Goal: Task Accomplishment & Management: Manage account settings

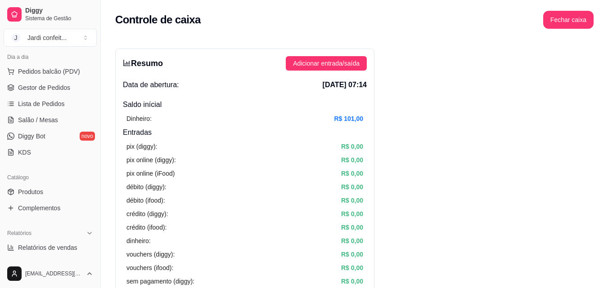
scroll to position [135, 0]
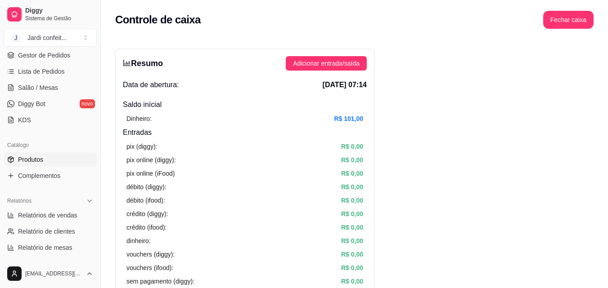
click at [40, 160] on span "Produtos" at bounding box center [30, 159] width 25 height 9
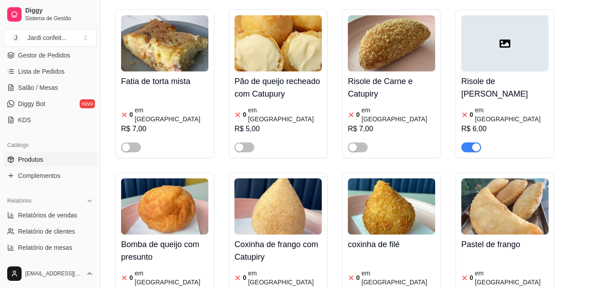
scroll to position [450, 0]
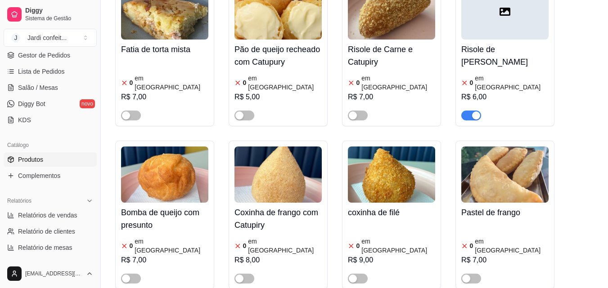
click at [379, 43] on h4 "Risole de Carne e Catupiry" at bounding box center [391, 55] width 87 height 25
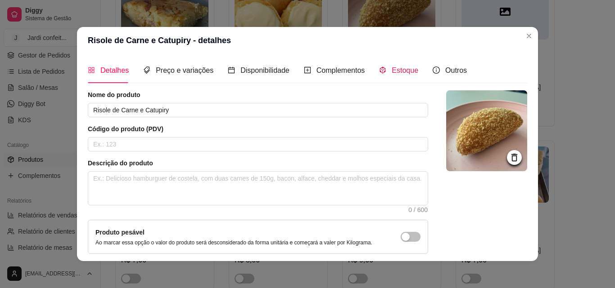
click at [399, 72] on span "Estoque" at bounding box center [404, 71] width 27 height 8
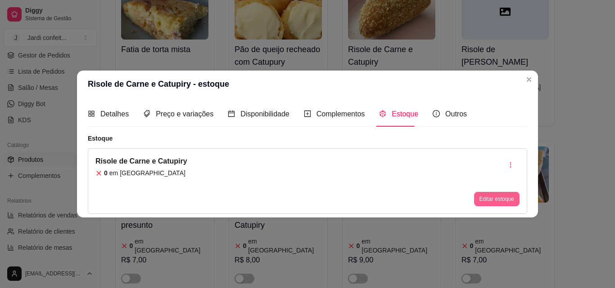
click at [499, 200] on button "Editar estoque" at bounding box center [496, 199] width 45 height 14
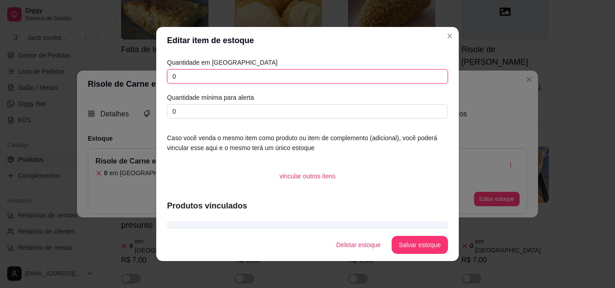
click at [179, 78] on input "0" at bounding box center [307, 76] width 281 height 14
type input "07"
click at [416, 251] on button "Salvar estoque" at bounding box center [419, 246] width 55 height 18
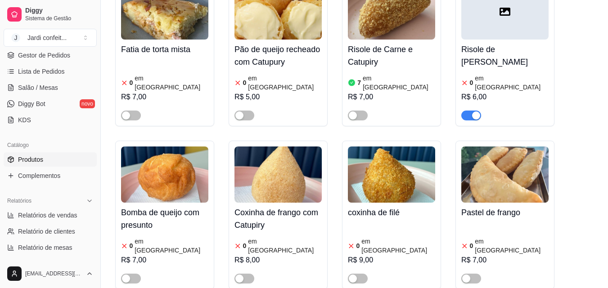
click at [372, 43] on h4 "Risole de Carne e Catupiry" at bounding box center [391, 55] width 87 height 25
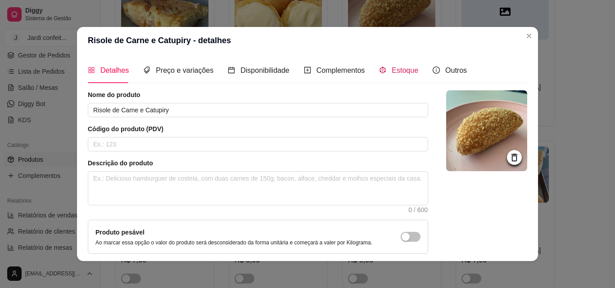
click at [396, 73] on span "Estoque" at bounding box center [404, 71] width 27 height 8
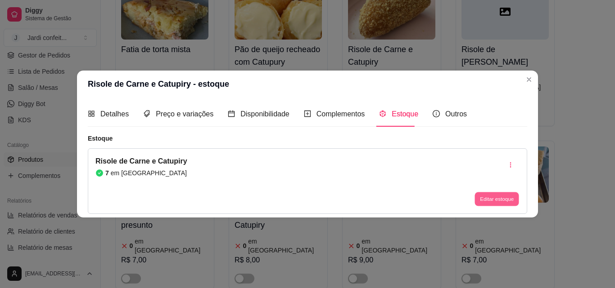
click at [490, 197] on button "Editar estoque" at bounding box center [496, 200] width 44 height 14
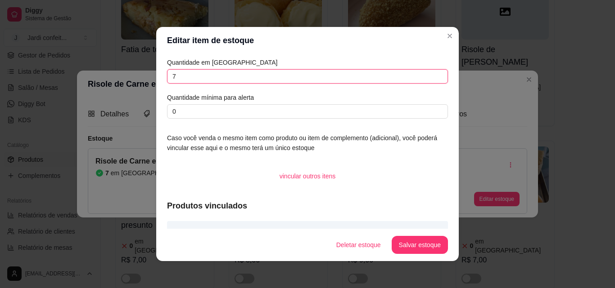
click at [175, 77] on input "7" at bounding box center [307, 76] width 281 height 14
type input "3"
click at [418, 246] on button "Salvar estoque" at bounding box center [419, 246] width 55 height 18
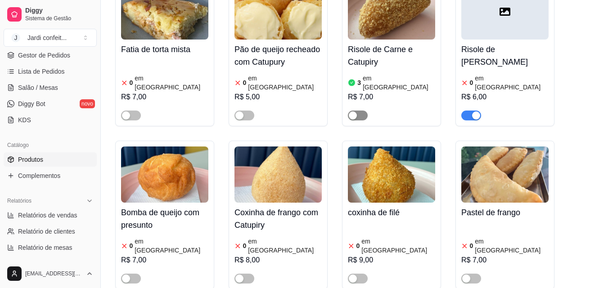
click at [352, 112] on div "button" at bounding box center [353, 116] width 8 height 8
click at [377, 203] on div "coxinha de filé 0 em estoque R$ 9,00" at bounding box center [391, 243] width 87 height 81
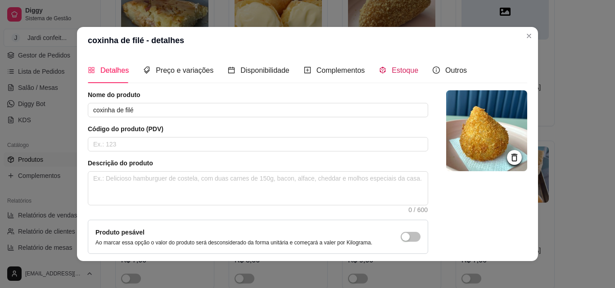
click at [396, 71] on span "Estoque" at bounding box center [404, 71] width 27 height 8
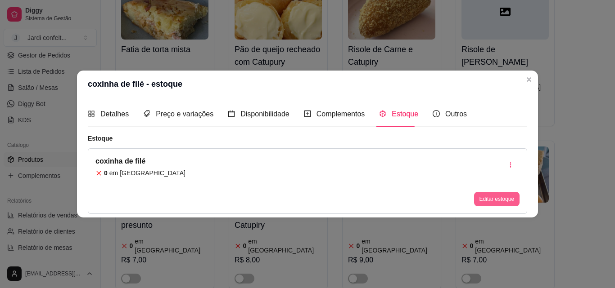
click at [492, 199] on button "Editar estoque" at bounding box center [496, 199] width 45 height 14
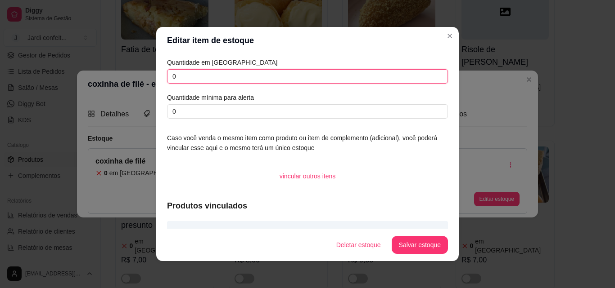
click at [175, 76] on input "0" at bounding box center [307, 76] width 281 height 14
type input "04"
click at [420, 247] on button "Salvar estoque" at bounding box center [419, 246] width 55 height 18
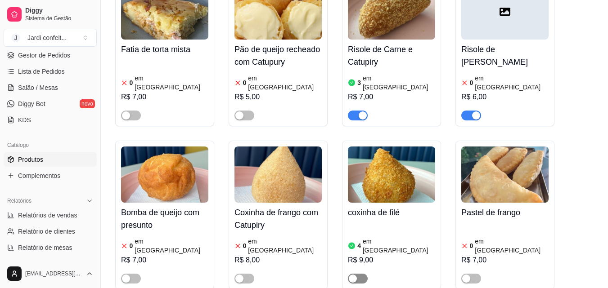
click at [353, 275] on div "button" at bounding box center [353, 279] width 8 height 8
click at [272, 171] on img at bounding box center [277, 175] width 87 height 56
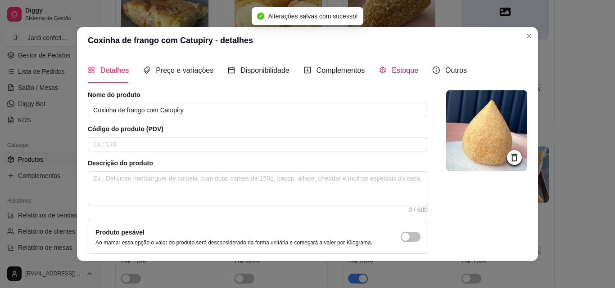
click at [397, 72] on span "Estoque" at bounding box center [404, 71] width 27 height 8
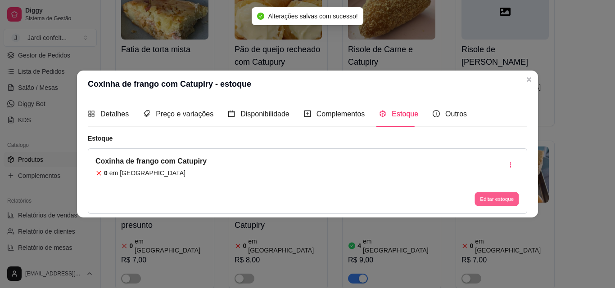
click at [497, 200] on button "Editar estoque" at bounding box center [496, 200] width 44 height 14
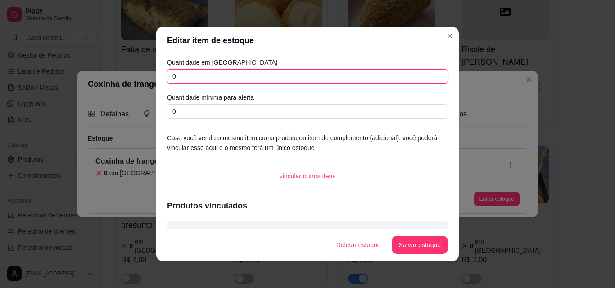
click at [176, 77] on input "0" at bounding box center [307, 76] width 281 height 14
type input "04"
click at [426, 244] on button "Salvar estoque" at bounding box center [419, 246] width 55 height 18
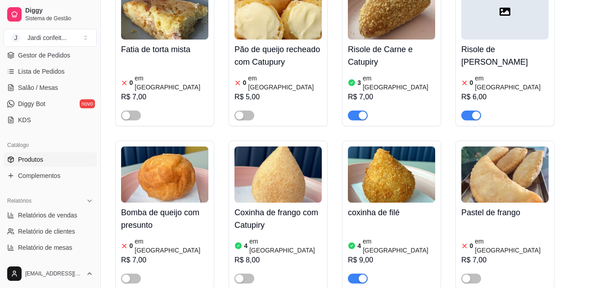
click at [239, 250] on div "Coxinha de frango com Catupiry 4 em estoque R$ 8,00" at bounding box center [278, 215] width 99 height 149
click at [238, 275] on div "button" at bounding box center [239, 279] width 8 height 8
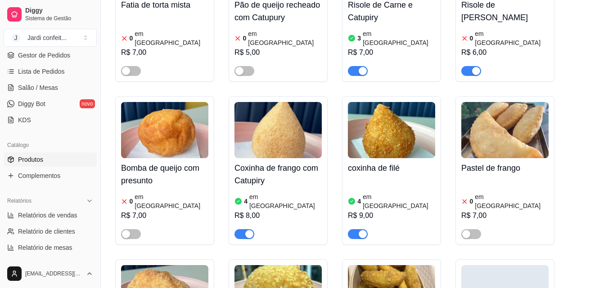
scroll to position [495, 0]
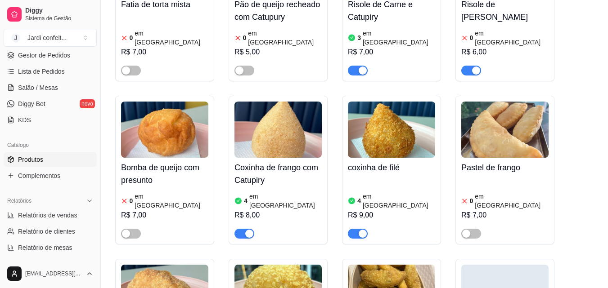
click at [147, 162] on h4 "Bomba de queijo com presunto" at bounding box center [164, 174] width 87 height 25
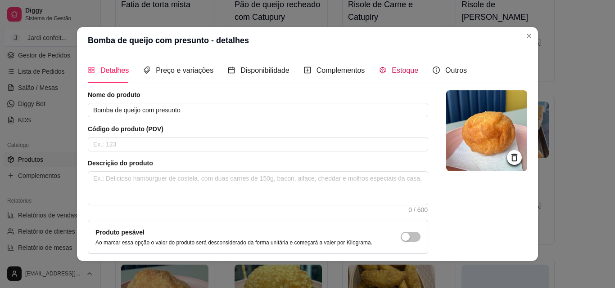
click at [397, 72] on span "Estoque" at bounding box center [404, 71] width 27 height 8
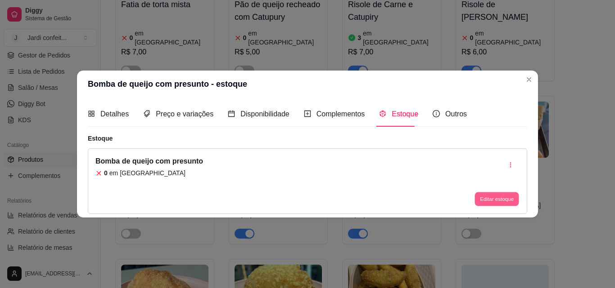
click at [490, 198] on button "Editar estoque" at bounding box center [496, 200] width 44 height 14
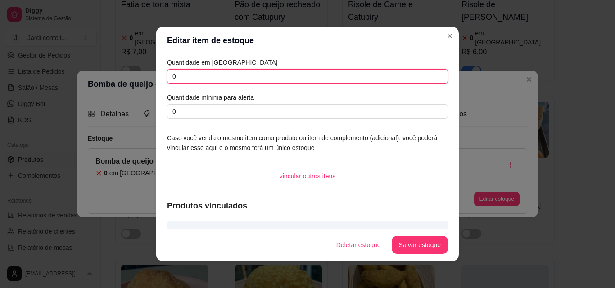
click at [175, 77] on input "0" at bounding box center [307, 76] width 281 height 14
type input "08"
click at [424, 250] on button "Salvar estoque" at bounding box center [419, 245] width 56 height 18
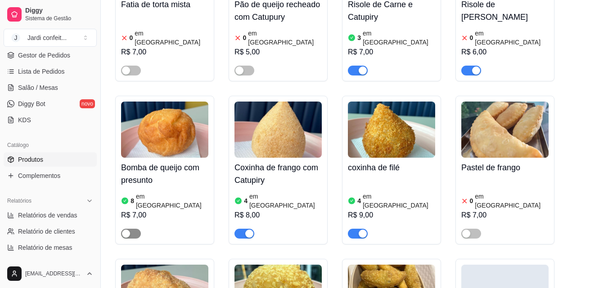
click at [127, 230] on div "button" at bounding box center [126, 234] width 8 height 8
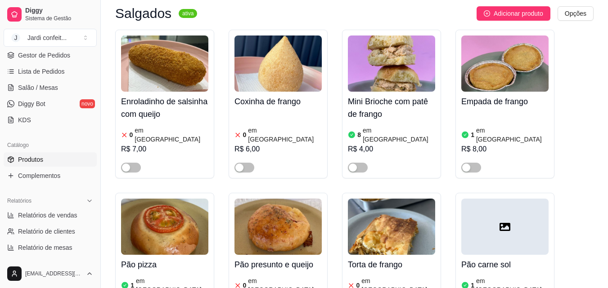
scroll to position [45, 0]
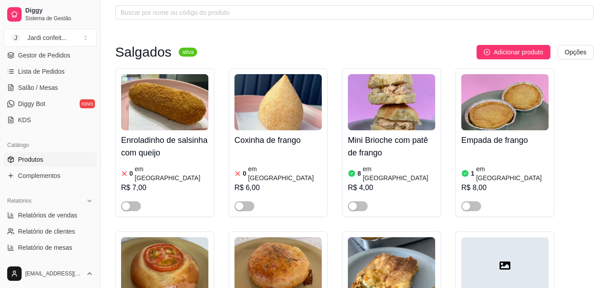
click at [482, 140] on h4 "Empada de frango" at bounding box center [504, 140] width 87 height 13
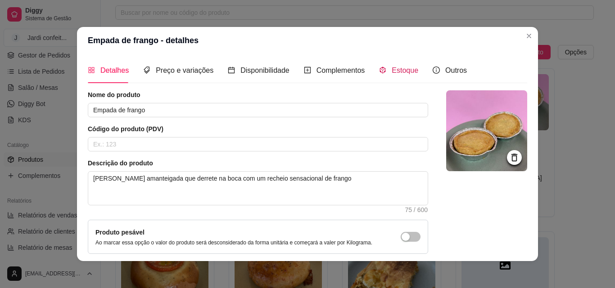
click at [394, 70] on span "Estoque" at bounding box center [404, 71] width 27 height 8
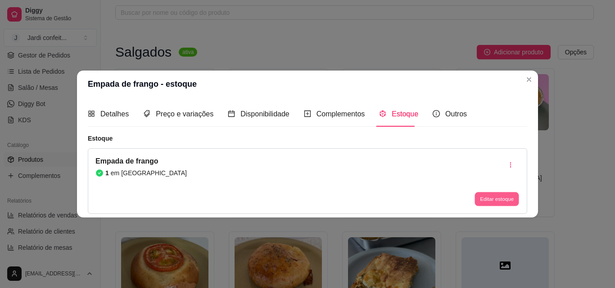
click at [503, 201] on button "Editar estoque" at bounding box center [496, 200] width 44 height 14
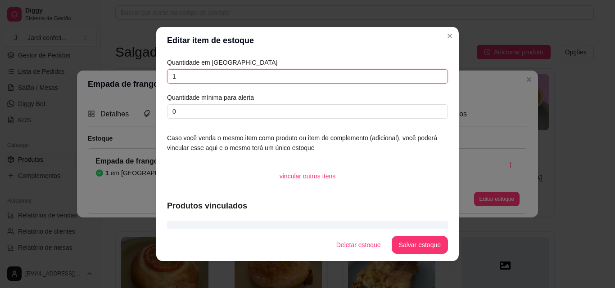
click at [173, 76] on input "1" at bounding box center [307, 76] width 281 height 14
type input "4"
click at [424, 247] on button "Salvar estoque" at bounding box center [419, 245] width 56 height 18
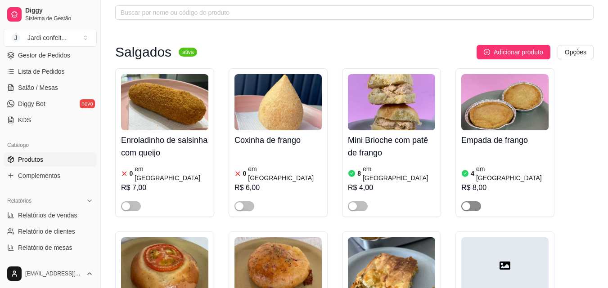
click at [466, 202] on div "button" at bounding box center [466, 206] width 8 height 8
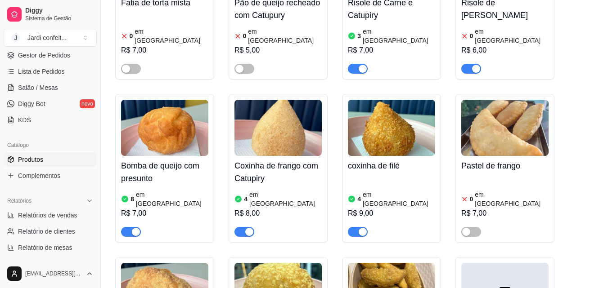
scroll to position [630, 0]
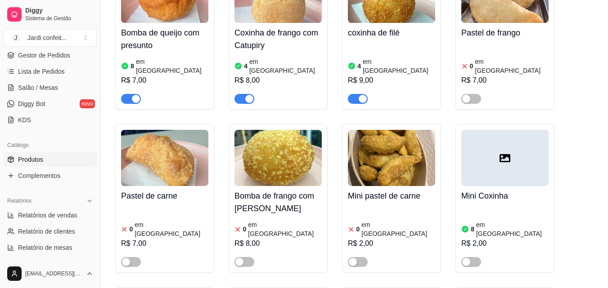
click at [159, 190] on h4 "Pastel de carne" at bounding box center [164, 196] width 87 height 13
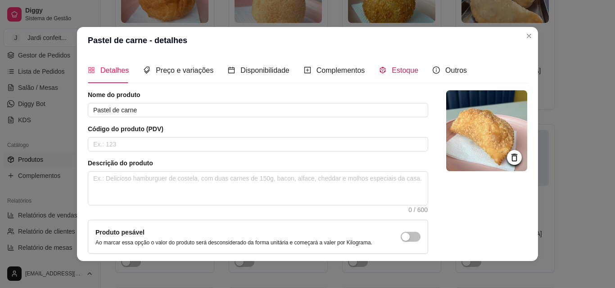
click at [394, 72] on span "Estoque" at bounding box center [404, 71] width 27 height 8
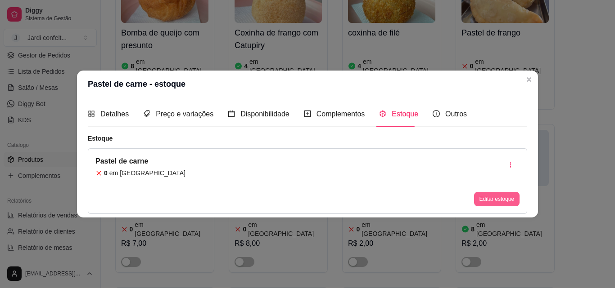
click at [493, 197] on button "Editar estoque" at bounding box center [496, 199] width 45 height 14
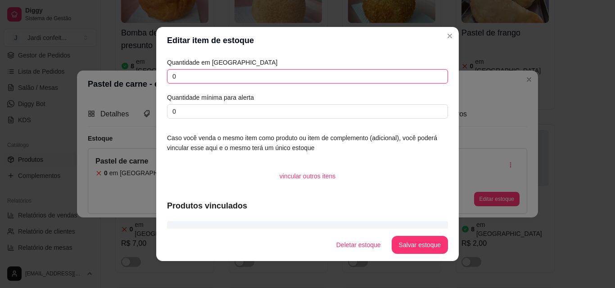
click at [175, 76] on input "0" at bounding box center [307, 76] width 281 height 14
type input "07"
click at [417, 253] on button "Salvar estoque" at bounding box center [419, 245] width 56 height 18
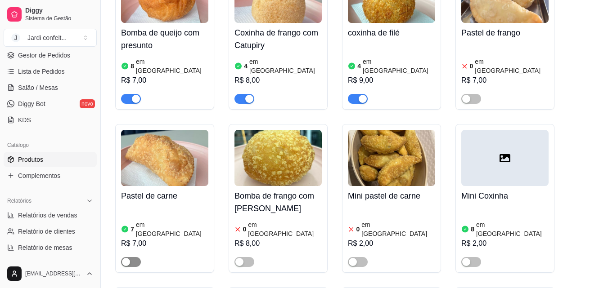
click at [126, 258] on div "button" at bounding box center [126, 262] width 8 height 8
click at [374, 190] on h4 "Mini pastel de carne" at bounding box center [391, 196] width 87 height 13
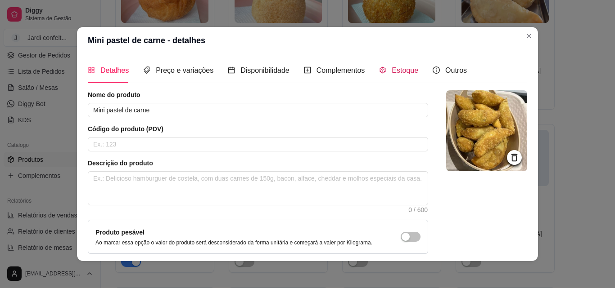
click at [391, 68] on span "Estoque" at bounding box center [404, 71] width 27 height 8
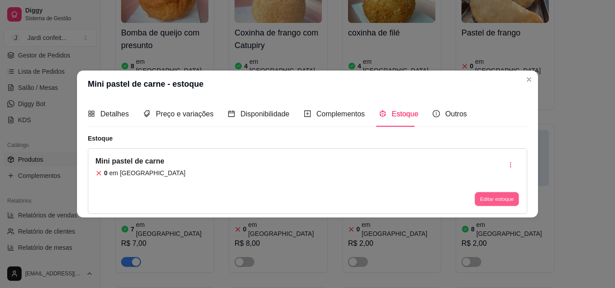
click at [492, 201] on button "Editar estoque" at bounding box center [496, 200] width 44 height 14
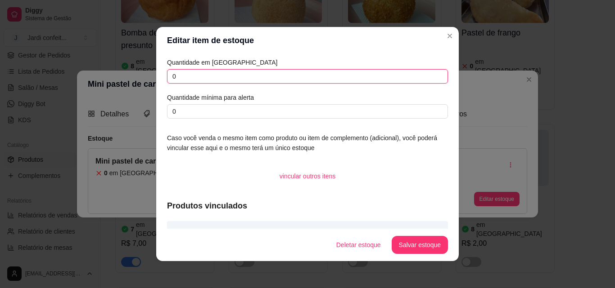
click at [174, 76] on input "0" at bounding box center [307, 76] width 281 height 14
type input "30"
click at [428, 251] on button "Salvar estoque" at bounding box center [419, 246] width 55 height 18
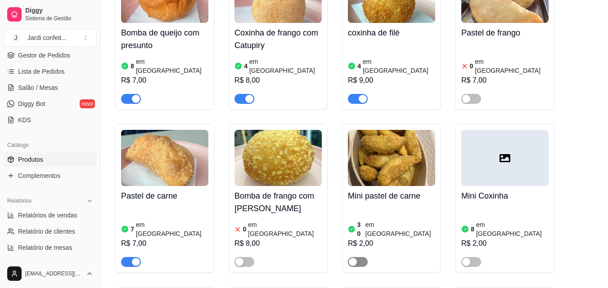
click at [351, 258] on div "button" at bounding box center [353, 262] width 8 height 8
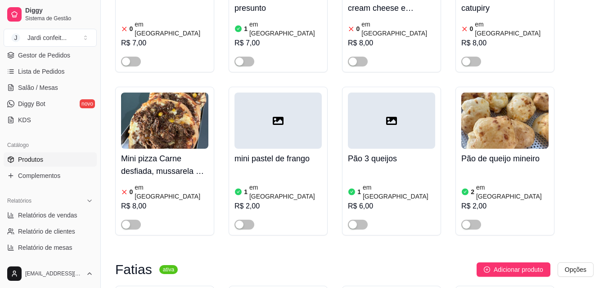
scroll to position [1485, 0]
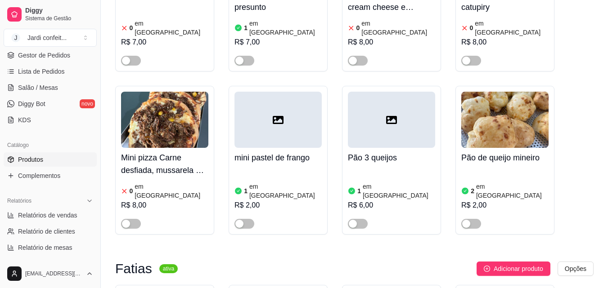
click at [493, 152] on h4 "Pão de queijo mineiro" at bounding box center [504, 158] width 87 height 13
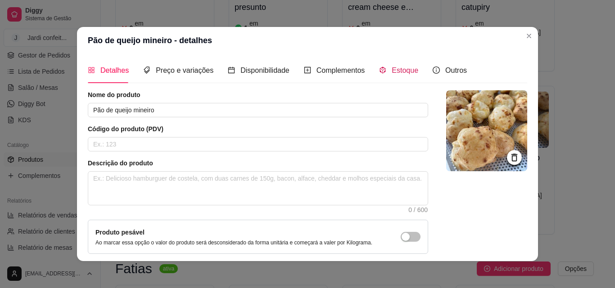
click at [396, 72] on span "Estoque" at bounding box center [404, 71] width 27 height 8
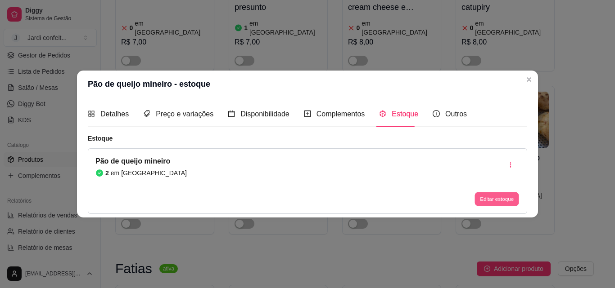
click at [496, 198] on button "Editar estoque" at bounding box center [496, 200] width 44 height 14
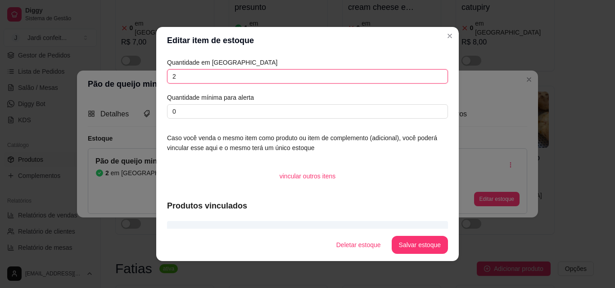
click at [173, 76] on input "2" at bounding box center [307, 76] width 281 height 14
type input "11"
click at [414, 249] on button "Salvar estoque" at bounding box center [419, 245] width 56 height 18
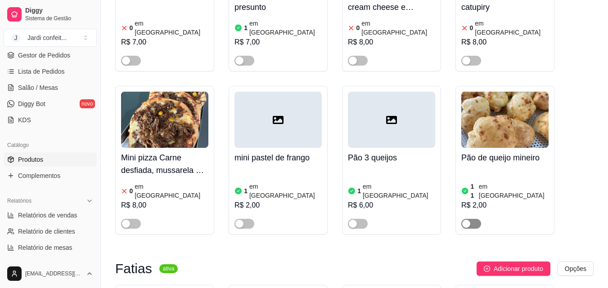
click at [465, 220] on div "button" at bounding box center [466, 224] width 8 height 8
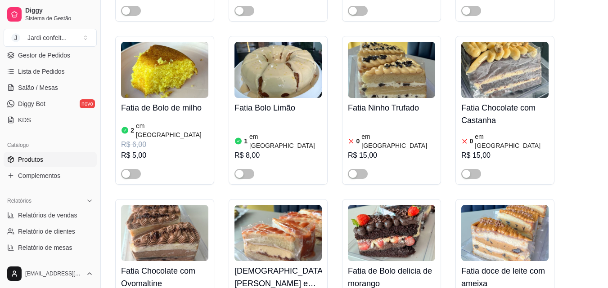
scroll to position [3870, 0]
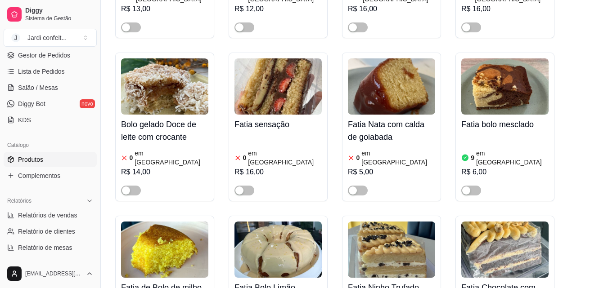
click at [163, 282] on h4 "Fatia de Bolo de milho" at bounding box center [164, 288] width 87 height 13
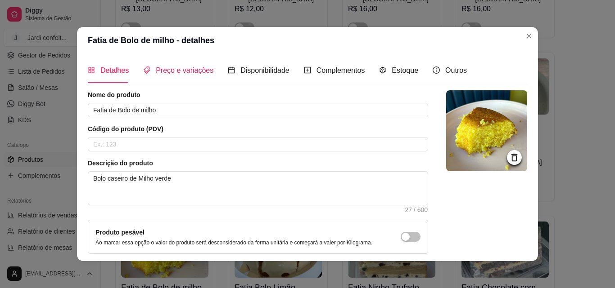
click at [180, 75] on div "Preço e variações" at bounding box center [178, 70] width 70 height 11
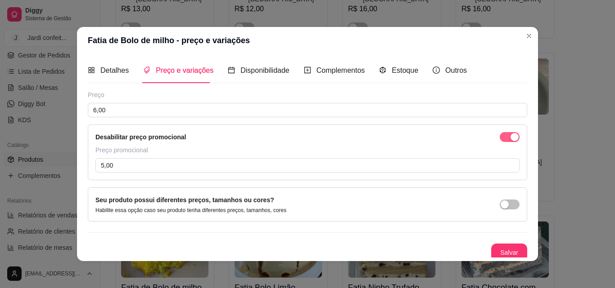
click at [510, 139] on div "button" at bounding box center [514, 137] width 8 height 8
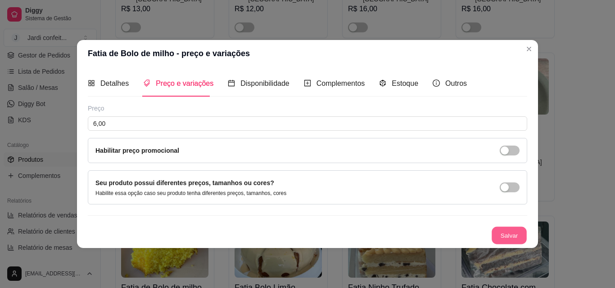
click at [507, 242] on button "Salvar" at bounding box center [508, 236] width 35 height 18
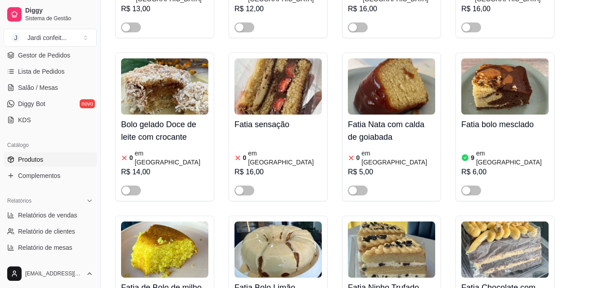
click at [154, 282] on h4 "Fatia de Bolo de milho" at bounding box center [164, 288] width 87 height 13
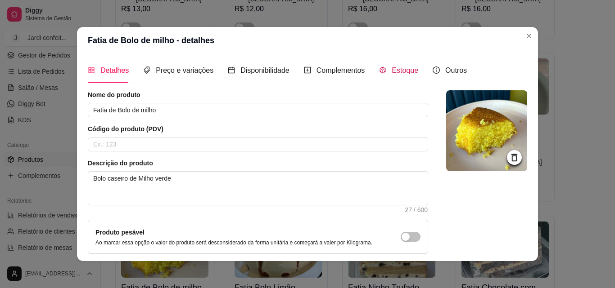
click at [403, 71] on span "Estoque" at bounding box center [404, 71] width 27 height 8
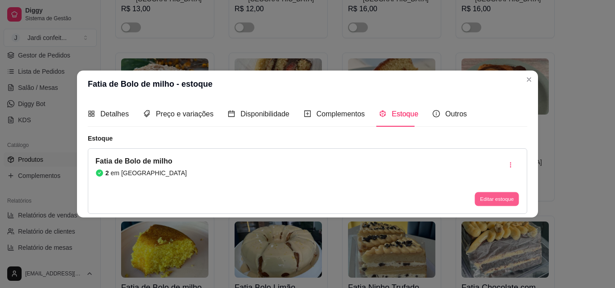
click at [490, 195] on button "Editar estoque" at bounding box center [496, 200] width 44 height 14
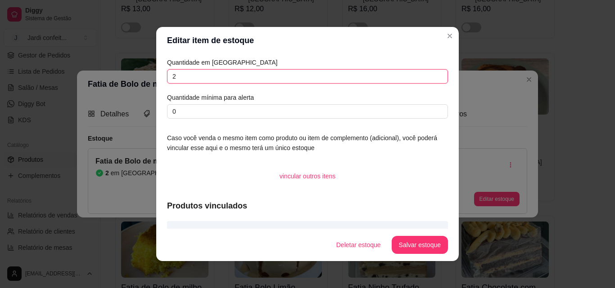
click at [173, 77] on input "2" at bounding box center [307, 76] width 281 height 14
type input "8"
click at [419, 247] on button "Salvar estoque" at bounding box center [419, 246] width 55 height 18
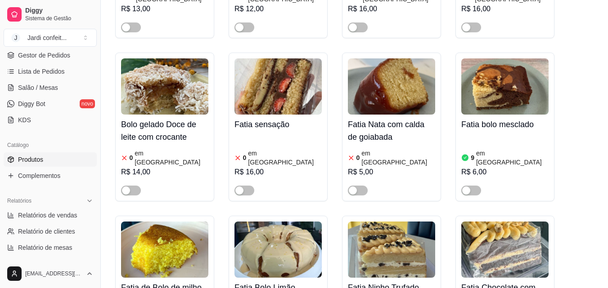
click at [160, 282] on h4 "Fatia de Bolo de milho" at bounding box center [164, 288] width 87 height 13
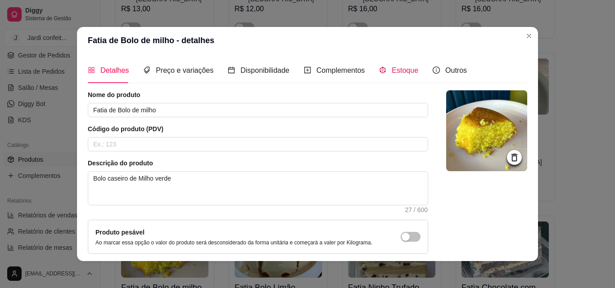
click at [397, 69] on span "Estoque" at bounding box center [404, 71] width 27 height 8
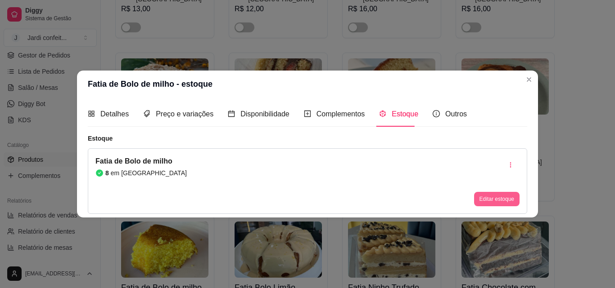
click at [487, 197] on button "Editar estoque" at bounding box center [496, 199] width 45 height 14
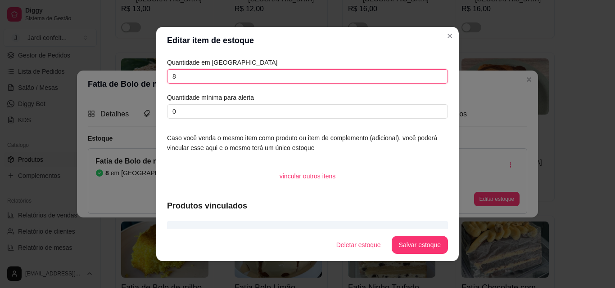
click at [172, 76] on input "8" at bounding box center [307, 76] width 281 height 14
type input "6"
click at [409, 248] on button "Salvar estoque" at bounding box center [419, 245] width 56 height 18
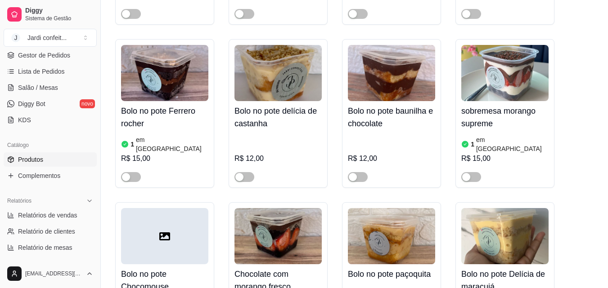
scroll to position [7830, 0]
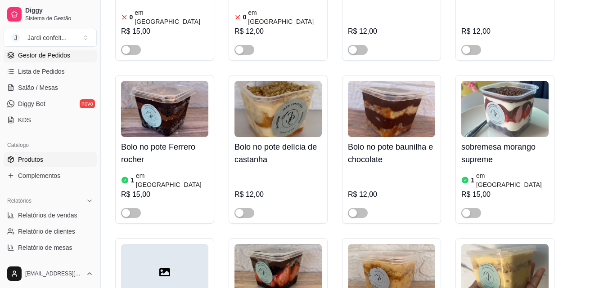
click at [47, 57] on span "Gestor de Pedidos" at bounding box center [44, 55] width 52 height 9
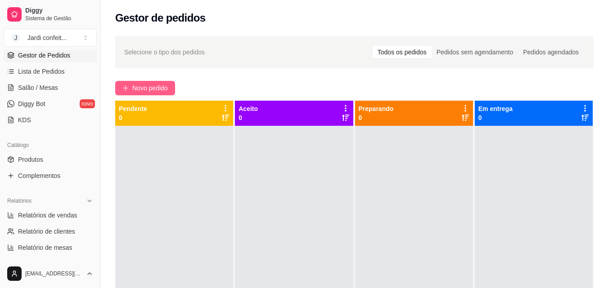
click at [138, 88] on span "Novo pedido" at bounding box center [150, 88] width 36 height 10
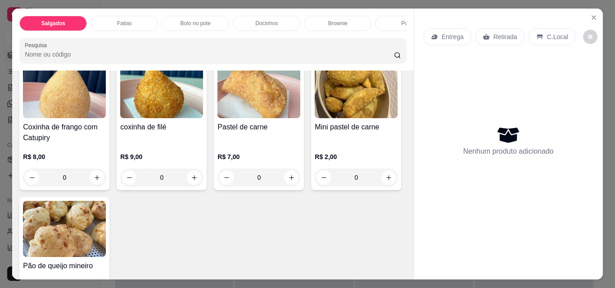
scroll to position [225, 0]
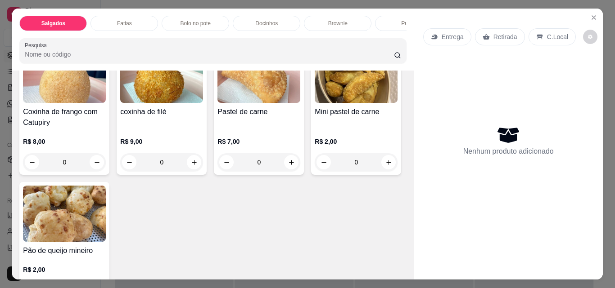
click at [385, 27] on icon "increase-product-quantity" at bounding box center [388, 23] width 7 height 7
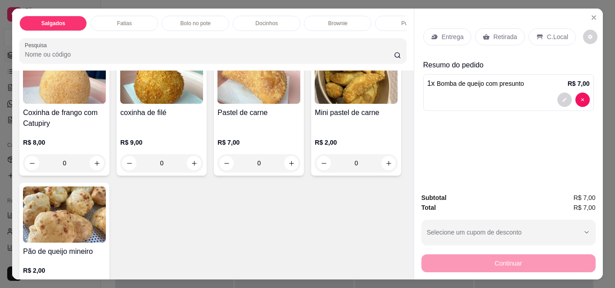
scroll to position [225, 0]
click at [385, 27] on icon "increase-product-quantity" at bounding box center [388, 23] width 7 height 7
type input "2"
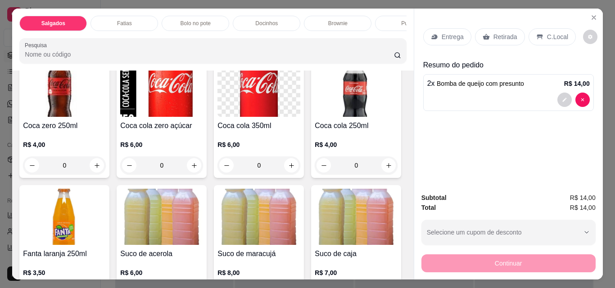
scroll to position [1530, 0]
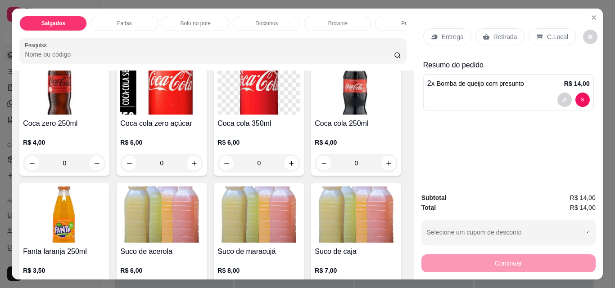
click at [288, 39] on icon "increase-product-quantity" at bounding box center [291, 35] width 7 height 7
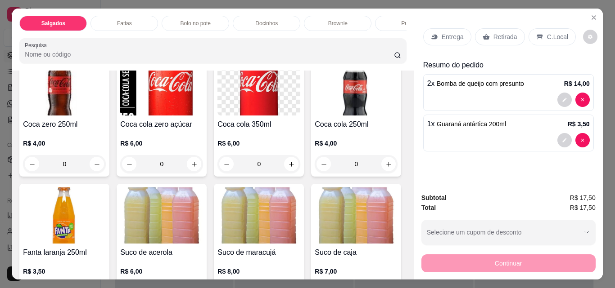
click at [288, 39] on icon "increase-product-quantity" at bounding box center [291, 35] width 7 height 7
type input "2"
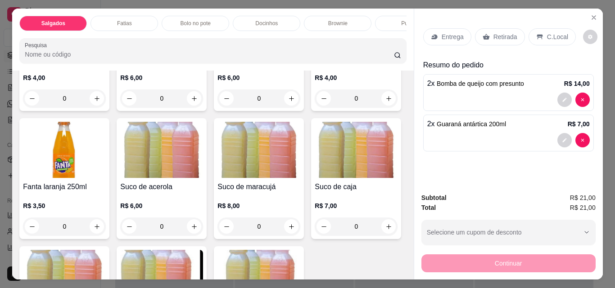
scroll to position [1665, 0]
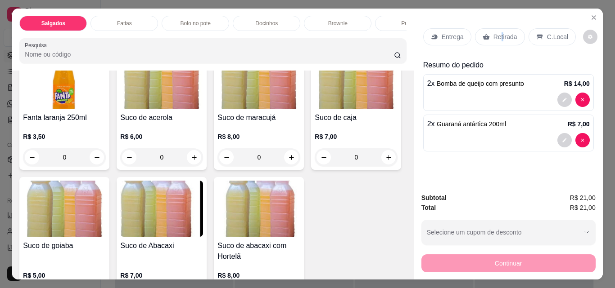
click at [497, 34] on p "Retirada" at bounding box center [505, 36] width 24 height 9
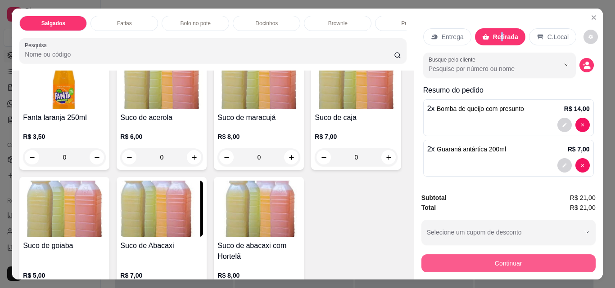
click at [509, 261] on button "Continuar" at bounding box center [508, 264] width 174 height 18
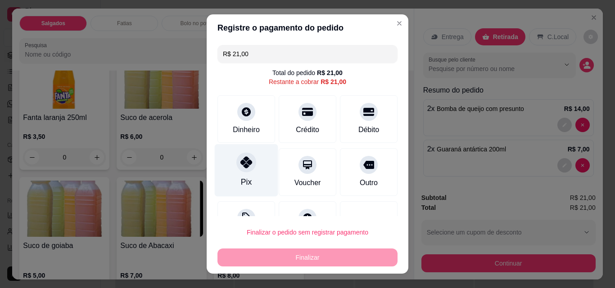
click at [241, 180] on div "Pix" at bounding box center [246, 182] width 11 height 12
type input "R$ 0,00"
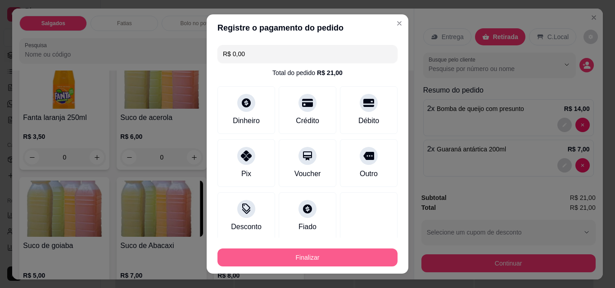
click at [303, 252] on button "Finalizar" at bounding box center [307, 258] width 180 height 18
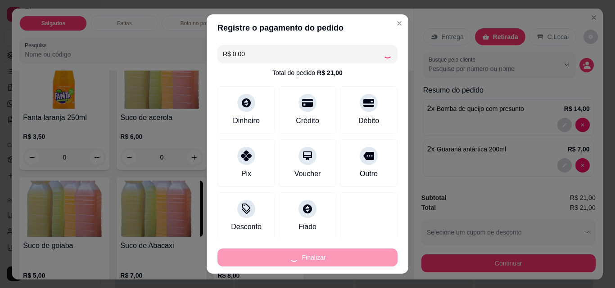
type input "0"
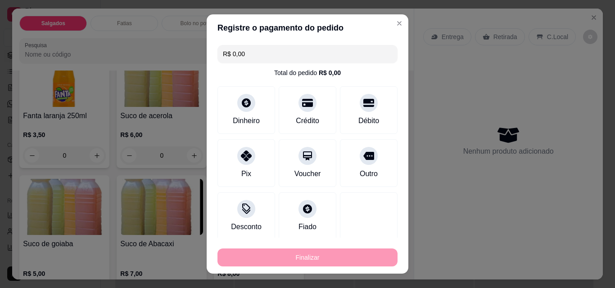
type input "-R$ 21,00"
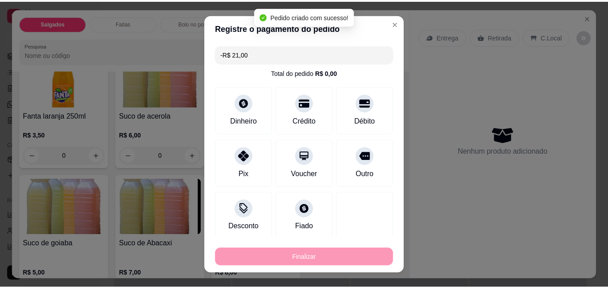
scroll to position [1664, 0]
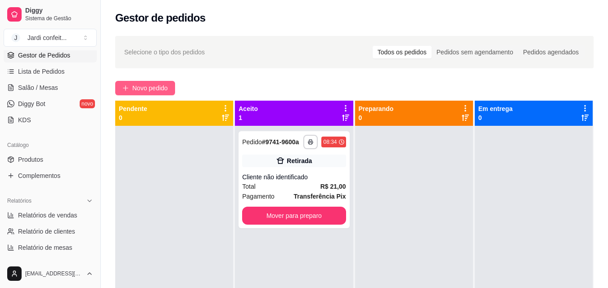
click at [149, 89] on span "Novo pedido" at bounding box center [150, 88] width 36 height 10
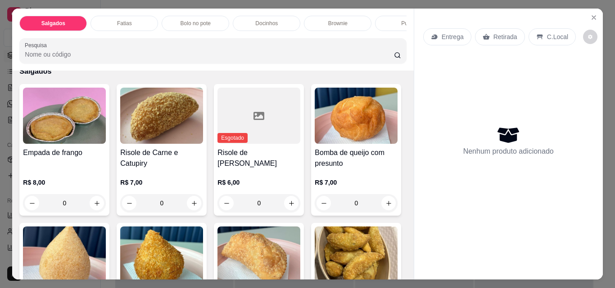
scroll to position [90, 0]
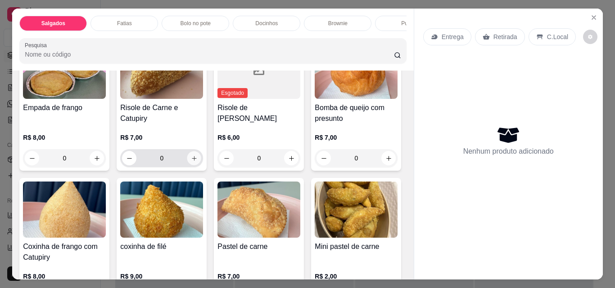
click at [192, 161] on icon "increase-product-quantity" at bounding box center [194, 158] width 4 height 4
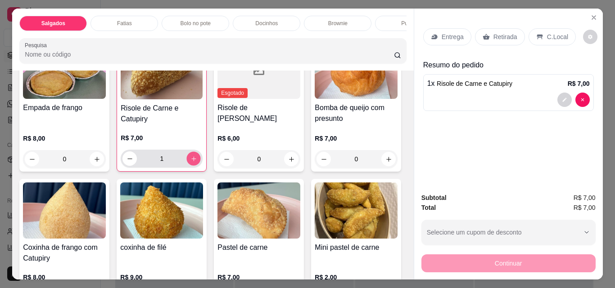
click at [191, 161] on icon "increase-product-quantity" at bounding box center [193, 159] width 7 height 7
type input "2"
click at [503, 33] on p "Retirada" at bounding box center [505, 36] width 24 height 9
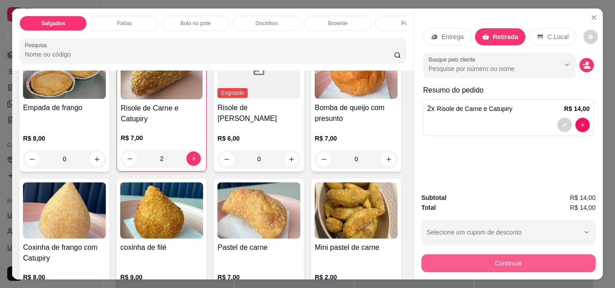
click at [510, 261] on button "Continuar" at bounding box center [508, 264] width 174 height 18
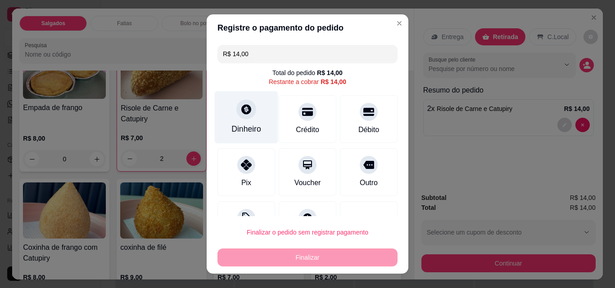
click at [235, 126] on div "Dinheiro" at bounding box center [246, 129] width 30 height 12
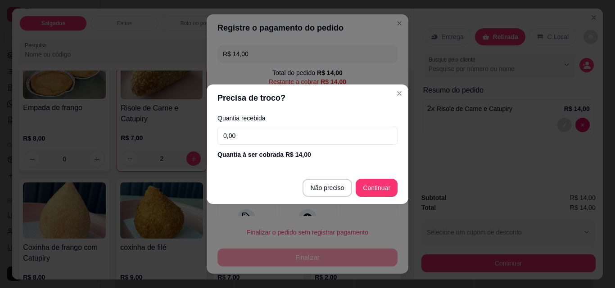
click at [238, 135] on input "0,00" at bounding box center [307, 136] width 180 height 18
type input "14,00"
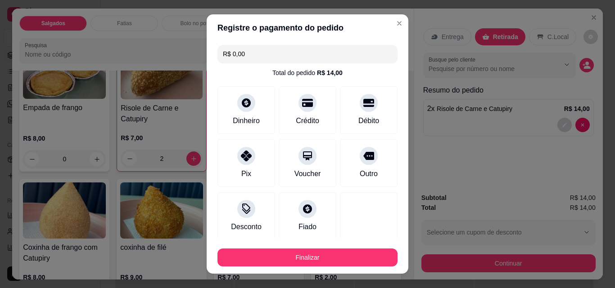
type input "R$ 0,00"
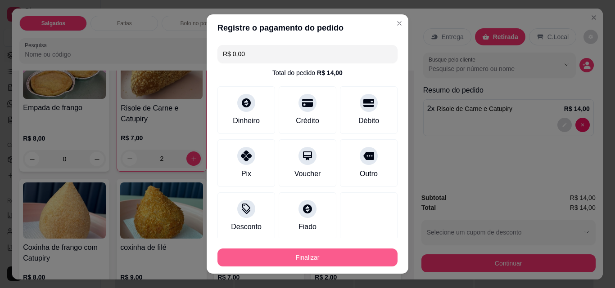
click at [306, 258] on button "Finalizar" at bounding box center [307, 258] width 180 height 18
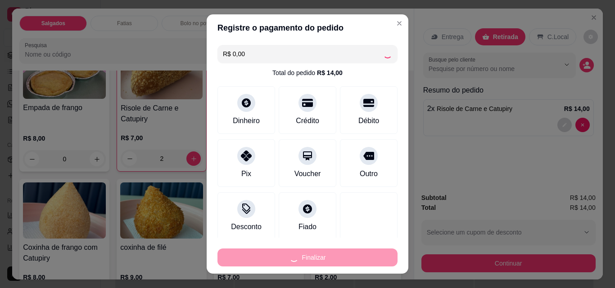
type input "0"
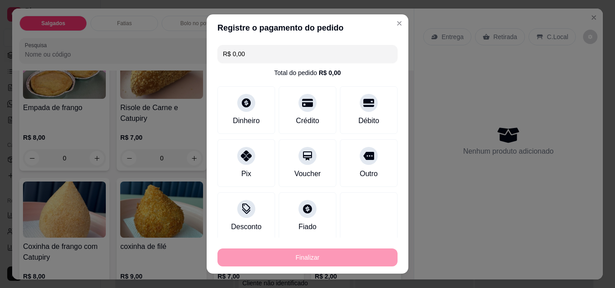
type input "-R$ 14,00"
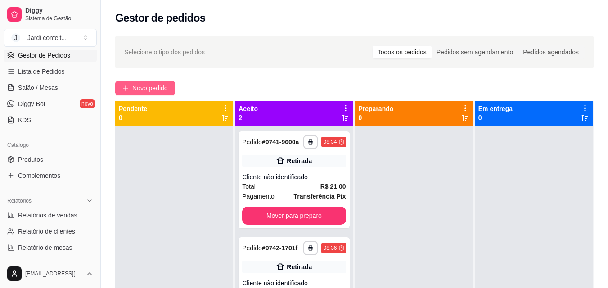
click at [158, 89] on span "Novo pedido" at bounding box center [150, 88] width 36 height 10
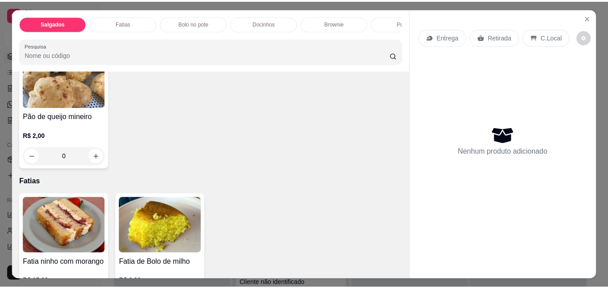
scroll to position [360, 0]
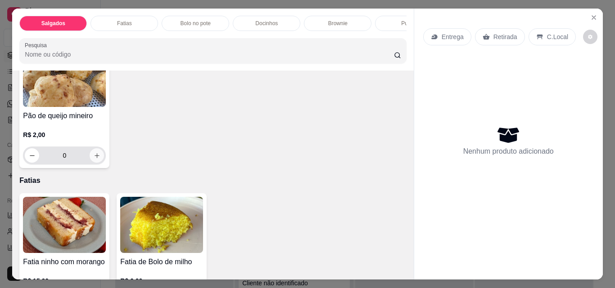
click at [100, 158] on icon "increase-product-quantity" at bounding box center [97, 156] width 7 height 7
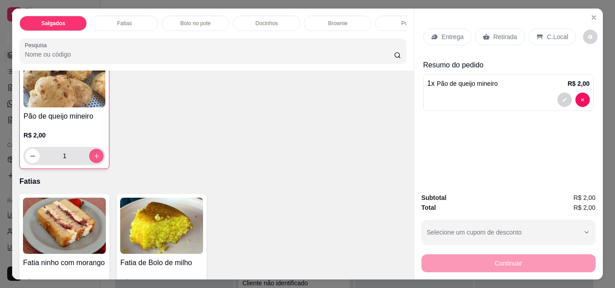
click at [100, 159] on icon "increase-product-quantity" at bounding box center [96, 156] width 7 height 7
type input "2"
click at [501, 37] on p "Retirada" at bounding box center [505, 36] width 24 height 9
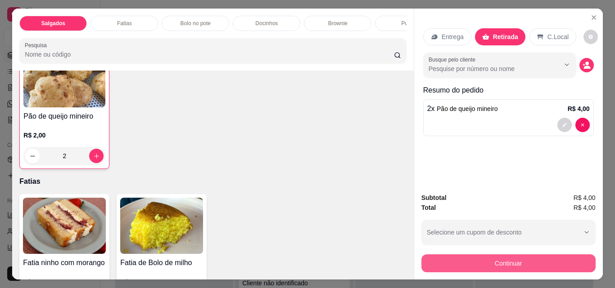
click at [509, 261] on button "Continuar" at bounding box center [508, 264] width 174 height 18
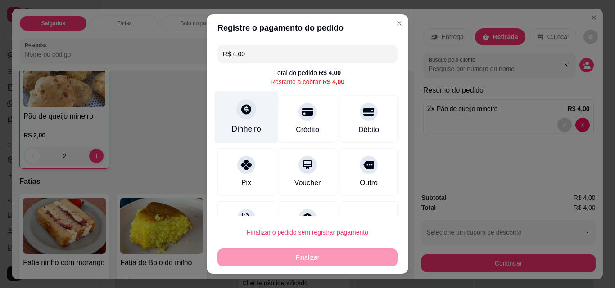
click at [236, 128] on div "Dinheiro" at bounding box center [246, 129] width 30 height 12
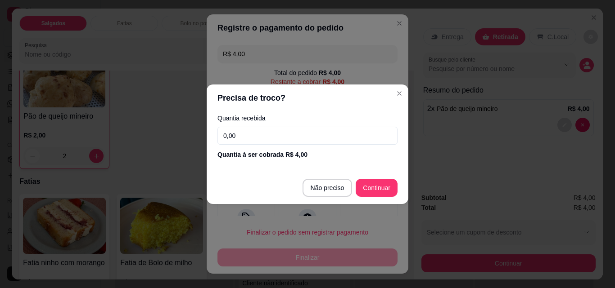
click at [240, 138] on input "0,00" at bounding box center [307, 136] width 180 height 18
type input "4,00"
type input "R$ 0,00"
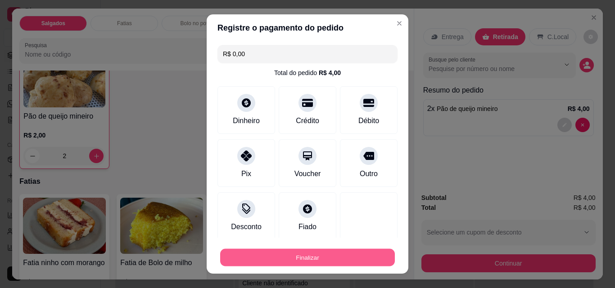
click at [323, 256] on button "Finalizar" at bounding box center [307, 258] width 175 height 18
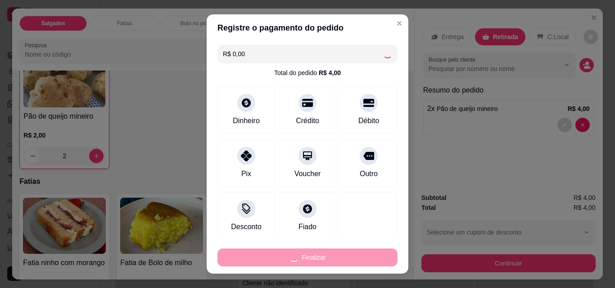
type input "0"
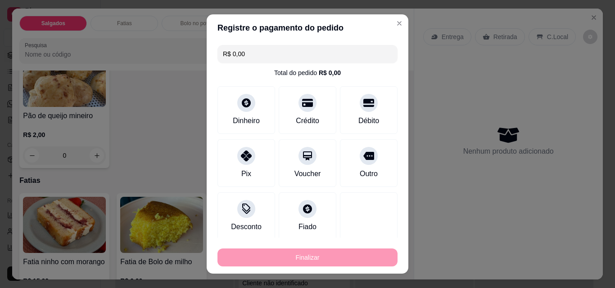
type input "-R$ 4,00"
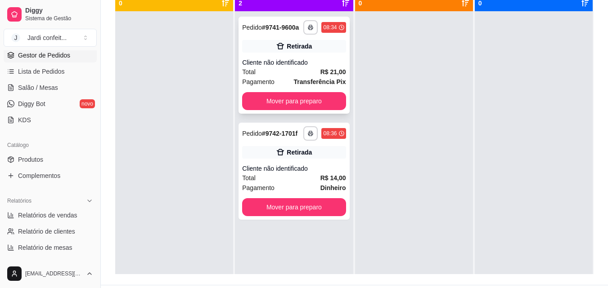
scroll to position [135, 0]
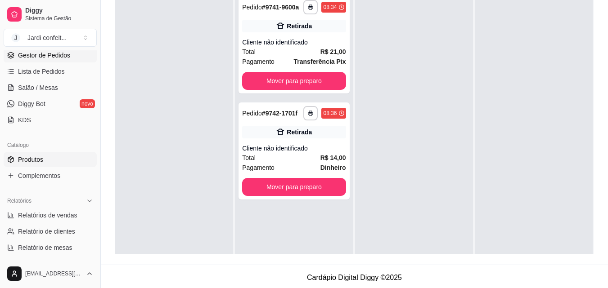
click at [36, 160] on span "Produtos" at bounding box center [30, 159] width 25 height 9
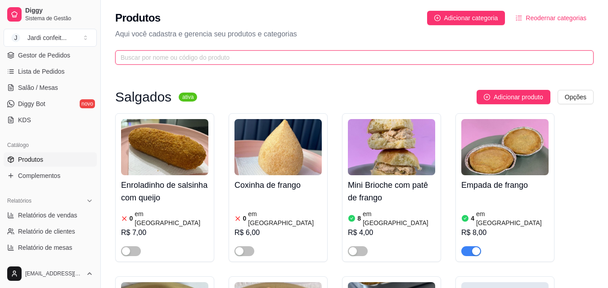
click at [180, 60] on input "text" at bounding box center [351, 58] width 460 height 10
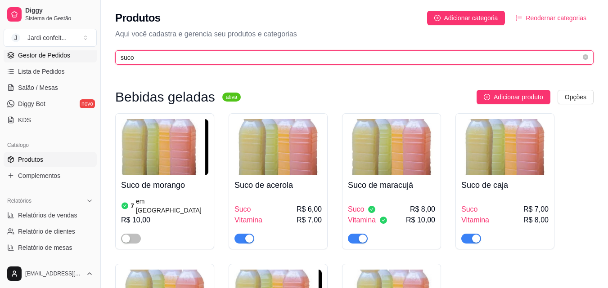
type input "suco"
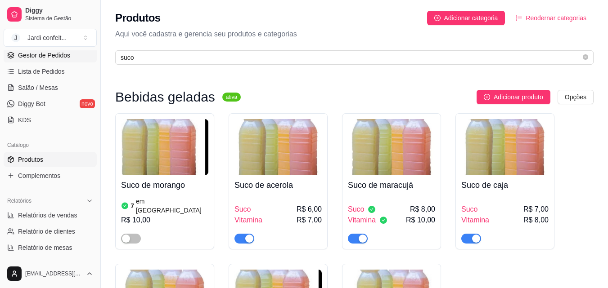
click at [40, 56] on span "Gestor de Pedidos" at bounding box center [44, 55] width 52 height 9
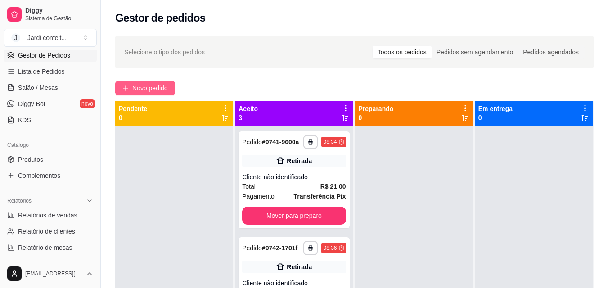
click at [142, 86] on span "Novo pedido" at bounding box center [150, 88] width 36 height 10
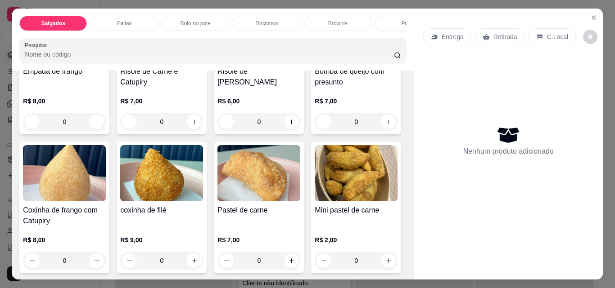
scroll to position [135, 0]
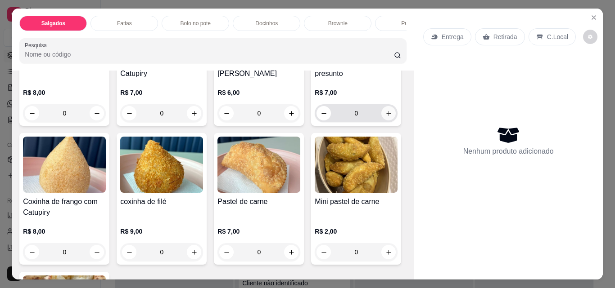
click at [386, 116] on icon "increase-product-quantity" at bounding box center [388, 113] width 5 height 5
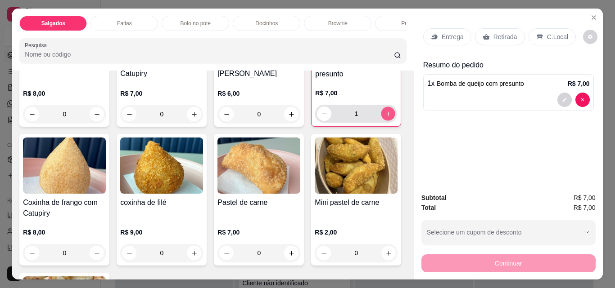
click at [385, 117] on icon "increase-product-quantity" at bounding box center [388, 114] width 7 height 7
type input "2"
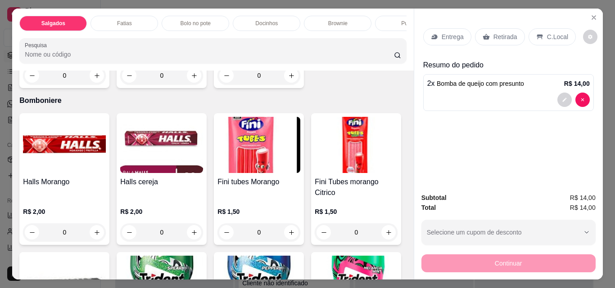
scroll to position [1935, 0]
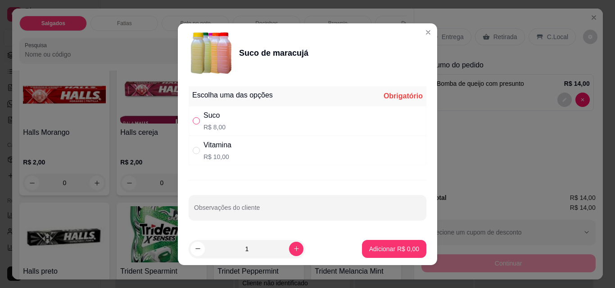
click at [195, 123] on input "" at bounding box center [196, 120] width 7 height 7
radio input "true"
click at [293, 248] on icon "increase-product-quantity" at bounding box center [296, 249] width 7 height 7
type input "2"
click at [373, 250] on p "Adicionar R$ 16,00" at bounding box center [392, 249] width 52 height 9
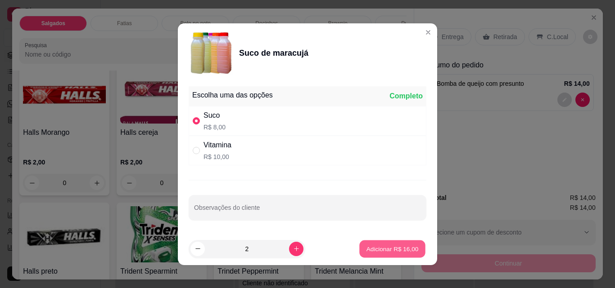
type input "2"
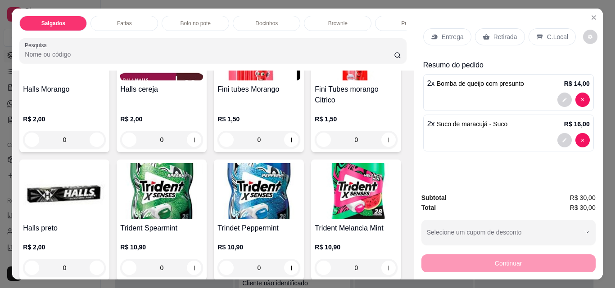
scroll to position [1980, 0]
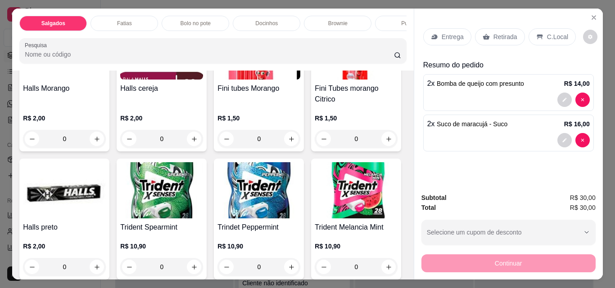
click at [499, 34] on p "Retirada" at bounding box center [505, 36] width 24 height 9
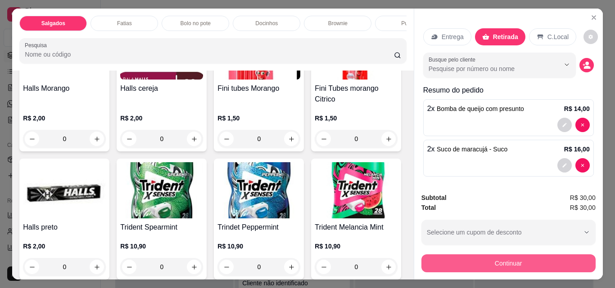
click at [502, 259] on button "Continuar" at bounding box center [508, 264] width 174 height 18
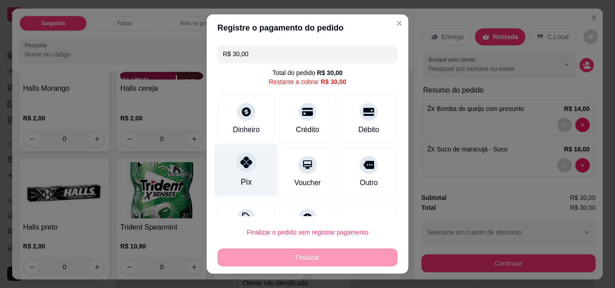
click at [241, 177] on div "Pix" at bounding box center [246, 182] width 11 height 12
type input "R$ 0,00"
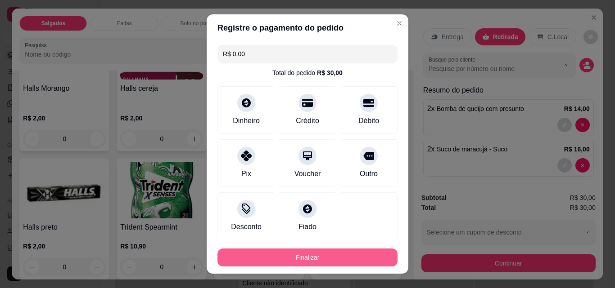
click at [300, 256] on button "Finalizar" at bounding box center [307, 258] width 180 height 18
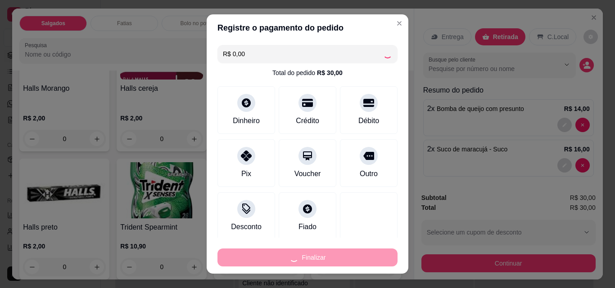
type input "0"
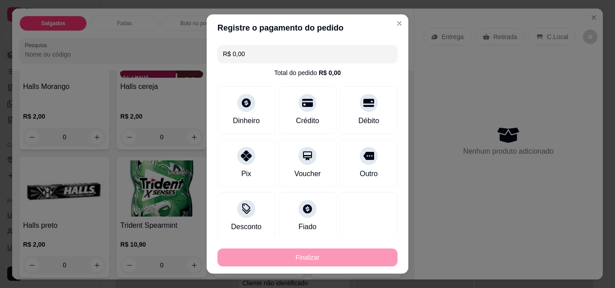
type input "-R$ 30,00"
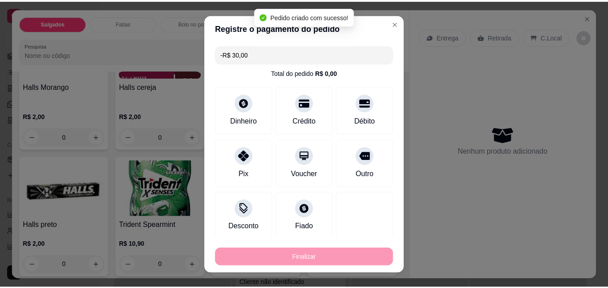
scroll to position [1979, 0]
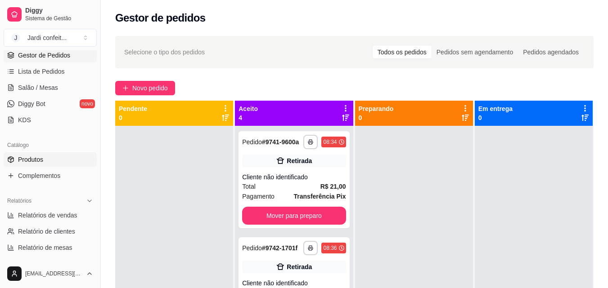
click at [39, 158] on span "Produtos" at bounding box center [30, 159] width 25 height 9
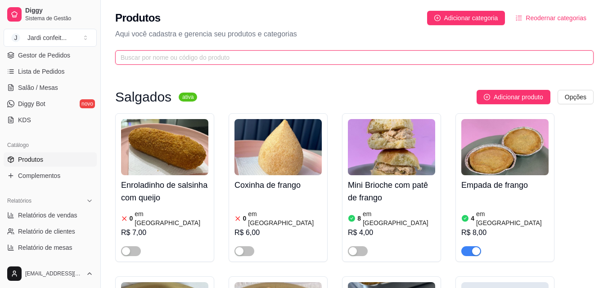
click at [161, 59] on input "text" at bounding box center [351, 58] width 460 height 10
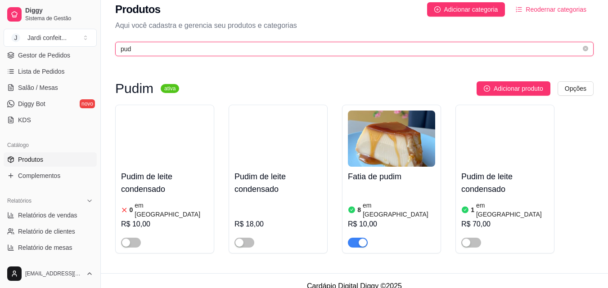
scroll to position [11, 0]
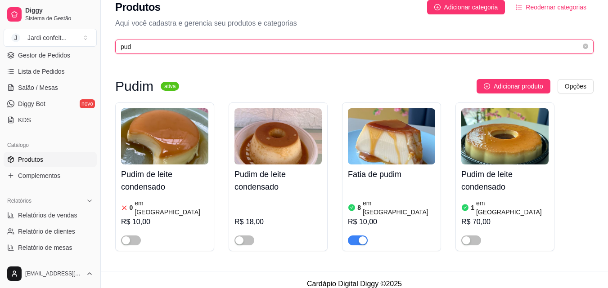
type input "pud"
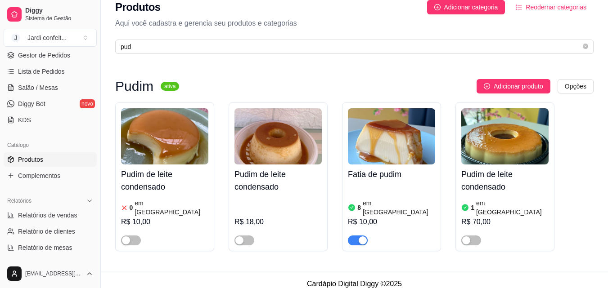
click at [370, 174] on h4 "Fatia de pudim" at bounding box center [391, 174] width 87 height 13
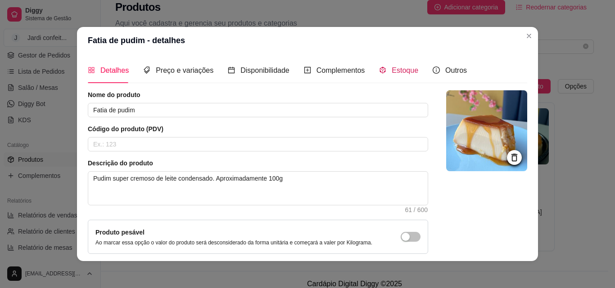
click at [398, 70] on span "Estoque" at bounding box center [404, 71] width 27 height 8
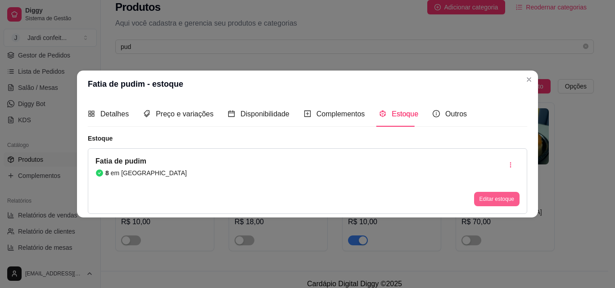
click at [495, 198] on button "Editar estoque" at bounding box center [496, 199] width 45 height 14
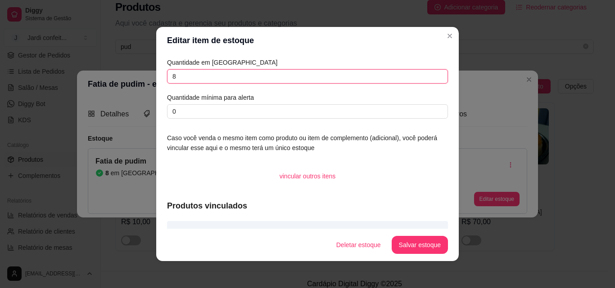
click at [171, 75] on input "8" at bounding box center [307, 76] width 281 height 14
click at [177, 79] on input "8" at bounding box center [307, 76] width 281 height 14
type input "6"
click at [416, 245] on button "Salvar estoque" at bounding box center [419, 246] width 55 height 18
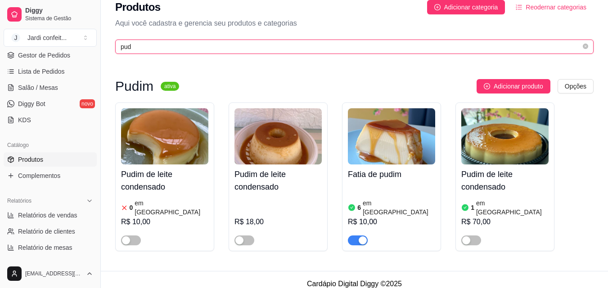
click at [134, 47] on input "pud" at bounding box center [351, 47] width 460 height 10
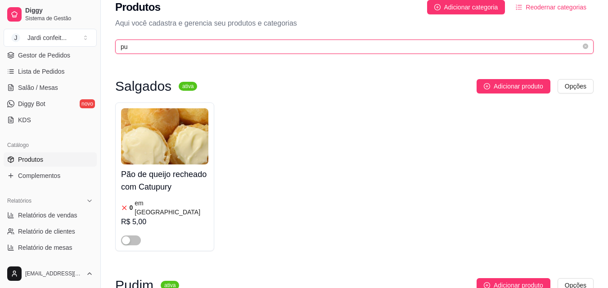
type input "p"
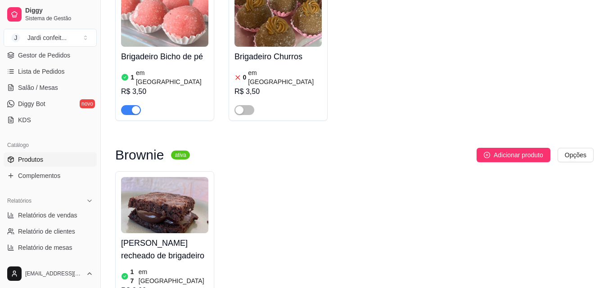
scroll to position [1672, 0]
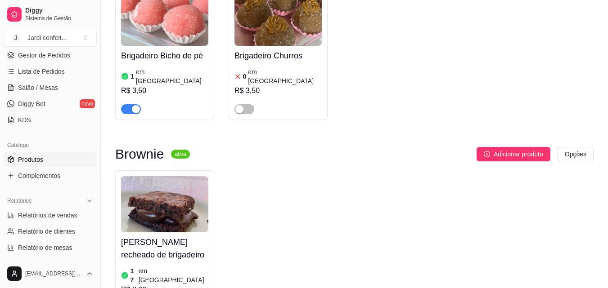
type input "brigad"
click at [146, 236] on h4 "[PERSON_NAME] recheado de brigadeiro" at bounding box center [164, 248] width 87 height 25
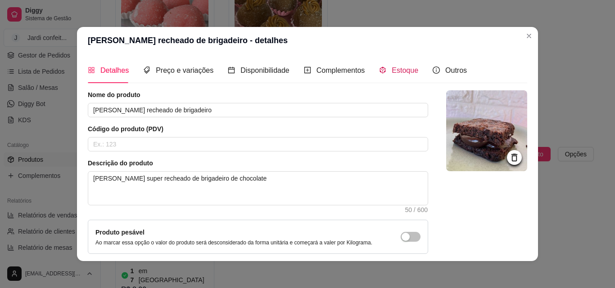
click at [396, 73] on span "Estoque" at bounding box center [404, 71] width 27 height 8
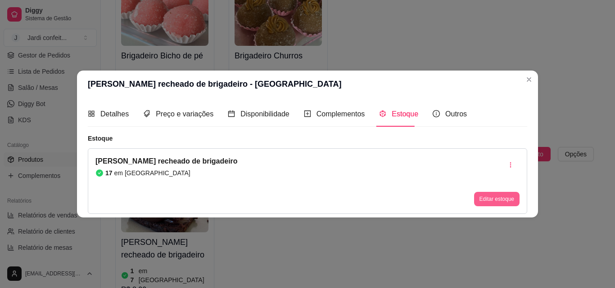
click at [490, 199] on button "Editar estoque" at bounding box center [496, 199] width 45 height 14
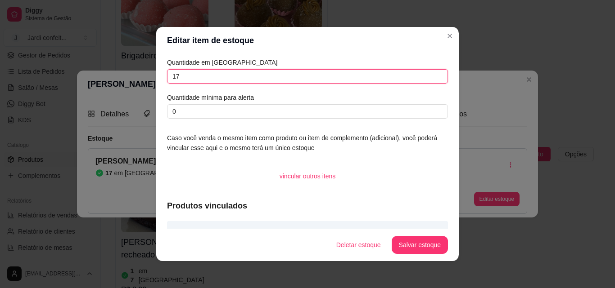
click at [175, 76] on input "17" at bounding box center [307, 76] width 281 height 14
type input "14"
click at [420, 248] on button "Salvar estoque" at bounding box center [419, 245] width 56 height 18
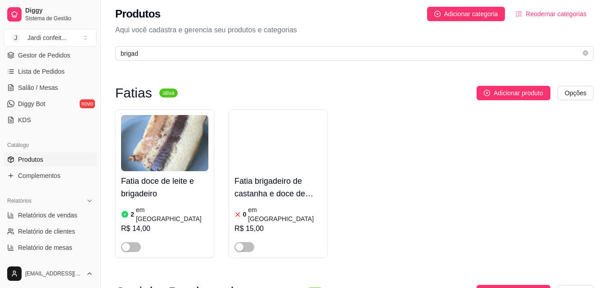
scroll to position [0, 0]
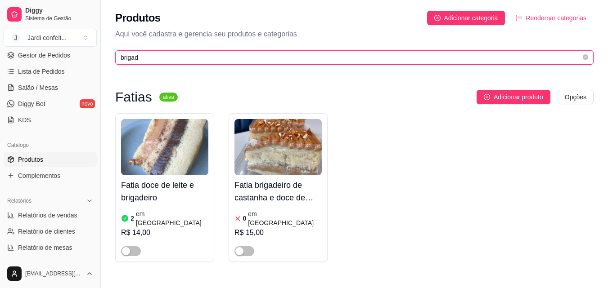
click at [139, 56] on input "brigad" at bounding box center [351, 58] width 460 height 10
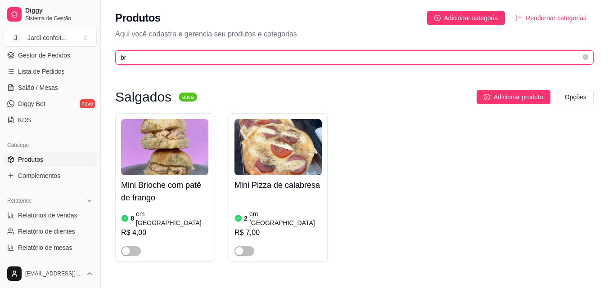
type input "b"
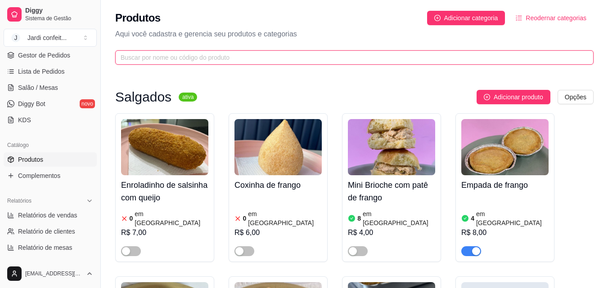
click at [129, 57] on input "text" at bounding box center [351, 58] width 460 height 10
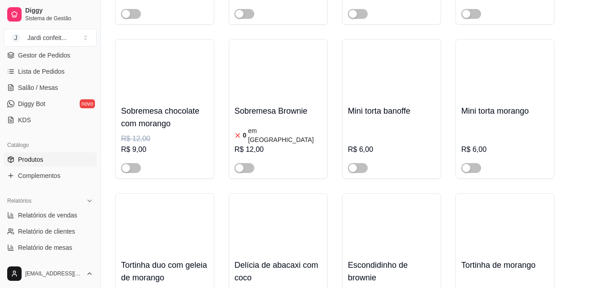
scroll to position [14310, 0]
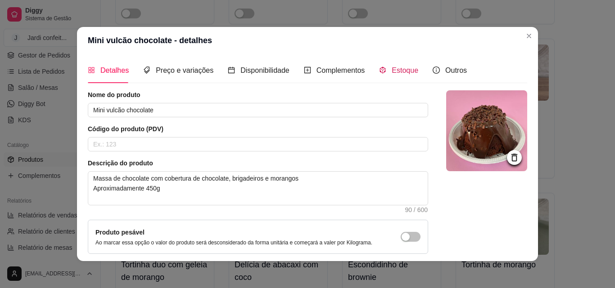
click at [400, 72] on span "Estoque" at bounding box center [404, 71] width 27 height 8
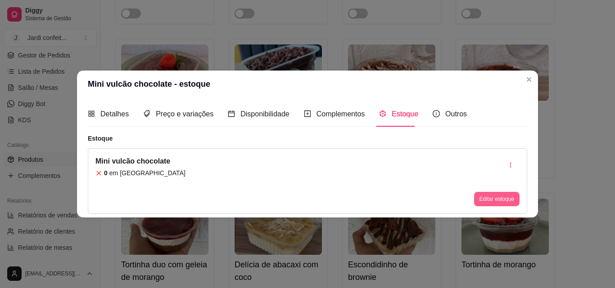
click at [506, 202] on button "Editar estoque" at bounding box center [496, 199] width 45 height 14
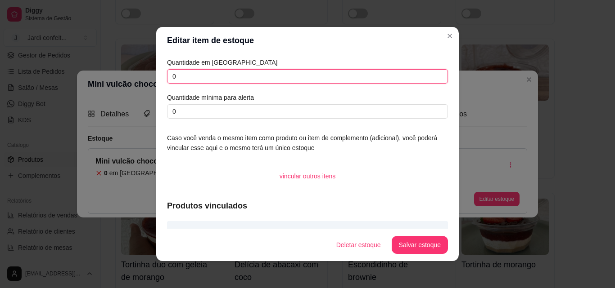
click at [171, 77] on input "0" at bounding box center [307, 76] width 281 height 14
type input "01"
click at [419, 246] on button "Salvar estoque" at bounding box center [419, 246] width 55 height 18
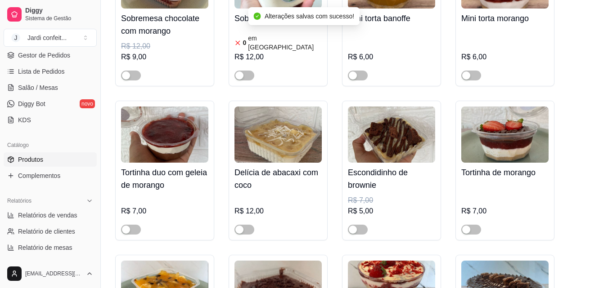
scroll to position [14445, 0]
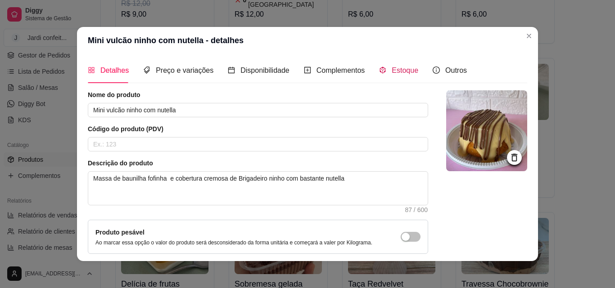
click at [396, 74] on span "Estoque" at bounding box center [404, 71] width 27 height 8
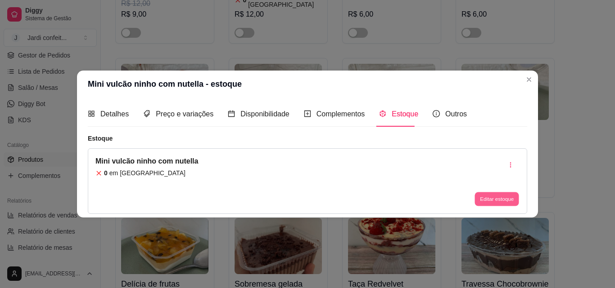
click at [488, 197] on button "Editar estoque" at bounding box center [496, 200] width 44 height 14
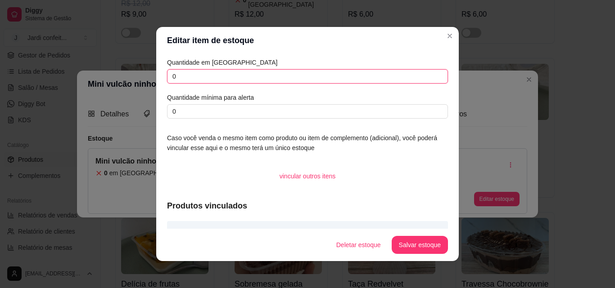
click at [176, 76] on input "0" at bounding box center [307, 76] width 281 height 14
type input "01"
click at [409, 247] on button "Salvar estoque" at bounding box center [419, 246] width 55 height 18
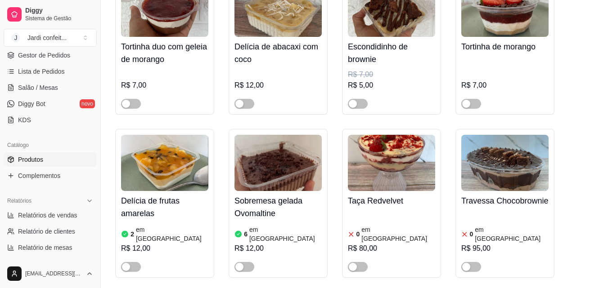
scroll to position [14580, 0]
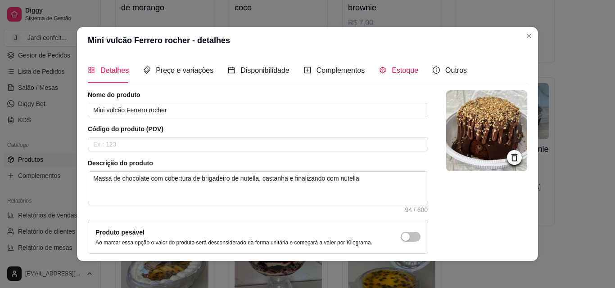
click at [401, 73] on span "Estoque" at bounding box center [404, 71] width 27 height 8
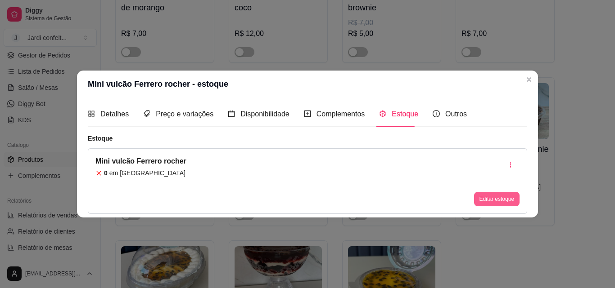
click at [500, 200] on button "Editar estoque" at bounding box center [496, 199] width 45 height 14
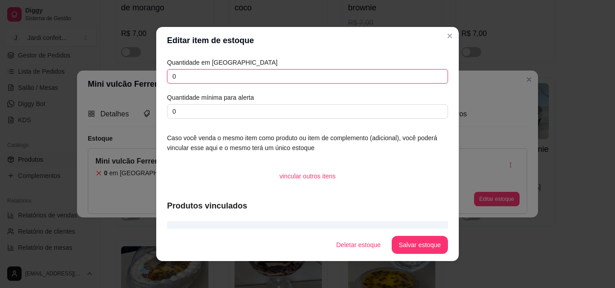
click at [179, 77] on input "0" at bounding box center [307, 76] width 281 height 14
type input "02"
click at [418, 248] on button "Salvar estoque" at bounding box center [419, 246] width 55 height 18
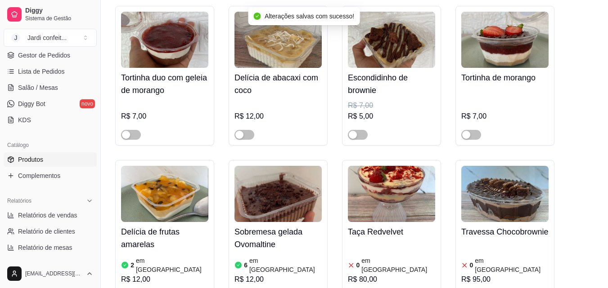
scroll to position [14490, 0]
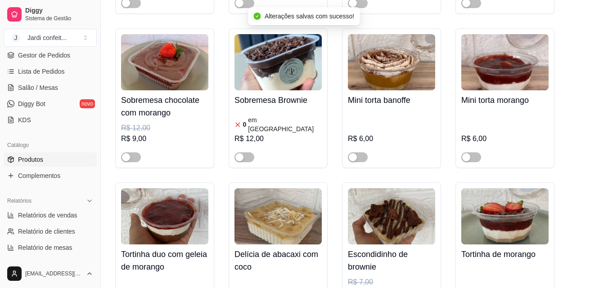
scroll to position [14310, 0]
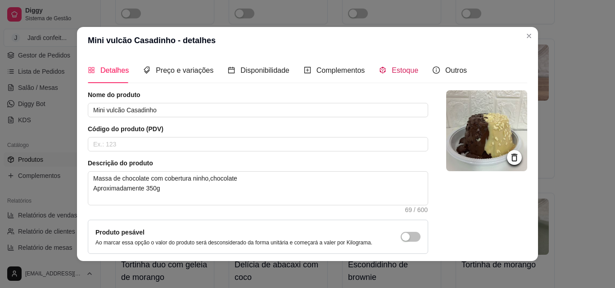
click at [398, 72] on span "Estoque" at bounding box center [404, 71] width 27 height 8
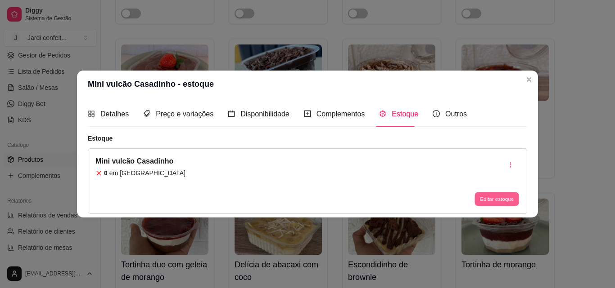
click at [495, 195] on button "Editar estoque" at bounding box center [496, 200] width 44 height 14
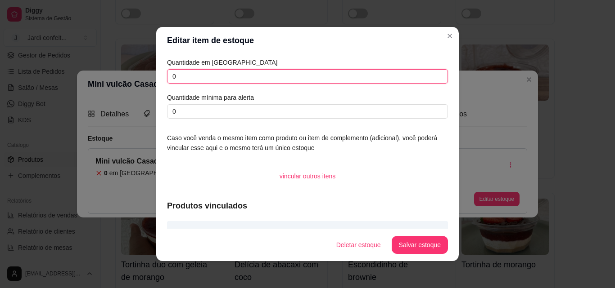
click at [175, 77] on input "0" at bounding box center [307, 76] width 281 height 14
type input "01"
click at [418, 254] on button "Salvar estoque" at bounding box center [419, 245] width 56 height 18
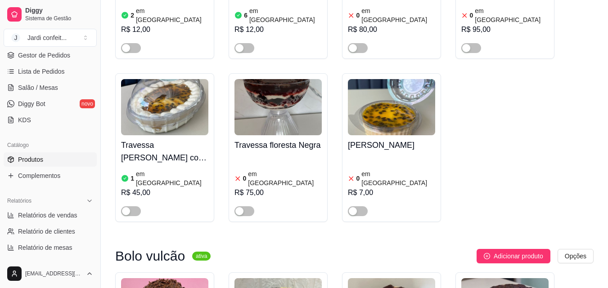
scroll to position [14760, 0]
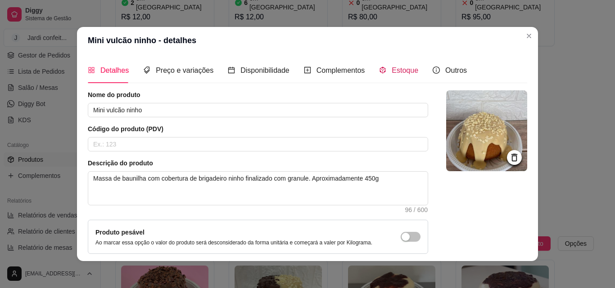
click at [398, 74] on span "Estoque" at bounding box center [404, 71] width 27 height 8
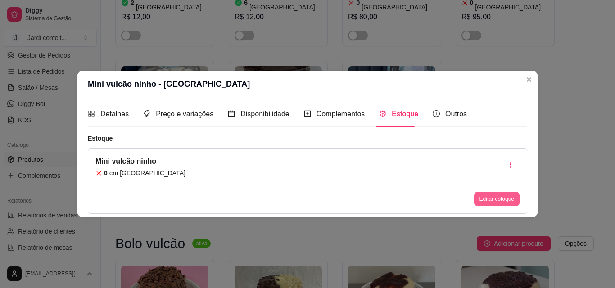
click at [499, 197] on button "Editar estoque" at bounding box center [496, 199] width 45 height 14
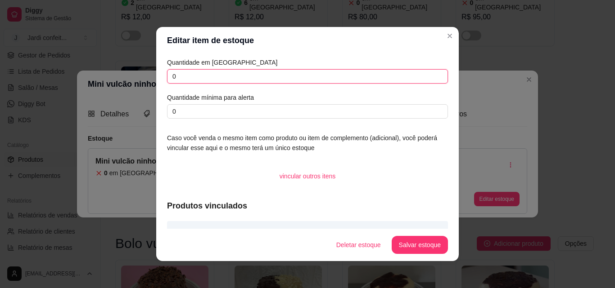
click at [175, 77] on input "0" at bounding box center [307, 76] width 281 height 14
type input "01"
click at [413, 247] on button "Salvar estoque" at bounding box center [419, 246] width 55 height 18
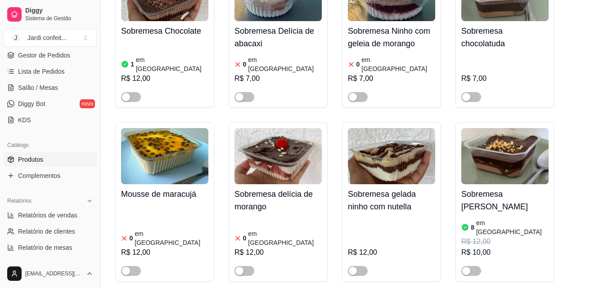
scroll to position [13995, 0]
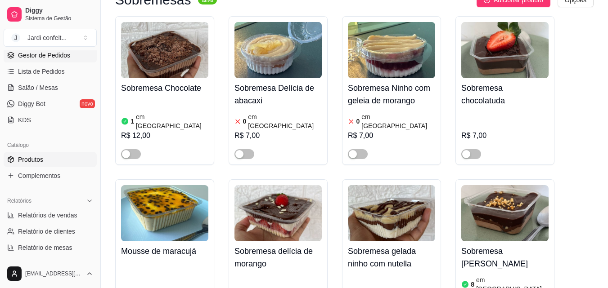
click at [37, 55] on span "Gestor de Pedidos" at bounding box center [44, 55] width 52 height 9
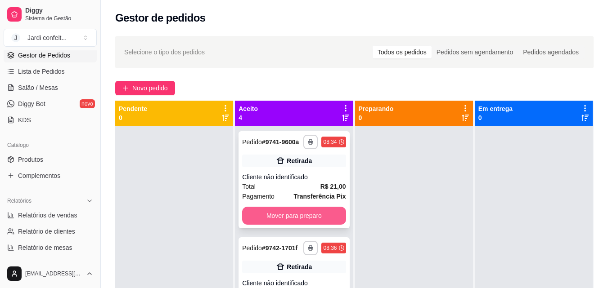
click at [286, 222] on button "Mover para preparo" at bounding box center [293, 216] width 103 height 18
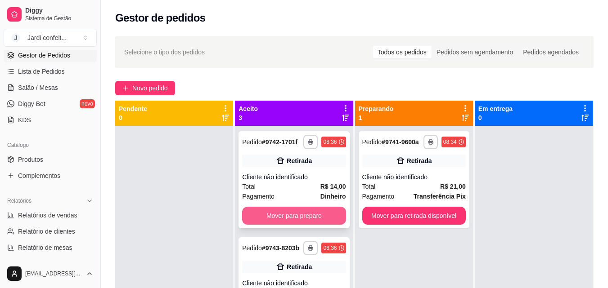
click at [285, 222] on button "Mover para preparo" at bounding box center [293, 216] width 103 height 18
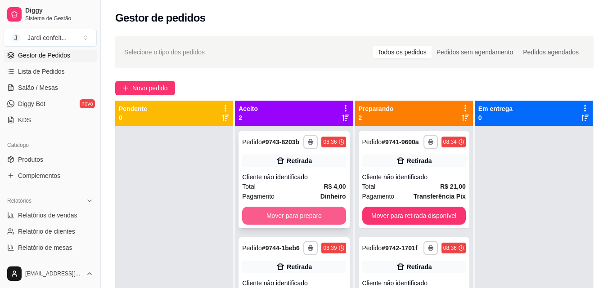
click at [302, 216] on button "Mover para preparo" at bounding box center [293, 216] width 103 height 18
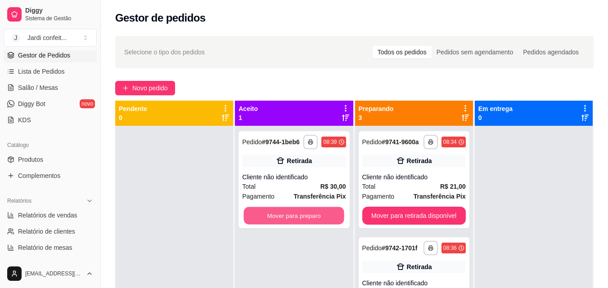
click at [302, 216] on button "Mover para preparo" at bounding box center [294, 216] width 100 height 18
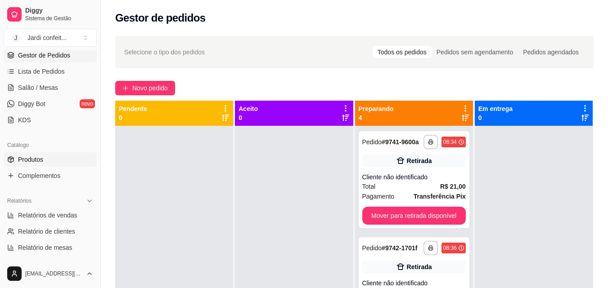
click at [31, 159] on span "Produtos" at bounding box center [30, 159] width 25 height 9
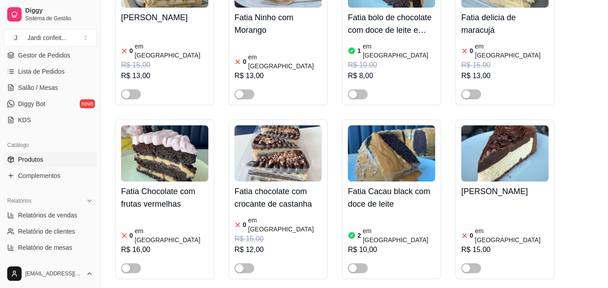
scroll to position [4815, 0]
click at [35, 161] on span "Produtos" at bounding box center [30, 159] width 25 height 9
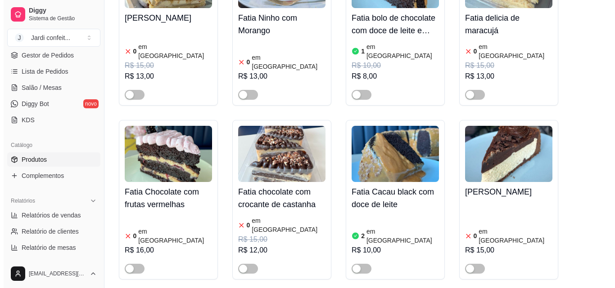
scroll to position [0, 0]
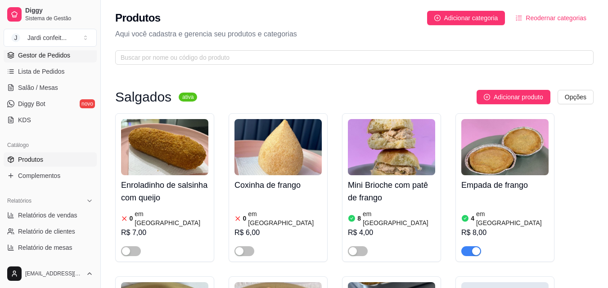
click at [43, 58] on span "Gestor de Pedidos" at bounding box center [44, 55] width 52 height 9
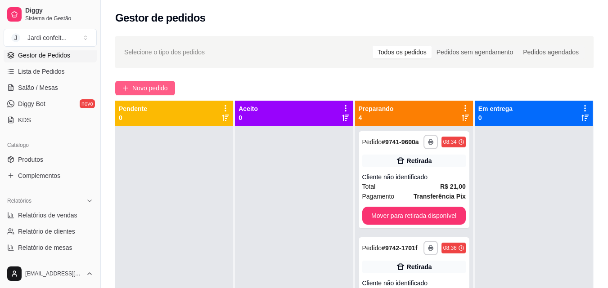
click at [142, 86] on span "Novo pedido" at bounding box center [150, 88] width 36 height 10
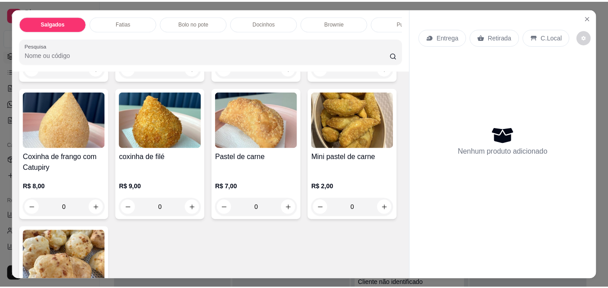
scroll to position [315, 0]
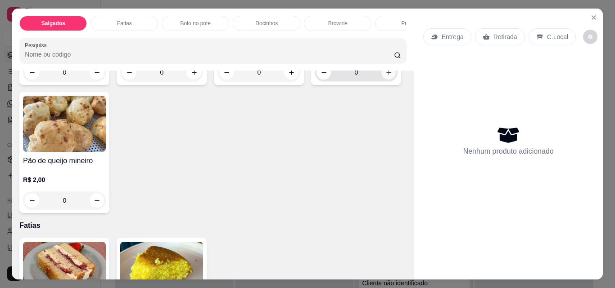
click at [385, 76] on icon "increase-product-quantity" at bounding box center [388, 72] width 7 height 7
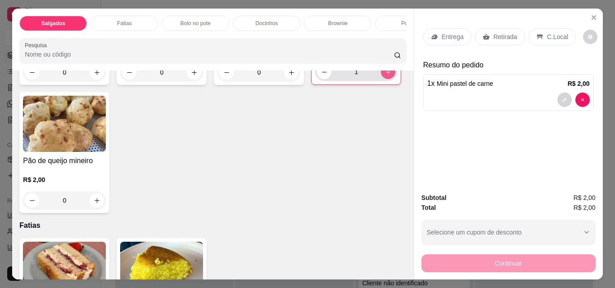
click at [386, 75] on icon "increase-product-quantity" at bounding box center [388, 72] width 5 height 5
type input "2"
click at [100, 204] on icon "increase-product-quantity" at bounding box center [97, 201] width 7 height 7
type input "1"
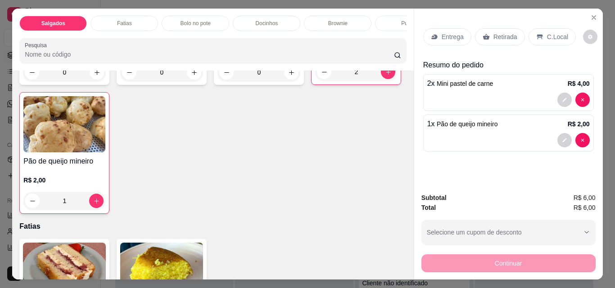
click at [496, 39] on div "Retirada" at bounding box center [500, 36] width 50 height 17
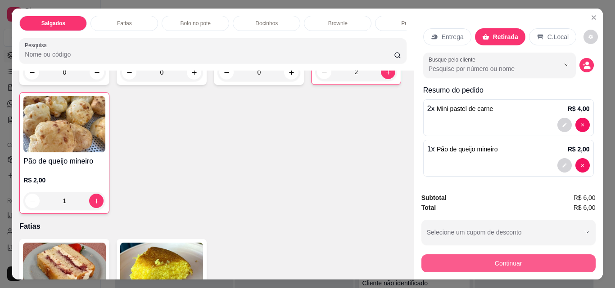
click at [503, 257] on button "Continuar" at bounding box center [508, 264] width 174 height 18
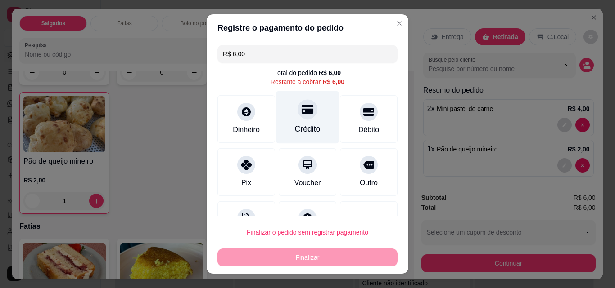
click at [301, 130] on div "Crédito" at bounding box center [308, 129] width 26 height 12
type input "R$ 0,00"
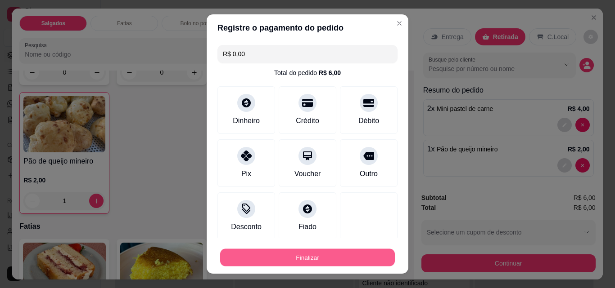
click at [306, 258] on button "Finalizar" at bounding box center [307, 258] width 175 height 18
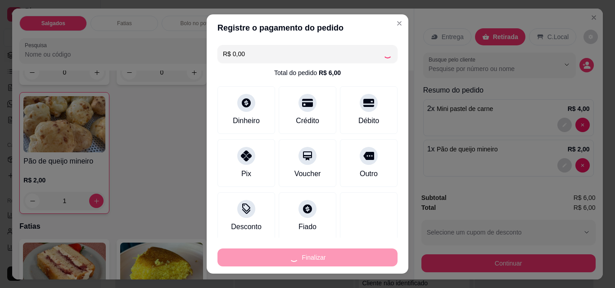
type input "0"
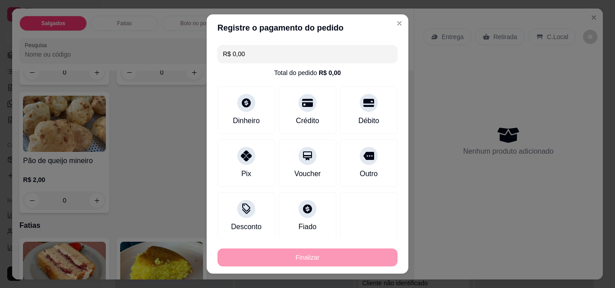
type input "-R$ 6,00"
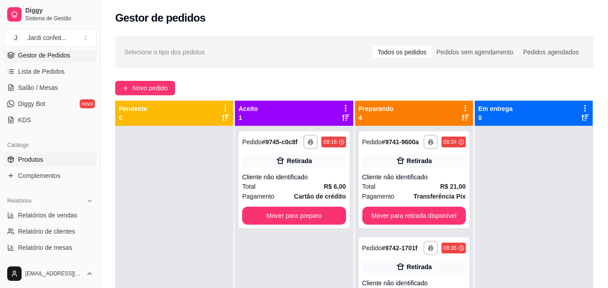
click at [49, 157] on link "Produtos" at bounding box center [50, 160] width 93 height 14
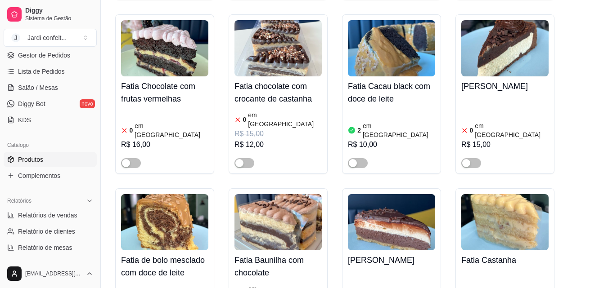
scroll to position [4995, 0]
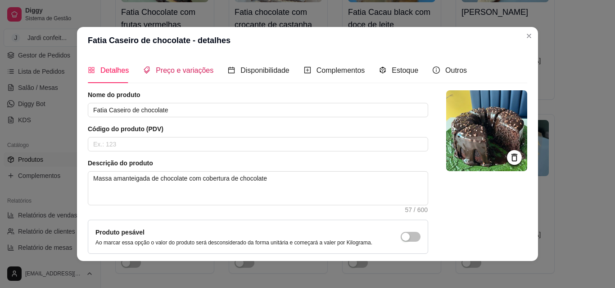
click at [188, 72] on span "Preço e variações" at bounding box center [185, 71] width 58 height 8
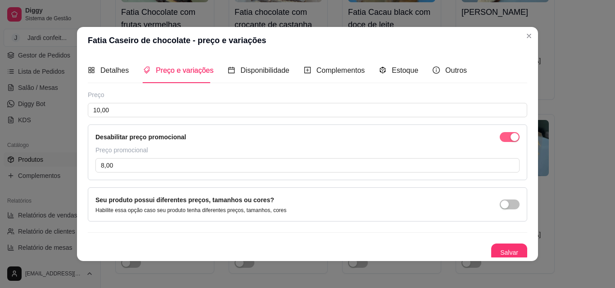
click at [510, 139] on div "button" at bounding box center [514, 137] width 8 height 8
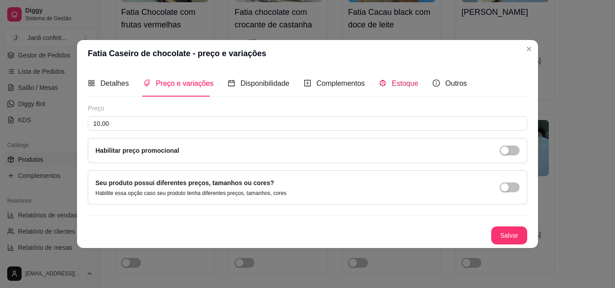
click at [403, 84] on span "Estoque" at bounding box center [404, 84] width 27 height 8
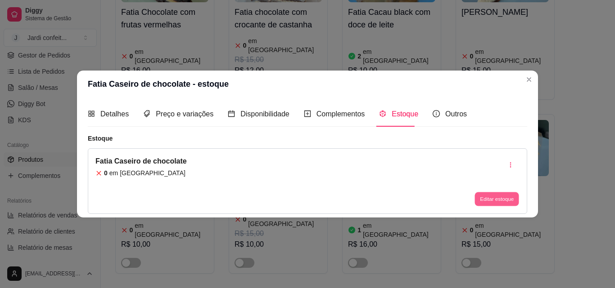
click at [502, 199] on button "Editar estoque" at bounding box center [496, 200] width 44 height 14
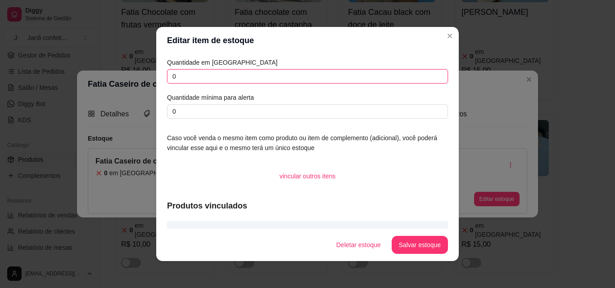
click at [177, 77] on input "0" at bounding box center [307, 76] width 281 height 14
type input "08"
click at [427, 247] on button "Salvar estoque" at bounding box center [419, 246] width 55 height 18
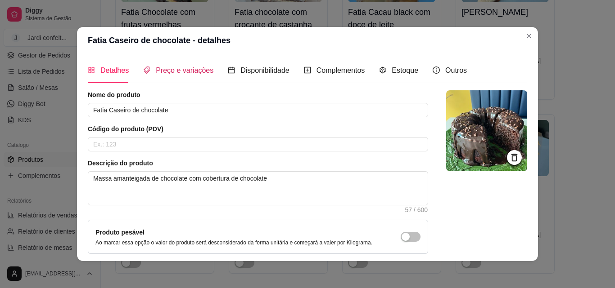
click at [184, 74] on span "Preço e variações" at bounding box center [185, 71] width 58 height 8
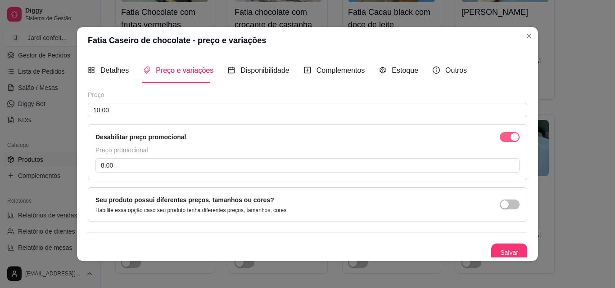
click at [510, 140] on div "button" at bounding box center [514, 137] width 8 height 8
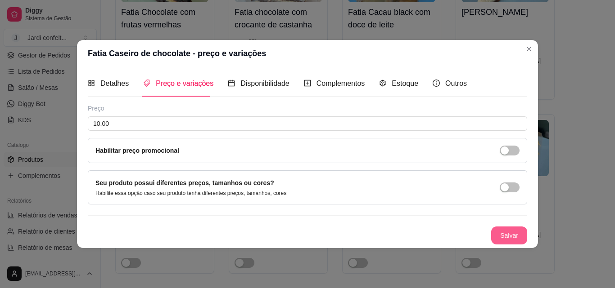
click at [507, 235] on button "Salvar" at bounding box center [509, 236] width 36 height 18
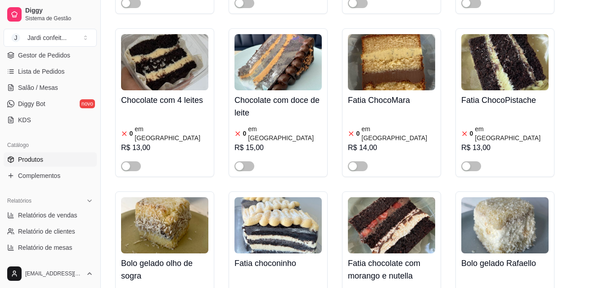
scroll to position [3150, 0]
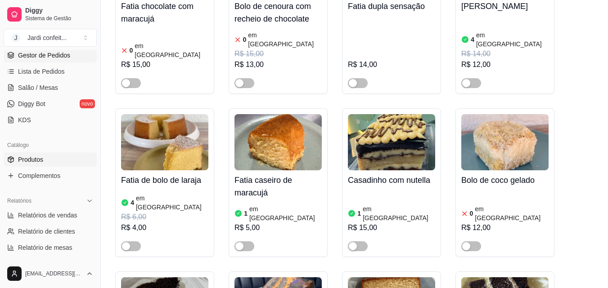
click at [45, 57] on span "Gestor de Pedidos" at bounding box center [44, 55] width 52 height 9
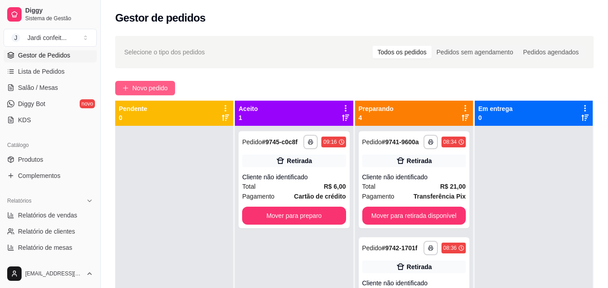
click at [135, 83] on span "Novo pedido" at bounding box center [150, 88] width 36 height 10
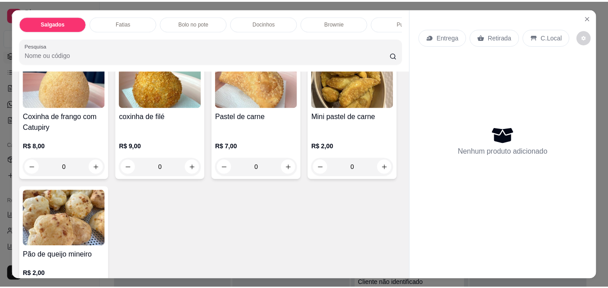
scroll to position [225, 0]
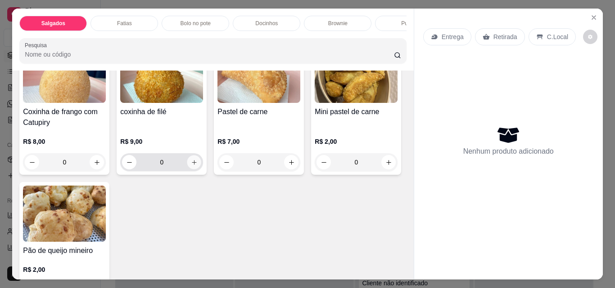
click at [198, 165] on icon "increase-product-quantity" at bounding box center [194, 162] width 7 height 7
type input "1"
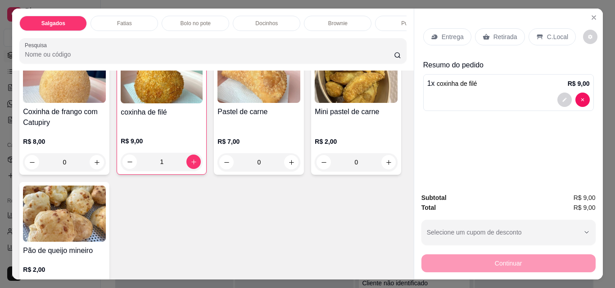
click at [503, 38] on div "Retirada" at bounding box center [500, 36] width 50 height 17
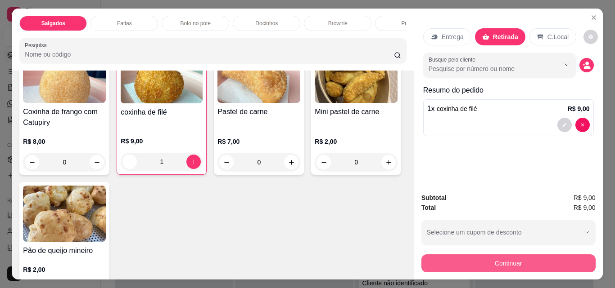
click at [505, 262] on button "Continuar" at bounding box center [508, 264] width 174 height 18
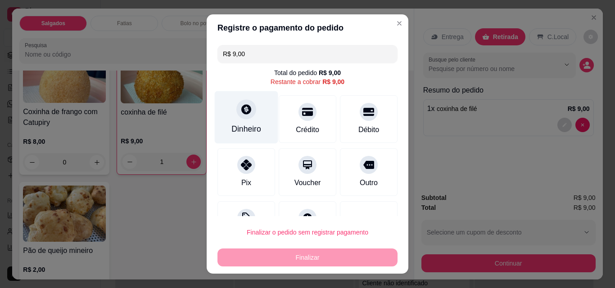
click at [234, 128] on div "Dinheiro" at bounding box center [246, 129] width 30 height 12
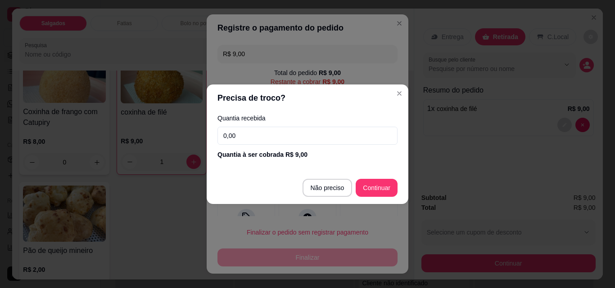
click at [234, 137] on input "0,00" at bounding box center [307, 136] width 180 height 18
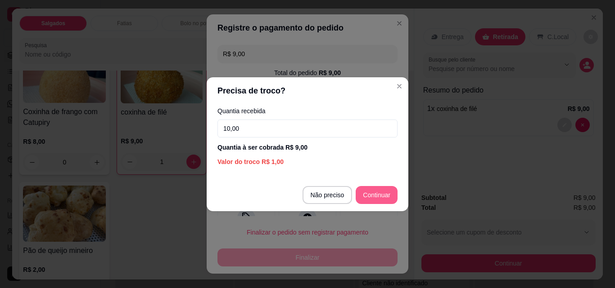
type input "10,00"
type input "R$ 0,00"
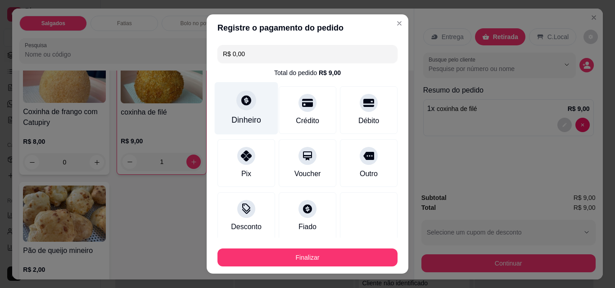
click at [238, 124] on div "Dinheiro" at bounding box center [246, 120] width 30 height 12
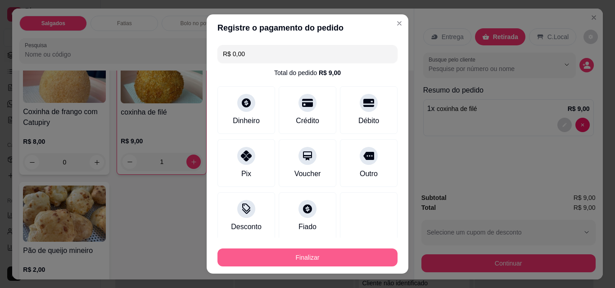
click at [303, 259] on button "Finalizar" at bounding box center [307, 258] width 180 height 18
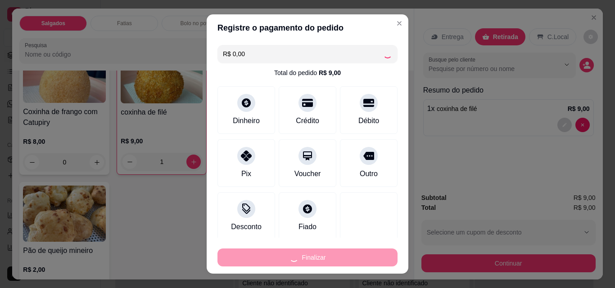
type input "0"
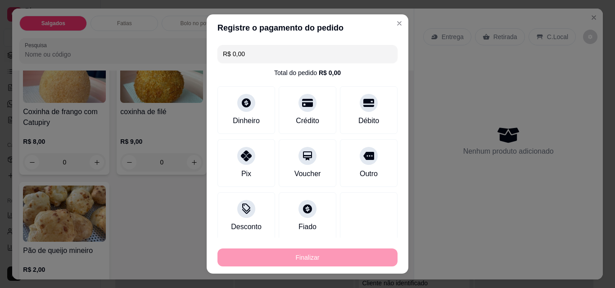
type input "-R$ 9,00"
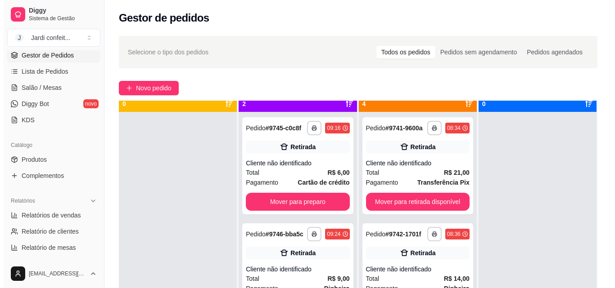
scroll to position [25, 0]
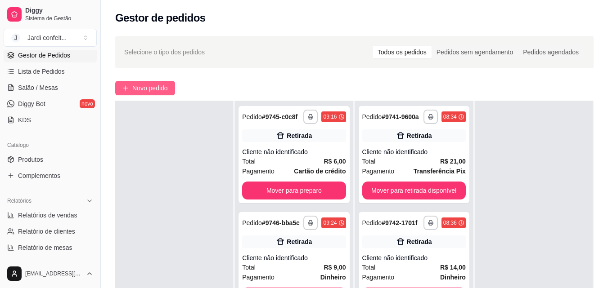
click at [146, 88] on span "Novo pedido" at bounding box center [150, 88] width 36 height 10
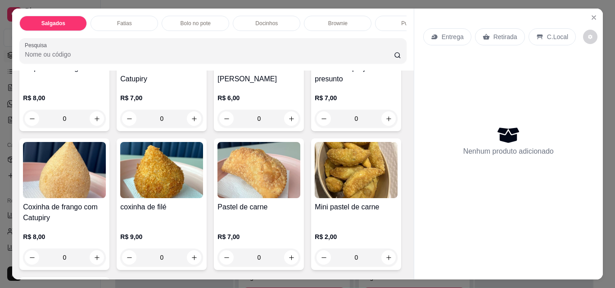
scroll to position [180, 0]
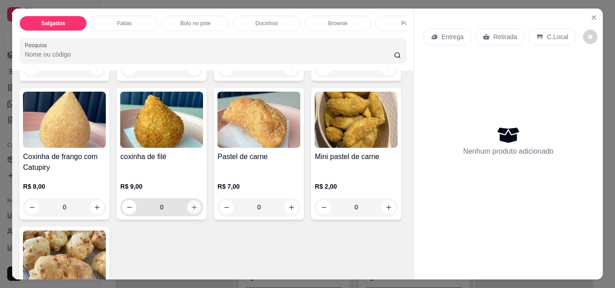
click at [196, 210] on icon "increase-product-quantity" at bounding box center [194, 207] width 4 height 4
type input "1"
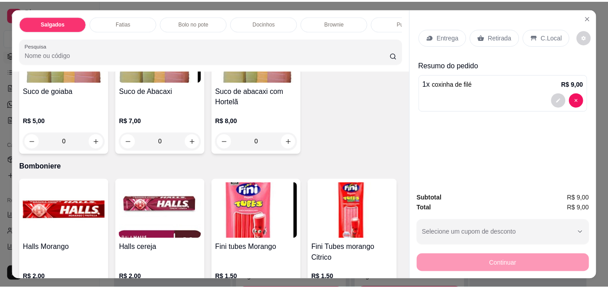
scroll to position [2160, 0]
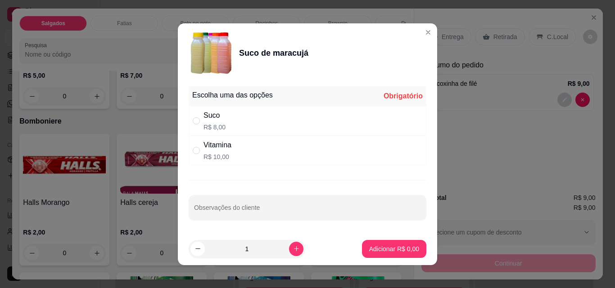
click at [189, 121] on div "Suco R$ 8,00" at bounding box center [308, 121] width 238 height 30
radio input "true"
click at [293, 250] on icon "increase-product-quantity" at bounding box center [296, 249] width 7 height 7
click at [194, 248] on icon "decrease-product-quantity" at bounding box center [197, 249] width 7 height 7
type input "1"
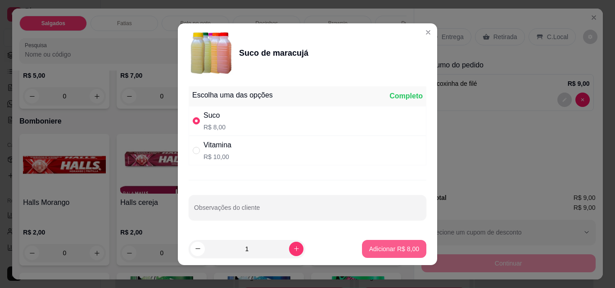
click at [386, 251] on p "Adicionar R$ 8,00" at bounding box center [394, 249] width 50 height 9
type input "1"
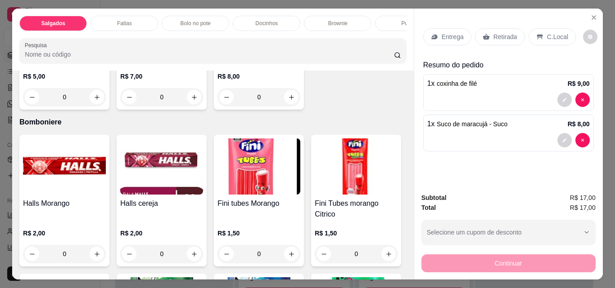
click at [497, 32] on p "Retirada" at bounding box center [505, 36] width 24 height 9
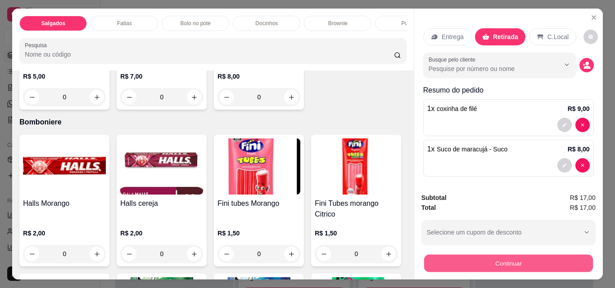
click at [509, 261] on button "Continuar" at bounding box center [507, 264] width 169 height 18
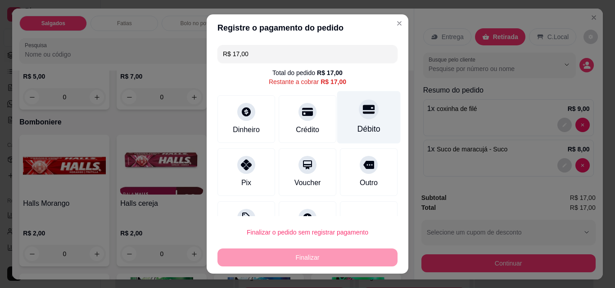
click at [357, 132] on div "Débito" at bounding box center [368, 129] width 23 height 12
type input "R$ 0,00"
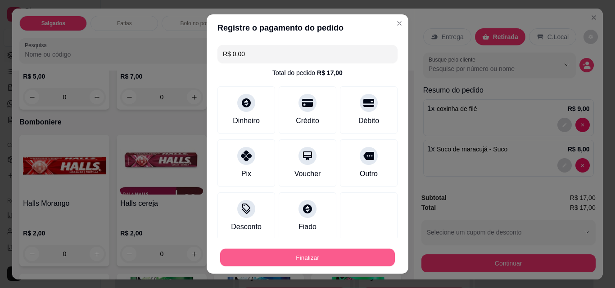
click at [312, 257] on button "Finalizar" at bounding box center [307, 258] width 175 height 18
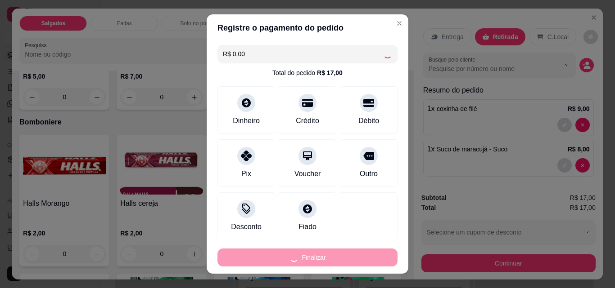
type input "0"
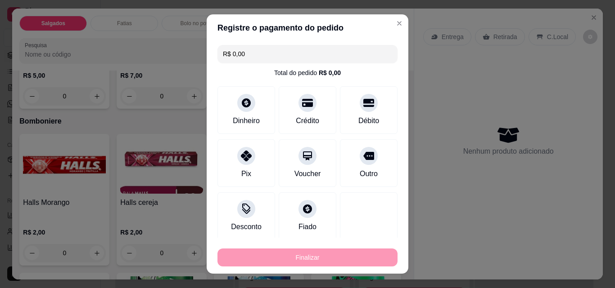
type input "-R$ 17,00"
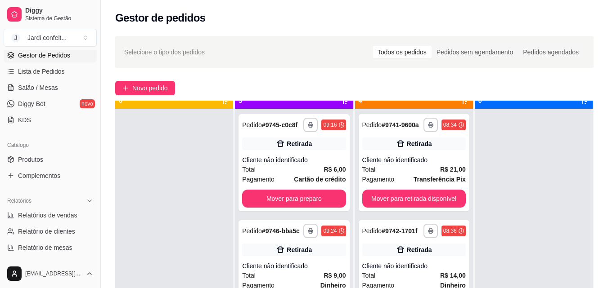
scroll to position [25, 0]
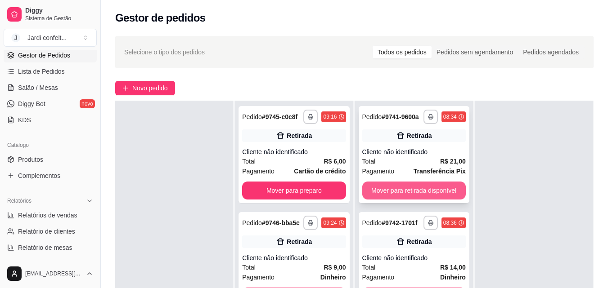
click at [416, 193] on button "Mover para retirada disponível" at bounding box center [413, 191] width 103 height 18
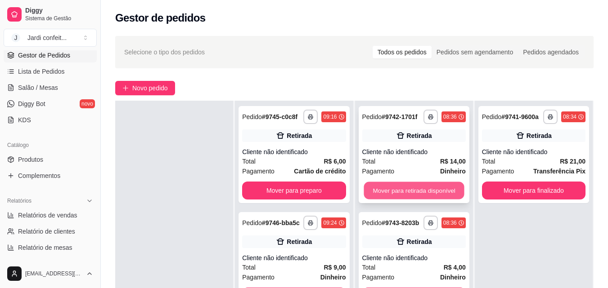
click at [418, 191] on button "Mover para retirada disponível" at bounding box center [414, 191] width 100 height 18
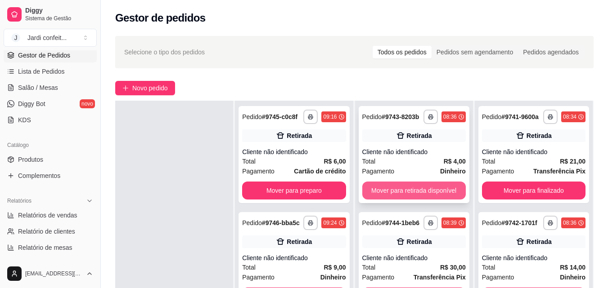
click at [420, 194] on button "Mover para retirada disponível" at bounding box center [413, 191] width 103 height 18
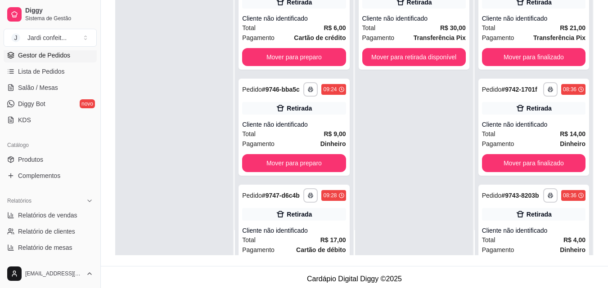
scroll to position [135, 0]
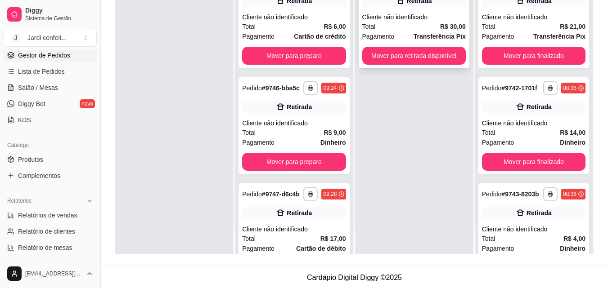
click at [414, 65] on div "**********" at bounding box center [414, 19] width 111 height 97
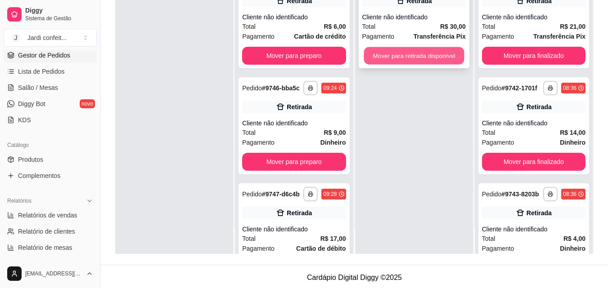
click at [438, 60] on button "Mover para retirada disponível" at bounding box center [414, 56] width 100 height 18
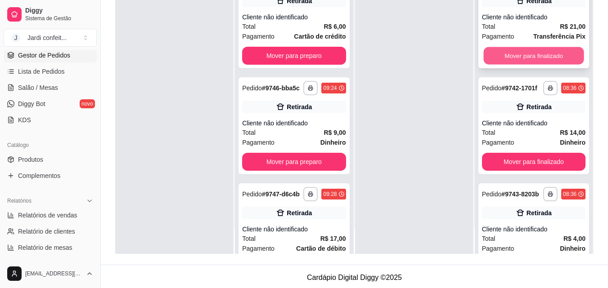
click at [516, 63] on button "Mover para finalizado" at bounding box center [533, 56] width 100 height 18
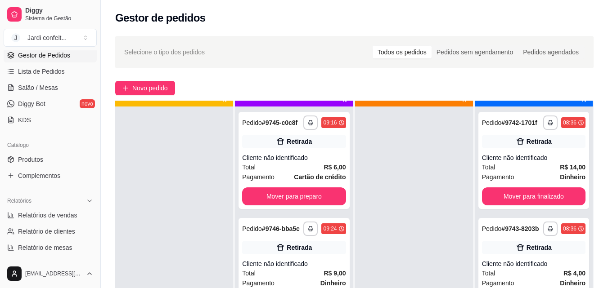
scroll to position [25, 0]
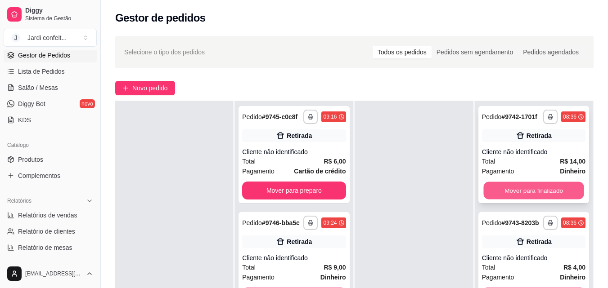
click at [522, 199] on button "Mover para finalizado" at bounding box center [533, 191] width 100 height 18
click at [527, 191] on button "Mover para finalizado" at bounding box center [533, 191] width 103 height 18
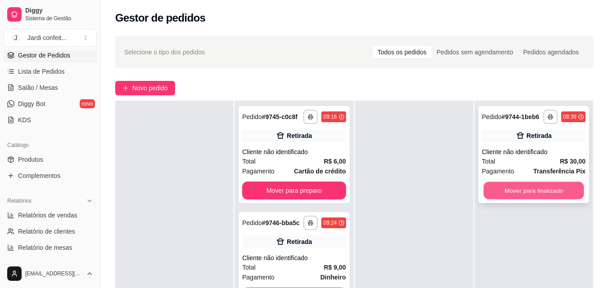
click at [526, 191] on button "Mover para finalizado" at bounding box center [533, 191] width 100 height 18
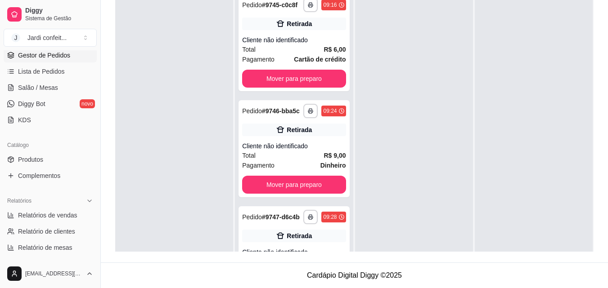
scroll to position [0, 0]
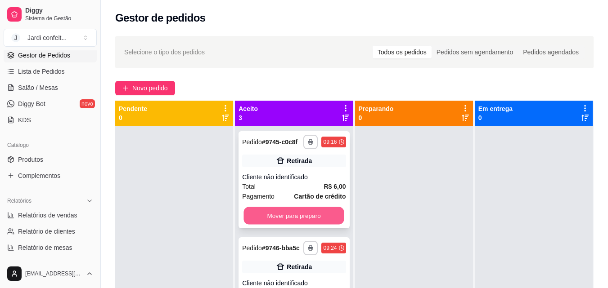
click at [267, 217] on button "Mover para preparo" at bounding box center [294, 216] width 100 height 18
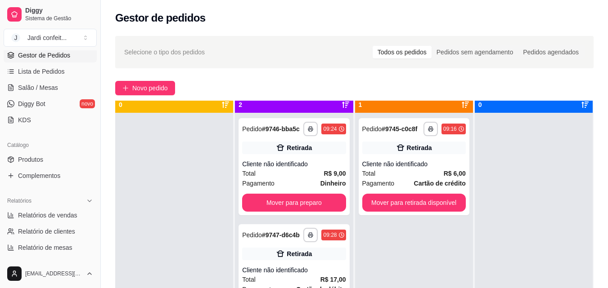
scroll to position [25, 0]
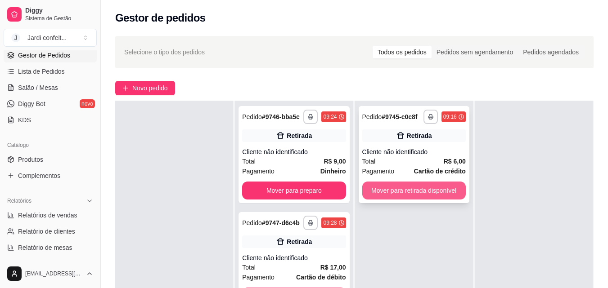
click at [399, 193] on button "Mover para retirada disponível" at bounding box center [413, 191] width 103 height 18
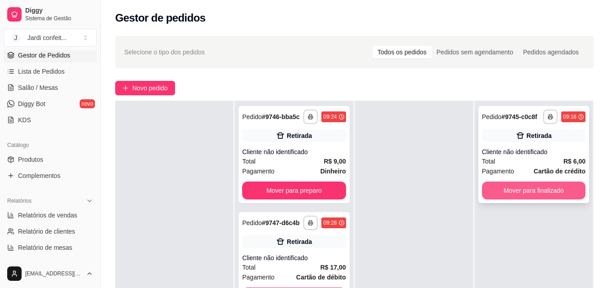
click at [525, 191] on button "Mover para finalizado" at bounding box center [533, 191] width 103 height 18
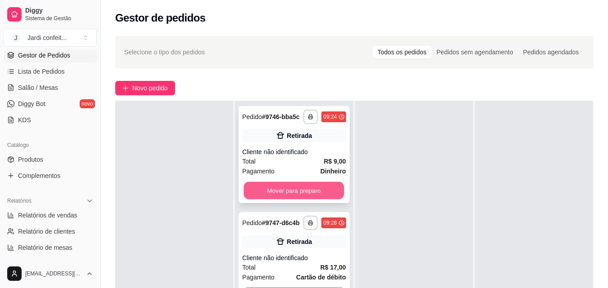
click at [285, 193] on button "Mover para preparo" at bounding box center [294, 191] width 100 height 18
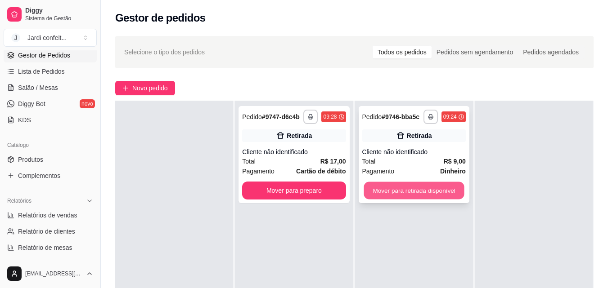
click at [413, 192] on button "Mover para retirada disponível" at bounding box center [414, 191] width 100 height 18
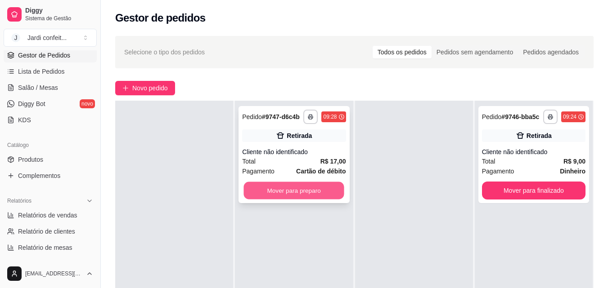
click at [296, 193] on button "Mover para preparo" at bounding box center [294, 191] width 100 height 18
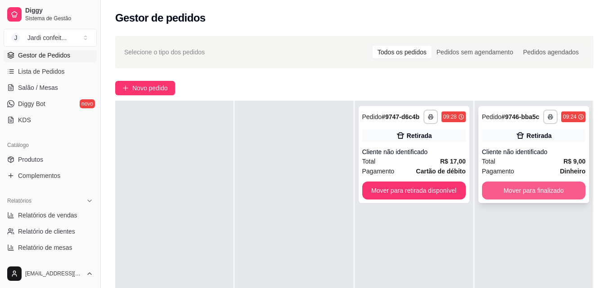
click at [530, 191] on button "Mover para finalizado" at bounding box center [533, 191] width 103 height 18
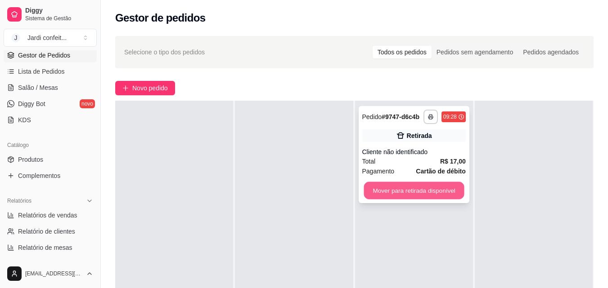
click at [414, 193] on button "Mover para retirada disponível" at bounding box center [414, 191] width 100 height 18
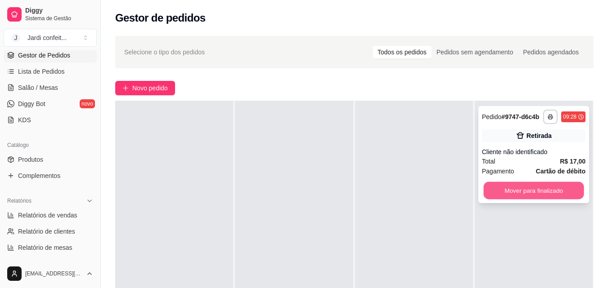
click at [526, 194] on button "Mover para finalizado" at bounding box center [533, 191] width 100 height 18
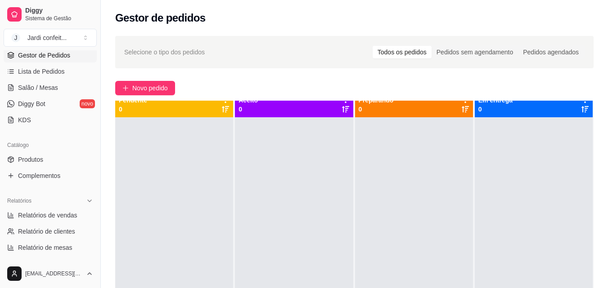
scroll to position [0, 0]
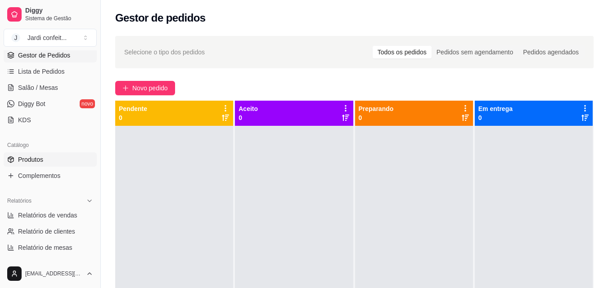
click at [34, 159] on span "Produtos" at bounding box center [30, 159] width 25 height 9
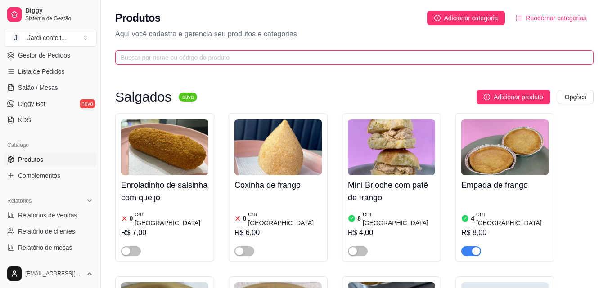
click at [135, 58] on input "text" at bounding box center [351, 58] width 460 height 10
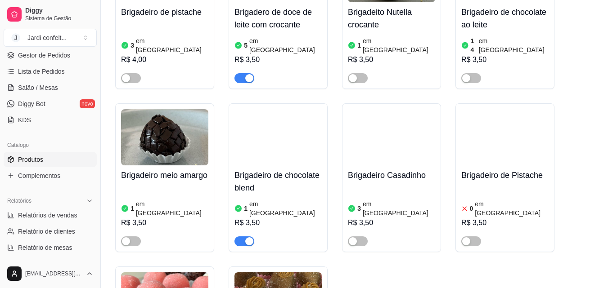
scroll to position [1395, 0]
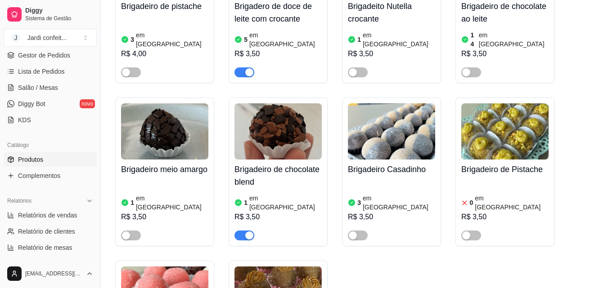
type input "briga"
click at [256, 163] on h4 "Brigadeiro de chocolate blend" at bounding box center [277, 175] width 87 height 25
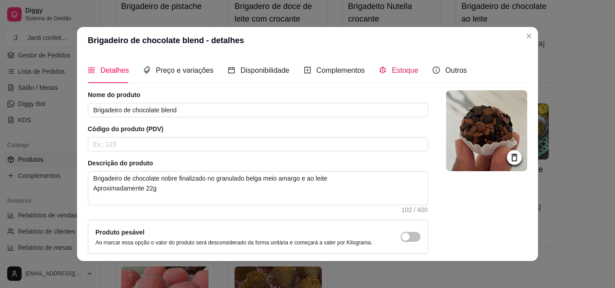
click at [395, 72] on span "Estoque" at bounding box center [404, 71] width 27 height 8
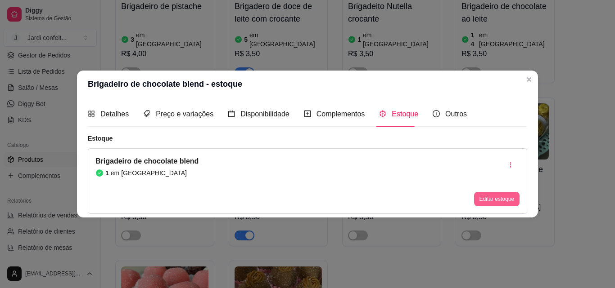
click at [495, 200] on button "Editar estoque" at bounding box center [496, 199] width 45 height 14
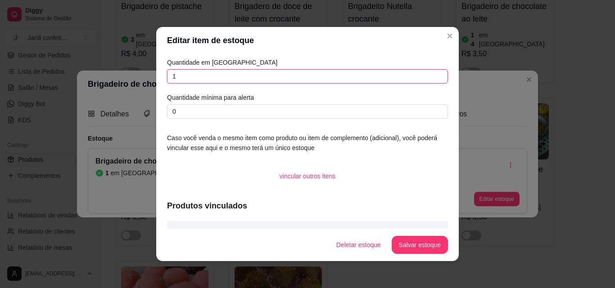
click at [171, 77] on input "1" at bounding box center [307, 76] width 281 height 14
type input "32"
click at [409, 244] on button "Salvar estoque" at bounding box center [419, 246] width 55 height 18
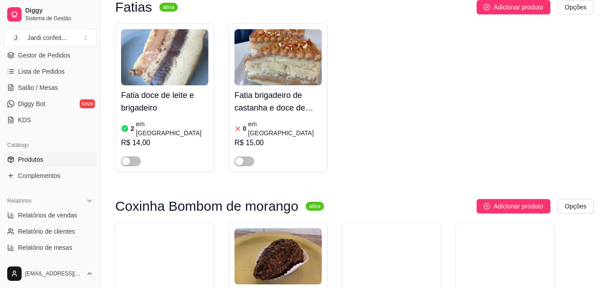
scroll to position [0, 0]
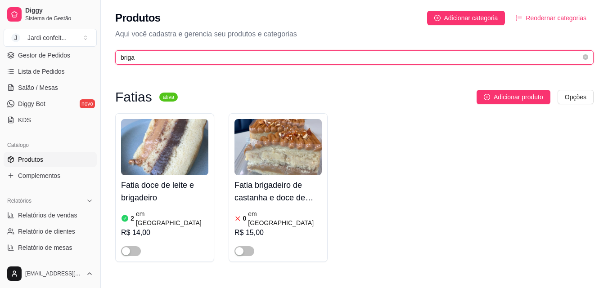
click at [136, 59] on input "briga" at bounding box center [351, 58] width 460 height 10
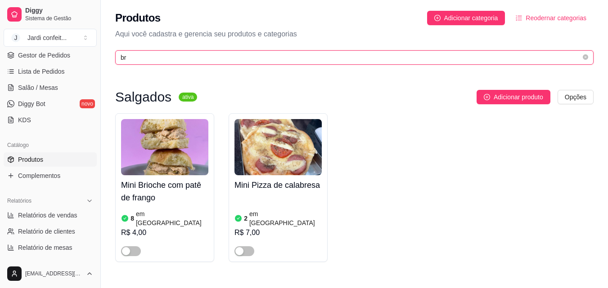
type input "b"
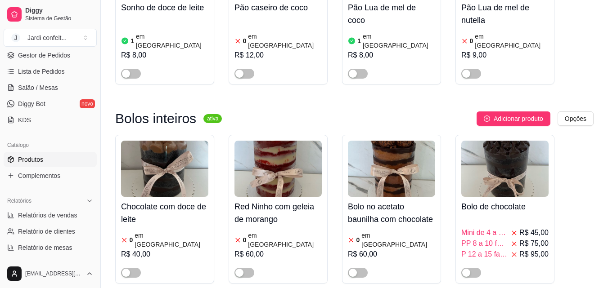
scroll to position [9180, 0]
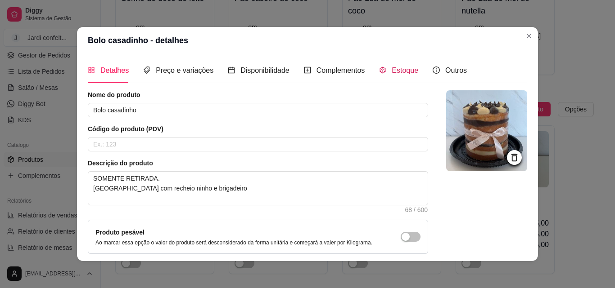
click at [395, 72] on span "Estoque" at bounding box center [404, 71] width 27 height 8
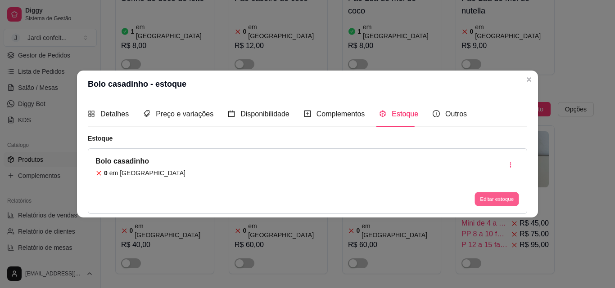
click at [504, 201] on button "Editar estoque" at bounding box center [496, 200] width 44 height 14
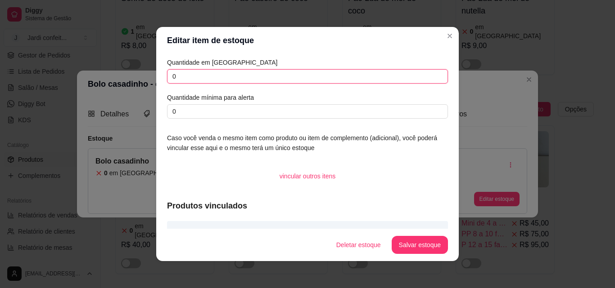
click at [178, 78] on input "0" at bounding box center [307, 76] width 281 height 14
type input "01"
click at [415, 246] on button "Salvar estoque" at bounding box center [419, 246] width 55 height 18
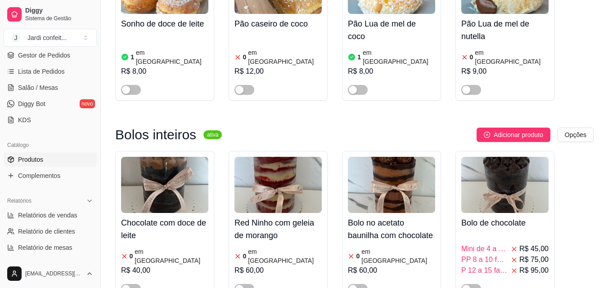
scroll to position [9135, 0]
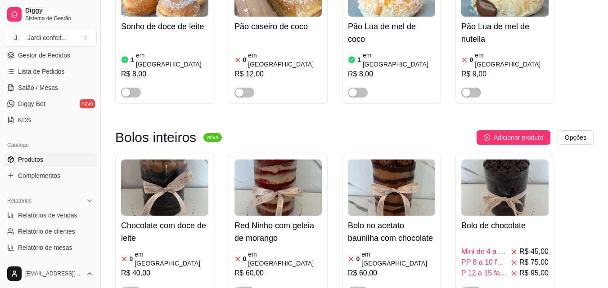
scroll to position [9180, 0]
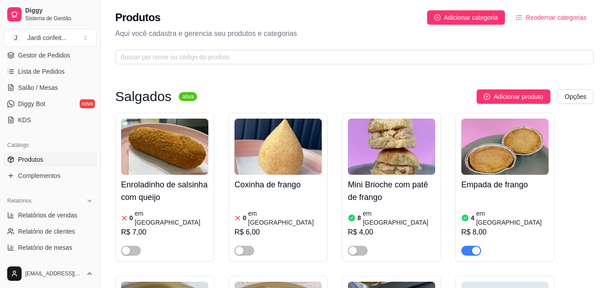
scroll to position [0, 0]
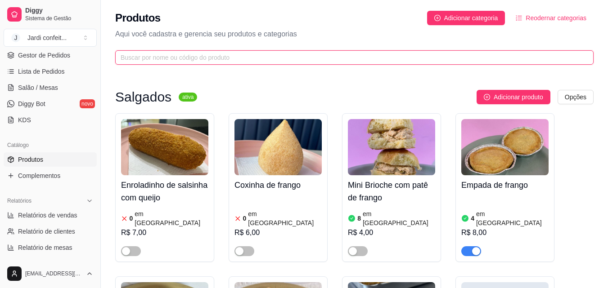
click at [178, 57] on input "text" at bounding box center [351, 58] width 460 height 10
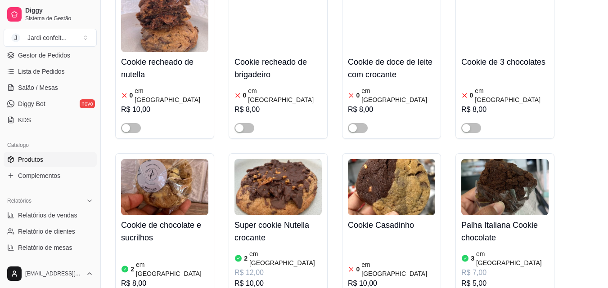
scroll to position [315, 0]
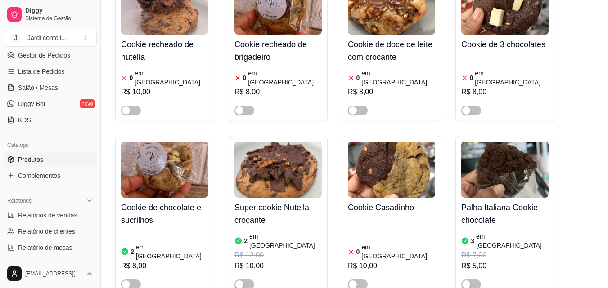
type input "coo"
click at [151, 38] on h4 "Cookie recheado de nutella" at bounding box center [164, 50] width 87 height 25
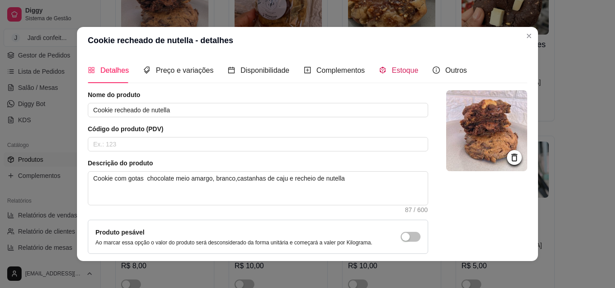
click at [400, 71] on span "Estoque" at bounding box center [404, 71] width 27 height 8
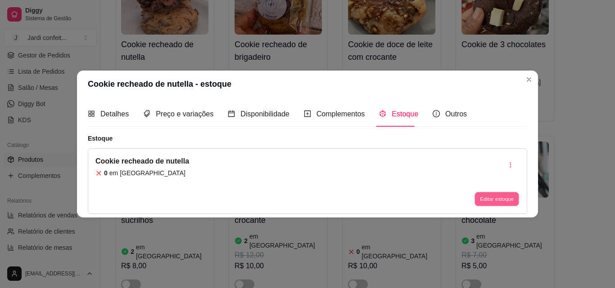
click at [489, 195] on button "Editar estoque" at bounding box center [496, 200] width 44 height 14
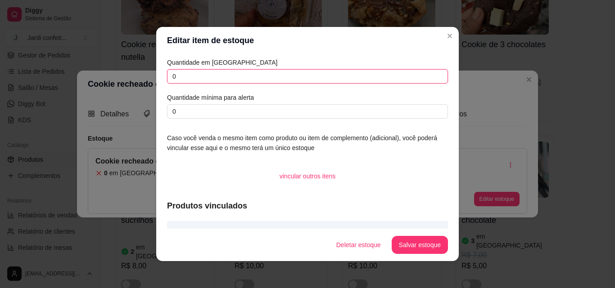
click at [174, 76] on input "0" at bounding box center [307, 76] width 281 height 14
type input "03"
click at [421, 247] on button "Salvar estoque" at bounding box center [419, 246] width 55 height 18
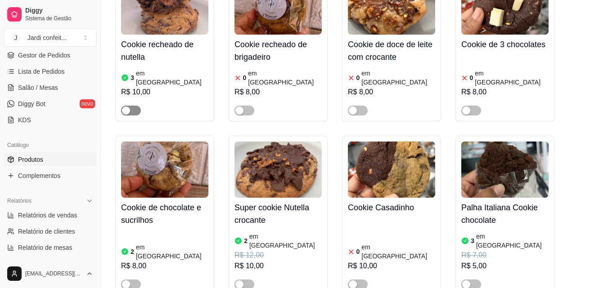
click at [124, 107] on div "button" at bounding box center [126, 111] width 8 height 8
click at [386, 175] on img at bounding box center [391, 170] width 87 height 56
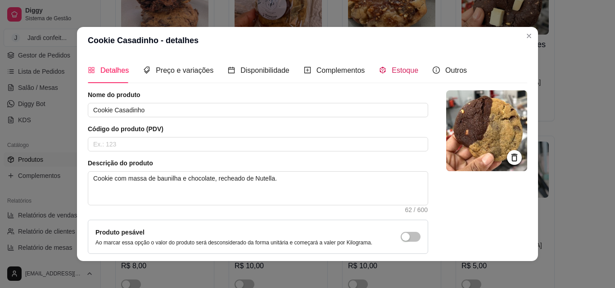
click at [398, 74] on span "Estoque" at bounding box center [404, 71] width 27 height 8
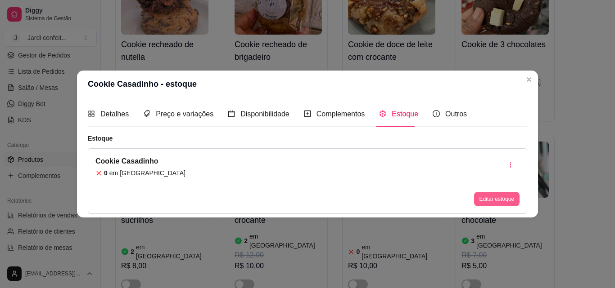
click at [495, 202] on button "Editar estoque" at bounding box center [496, 199] width 45 height 14
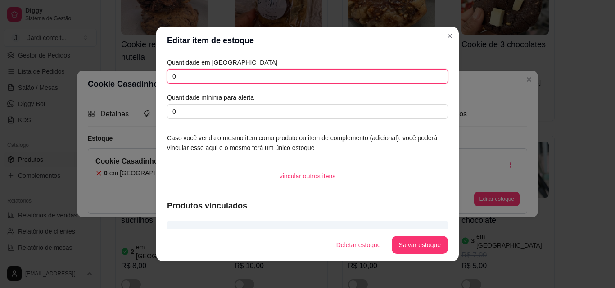
click at [171, 75] on input "0" at bounding box center [307, 76] width 281 height 14
type input "03"
click at [422, 248] on button "Salvar estoque" at bounding box center [419, 246] width 55 height 18
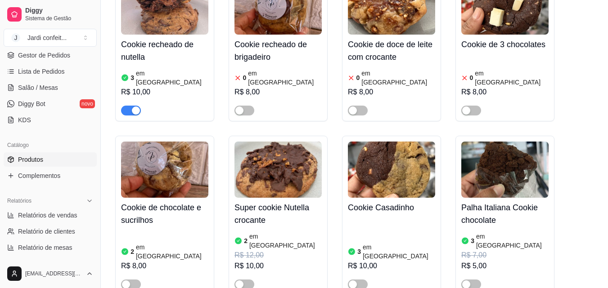
click at [494, 22] on img at bounding box center [504, 6] width 87 height 56
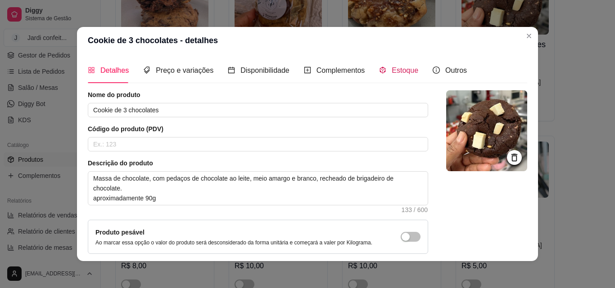
click at [399, 71] on span "Estoque" at bounding box center [404, 71] width 27 height 8
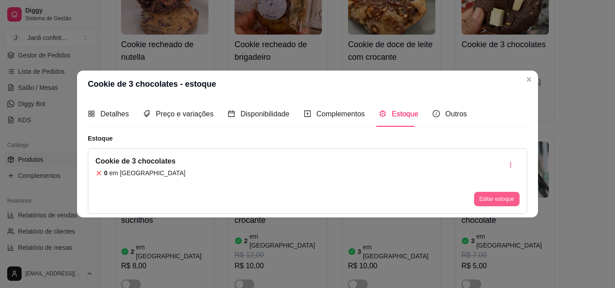
click at [500, 198] on button "Editar estoque" at bounding box center [496, 199] width 45 height 14
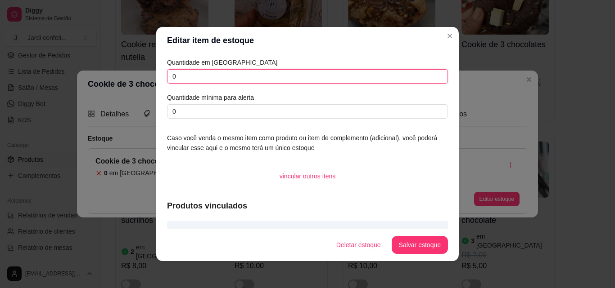
click at [179, 76] on input "0" at bounding box center [307, 76] width 281 height 14
type input "03"
click at [425, 247] on button "Salvar estoque" at bounding box center [419, 246] width 55 height 18
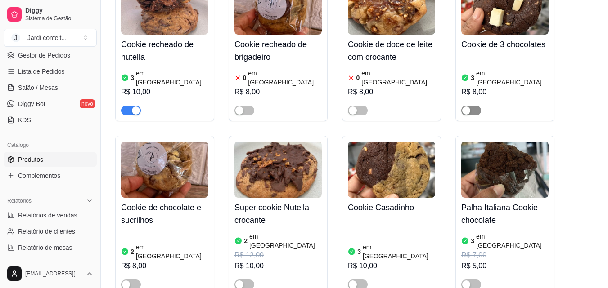
click at [468, 107] on div "button" at bounding box center [466, 111] width 8 height 8
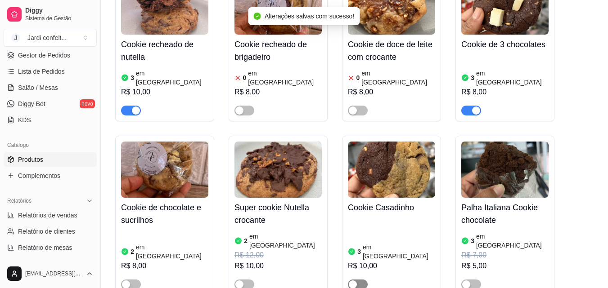
click at [351, 281] on div "button" at bounding box center [353, 285] width 8 height 8
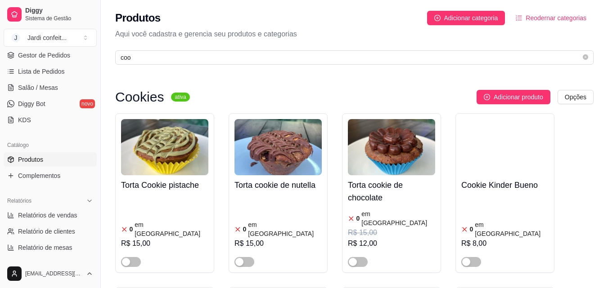
scroll to position [0, 0]
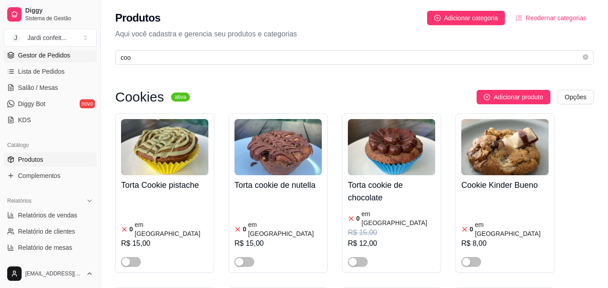
click at [39, 55] on span "Gestor de Pedidos" at bounding box center [44, 55] width 52 height 9
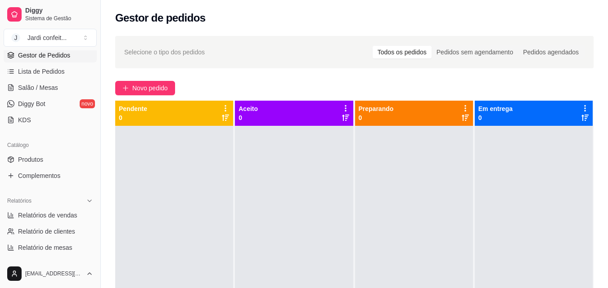
click at [359, 14] on div "Gestor de pedidos" at bounding box center [354, 18] width 478 height 14
click at [314, 12] on div "Gestor de pedidos" at bounding box center [354, 18] width 478 height 14
click at [37, 162] on span "Produtos" at bounding box center [30, 159] width 25 height 9
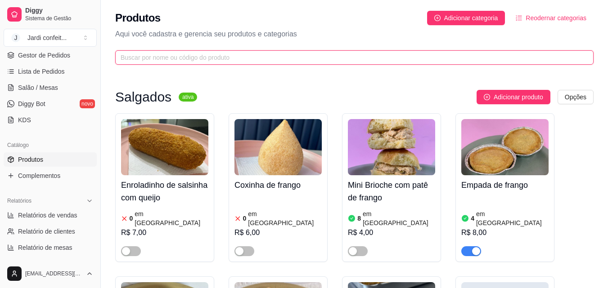
click at [147, 58] on input "text" at bounding box center [351, 58] width 460 height 10
type input "t"
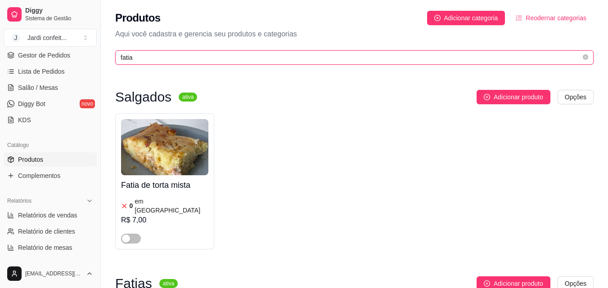
drag, startPoint x: 148, startPoint y: 53, endPoint x: 93, endPoint y: 53, distance: 55.3
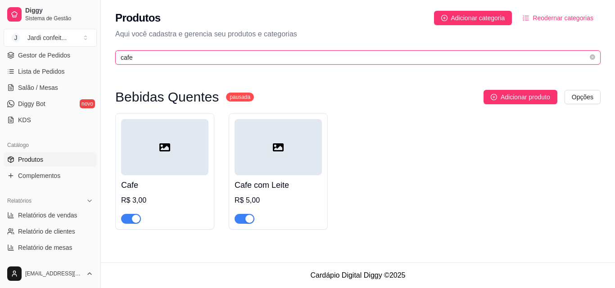
click at [193, 58] on input "cafe" at bounding box center [354, 58] width 467 height 10
click at [172, 58] on input "cafe" at bounding box center [354, 58] width 467 height 10
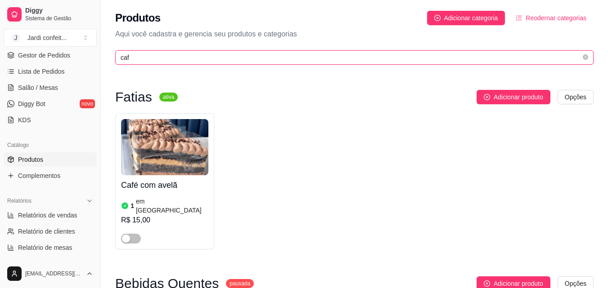
type input "caf"
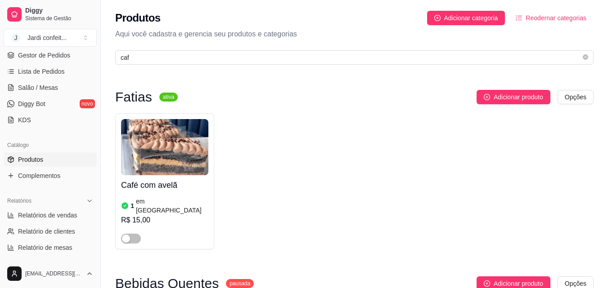
click at [173, 152] on img at bounding box center [164, 147] width 87 height 56
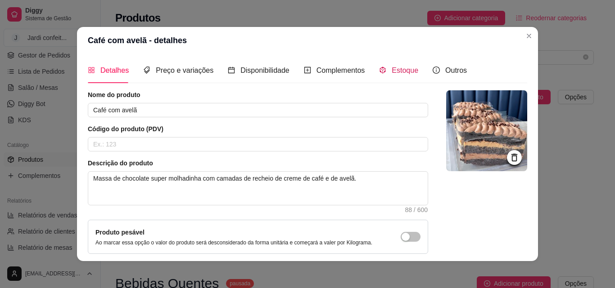
click at [406, 72] on span "Estoque" at bounding box center [404, 71] width 27 height 8
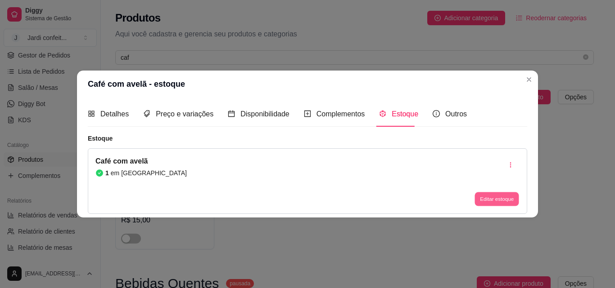
click at [489, 205] on button "Editar estoque" at bounding box center [496, 200] width 44 height 14
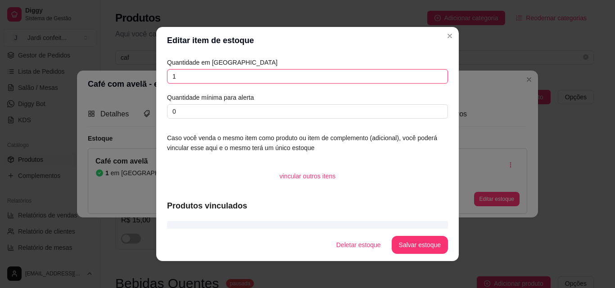
click at [223, 80] on input "1" at bounding box center [307, 76] width 281 height 14
type input "12"
click at [423, 251] on button "Salvar estoque" at bounding box center [419, 246] width 55 height 18
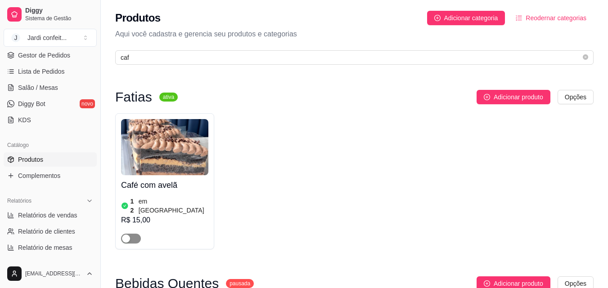
click at [133, 234] on span "button" at bounding box center [131, 239] width 20 height 10
click at [586, 57] on icon "close-circle" at bounding box center [585, 56] width 5 height 5
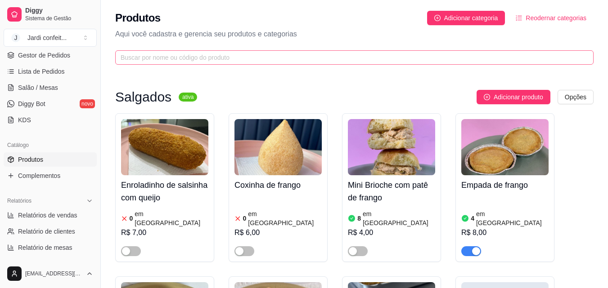
click at [259, 63] on span at bounding box center [354, 57] width 478 height 14
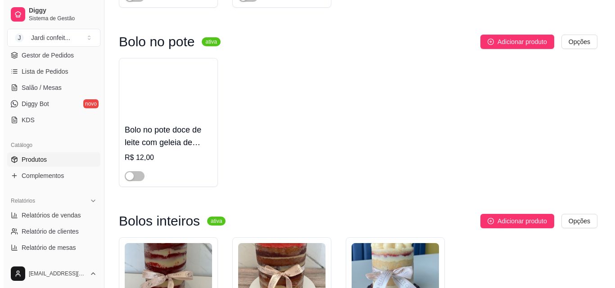
scroll to position [585, 0]
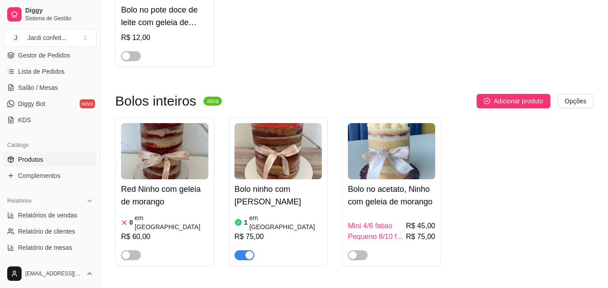
type input "gelei"
click at [293, 143] on img at bounding box center [277, 151] width 87 height 56
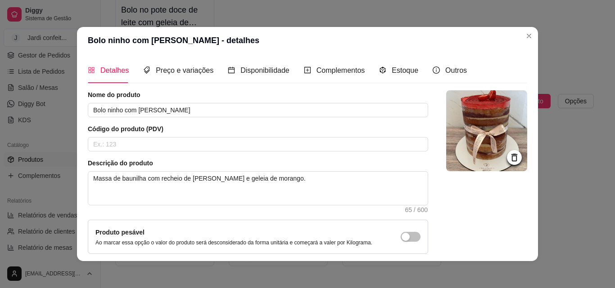
click at [509, 158] on icon at bounding box center [514, 158] width 10 height 10
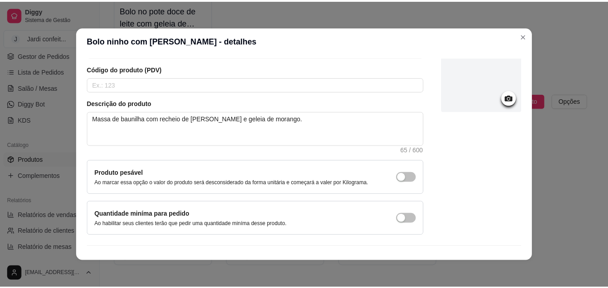
scroll to position [78, 0]
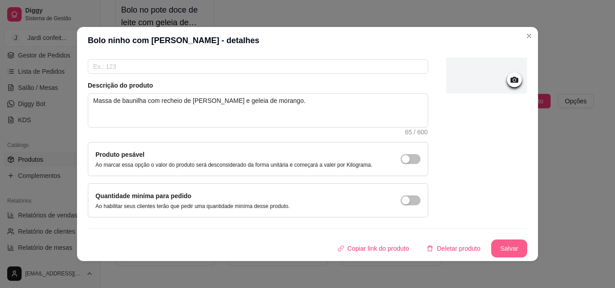
click at [499, 247] on button "Salvar" at bounding box center [509, 249] width 36 height 18
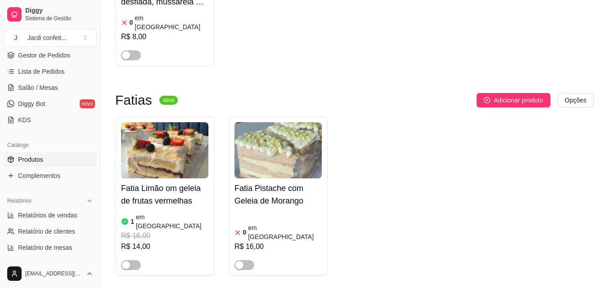
scroll to position [0, 0]
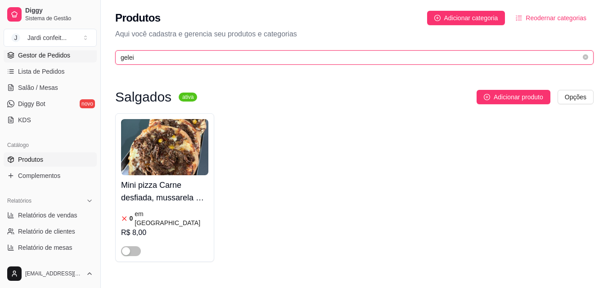
drag, startPoint x: 144, startPoint y: 60, endPoint x: 44, endPoint y: 55, distance: 100.9
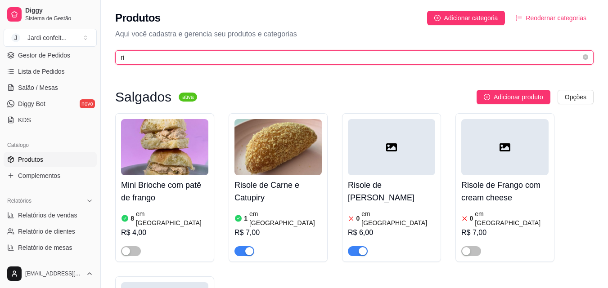
type input "ri"
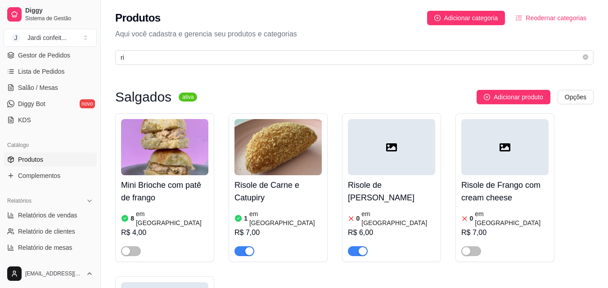
click at [353, 247] on span "button" at bounding box center [358, 252] width 20 height 10
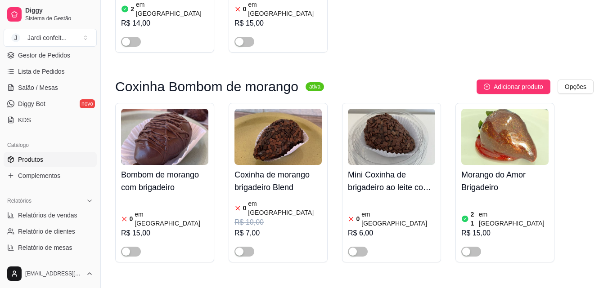
scroll to position [630, 0]
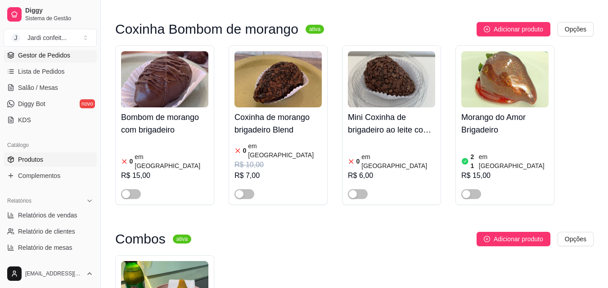
click at [49, 53] on span "Gestor de Pedidos" at bounding box center [44, 55] width 52 height 9
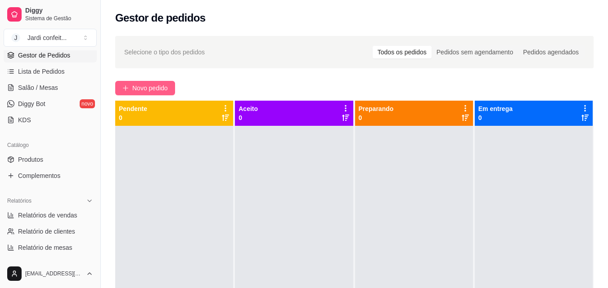
click at [144, 93] on span "Novo pedido" at bounding box center [150, 88] width 36 height 10
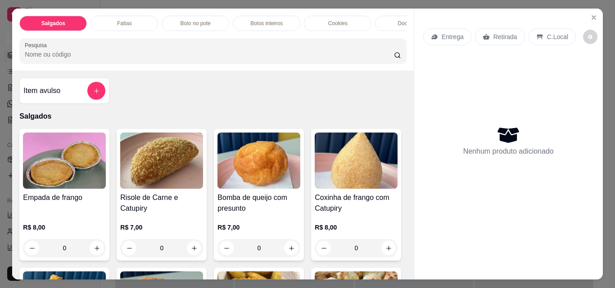
scroll to position [180, 0]
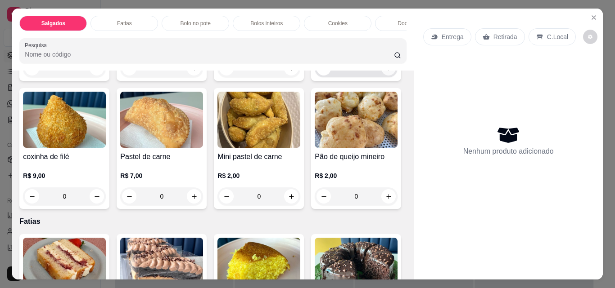
click at [385, 72] on icon "increase-product-quantity" at bounding box center [388, 68] width 7 height 7
type input "1"
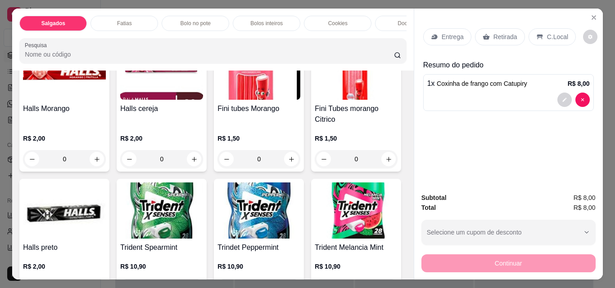
scroll to position [2205, 0]
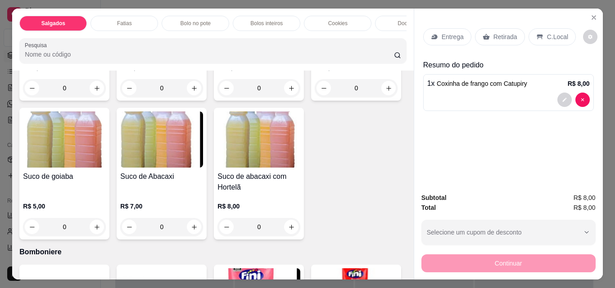
type input "1"
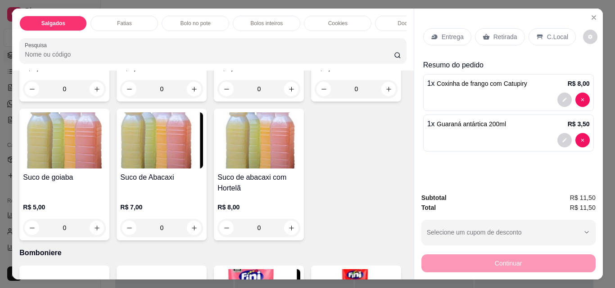
click at [498, 34] on p "Retirada" at bounding box center [505, 36] width 24 height 9
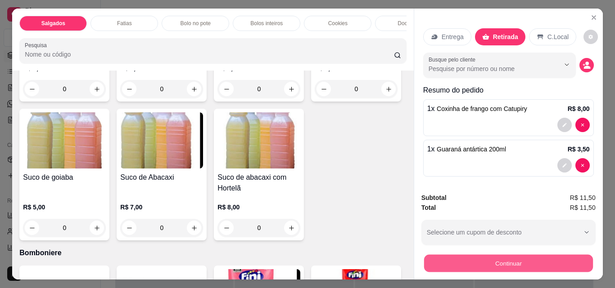
click at [505, 261] on button "Continuar" at bounding box center [507, 264] width 169 height 18
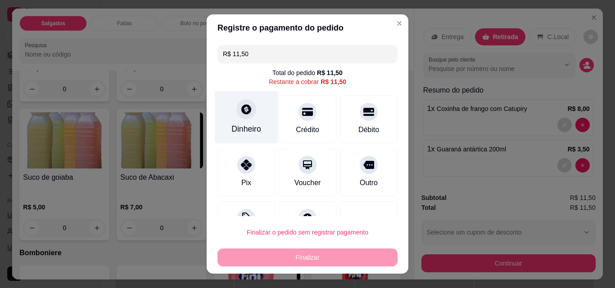
click at [235, 126] on div "Dinheiro" at bounding box center [246, 129] width 30 height 12
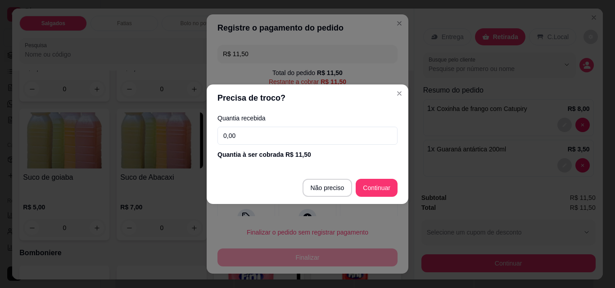
click at [236, 135] on input "0,00" at bounding box center [307, 136] width 180 height 18
type input "11,50"
type input "R$ 0,00"
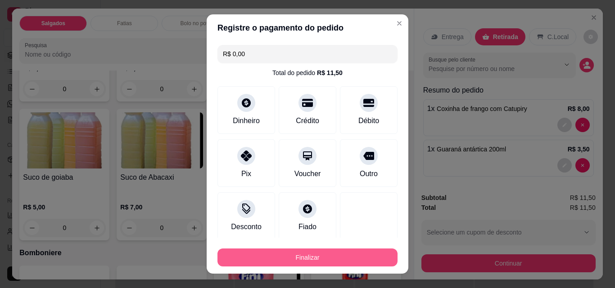
click at [307, 256] on button "Finalizar" at bounding box center [307, 258] width 180 height 18
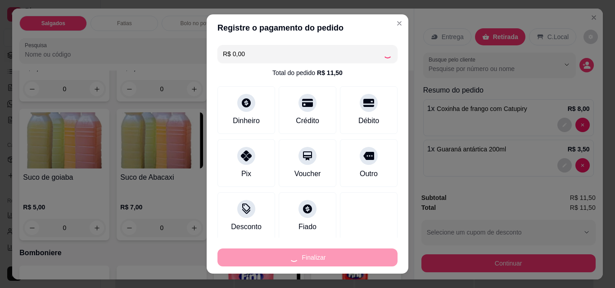
type input "0"
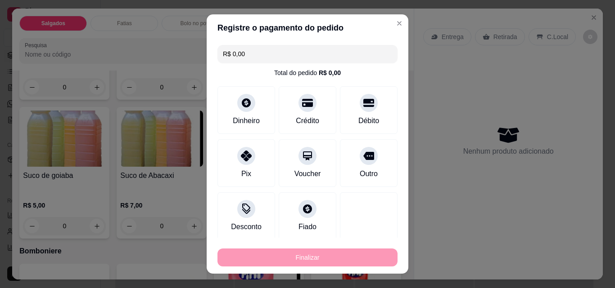
type input "-R$ 11,50"
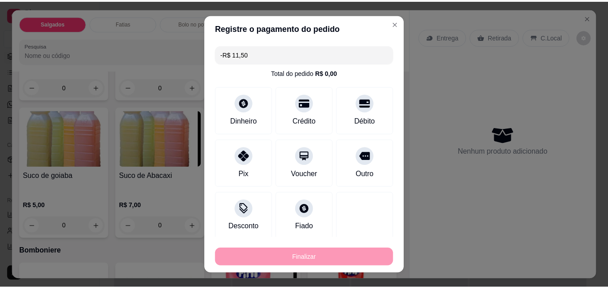
scroll to position [2204, 0]
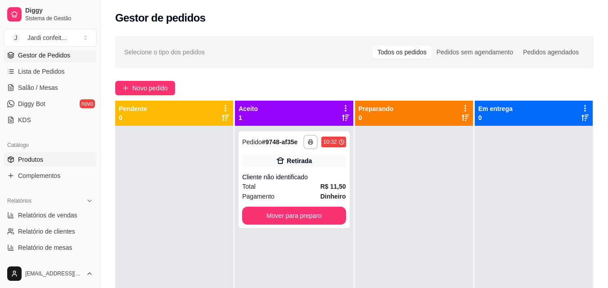
click at [33, 161] on span "Produtos" at bounding box center [30, 159] width 25 height 9
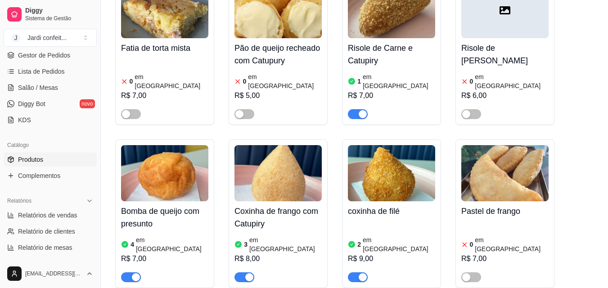
scroll to position [450, 0]
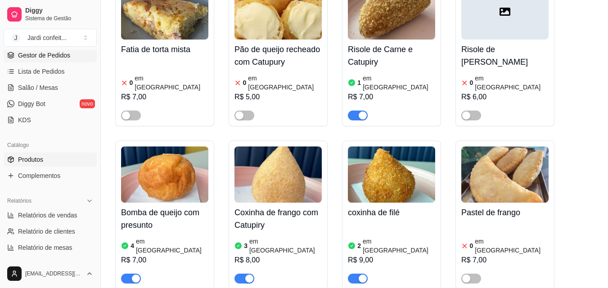
click at [44, 54] on span "Gestor de Pedidos" at bounding box center [44, 55] width 52 height 9
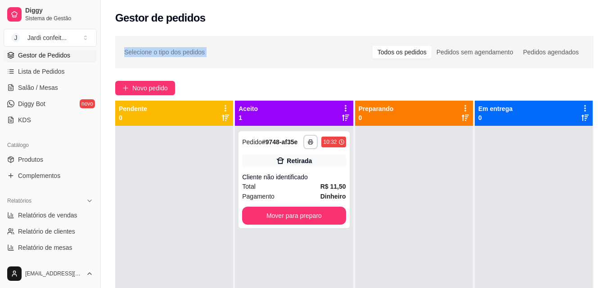
drag, startPoint x: 317, startPoint y: 36, endPoint x: 346, endPoint y: 28, distance: 30.5
click at [346, 28] on div "**********" at bounding box center [354, 200] width 507 height 400
click at [346, 28] on div "Gestor de pedidos" at bounding box center [354, 15] width 507 height 31
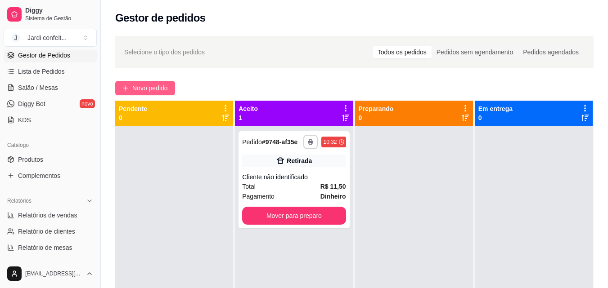
click at [150, 88] on span "Novo pedido" at bounding box center [150, 88] width 36 height 10
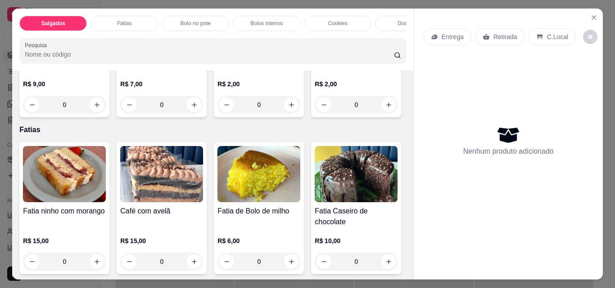
scroll to position [315, 0]
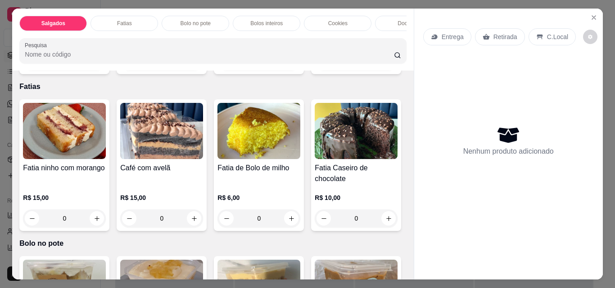
click at [385, 65] on icon "increase-product-quantity" at bounding box center [388, 61] width 7 height 7
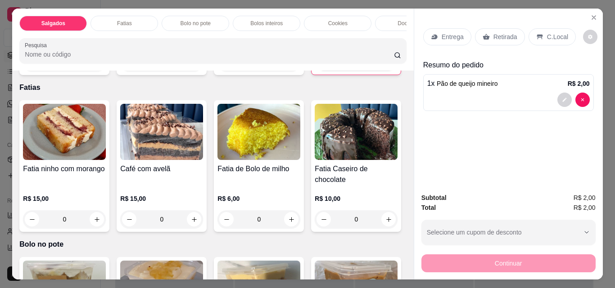
click at [381, 69] on button "increase-product-quantity" at bounding box center [388, 62] width 14 height 14
type input "4"
click at [288, 66] on icon "increase-product-quantity" at bounding box center [291, 62] width 7 height 7
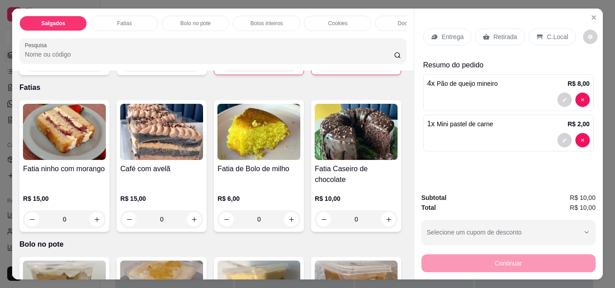
click at [288, 66] on icon "increase-product-quantity" at bounding box center [291, 62] width 7 height 7
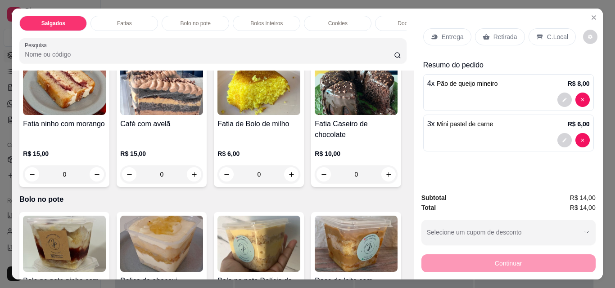
click at [500, 35] on p "Retirada" at bounding box center [505, 36] width 24 height 9
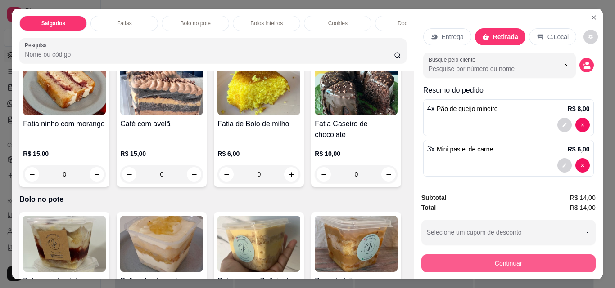
click at [508, 261] on button "Continuar" at bounding box center [508, 264] width 174 height 18
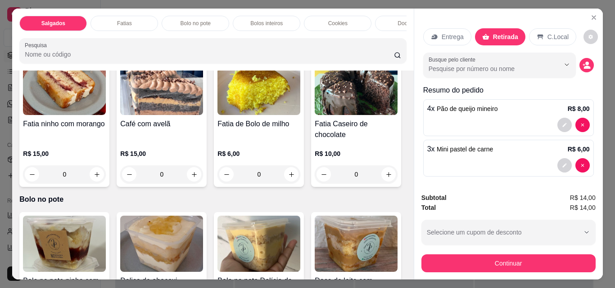
click at [224, 21] on icon "decrease-product-quantity" at bounding box center [227, 17] width 7 height 7
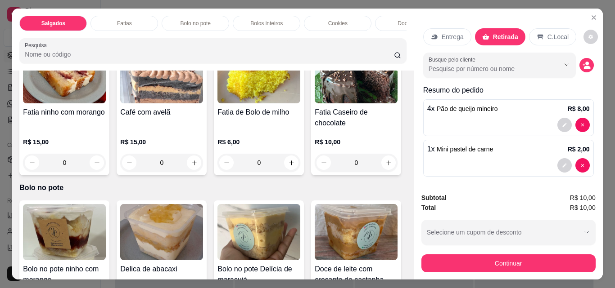
scroll to position [315, 0]
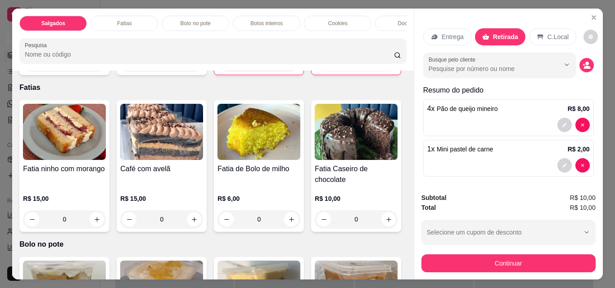
click at [224, 66] on icon "decrease-product-quantity" at bounding box center [227, 62] width 7 height 7
type input "0"
click at [321, 66] on icon "decrease-product-quantity" at bounding box center [324, 62] width 7 height 7
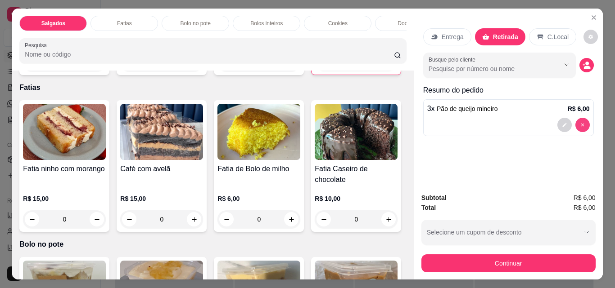
type input "0"
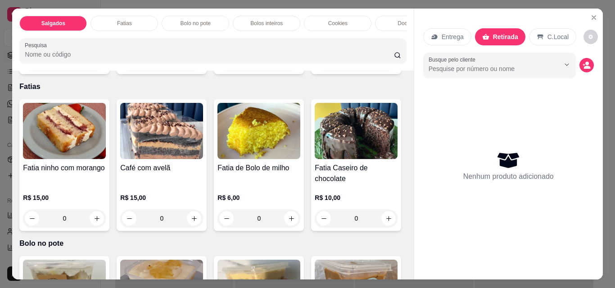
click at [288, 65] on icon "increase-product-quantity" at bounding box center [291, 61] width 7 height 7
type input "1"
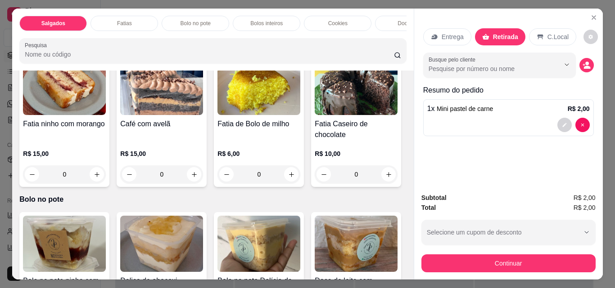
scroll to position [450, 0]
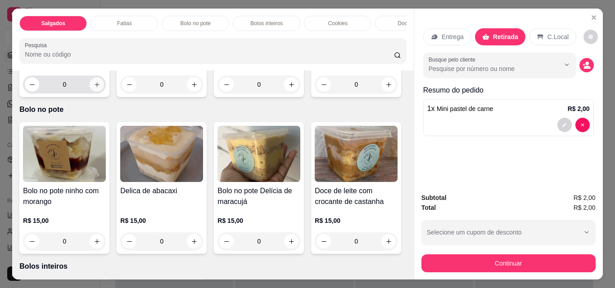
click at [94, 88] on icon "increase-product-quantity" at bounding box center [97, 84] width 7 height 7
type input "1"
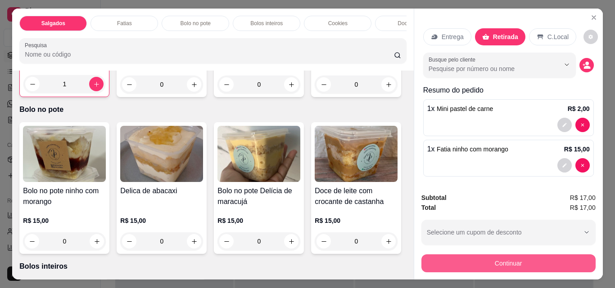
click at [513, 259] on button "Continuar" at bounding box center [508, 264] width 174 height 18
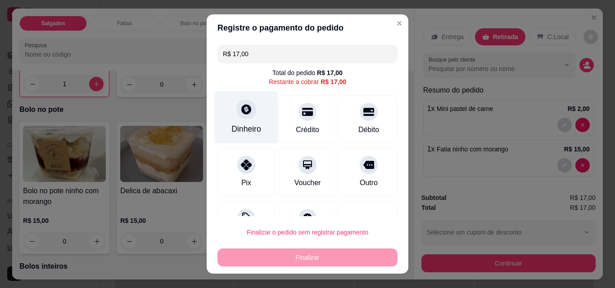
click at [238, 130] on div "Dinheiro" at bounding box center [246, 129] width 30 height 12
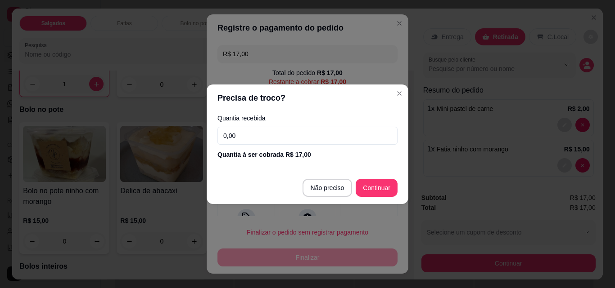
click at [237, 137] on input "0,00" at bounding box center [307, 136] width 180 height 18
type input "17,00"
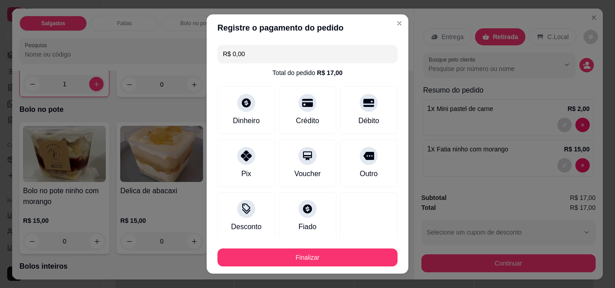
type input "R$ 0,00"
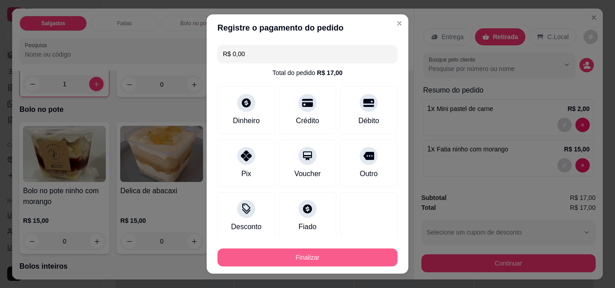
click at [306, 255] on button "Finalizar" at bounding box center [307, 258] width 180 height 18
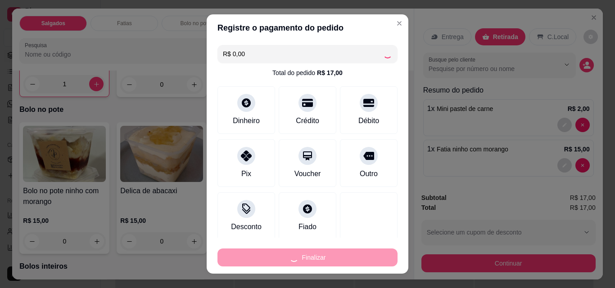
type input "0"
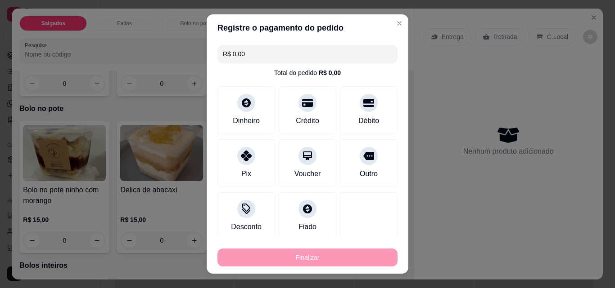
type input "-R$ 17,00"
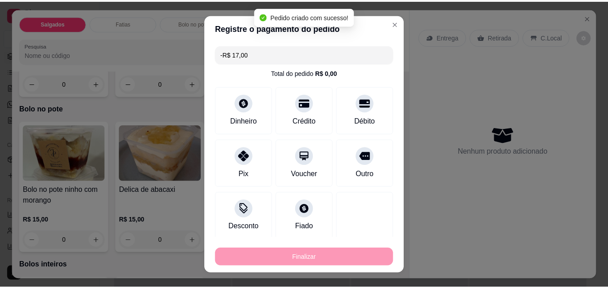
scroll to position [450, 0]
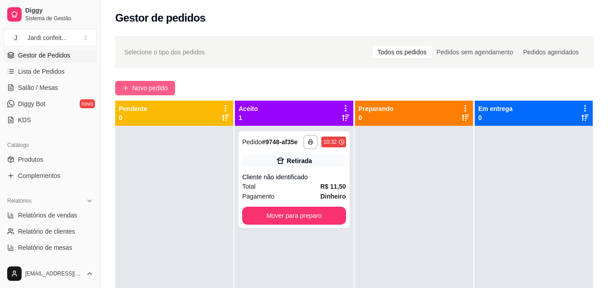
click at [146, 86] on span "Novo pedido" at bounding box center [150, 88] width 36 height 10
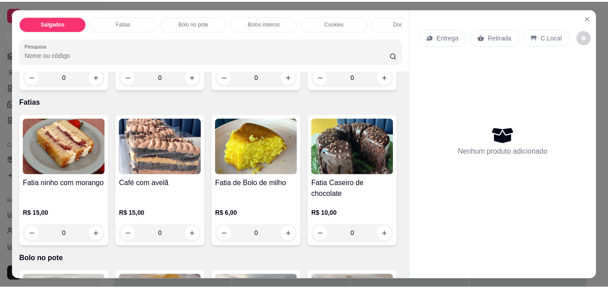
scroll to position [315, 0]
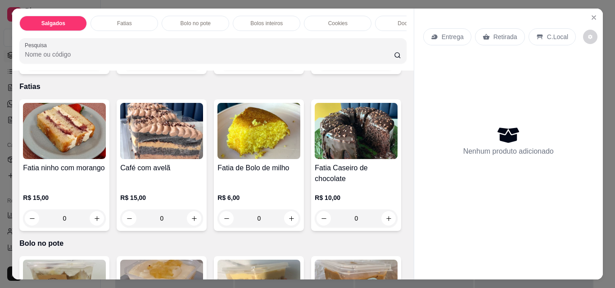
click at [385, 65] on icon "increase-product-quantity" at bounding box center [388, 61] width 7 height 7
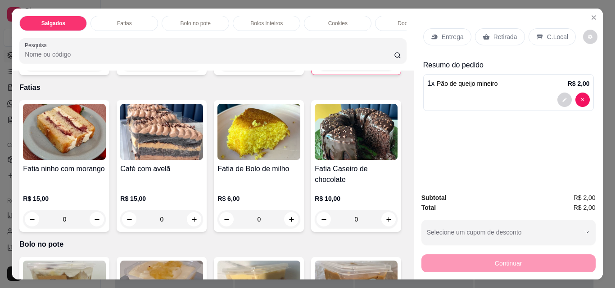
click at [385, 66] on icon "increase-product-quantity" at bounding box center [388, 62] width 7 height 7
click at [386, 65] on icon "increase-product-quantity" at bounding box center [388, 62] width 5 height 5
click at [386, 64] on icon "increase-product-quantity" at bounding box center [388, 62] width 4 height 4
type input "4"
click at [288, 66] on icon "increase-product-quantity" at bounding box center [291, 62] width 7 height 7
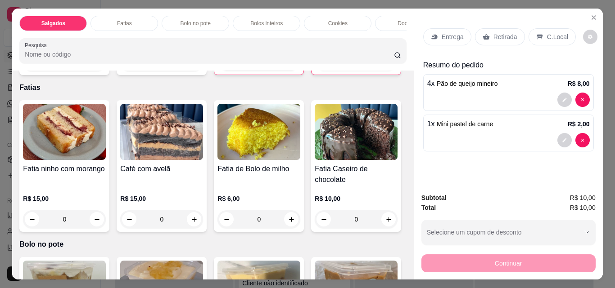
click at [288, 66] on icon "increase-product-quantity" at bounding box center [291, 62] width 7 height 7
type input "3"
click at [498, 37] on p "Retirada" at bounding box center [505, 36] width 24 height 9
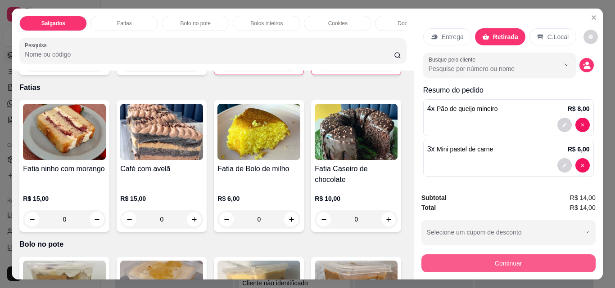
click at [503, 259] on button "Continuar" at bounding box center [508, 264] width 174 height 18
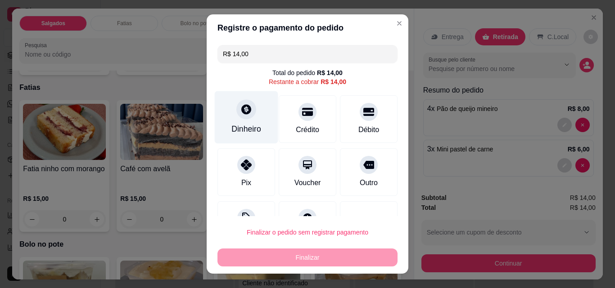
click at [239, 131] on div "Dinheiro" at bounding box center [246, 129] width 30 height 12
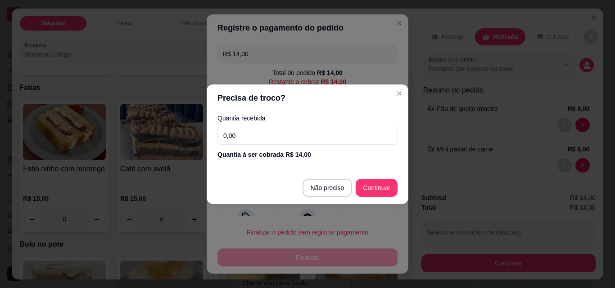
click at [236, 137] on input "0,00" at bounding box center [307, 136] width 180 height 18
type input "14,00"
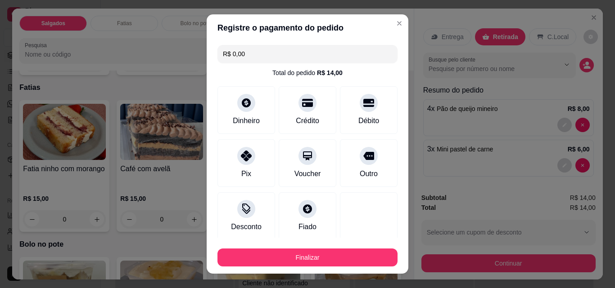
type input "R$ 0,00"
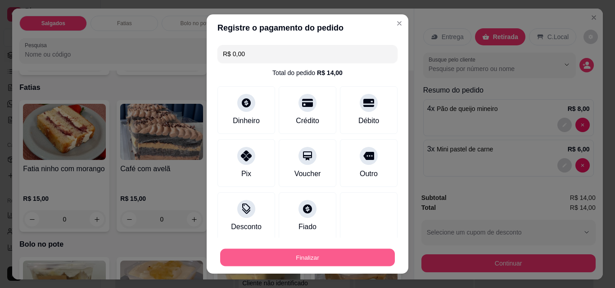
click at [317, 256] on button "Finalizar" at bounding box center [307, 258] width 175 height 18
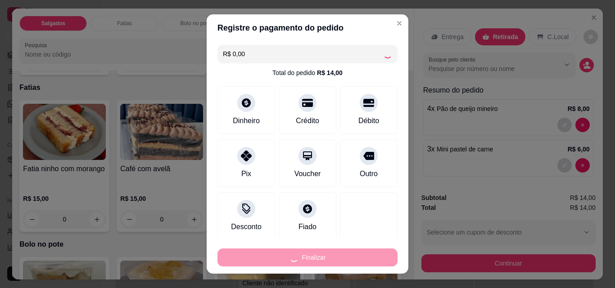
type input "0"
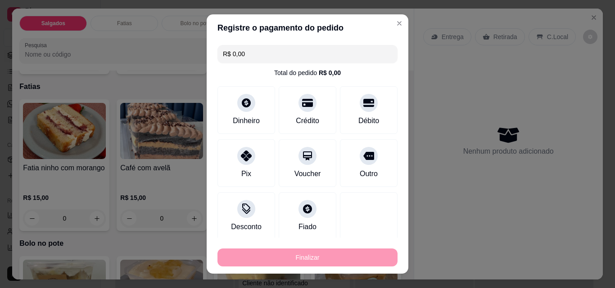
type input "-R$ 14,00"
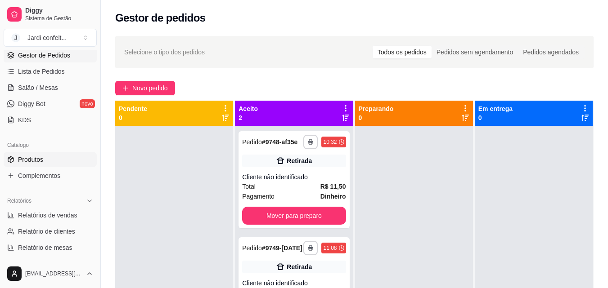
click at [35, 162] on span "Produtos" at bounding box center [30, 159] width 25 height 9
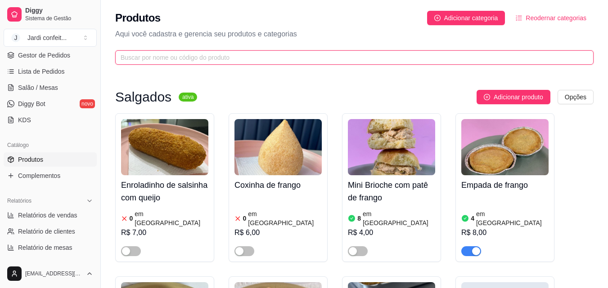
click at [140, 59] on input "text" at bounding box center [351, 58] width 460 height 10
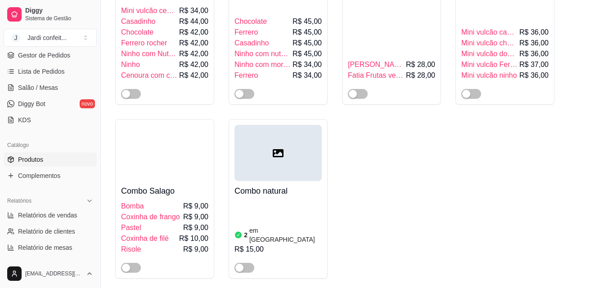
scroll to position [6705, 0]
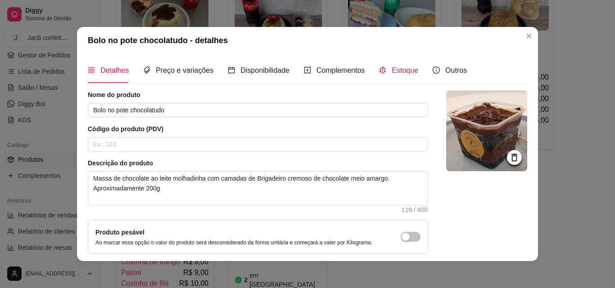
click at [400, 73] on span "Estoque" at bounding box center [404, 71] width 27 height 8
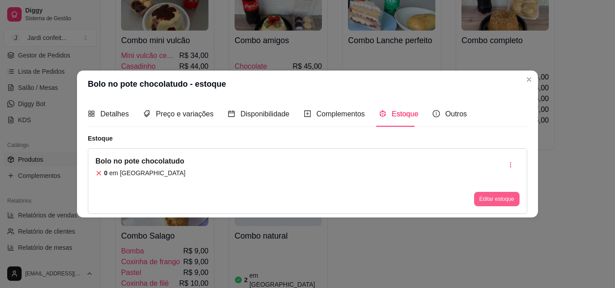
click at [494, 198] on button "Editar estoque" at bounding box center [496, 199] width 45 height 14
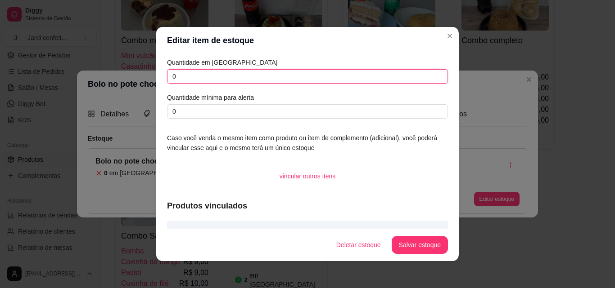
click at [179, 76] on input "0" at bounding box center [307, 76] width 281 height 14
type input "08"
click at [406, 245] on button "Salvar estoque" at bounding box center [419, 246] width 55 height 18
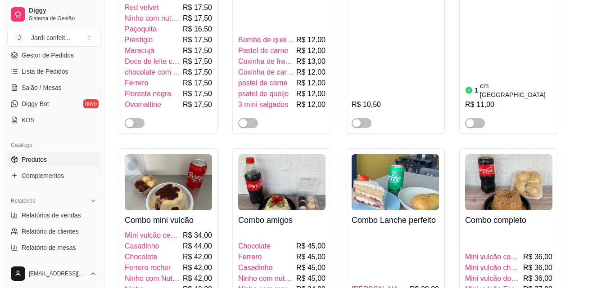
scroll to position [0, 0]
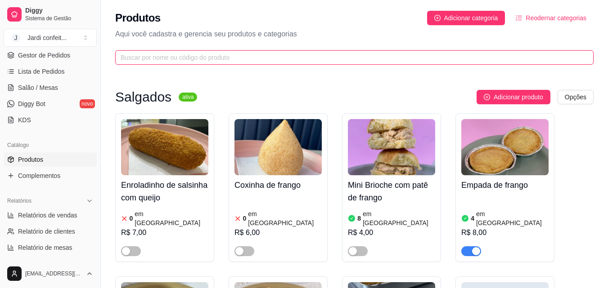
click at [235, 61] on input "text" at bounding box center [351, 58] width 460 height 10
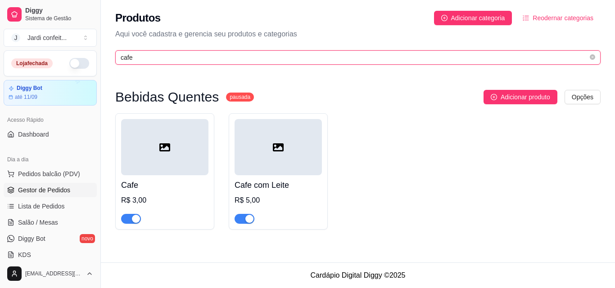
type input "cafe"
click at [65, 193] on span "Gestor de Pedidos" at bounding box center [44, 190] width 52 height 9
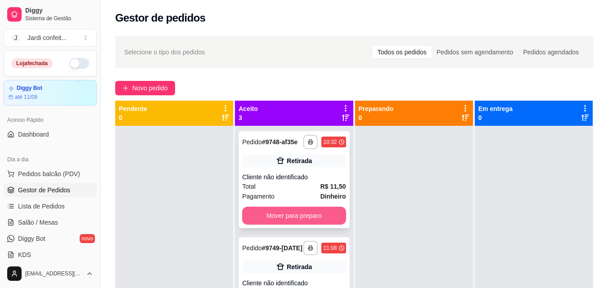
click at [321, 224] on button "Mover para preparo" at bounding box center [293, 216] width 103 height 18
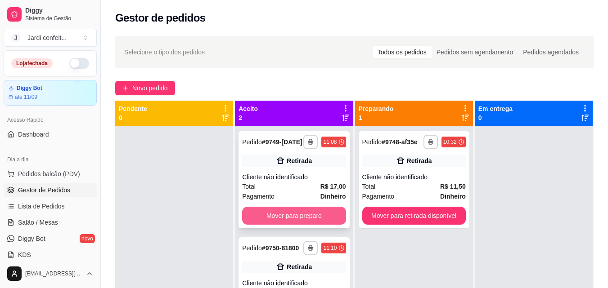
click at [335, 215] on button "Mover para preparo" at bounding box center [293, 216] width 103 height 18
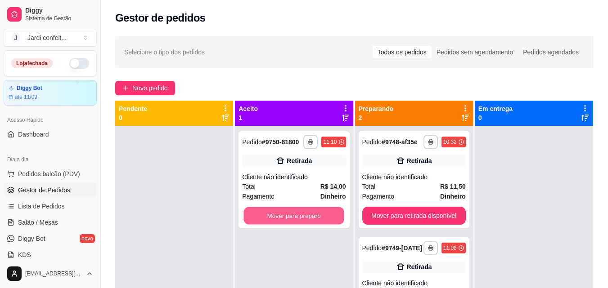
click at [331, 211] on button "Mover para preparo" at bounding box center [294, 216] width 100 height 18
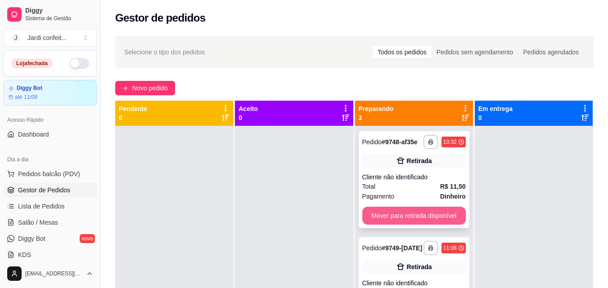
click at [427, 212] on button "Mover para retirada disponível" at bounding box center [413, 216] width 103 height 18
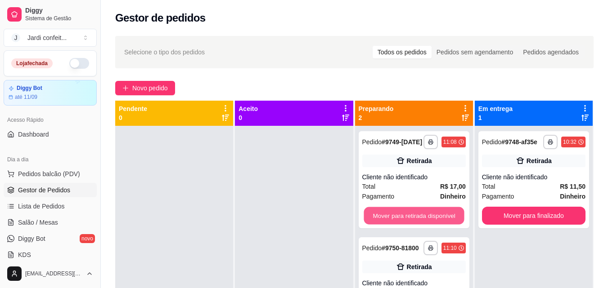
click at [425, 212] on button "Mover para retirada disponível" at bounding box center [414, 216] width 100 height 18
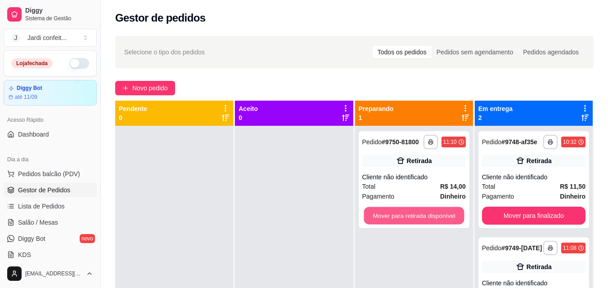
click at [424, 213] on button "Mover para retirada disponível" at bounding box center [414, 216] width 100 height 18
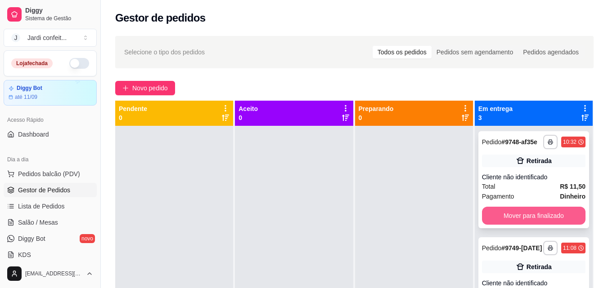
click at [537, 223] on button "Mover para finalizado" at bounding box center [533, 216] width 103 height 18
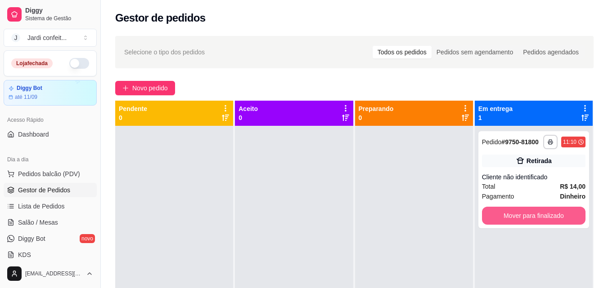
click at [537, 223] on button "Mover para finalizado" at bounding box center [533, 216] width 103 height 18
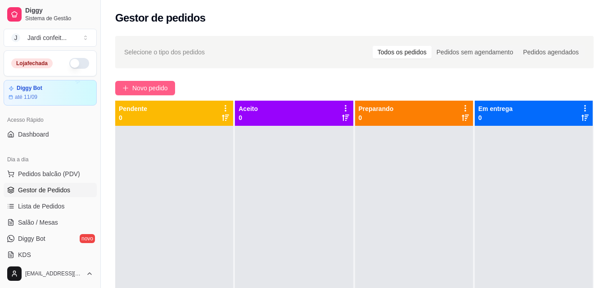
click at [148, 90] on span "Novo pedido" at bounding box center [150, 88] width 36 height 10
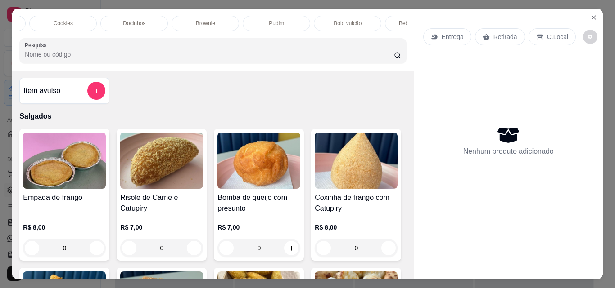
scroll to position [0, 463]
click at [382, 23] on p "Bebidas Quentes" at bounding box center [371, 23] width 41 height 7
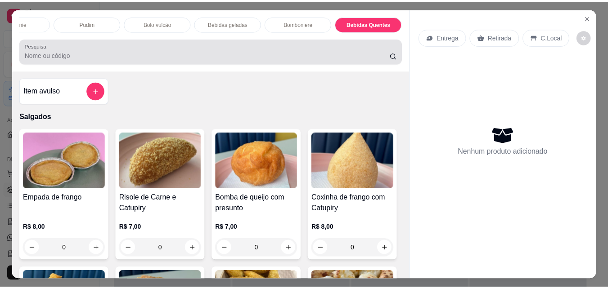
scroll to position [23, 0]
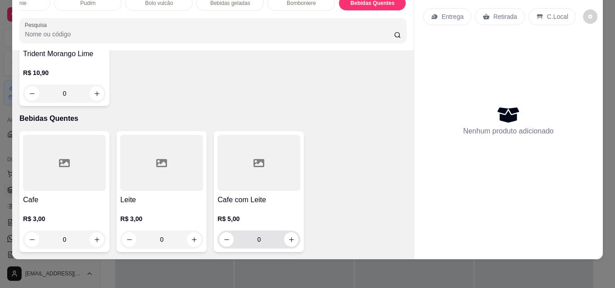
click at [266, 233] on input "0" at bounding box center [259, 240] width 50 height 18
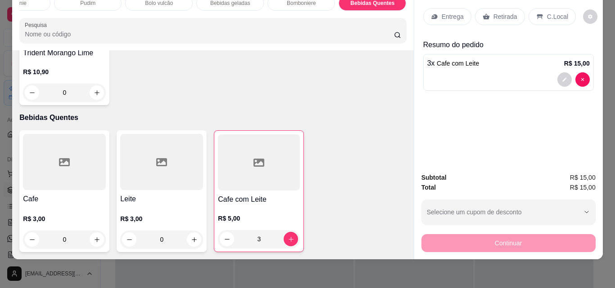
type input "3"
click at [510, 14] on p "Retirada" at bounding box center [505, 16] width 24 height 9
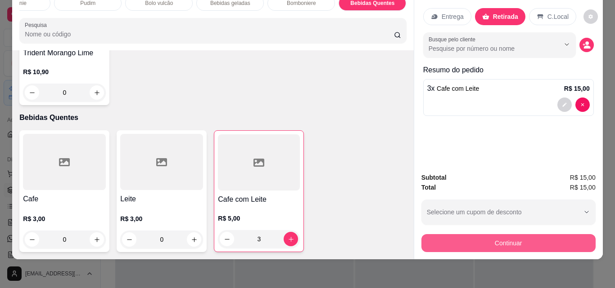
click at [547, 234] on button "Continuar" at bounding box center [508, 243] width 174 height 18
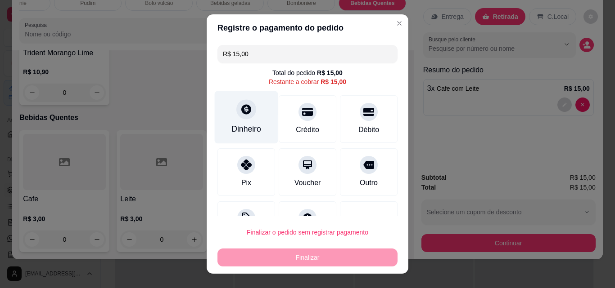
click at [232, 130] on div "Dinheiro" at bounding box center [246, 129] width 30 height 12
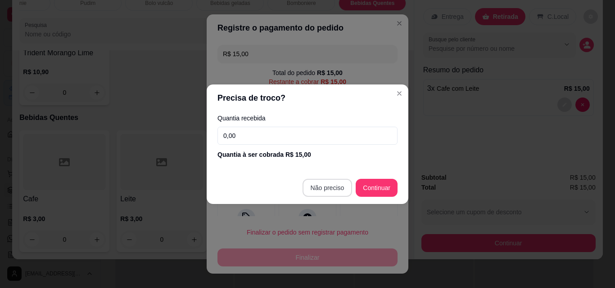
click at [335, 189] on div "R$ 15,00 Total do pedido R$ 15,00 Restante a cobrar R$ 15,00 Dinheiro Crédito D…" at bounding box center [308, 128] width 202 height 175
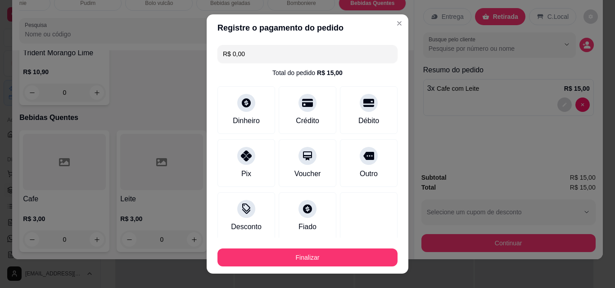
type input "R$ 0,00"
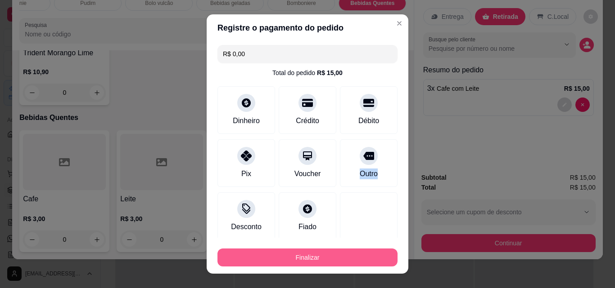
click at [346, 256] on button "Finalizar" at bounding box center [307, 258] width 180 height 18
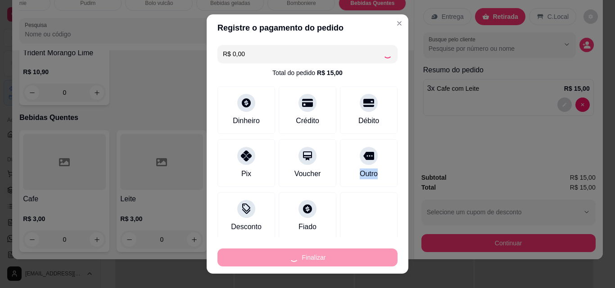
type input "0"
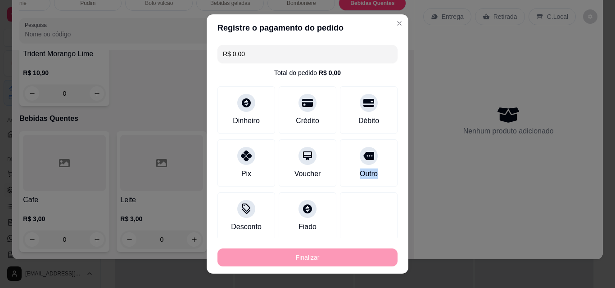
type input "-R$ 15,00"
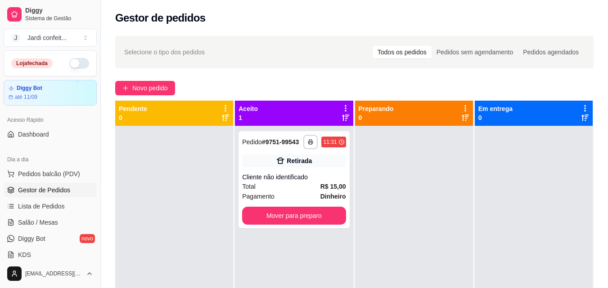
click at [309, 20] on div "Gestor de pedidos" at bounding box center [354, 18] width 478 height 14
click at [312, 212] on button "Mover para preparo" at bounding box center [294, 216] width 100 height 18
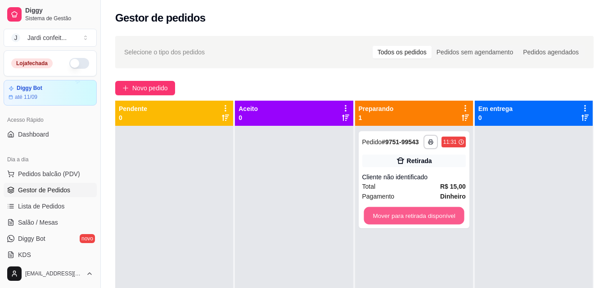
click at [384, 214] on button "Mover para retirada disponível" at bounding box center [414, 216] width 100 height 18
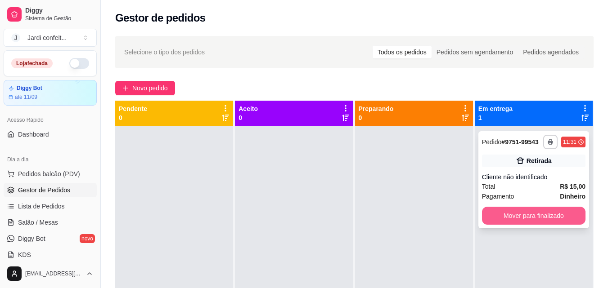
click at [514, 223] on button "Mover para finalizado" at bounding box center [533, 216] width 103 height 18
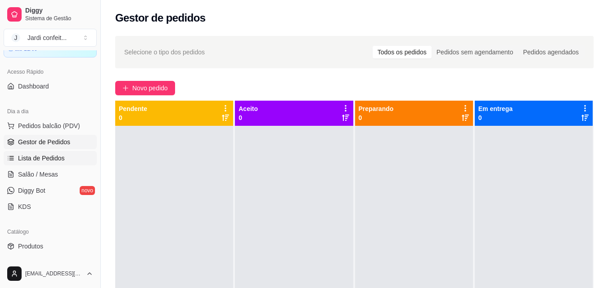
scroll to position [270, 0]
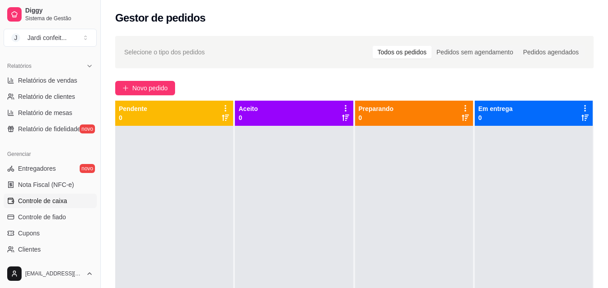
click at [56, 207] on link "Controle de caixa" at bounding box center [50, 201] width 93 height 14
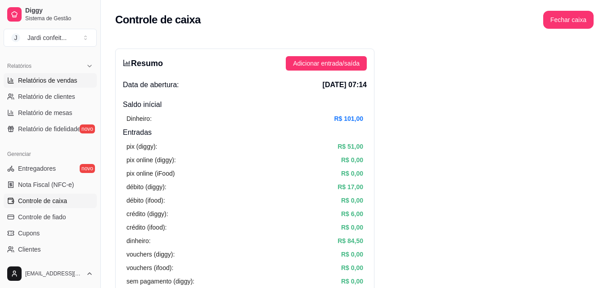
click at [53, 84] on span "Relatórios de vendas" at bounding box center [47, 80] width 59 height 9
select select "ALL"
select select "0"
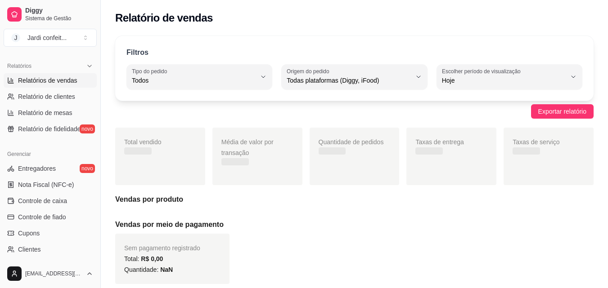
click at [53, 84] on span "Relatórios de vendas" at bounding box center [47, 80] width 59 height 9
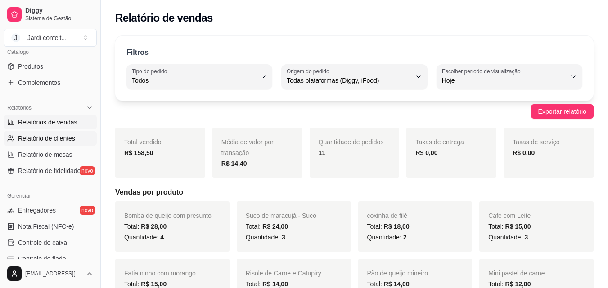
scroll to position [90, 0]
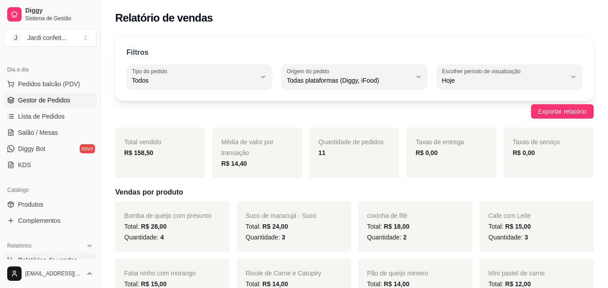
click at [65, 102] on span "Gestor de Pedidos" at bounding box center [44, 100] width 52 height 9
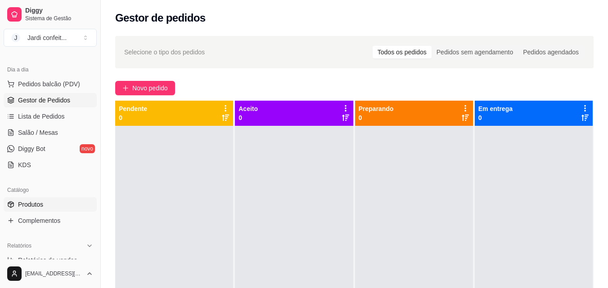
click at [25, 204] on span "Produtos" at bounding box center [30, 204] width 25 height 9
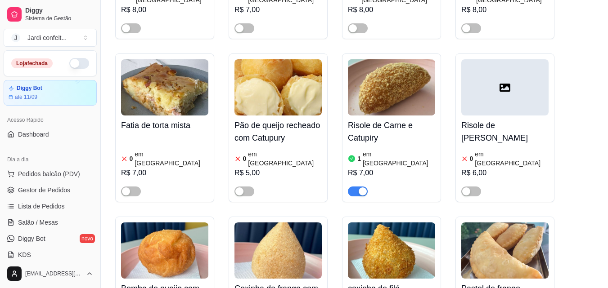
scroll to position [315, 0]
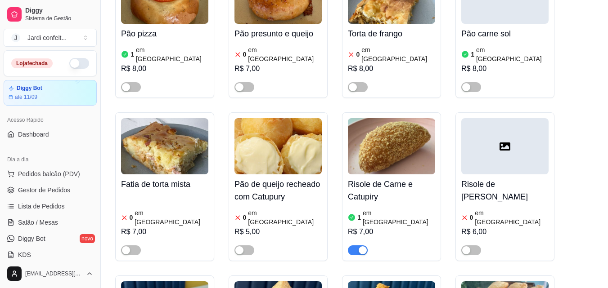
click at [71, 61] on button "button" at bounding box center [79, 63] width 20 height 11
click at [80, 162] on div "Dia a dia" at bounding box center [50, 160] width 93 height 14
click at [58, 188] on span "Gestor de Pedidos" at bounding box center [44, 190] width 52 height 9
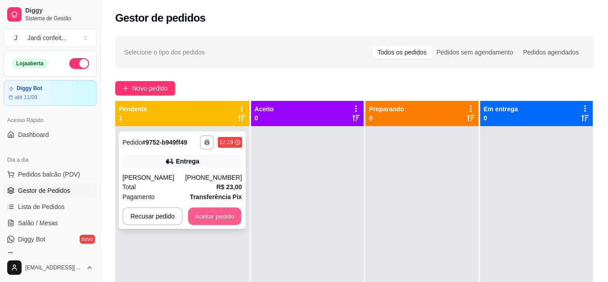
click at [223, 222] on button "Aceitar pedido" at bounding box center [214, 216] width 53 height 18
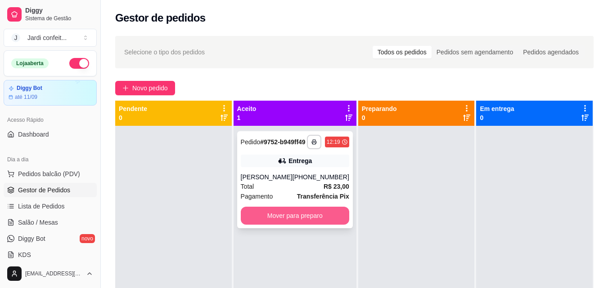
click at [255, 216] on button "Mover para preparo" at bounding box center [295, 216] width 108 height 18
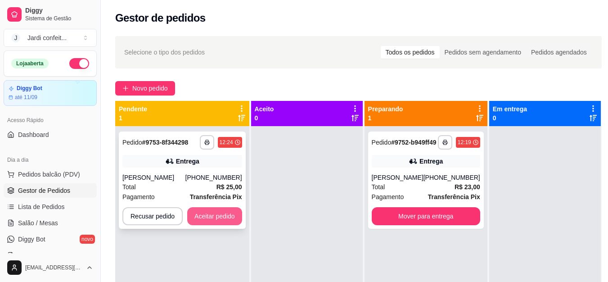
click at [207, 220] on button "Aceitar pedido" at bounding box center [214, 216] width 55 height 18
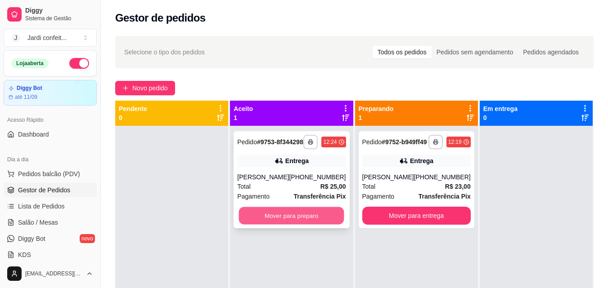
click at [288, 217] on button "Mover para preparo" at bounding box center [291, 216] width 105 height 18
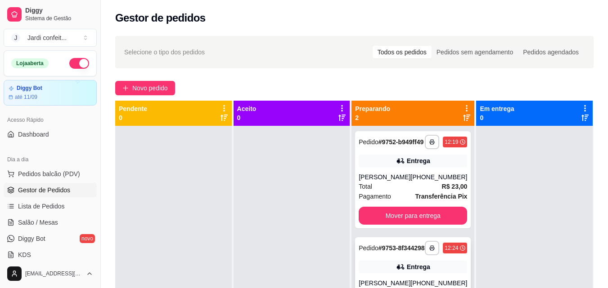
click at [410, 254] on div "Pedido # 9753-8f344298" at bounding box center [392, 248] width 66 height 11
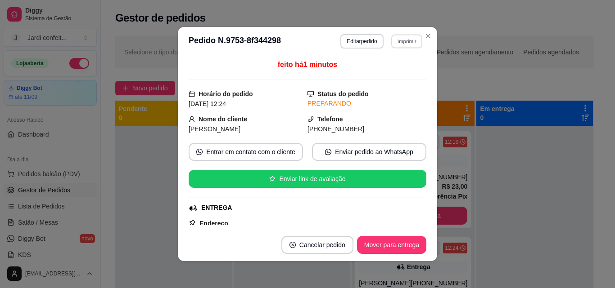
click at [408, 41] on button "Imprimir" at bounding box center [406, 41] width 31 height 14
click at [402, 68] on button "Impressora" at bounding box center [386, 73] width 63 height 14
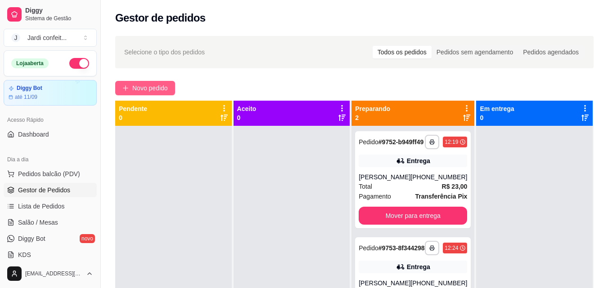
click at [168, 85] on span "Novo pedido" at bounding box center [150, 88] width 36 height 10
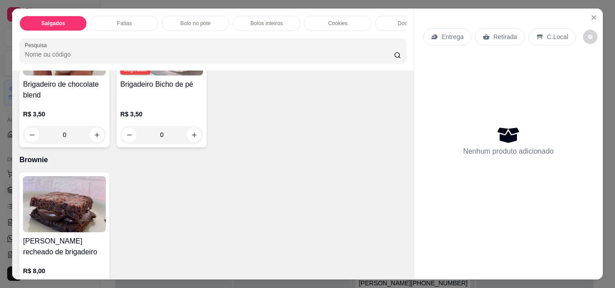
scroll to position [1215, 0]
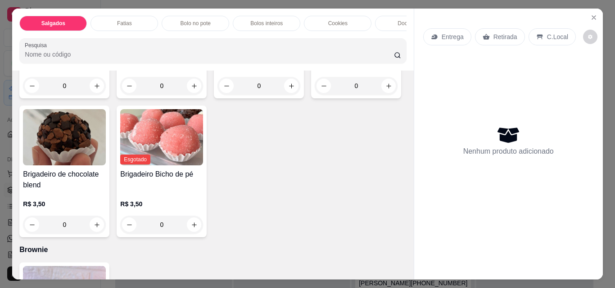
type input "2"
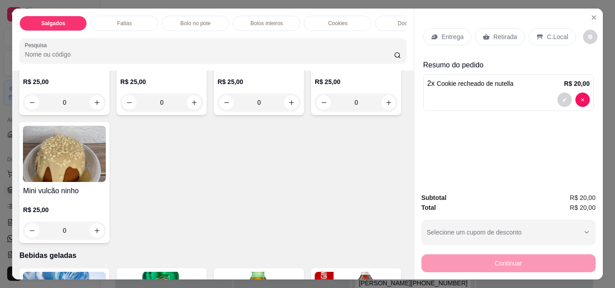
scroll to position [1800, 0]
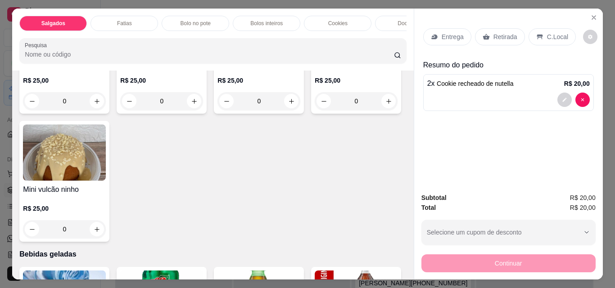
type input "2"
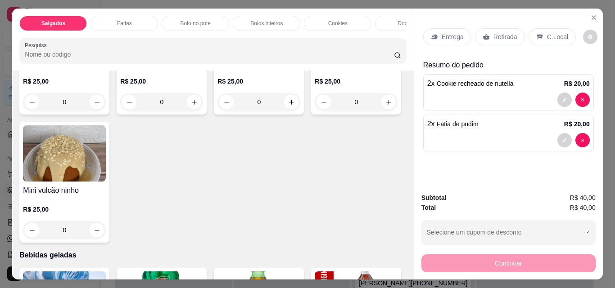
click at [485, 37] on icon at bounding box center [485, 36] width 7 height 7
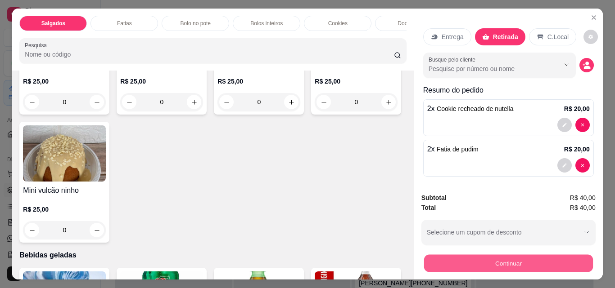
click at [513, 260] on button "Continuar" at bounding box center [507, 264] width 169 height 18
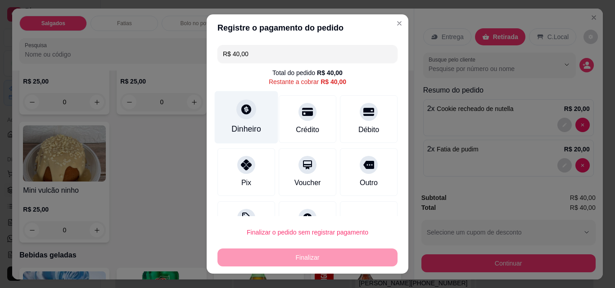
click at [247, 124] on div "Dinheiro" at bounding box center [246, 129] width 30 height 12
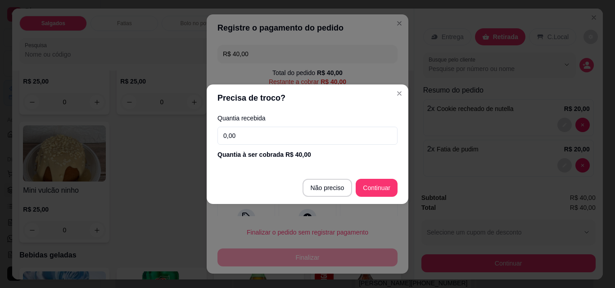
click at [277, 134] on input "0,00" at bounding box center [307, 136] width 180 height 18
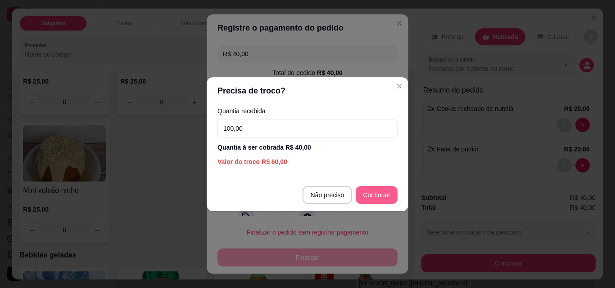
type input "100,00"
type input "R$ 0,00"
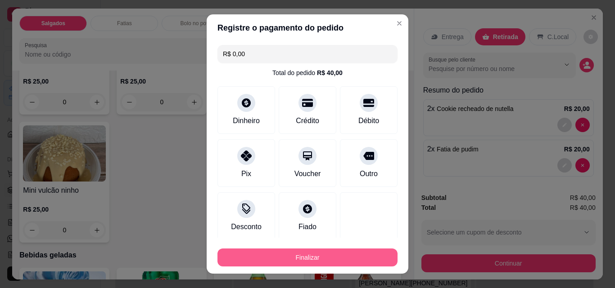
click at [336, 253] on button "Finalizar" at bounding box center [307, 258] width 180 height 18
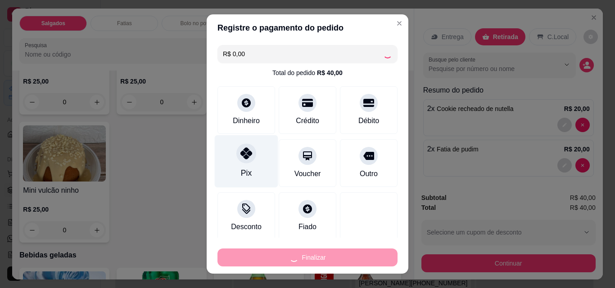
type input "0"
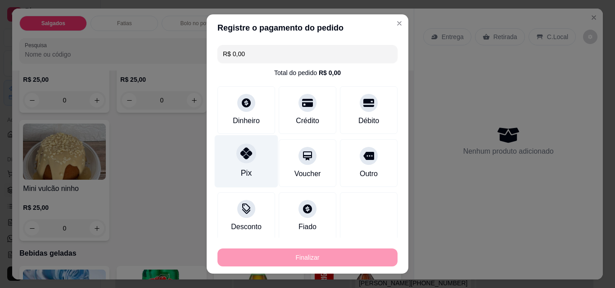
type input "-R$ 40,00"
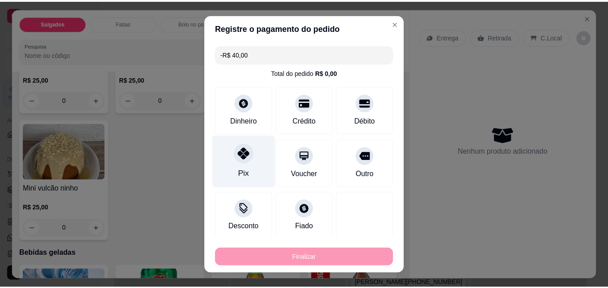
scroll to position [1799, 0]
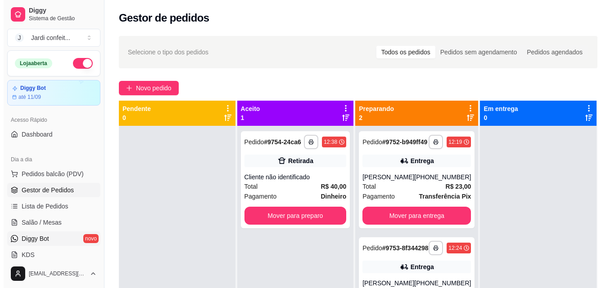
scroll to position [45, 0]
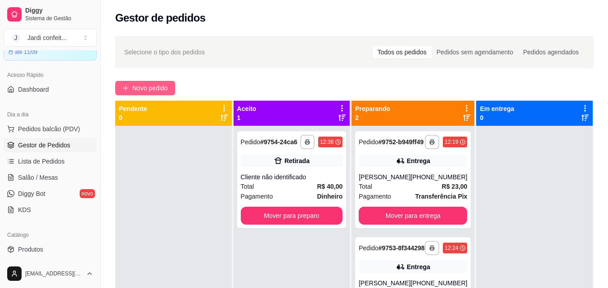
click at [135, 90] on span "Novo pedido" at bounding box center [150, 88] width 36 height 10
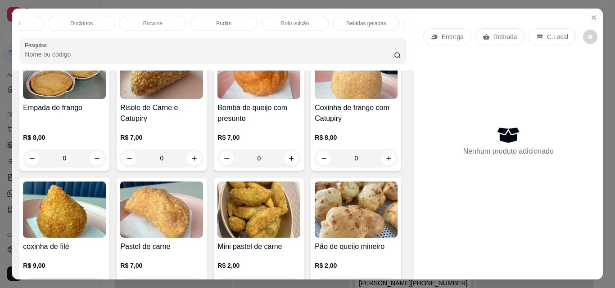
scroll to position [0, 292]
click at [129, 22] on div "Docinhos" at bounding box center [116, 23] width 67 height 15
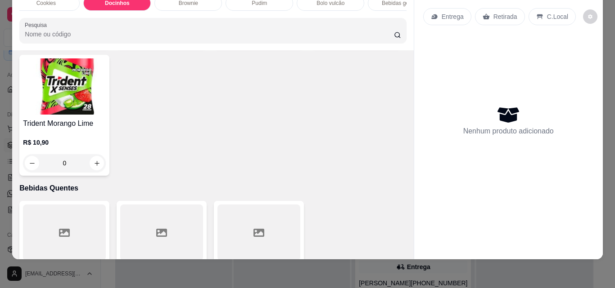
scroll to position [3160, 0]
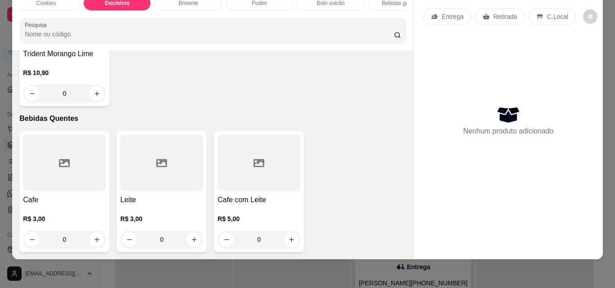
type input "1"
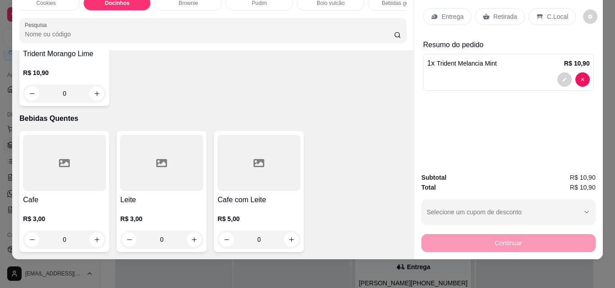
click at [496, 12] on p "Retirada" at bounding box center [505, 16] width 24 height 9
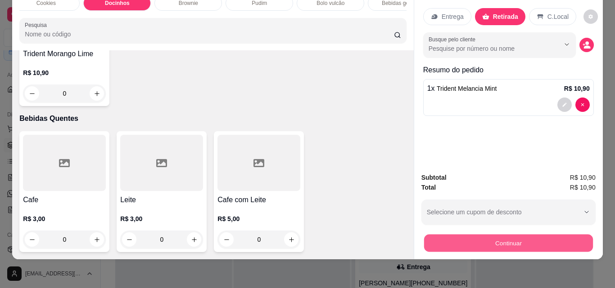
click at [524, 234] on button "Continuar" at bounding box center [507, 243] width 169 height 18
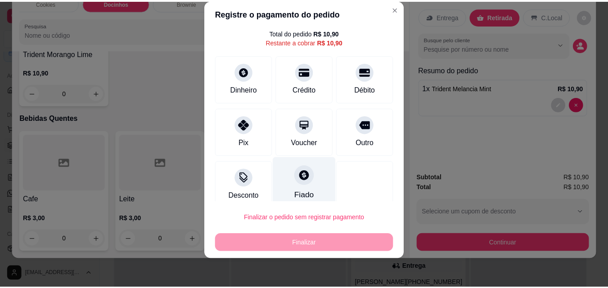
scroll to position [36, 0]
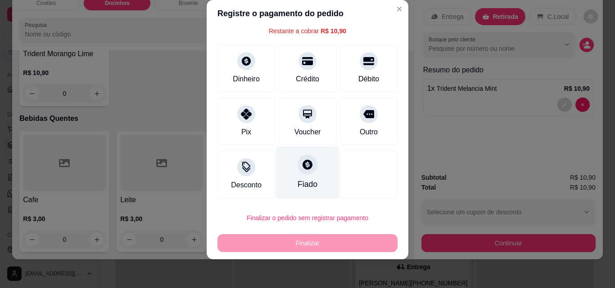
click at [301, 170] on icon at bounding box center [307, 165] width 12 height 12
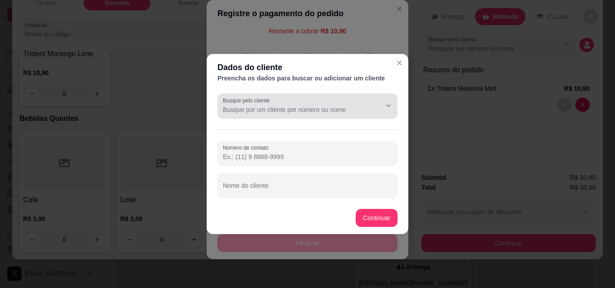
click at [297, 110] on input "Busque pelo cliente" at bounding box center [295, 109] width 144 height 9
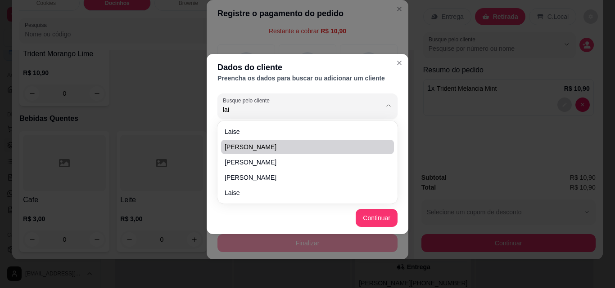
click at [296, 145] on span "[PERSON_NAME]" at bounding box center [303, 147] width 157 height 9
type input "[PERSON_NAME]"
type input "[PHONE_NUMBER]"
type input "[PERSON_NAME]"
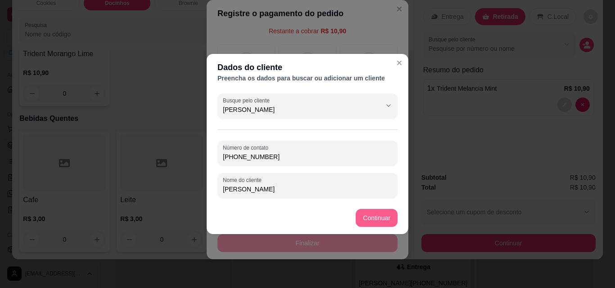
type input "[PERSON_NAME]"
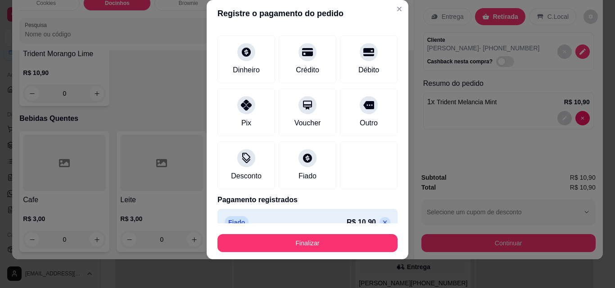
type input "R$ 0,00"
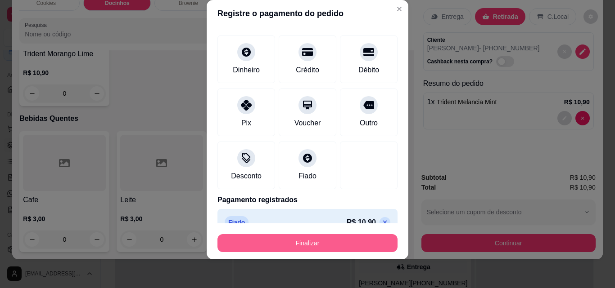
click at [356, 239] on button "Finalizar" at bounding box center [307, 243] width 180 height 18
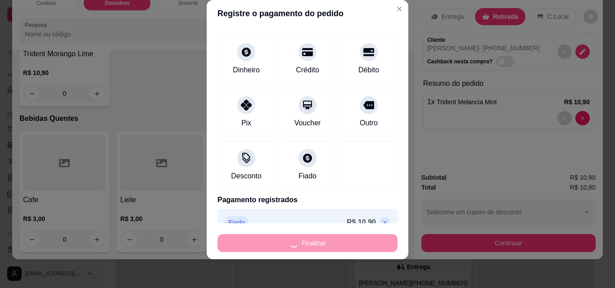
type input "0"
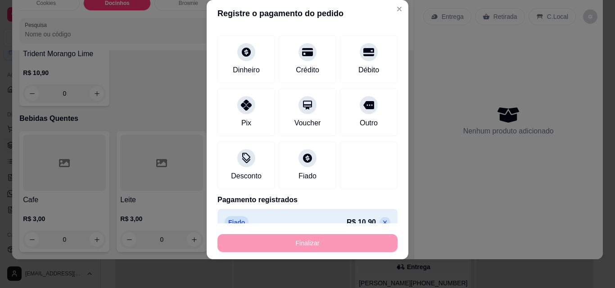
type input "-R$ 10,90"
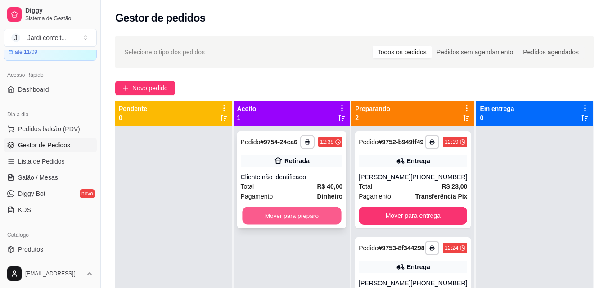
click at [310, 220] on button "Mover para preparo" at bounding box center [291, 216] width 99 height 18
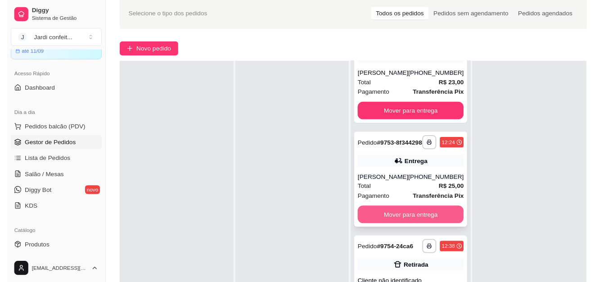
scroll to position [137, 0]
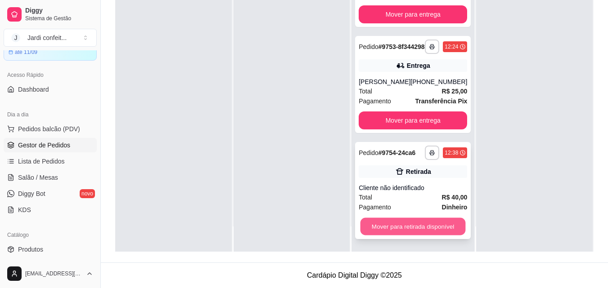
click at [400, 222] on button "Mover para retirada disponível" at bounding box center [412, 227] width 105 height 18
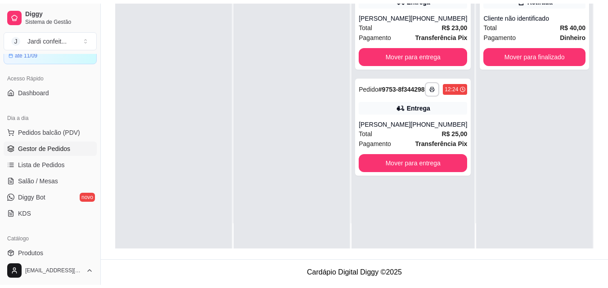
scroll to position [0, 0]
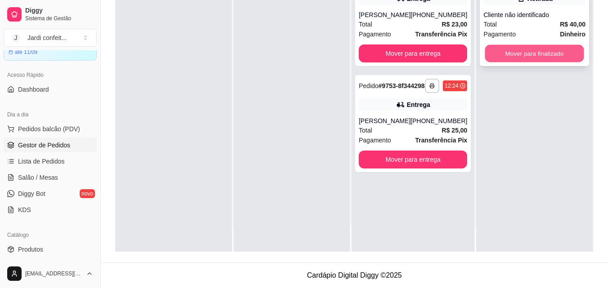
click at [527, 57] on button "Mover para finalizado" at bounding box center [534, 54] width 99 height 18
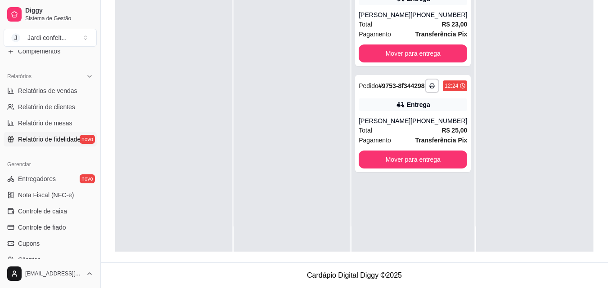
scroll to position [315, 0]
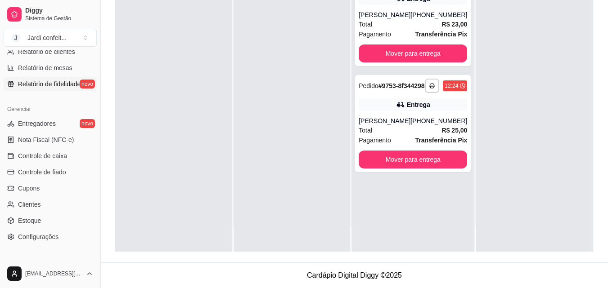
click at [65, 168] on span "Controle de fiado" at bounding box center [42, 172] width 48 height 9
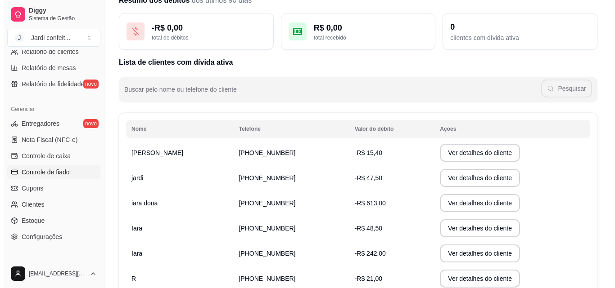
scroll to position [45, 0]
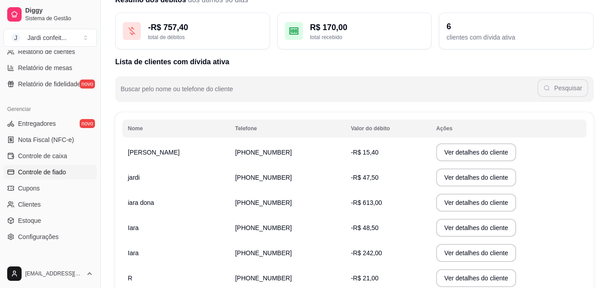
click at [179, 143] on td "[PERSON_NAME]" at bounding box center [175, 152] width 107 height 25
click at [180, 154] on td "[PERSON_NAME]" at bounding box center [175, 152] width 107 height 25
click at [436, 152] on button "Ver detalhes do cliente" at bounding box center [476, 153] width 80 height 18
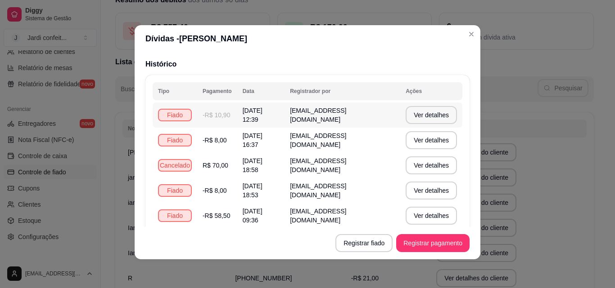
scroll to position [58, 0]
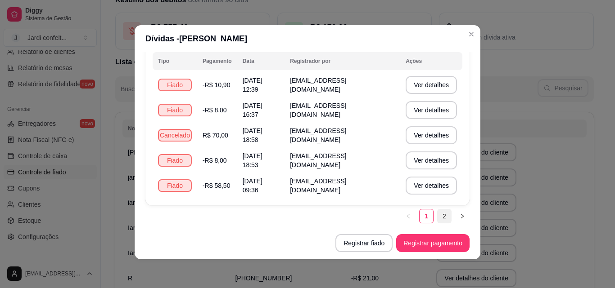
click at [437, 222] on link "2" at bounding box center [443, 216] width 13 height 13
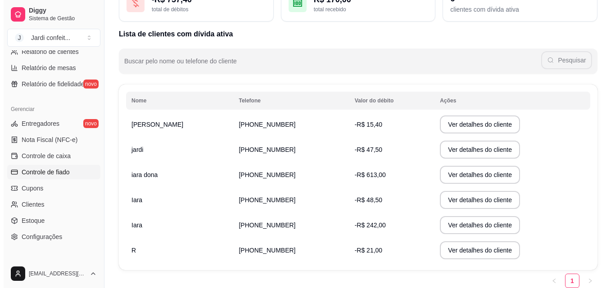
scroll to position [109, 0]
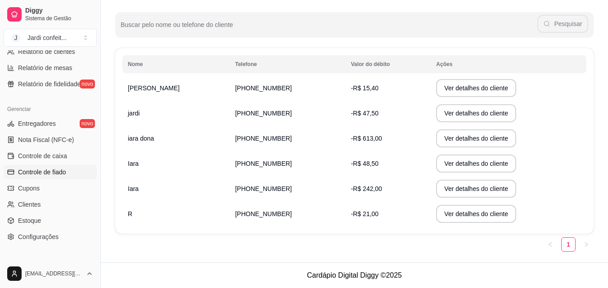
drag, startPoint x: 356, startPoint y: 85, endPoint x: 355, endPoint y: 91, distance: 5.9
click at [355, 91] on td "-R$ 15,40" at bounding box center [388, 88] width 85 height 25
click at [468, 82] on button "Ver detalhes do cliente" at bounding box center [476, 88] width 80 height 18
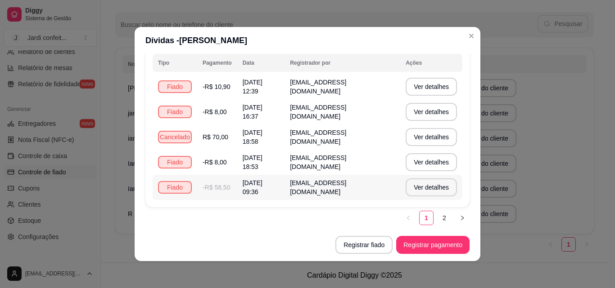
scroll to position [2, 0]
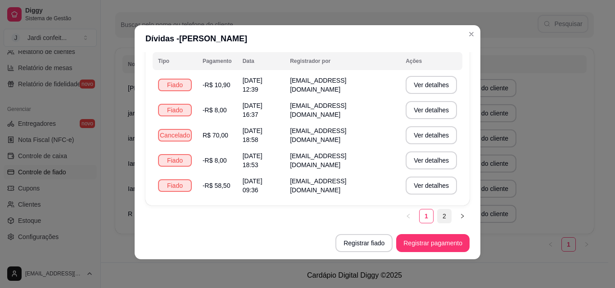
click at [437, 220] on link "2" at bounding box center [443, 216] width 13 height 13
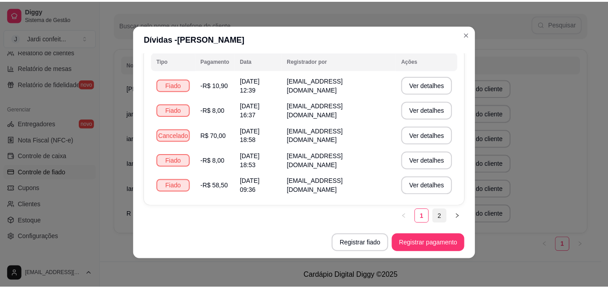
scroll to position [32, 0]
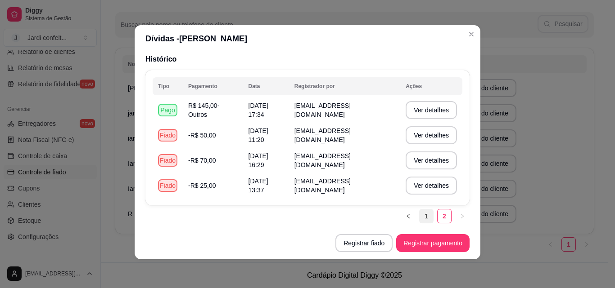
click at [419, 214] on link "1" at bounding box center [425, 216] width 13 height 13
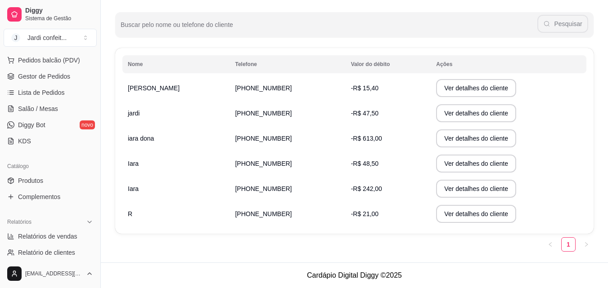
scroll to position [90, 0]
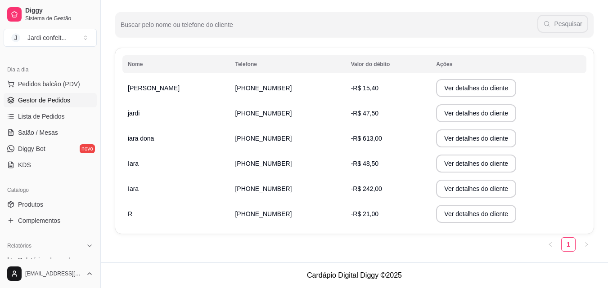
click at [49, 102] on span "Gestor de Pedidos" at bounding box center [44, 100] width 52 height 9
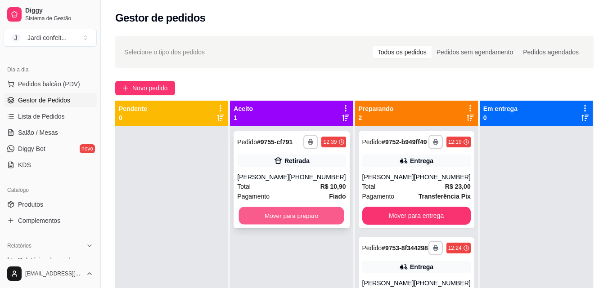
click at [306, 216] on button "Mover para preparo" at bounding box center [291, 216] width 105 height 18
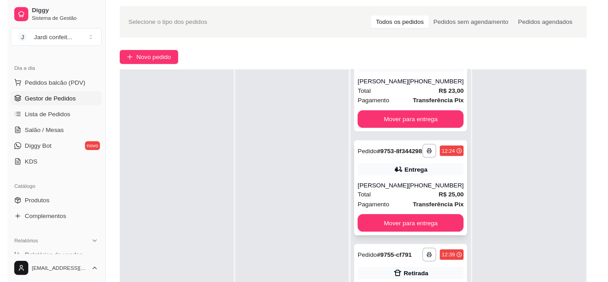
scroll to position [90, 0]
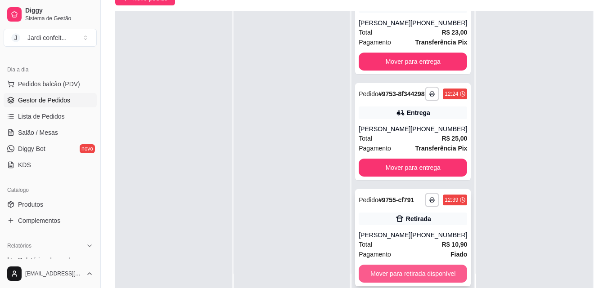
click at [430, 273] on button "Mover para retirada disponível" at bounding box center [413, 274] width 108 height 18
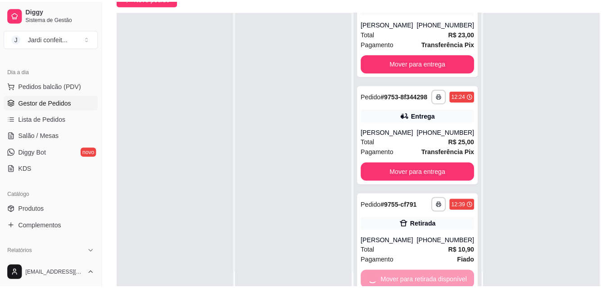
scroll to position [0, 0]
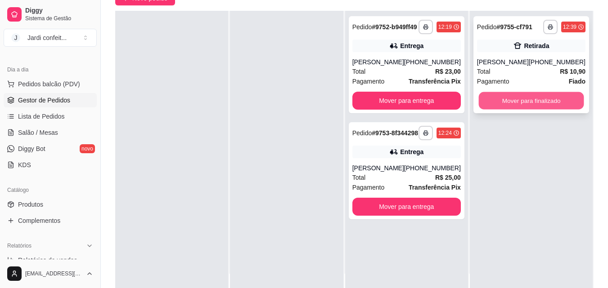
click at [559, 107] on button "Mover para finalizado" at bounding box center [530, 101] width 105 height 18
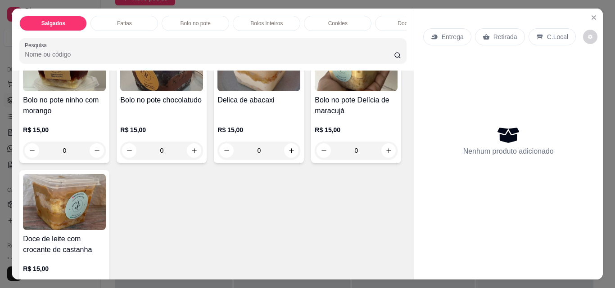
scroll to position [450, 0]
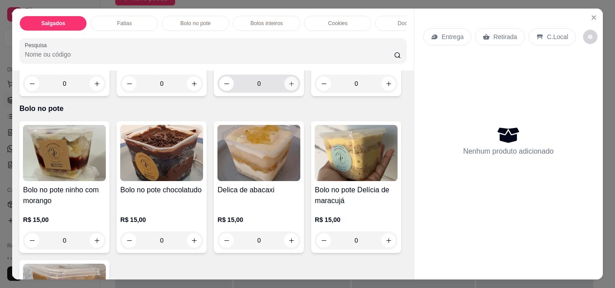
click at [291, 87] on icon "increase-product-quantity" at bounding box center [291, 84] width 7 height 7
type input "1"
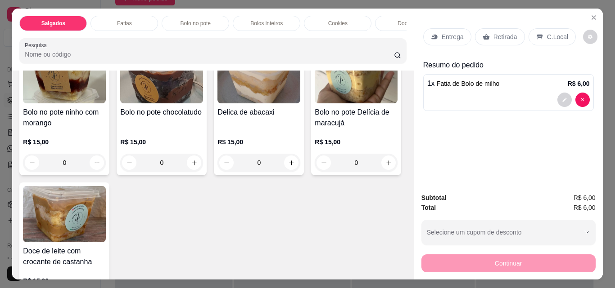
scroll to position [585, 0]
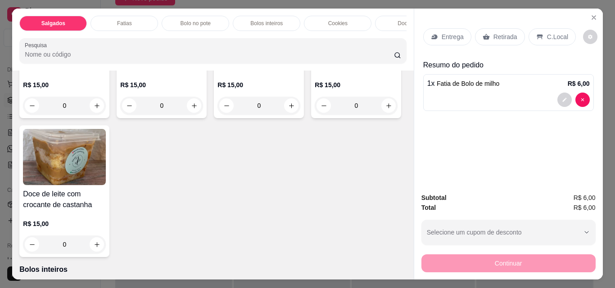
type input "1"
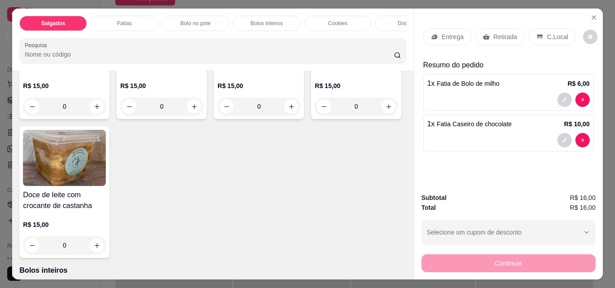
click at [483, 33] on icon at bounding box center [485, 36] width 7 height 7
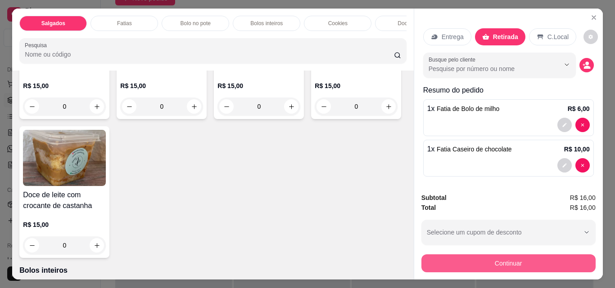
click at [508, 262] on button "Continuar" at bounding box center [508, 264] width 174 height 18
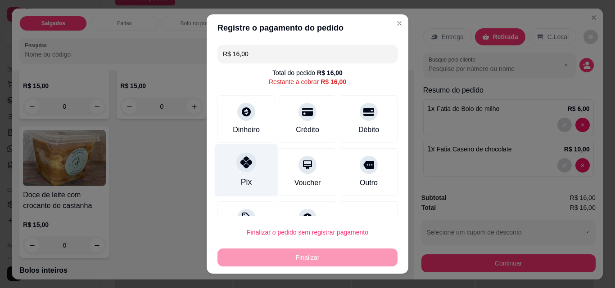
click at [241, 182] on div "Pix" at bounding box center [246, 182] width 11 height 12
type input "R$ 0,00"
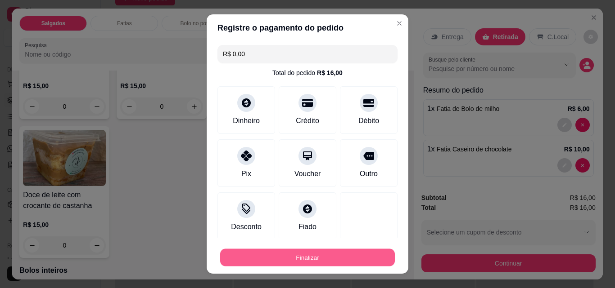
click at [286, 254] on button "Finalizar" at bounding box center [307, 258] width 175 height 18
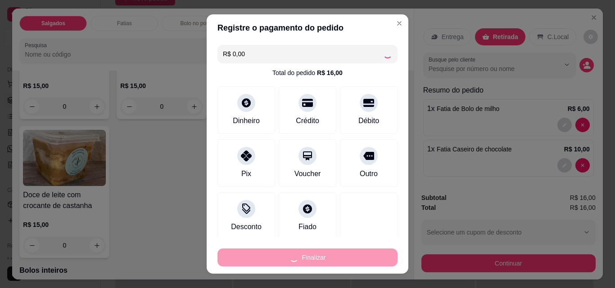
type input "0"
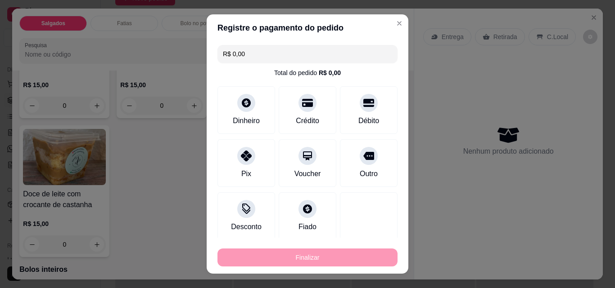
type input "-R$ 16,00"
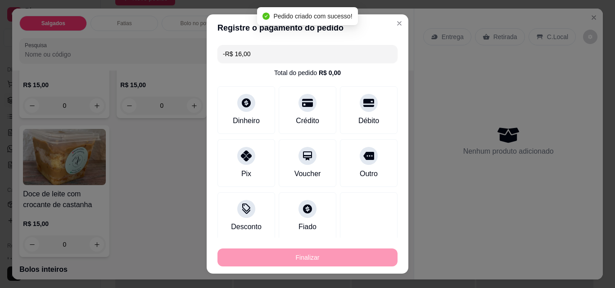
scroll to position [584, 0]
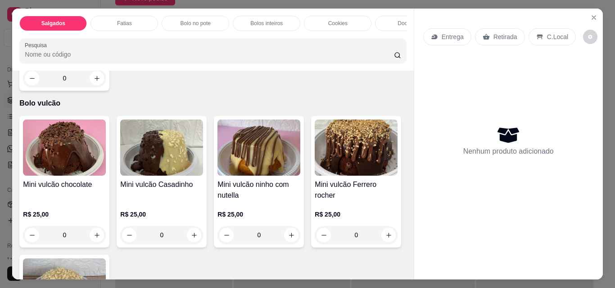
scroll to position [1710, 0]
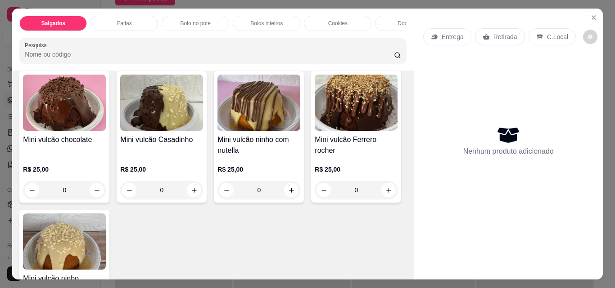
type input "1"
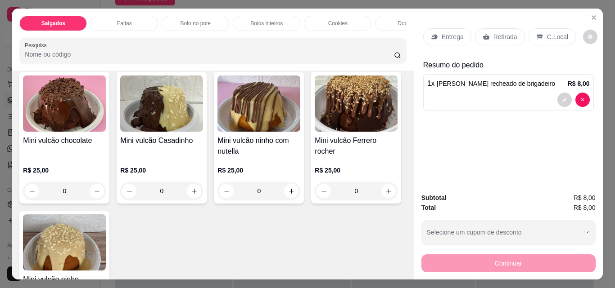
scroll to position [1710, 0]
click at [495, 33] on p "Retirada" at bounding box center [505, 36] width 24 height 9
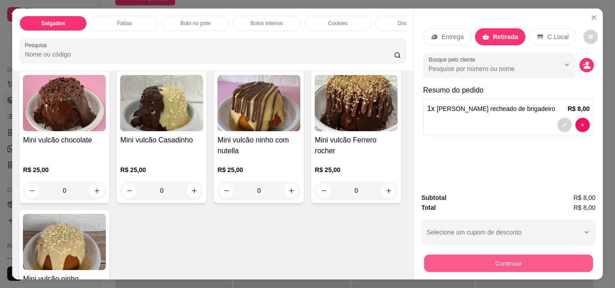
click at [477, 260] on button "Continuar" at bounding box center [507, 264] width 169 height 18
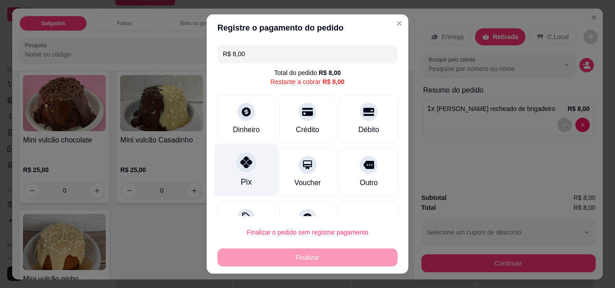
click at [248, 167] on div at bounding box center [246, 163] width 20 height 20
type input "R$ 0,00"
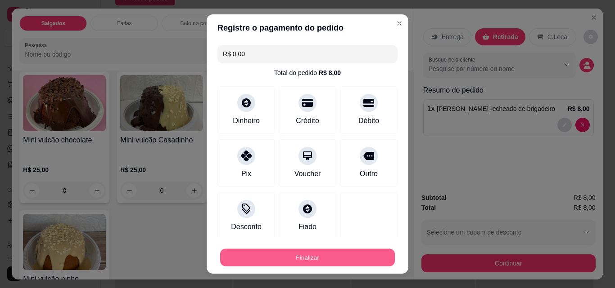
click at [324, 252] on button "Finalizar" at bounding box center [307, 258] width 175 height 18
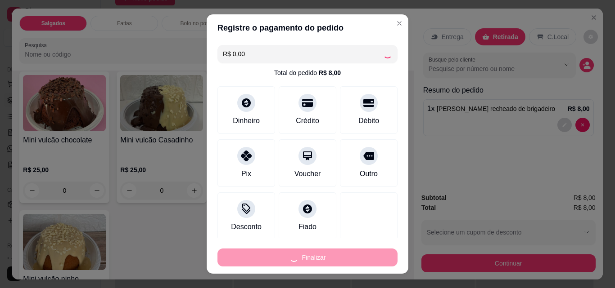
type input "0"
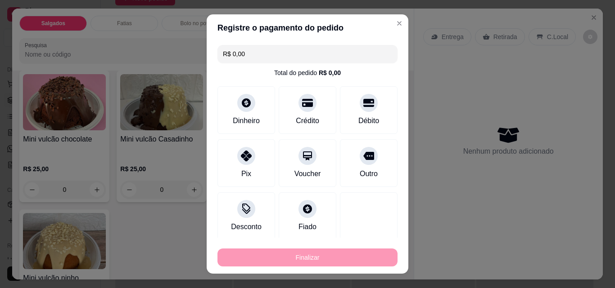
type input "-R$ 8,00"
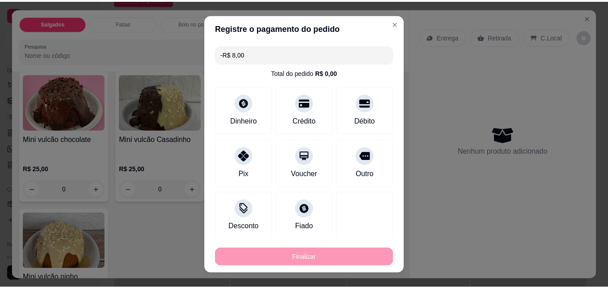
scroll to position [1710, 0]
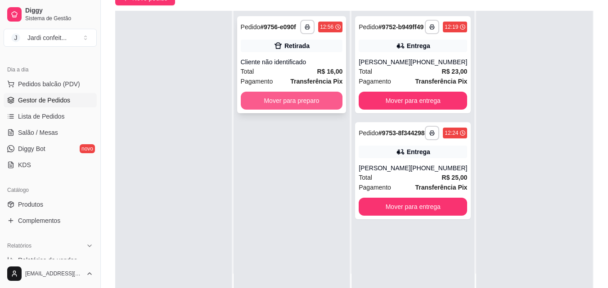
click at [291, 99] on button "Mover para preparo" at bounding box center [292, 101] width 102 height 18
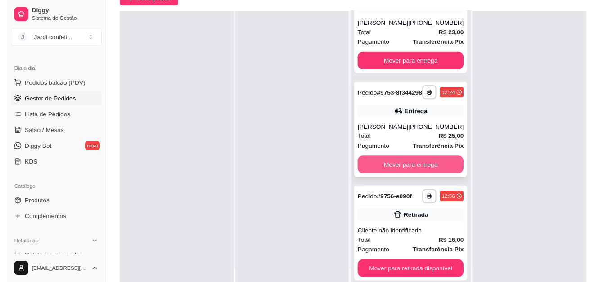
scroll to position [54, 0]
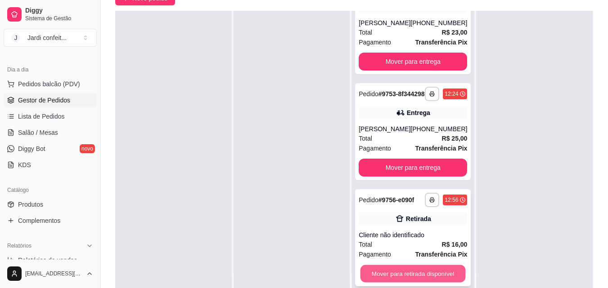
click at [424, 273] on button "Mover para retirada disponível" at bounding box center [412, 274] width 105 height 18
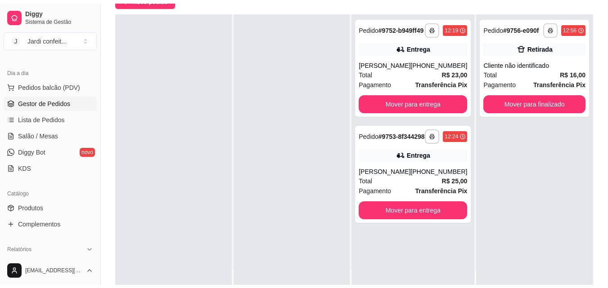
scroll to position [0, 0]
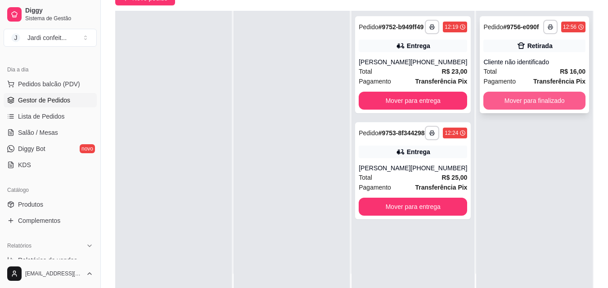
click at [561, 101] on button "Mover para finalizado" at bounding box center [534, 101] width 102 height 18
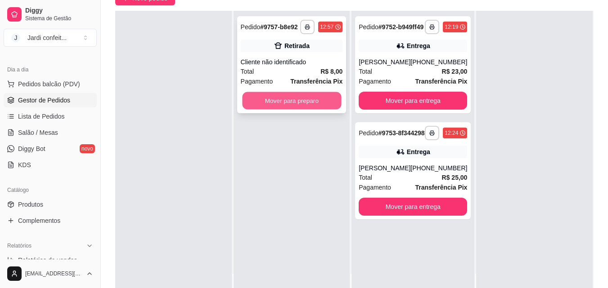
click at [311, 98] on button "Mover para preparo" at bounding box center [291, 101] width 99 height 18
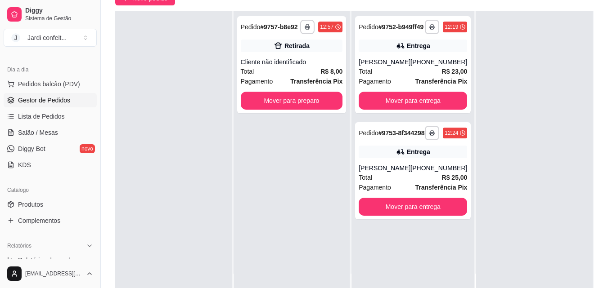
click at [347, 143] on div "**********" at bounding box center [292, 155] width 117 height 288
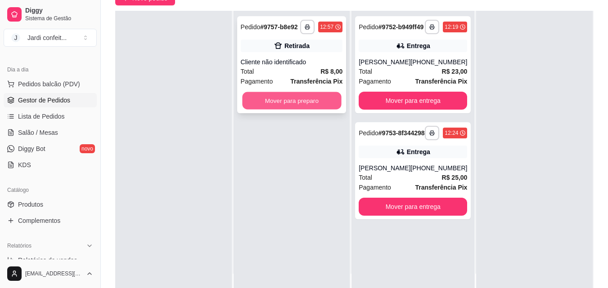
click at [279, 94] on button "Mover para preparo" at bounding box center [291, 101] width 99 height 18
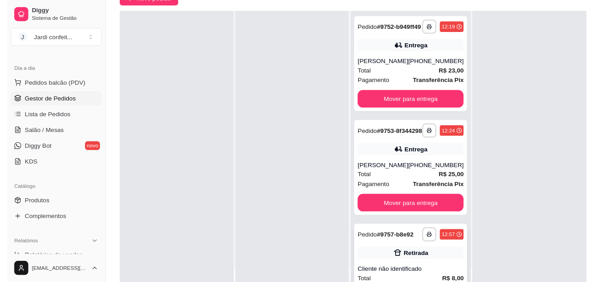
scroll to position [61, 0]
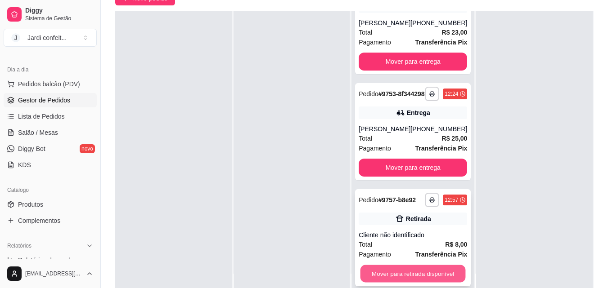
click at [396, 278] on button "Mover para retirada disponível" at bounding box center [412, 274] width 105 height 18
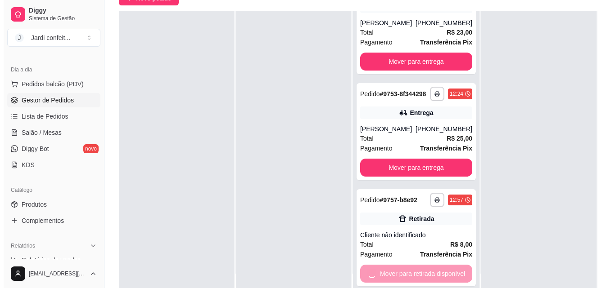
scroll to position [0, 0]
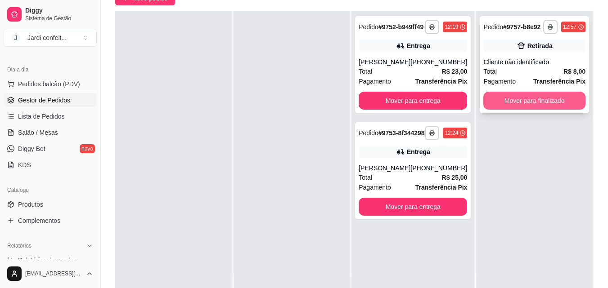
click at [528, 99] on button "Mover para finalizado" at bounding box center [534, 101] width 102 height 18
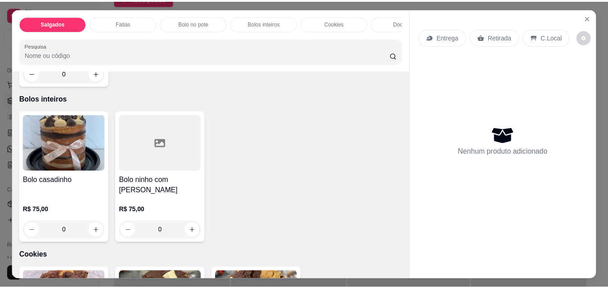
scroll to position [720, 0]
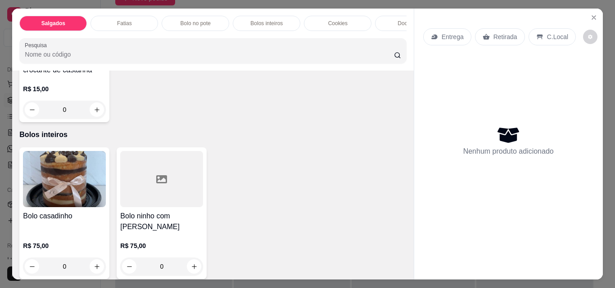
type input "1"
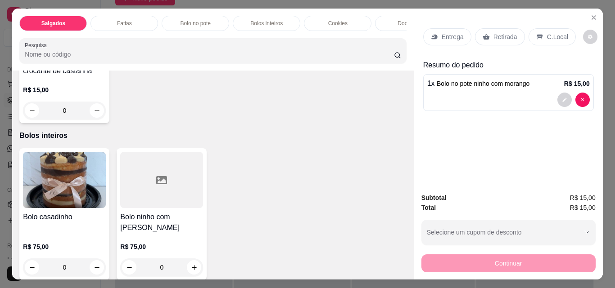
click at [498, 37] on p "Retirada" at bounding box center [505, 36] width 24 height 9
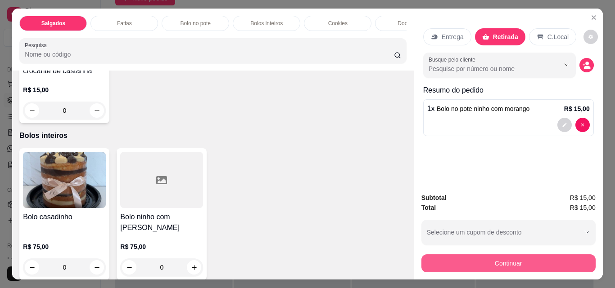
click at [498, 265] on button "Continuar" at bounding box center [508, 264] width 174 height 18
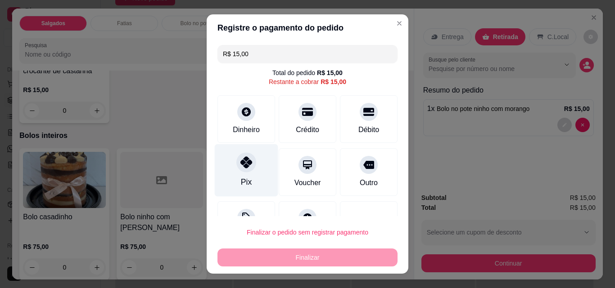
click at [252, 168] on div "Pix" at bounding box center [246, 170] width 63 height 53
type input "R$ 0,00"
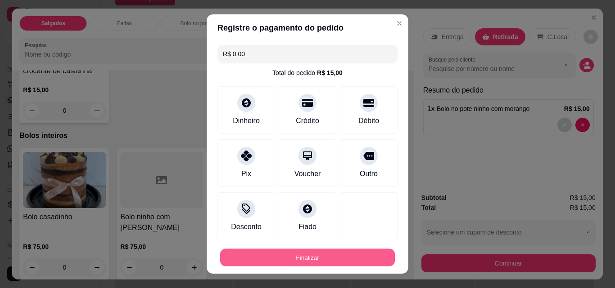
click at [326, 260] on button "Finalizar" at bounding box center [307, 258] width 175 height 18
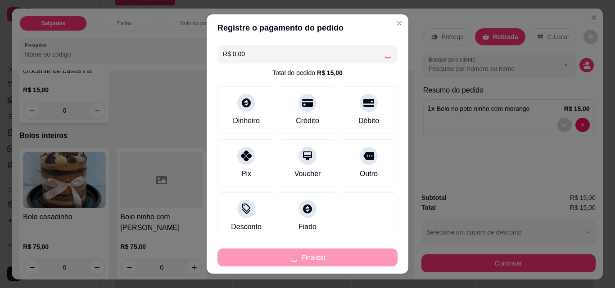
type input "0"
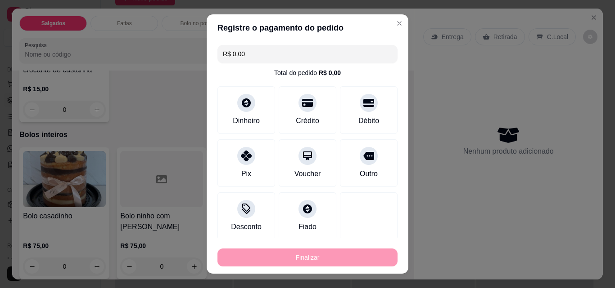
type input "-R$ 15,00"
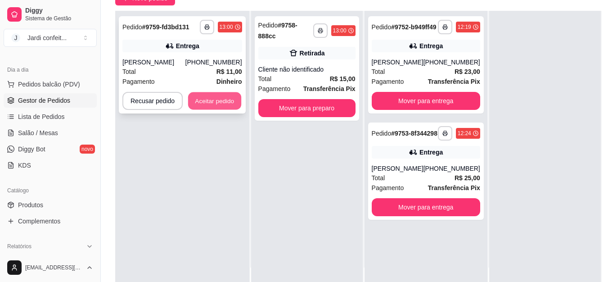
click at [218, 103] on button "Aceitar pedido" at bounding box center [214, 101] width 53 height 18
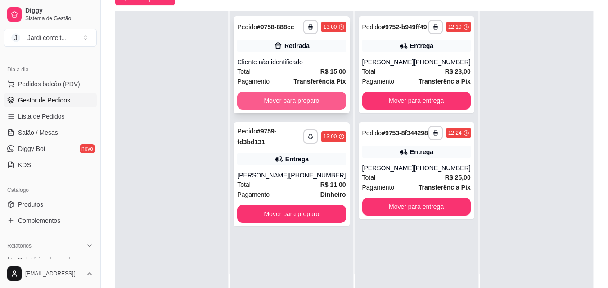
click at [248, 101] on button "Mover para preparo" at bounding box center [291, 101] width 108 height 18
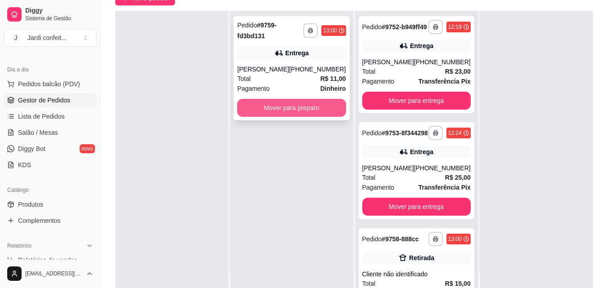
click at [271, 108] on button "Mover para preparo" at bounding box center [291, 108] width 108 height 18
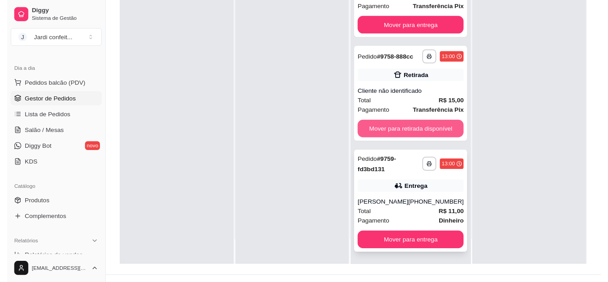
scroll to position [135, 0]
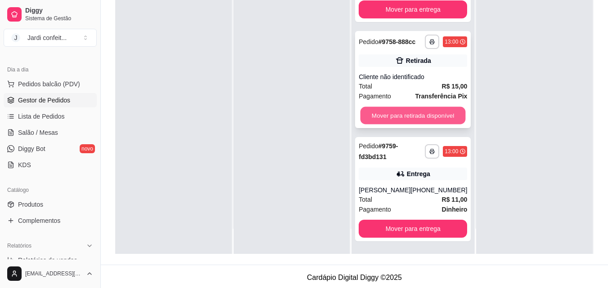
click at [422, 121] on button "Mover para retirada disponível" at bounding box center [412, 116] width 105 height 18
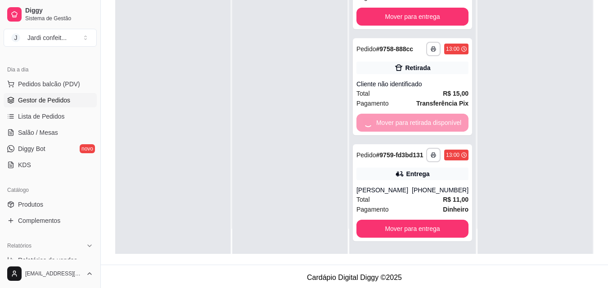
scroll to position [61, 0]
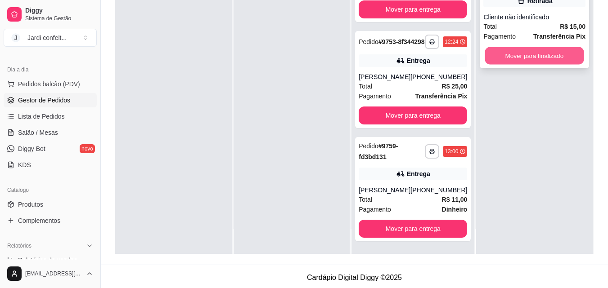
click at [528, 54] on button "Mover para finalizado" at bounding box center [534, 56] width 99 height 18
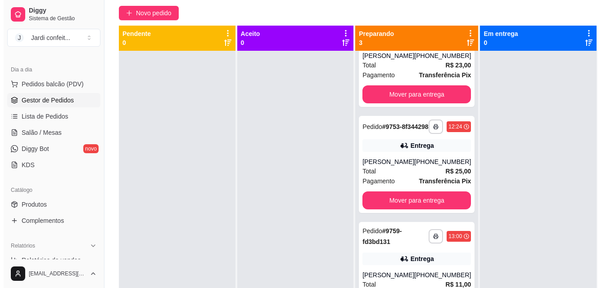
scroll to position [0, 0]
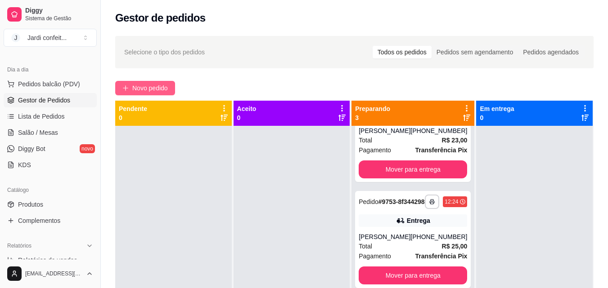
click at [154, 92] on span "Novo pedido" at bounding box center [150, 88] width 36 height 10
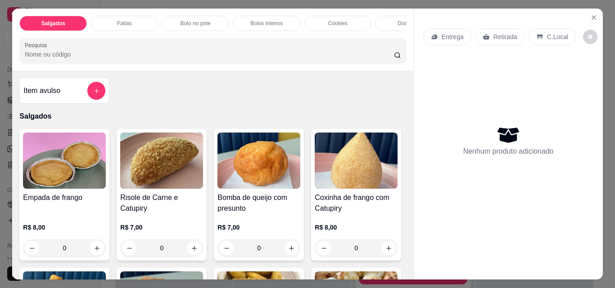
click at [395, 16] on div "Docinhos" at bounding box center [408, 23] width 67 height 15
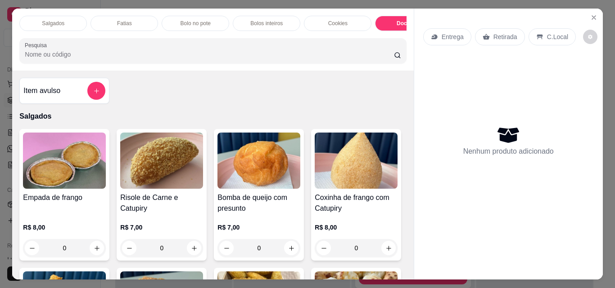
scroll to position [23, 0]
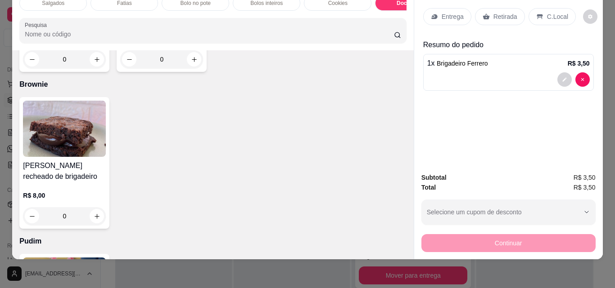
type input "2"
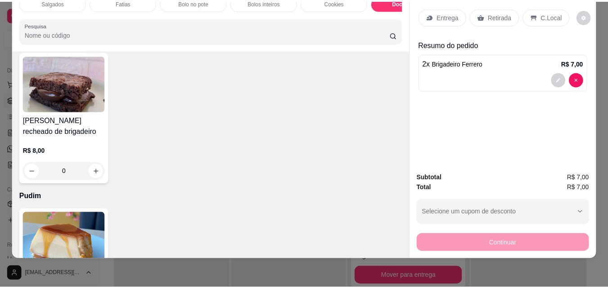
scroll to position [1450, 0]
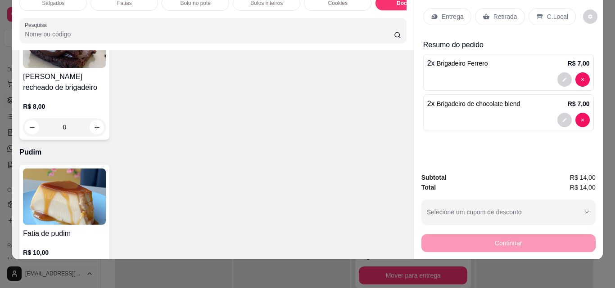
type input "2"
click at [495, 13] on p "Retirada" at bounding box center [505, 16] width 24 height 9
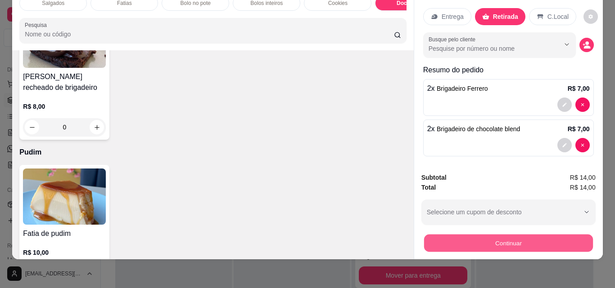
click at [544, 245] on button "Continuar" at bounding box center [507, 243] width 169 height 18
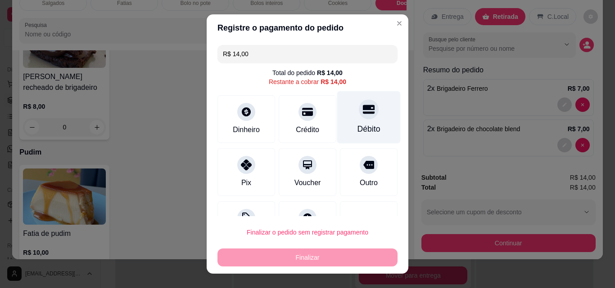
click at [362, 113] on div at bounding box center [369, 109] width 20 height 20
type input "R$ 0,00"
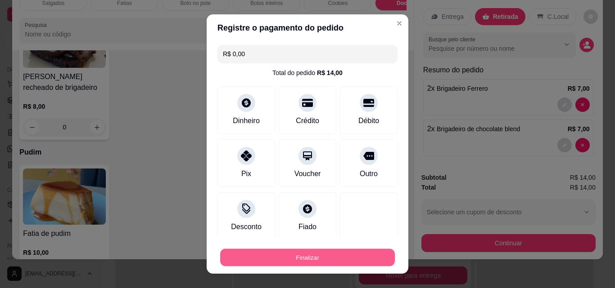
click at [337, 261] on button "Finalizar" at bounding box center [307, 258] width 175 height 18
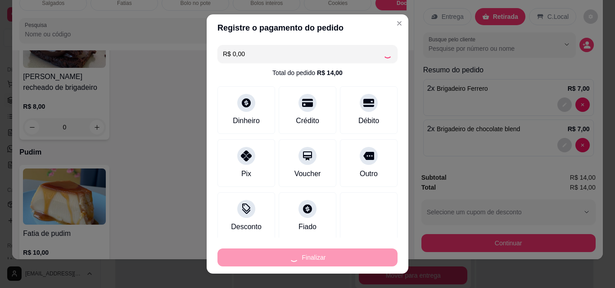
type input "0"
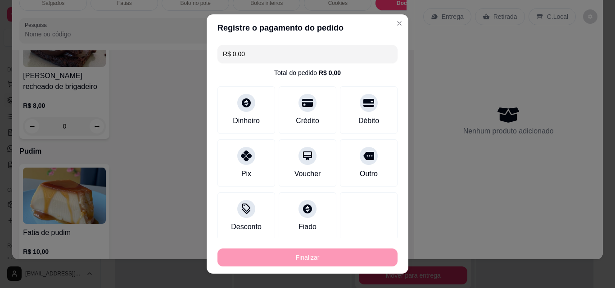
type input "-R$ 14,00"
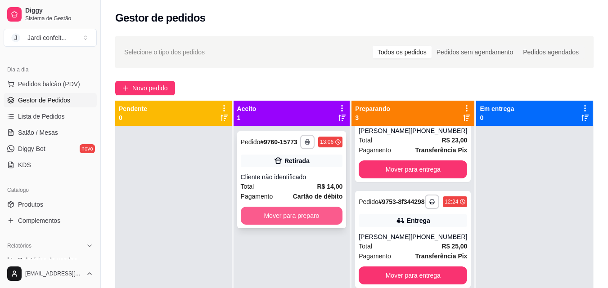
click at [272, 211] on button "Mover para preparo" at bounding box center [292, 216] width 102 height 18
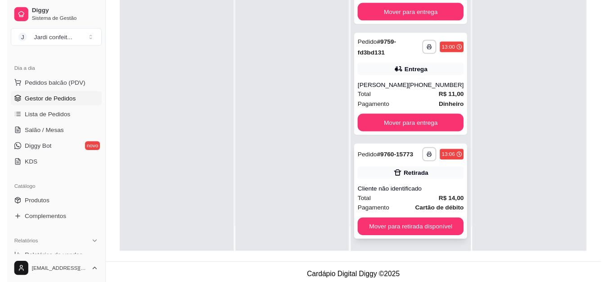
scroll to position [135, 0]
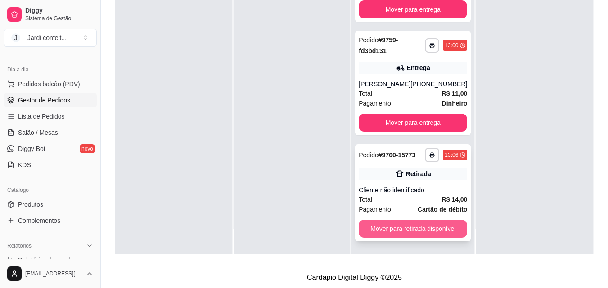
click at [418, 231] on button "Mover para retirada disponível" at bounding box center [413, 229] width 108 height 18
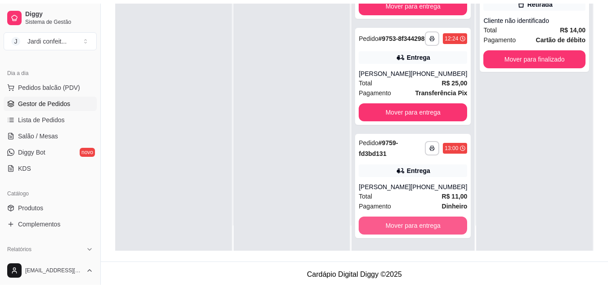
scroll to position [61, 0]
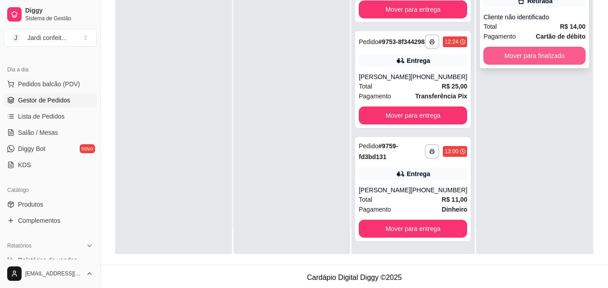
click at [511, 56] on button "Mover para finalizado" at bounding box center [534, 56] width 102 height 18
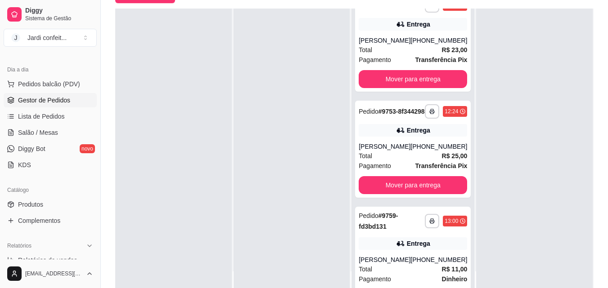
scroll to position [18, 0]
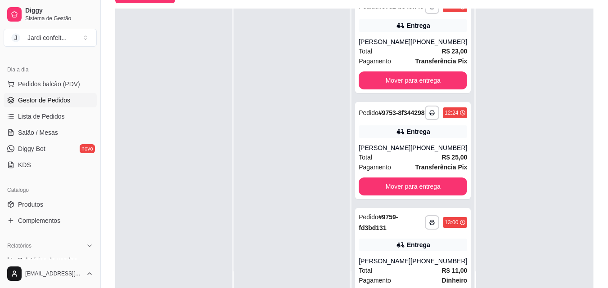
drag, startPoint x: 515, startPoint y: 89, endPoint x: 512, endPoint y: 103, distance: 14.4
click at [515, 103] on div at bounding box center [534, 153] width 117 height 288
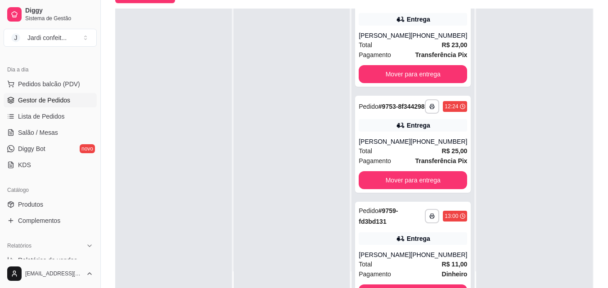
scroll to position [25, 0]
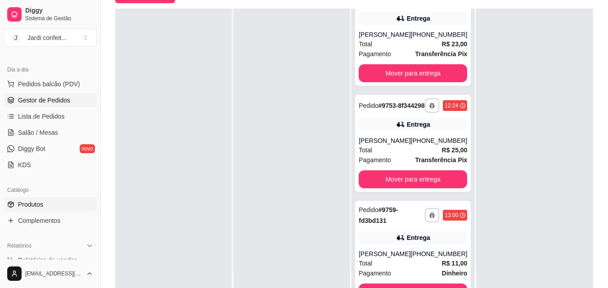
click at [43, 207] on link "Produtos" at bounding box center [50, 205] width 93 height 14
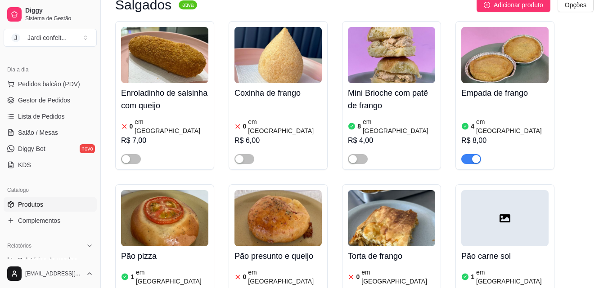
click at [40, 208] on span "Produtos" at bounding box center [30, 204] width 25 height 9
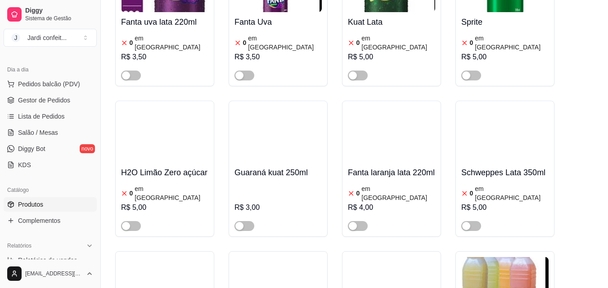
scroll to position [17244, 0]
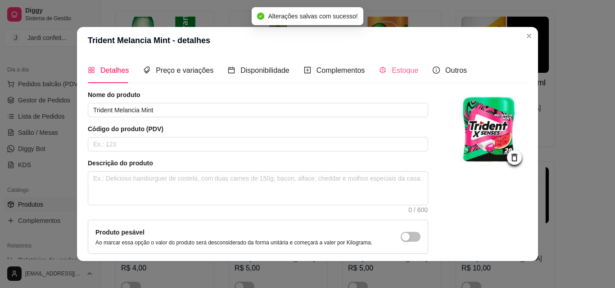
click at [405, 76] on div "Estoque" at bounding box center [398, 71] width 39 height 26
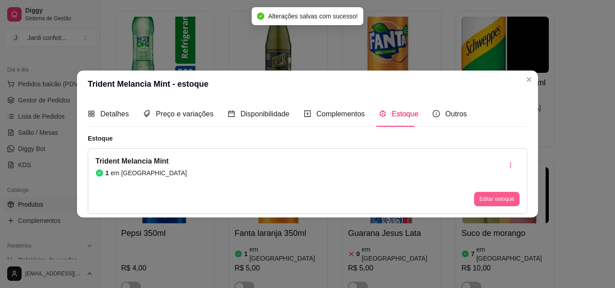
click at [499, 204] on button "Editar estoque" at bounding box center [496, 199] width 45 height 14
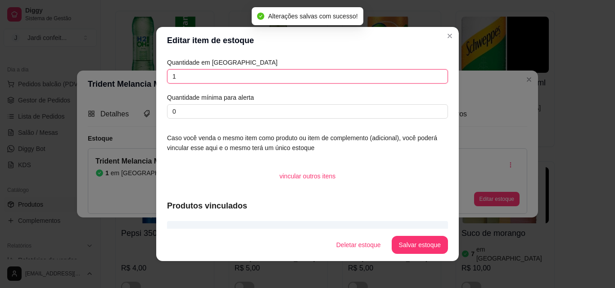
click at [270, 77] on input "1" at bounding box center [307, 76] width 281 height 14
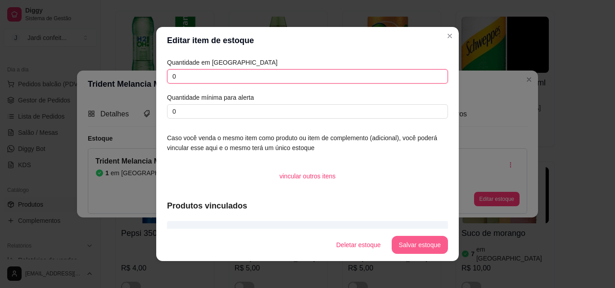
type input "0"
click at [443, 239] on div "Deletar estoque Salvar estoque" at bounding box center [388, 245] width 119 height 18
click at [432, 244] on button "Salvar estoque" at bounding box center [419, 246] width 55 height 18
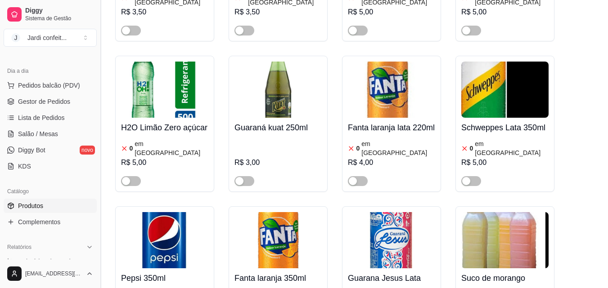
scroll to position [90, 0]
click at [64, 135] on ul "Pedidos balcão (PDV) Gestor de Pedidos Lista de Pedidos Salão / Mesas Diggy Bot…" at bounding box center [50, 124] width 93 height 95
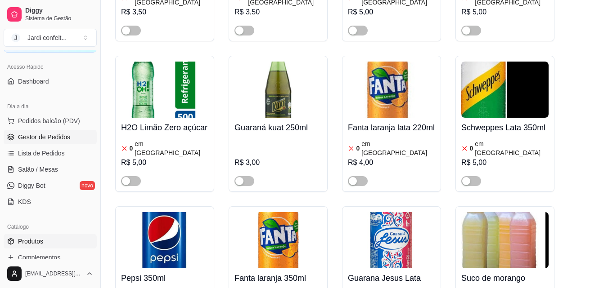
click at [64, 135] on span "Gestor de Pedidos" at bounding box center [44, 137] width 52 height 9
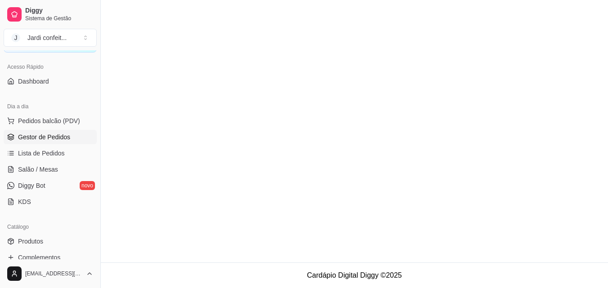
click at [64, 135] on span "Gestor de Pedidos" at bounding box center [44, 137] width 52 height 9
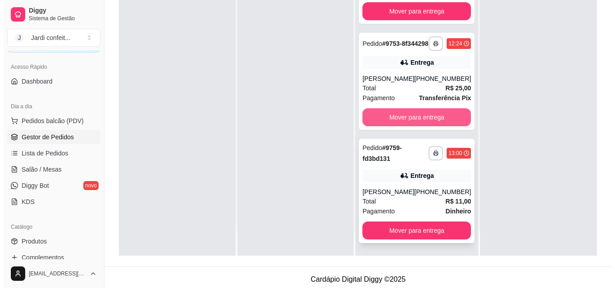
scroll to position [137, 0]
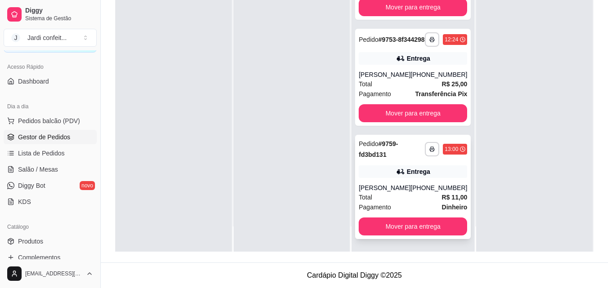
click at [379, 168] on div "Entrega" at bounding box center [413, 172] width 108 height 13
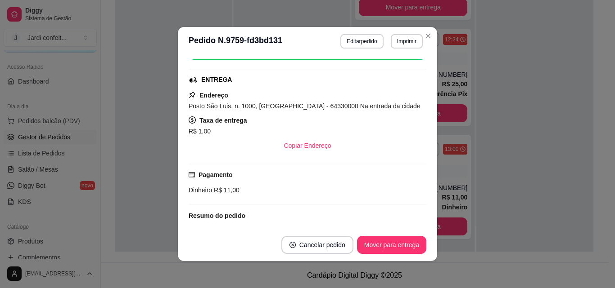
scroll to position [135, 0]
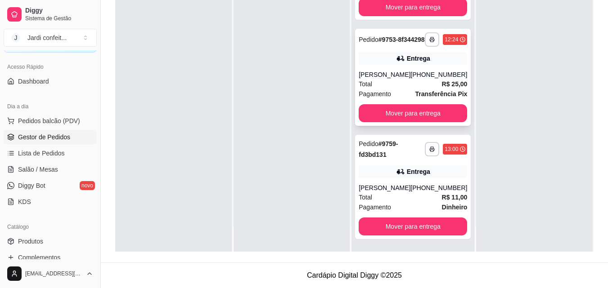
click at [420, 61] on div "Entrega" at bounding box center [418, 58] width 23 height 9
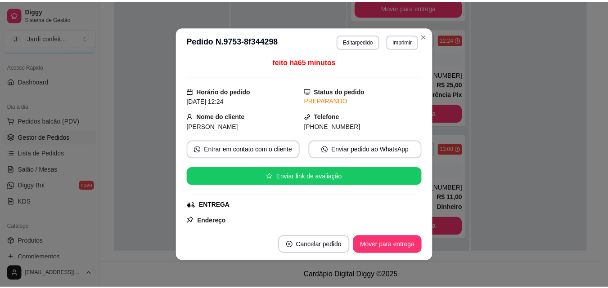
scroll to position [0, 0]
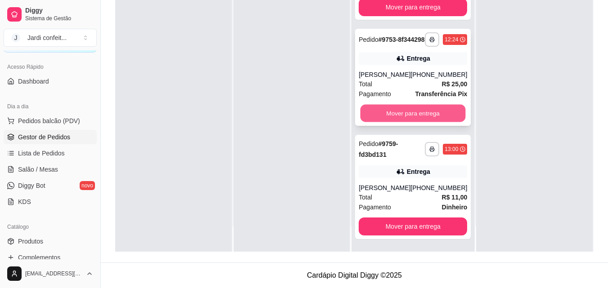
click at [433, 111] on button "Mover para entrega" at bounding box center [412, 114] width 105 height 18
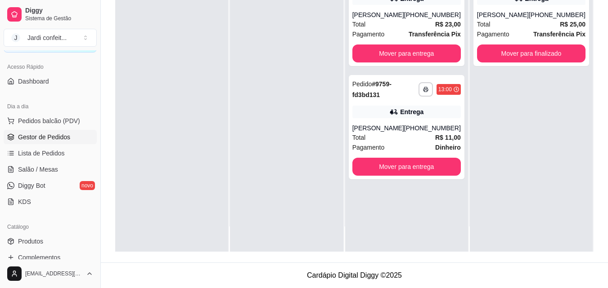
click at [446, 220] on div "**********" at bounding box center [406, 108] width 123 height 288
click at [433, 62] on button "Mover para entrega" at bounding box center [406, 54] width 108 height 18
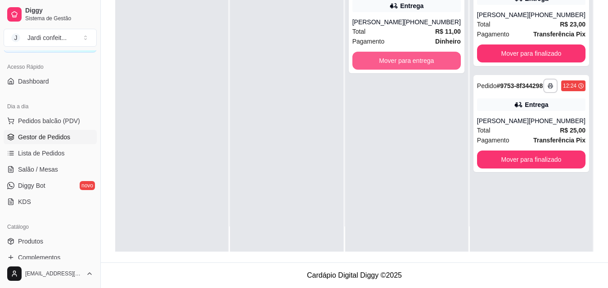
click at [433, 62] on button "Mover para entrega" at bounding box center [406, 61] width 108 height 18
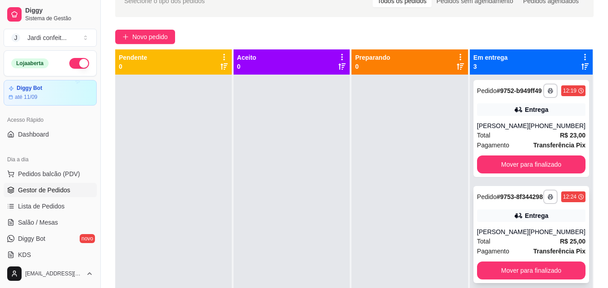
scroll to position [2, 0]
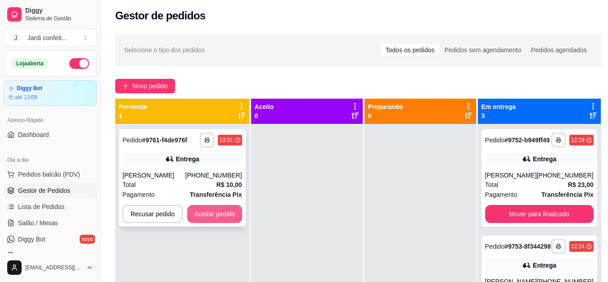
click at [200, 216] on button "Aceitar pedido" at bounding box center [214, 214] width 55 height 18
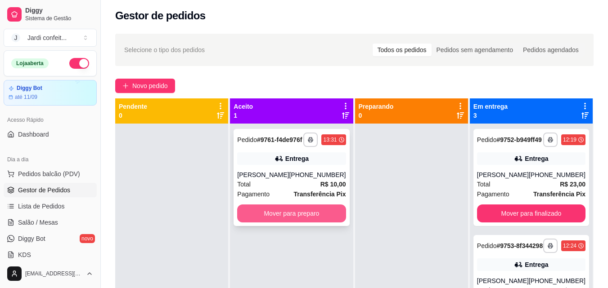
click at [261, 214] on button "Mover para preparo" at bounding box center [291, 214] width 108 height 18
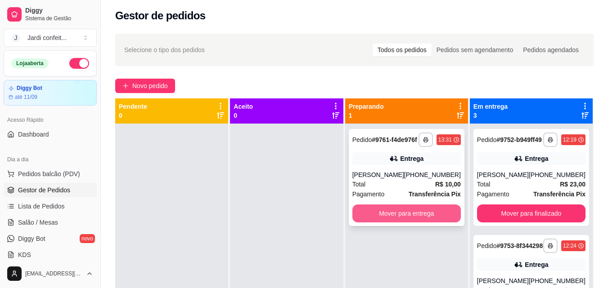
click at [419, 219] on button "Mover para entrega" at bounding box center [406, 214] width 108 height 18
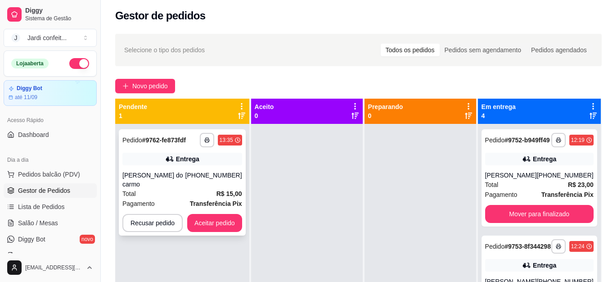
click at [233, 214] on button "Aceitar pedido" at bounding box center [214, 223] width 55 height 18
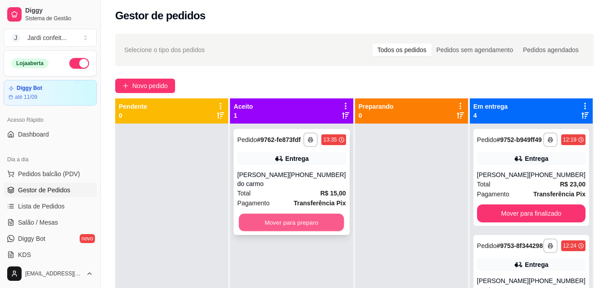
click at [267, 219] on button "Mover para preparo" at bounding box center [291, 223] width 105 height 18
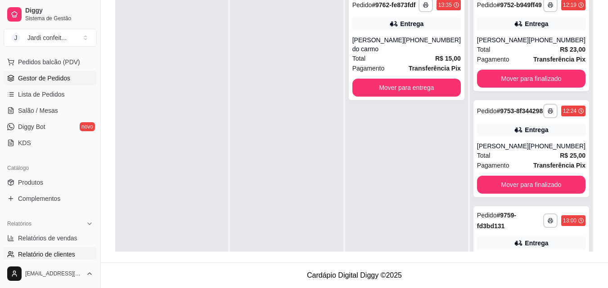
scroll to position [180, 0]
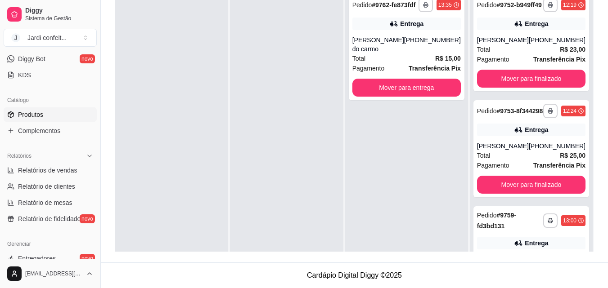
click at [48, 112] on link "Produtos" at bounding box center [50, 115] width 93 height 14
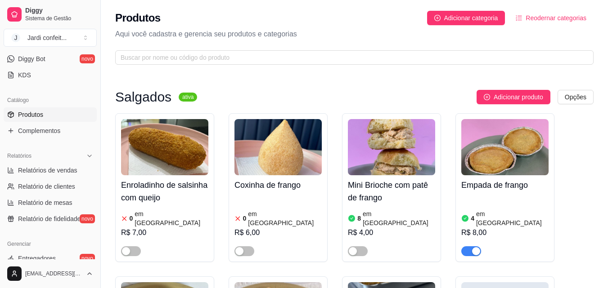
scroll to position [359, 0]
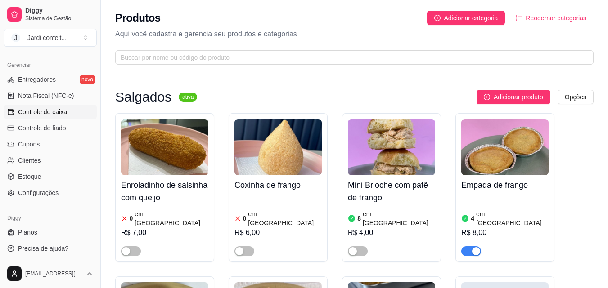
click at [64, 117] on link "Controle de caixa" at bounding box center [50, 112] width 93 height 14
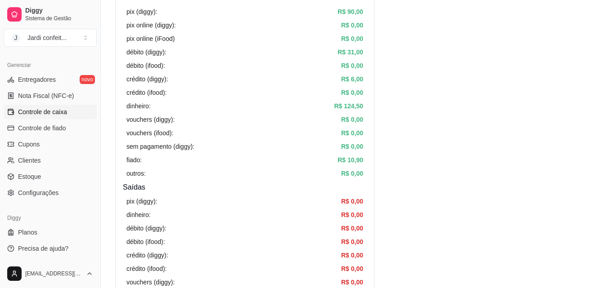
scroll to position [450, 0]
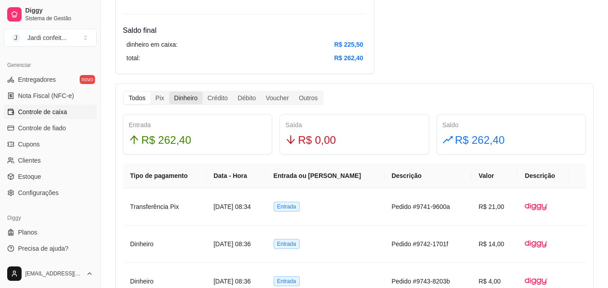
click at [177, 99] on div "Dinheiro" at bounding box center [185, 98] width 33 height 13
click at [169, 92] on input "Dinheiro" at bounding box center [169, 92] width 0 height 0
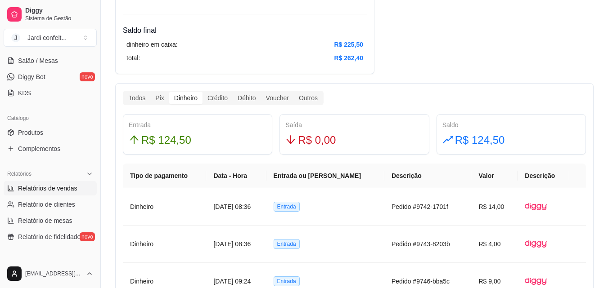
scroll to position [89, 0]
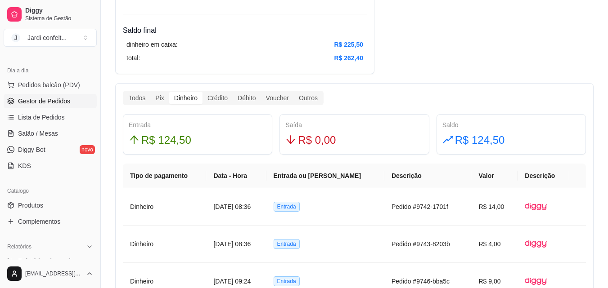
click at [65, 100] on span "Gestor de Pedidos" at bounding box center [44, 101] width 52 height 9
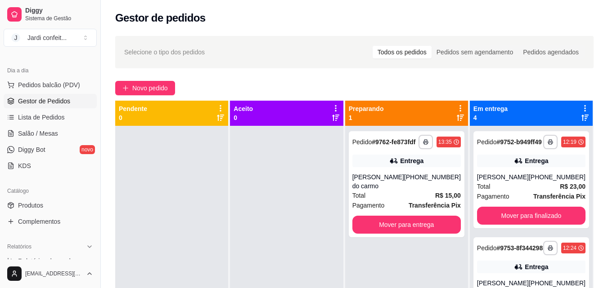
scroll to position [45, 0]
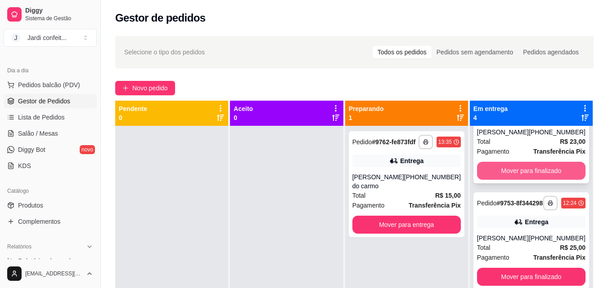
click at [527, 180] on button "Mover para finalizado" at bounding box center [531, 171] width 108 height 18
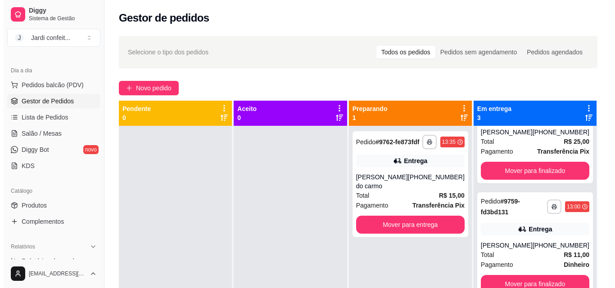
scroll to position [0, 0]
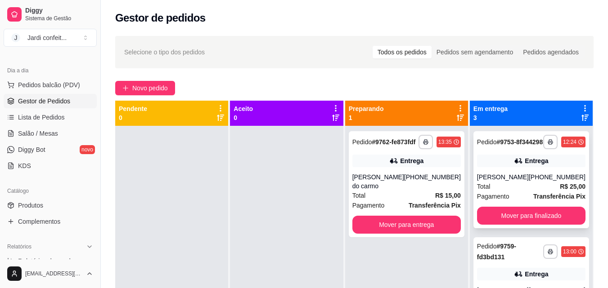
click at [539, 225] on button "Mover para finalizado" at bounding box center [531, 216] width 108 height 18
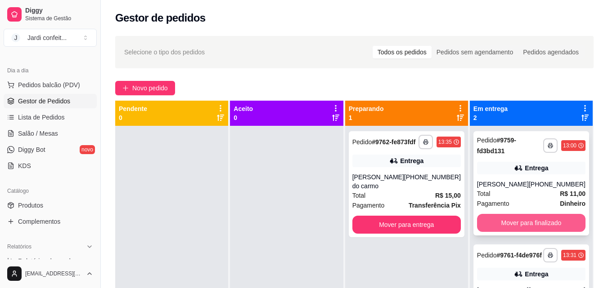
click at [537, 219] on button "Mover para finalizado" at bounding box center [531, 223] width 108 height 18
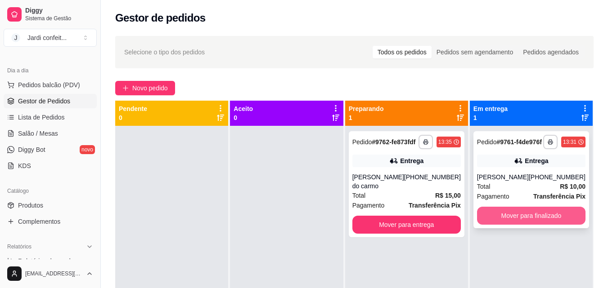
click at [518, 225] on button "Mover para finalizado" at bounding box center [531, 216] width 108 height 18
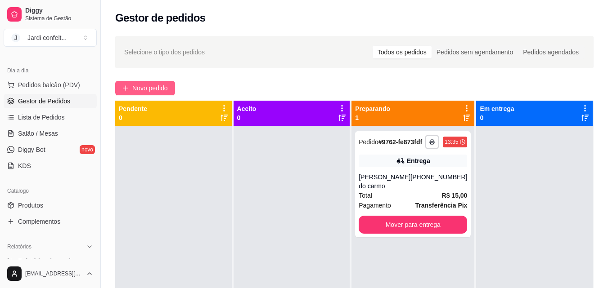
click at [165, 91] on span "Novo pedido" at bounding box center [150, 88] width 36 height 10
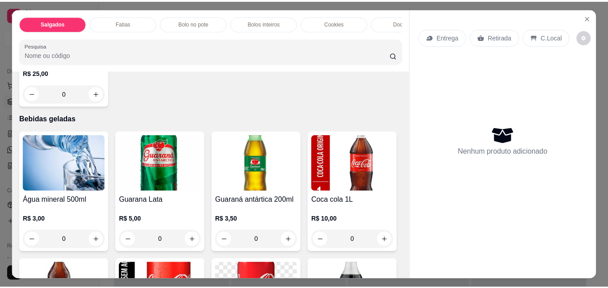
scroll to position [2160, 0]
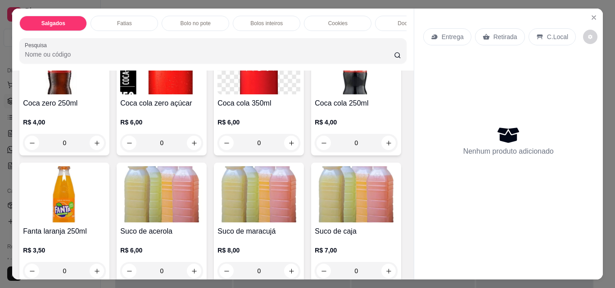
type input "1"
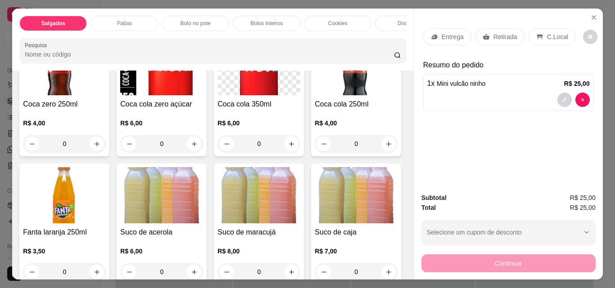
click at [505, 34] on p "Retirada" at bounding box center [505, 36] width 24 height 9
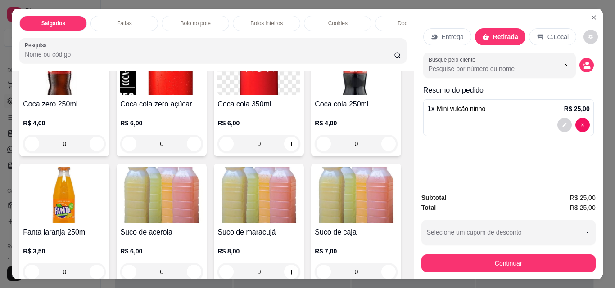
click at [541, 264] on button "Continuar" at bounding box center [508, 264] width 174 height 18
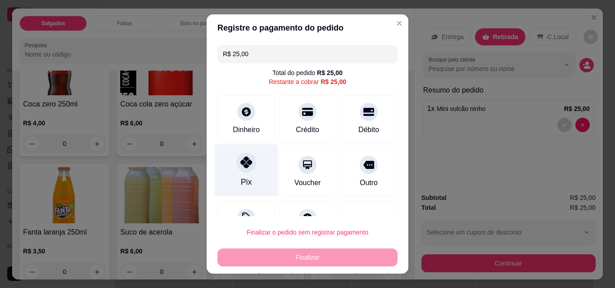
drag, startPoint x: 250, startPoint y: 170, endPoint x: 260, endPoint y: 181, distance: 15.0
click at [251, 169] on div "Pix" at bounding box center [246, 170] width 63 height 53
type input "R$ 0,00"
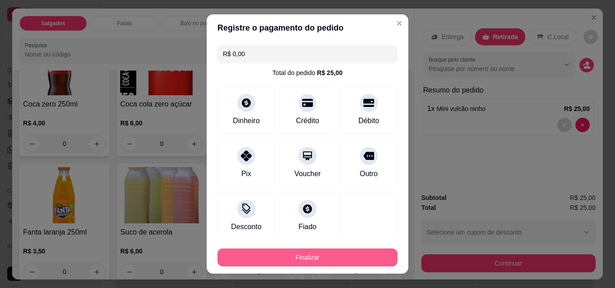
click at [316, 255] on button "Finalizar" at bounding box center [307, 258] width 180 height 18
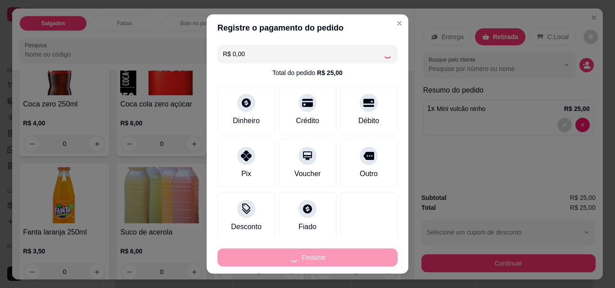
type input "0"
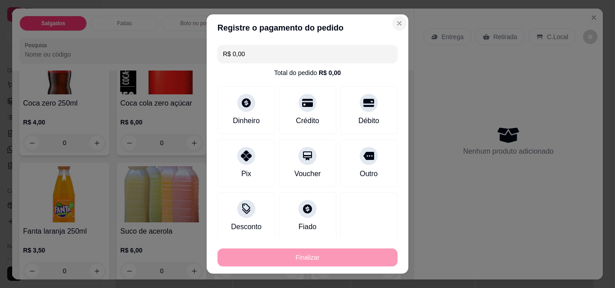
type input "-R$ 25,00"
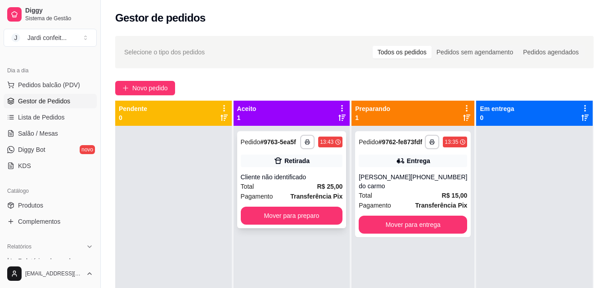
click at [332, 161] on div "Retirada" at bounding box center [292, 161] width 102 height 13
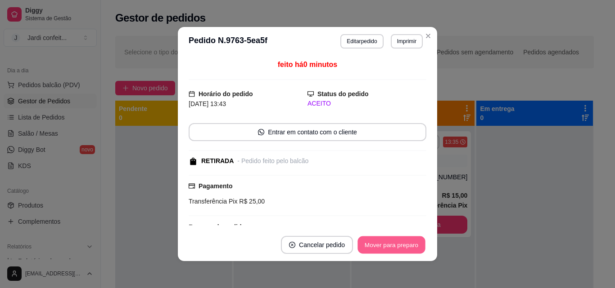
click at [388, 249] on button "Mover para preparo" at bounding box center [390, 246] width 67 height 18
click at [388, 249] on button "Mover para preparo" at bounding box center [391, 245] width 70 height 18
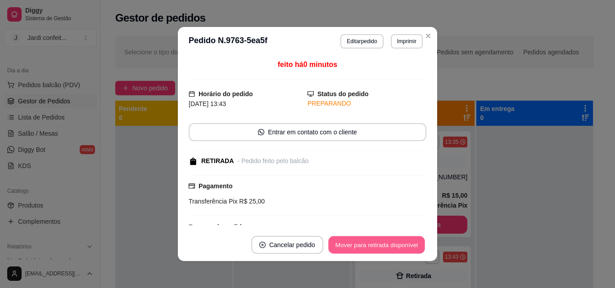
click at [388, 249] on button "Mover para retirada disponível" at bounding box center [376, 246] width 96 height 18
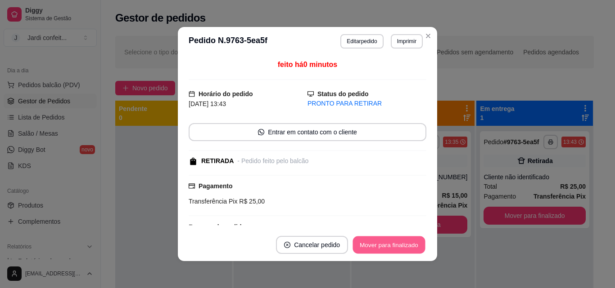
click at [397, 243] on button "Mover para finalizado" at bounding box center [389, 246] width 72 height 18
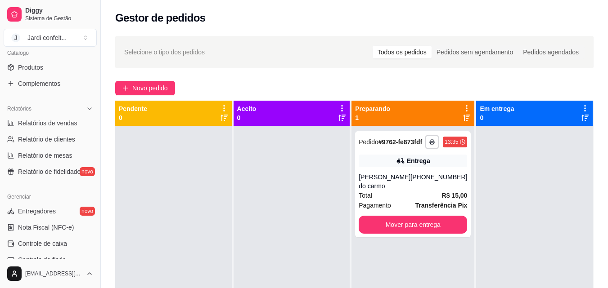
scroll to position [314, 0]
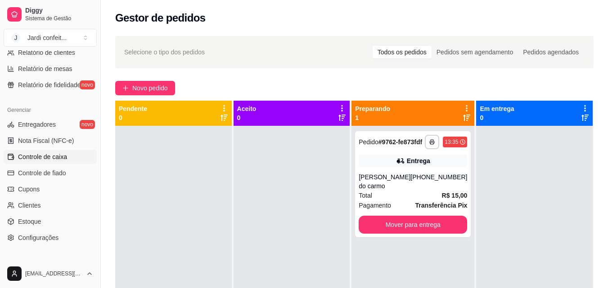
click at [55, 160] on span "Controle de caixa" at bounding box center [42, 157] width 49 height 9
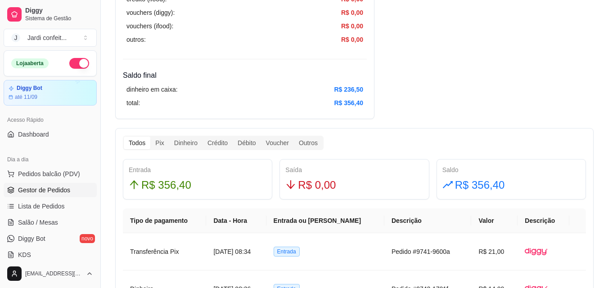
click at [60, 188] on span "Gestor de Pedidos" at bounding box center [44, 190] width 52 height 9
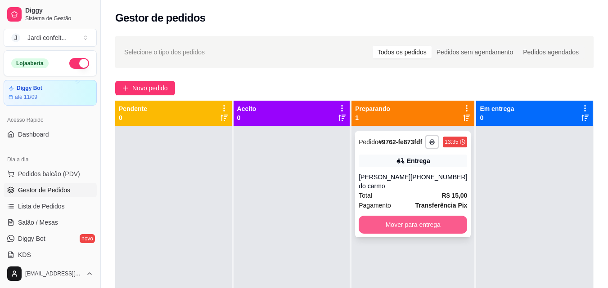
click at [451, 229] on button "Mover para entrega" at bounding box center [413, 225] width 108 height 18
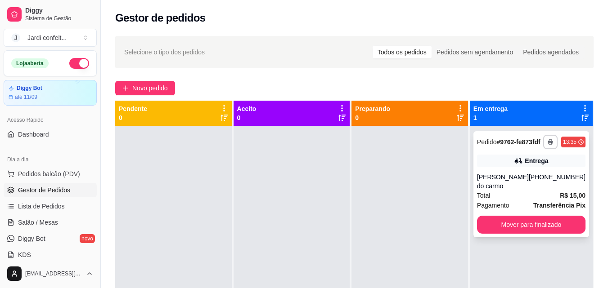
click at [550, 220] on button "Mover para finalizado" at bounding box center [531, 225] width 108 height 18
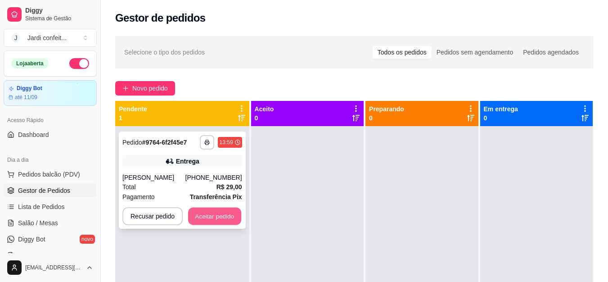
click at [211, 216] on button "Aceitar pedido" at bounding box center [214, 216] width 53 height 18
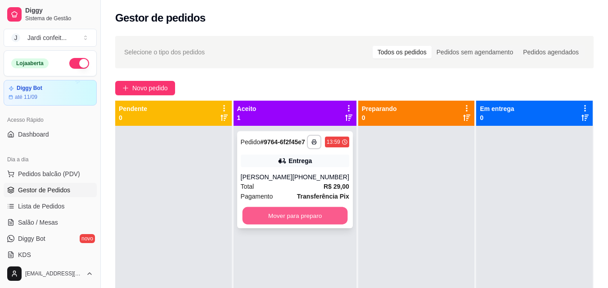
click at [275, 225] on button "Mover para preparo" at bounding box center [294, 216] width 105 height 18
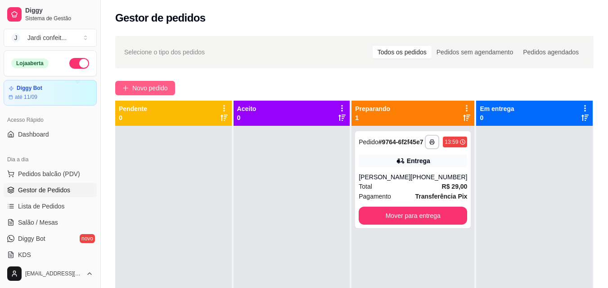
click at [150, 91] on span "Novo pedido" at bounding box center [150, 88] width 36 height 10
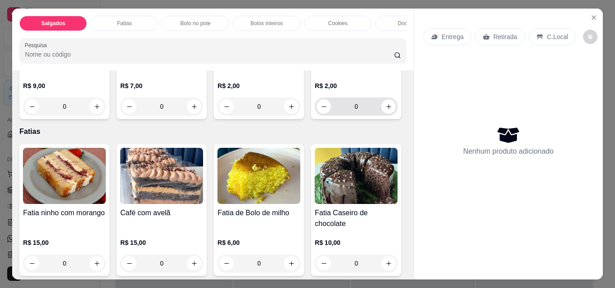
scroll to position [90, 0]
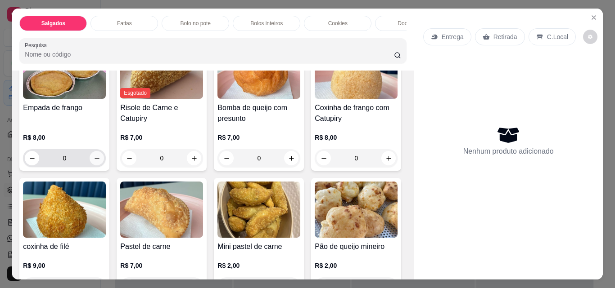
click at [97, 165] on button "increase-product-quantity" at bounding box center [97, 158] width 14 height 14
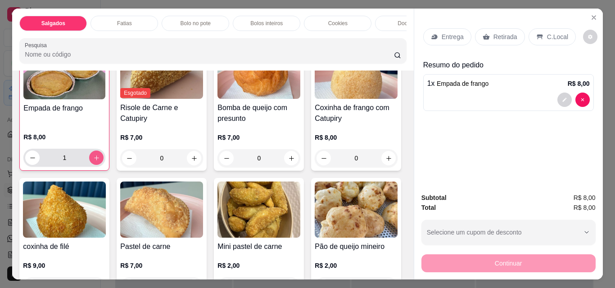
type input "1"
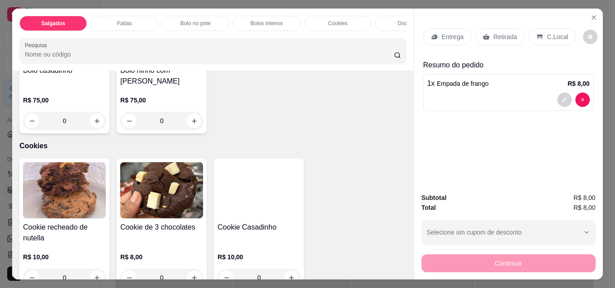
scroll to position [900, 0]
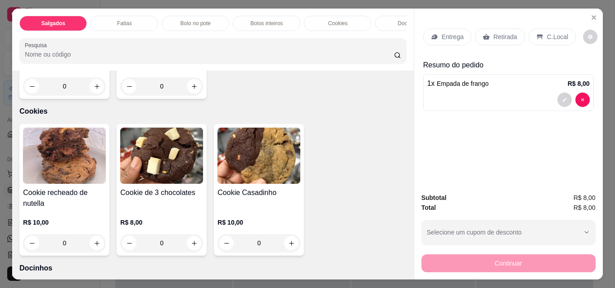
type input "1"
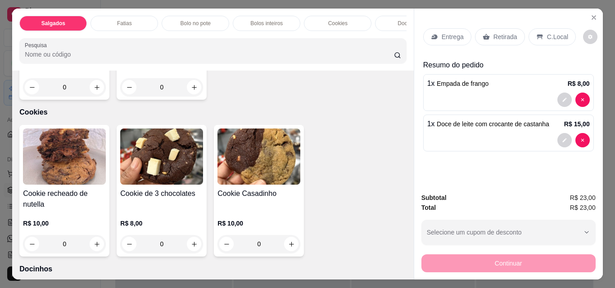
drag, startPoint x: 187, startPoint y: 36, endPoint x: 233, endPoint y: 35, distance: 45.5
click at [233, 35] on div "Salgados Fatias Bolo no pote Bolos inteiros Cookies Docinhos Brownie Pudim Bolo…" at bounding box center [212, 40] width 401 height 62
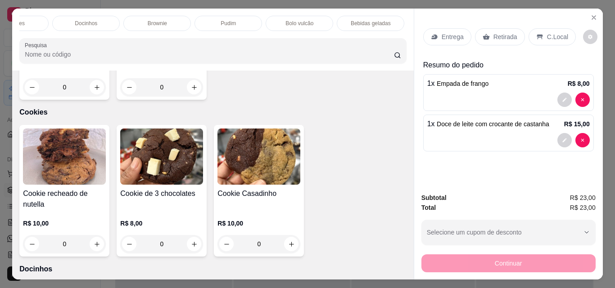
scroll to position [0, 395]
click at [310, 21] on p "Bebidas geladas" at bounding box center [299, 23] width 40 height 7
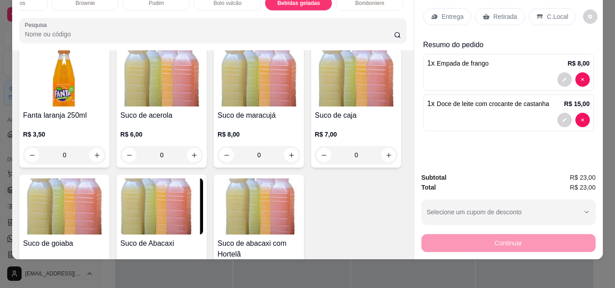
scroll to position [2347, 0]
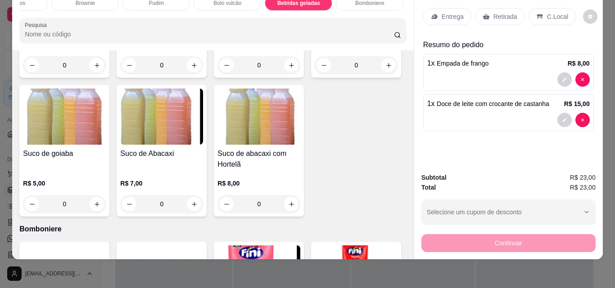
type input "1"
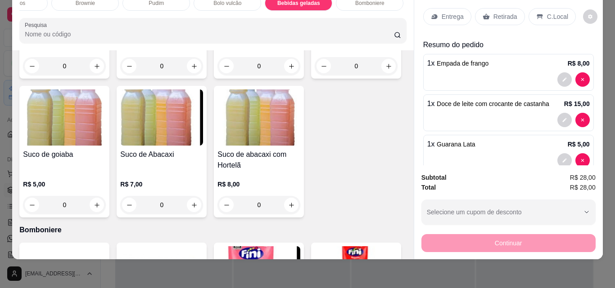
click at [493, 12] on p "Retirada" at bounding box center [505, 16] width 24 height 9
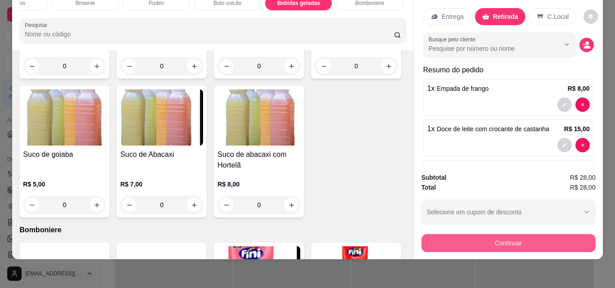
click at [512, 234] on button "Continuar" at bounding box center [508, 243] width 174 height 18
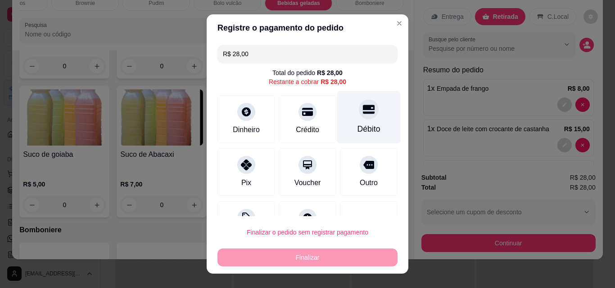
click at [360, 120] on div "Débito" at bounding box center [368, 117] width 63 height 53
type input "R$ 0,00"
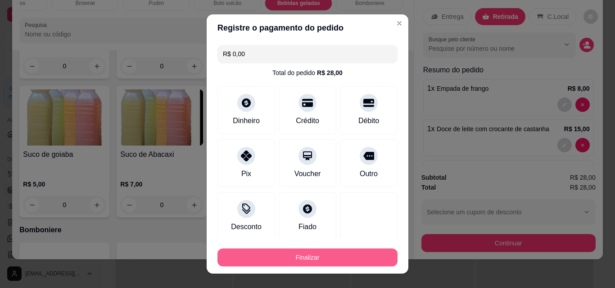
click at [355, 252] on button "Finalizar" at bounding box center [307, 258] width 180 height 18
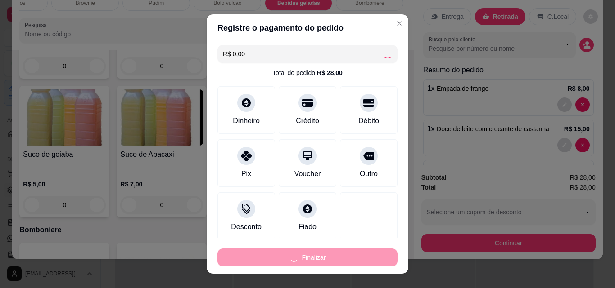
type input "0"
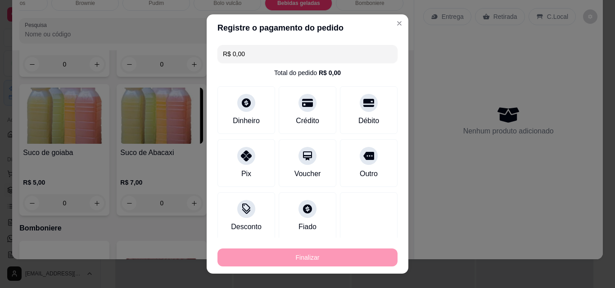
type input "-R$ 28,00"
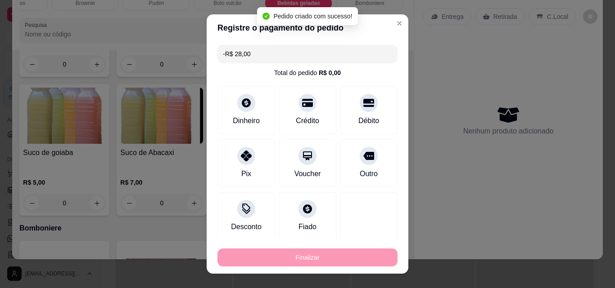
scroll to position [2346, 0]
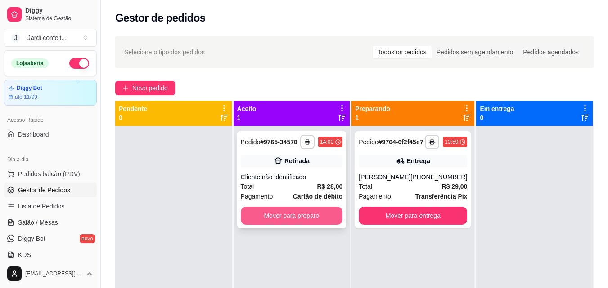
click at [284, 139] on strong "# 9765-34570" at bounding box center [278, 142] width 37 height 7
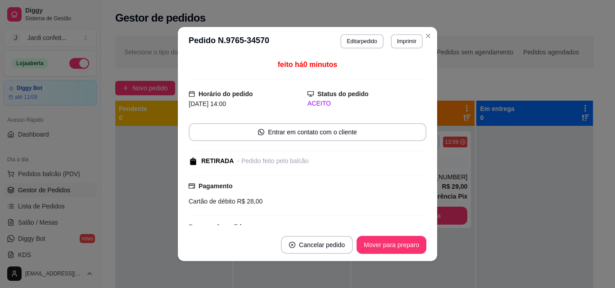
click at [386, 238] on button "Mover para preparo" at bounding box center [391, 245] width 70 height 18
click at [385, 244] on button "Mover para preparo" at bounding box center [391, 245] width 70 height 18
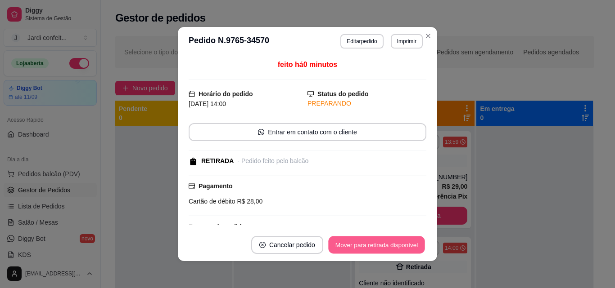
click at [387, 246] on button "Mover para retirada disponível" at bounding box center [376, 246] width 96 height 18
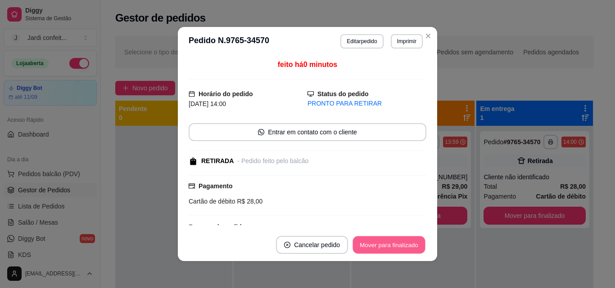
click at [396, 243] on button "Mover para finalizado" at bounding box center [389, 246] width 72 height 18
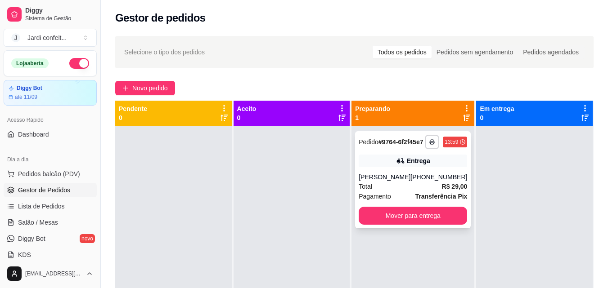
click at [442, 179] on div "**********" at bounding box center [413, 179] width 116 height 97
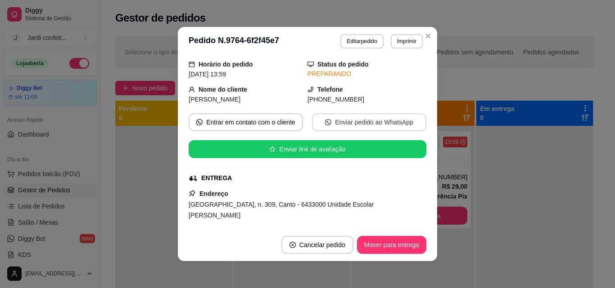
scroll to position [90, 0]
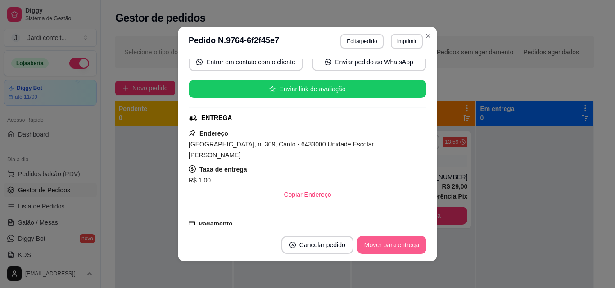
click at [402, 238] on button "Mover para entrega" at bounding box center [391, 245] width 69 height 18
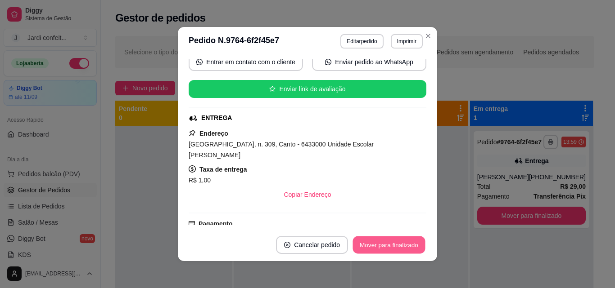
click at [409, 247] on button "Mover para finalizado" at bounding box center [389, 246] width 72 height 18
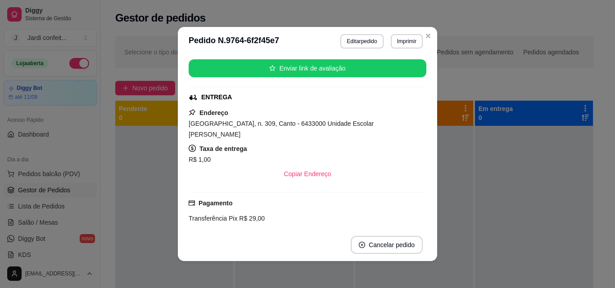
scroll to position [69, 0]
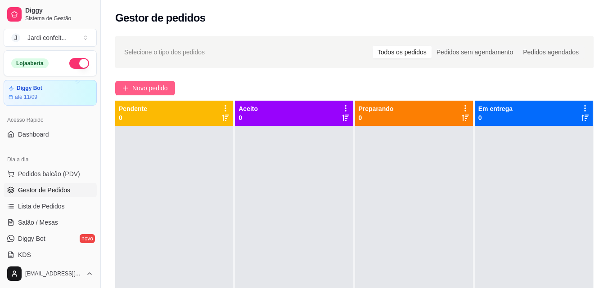
click at [150, 89] on span "Novo pedido" at bounding box center [150, 88] width 36 height 10
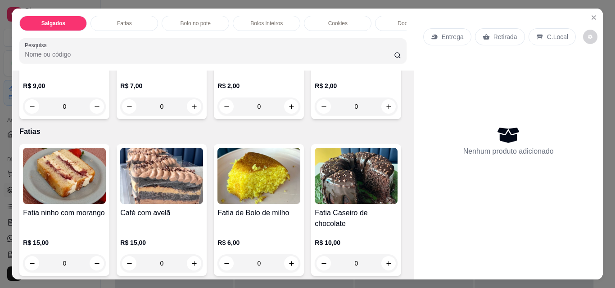
scroll to position [360, 0]
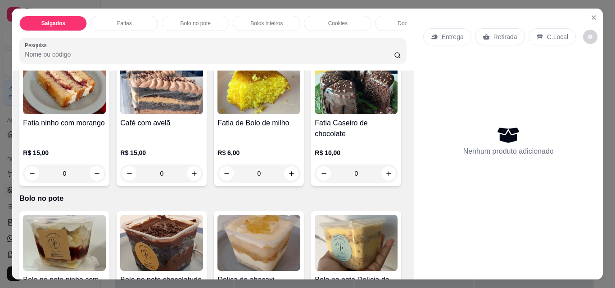
drag, startPoint x: 65, startPoint y: 156, endPoint x: 31, endPoint y: 157, distance: 33.8
click at [219, 26] on div "0" at bounding box center [258, 17] width 79 height 18
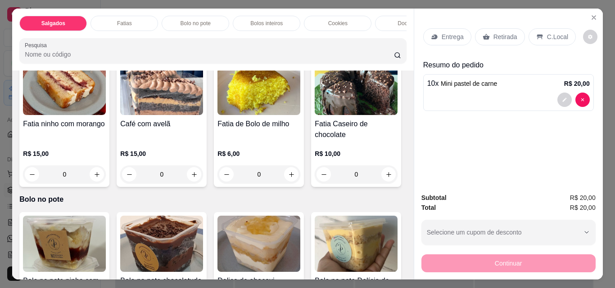
scroll to position [360, 0]
type input "10"
click at [499, 34] on p "Retirada" at bounding box center [505, 36] width 24 height 9
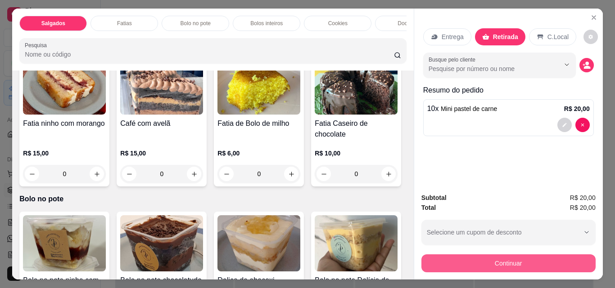
click at [516, 256] on button "Continuar" at bounding box center [508, 264] width 174 height 18
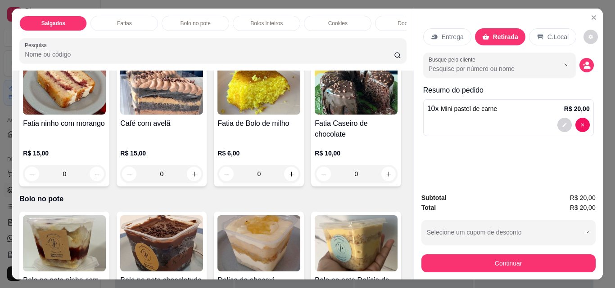
click at [243, 157] on div at bounding box center [244, 163] width 20 height 20
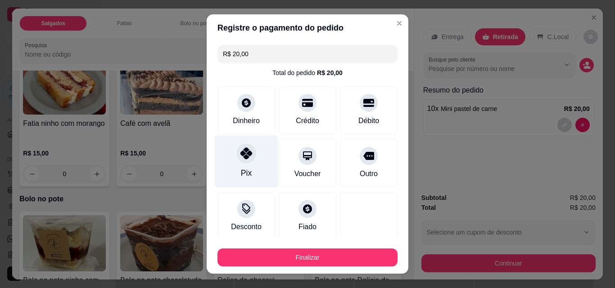
type input "R$ 0,00"
click at [248, 164] on div "Pix" at bounding box center [246, 161] width 63 height 53
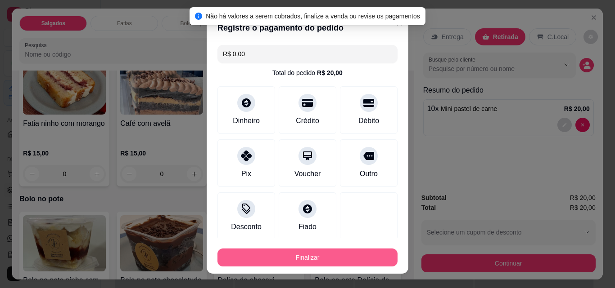
click at [305, 252] on button "Finalizar" at bounding box center [307, 258] width 180 height 18
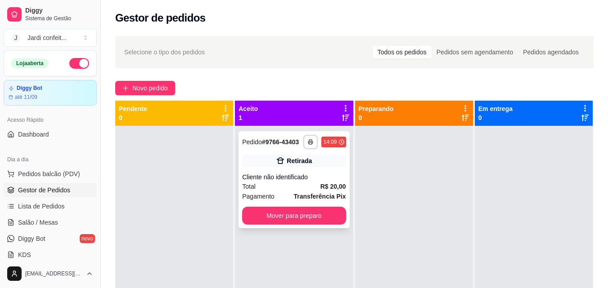
click at [318, 172] on div "**********" at bounding box center [293, 179] width 111 height 97
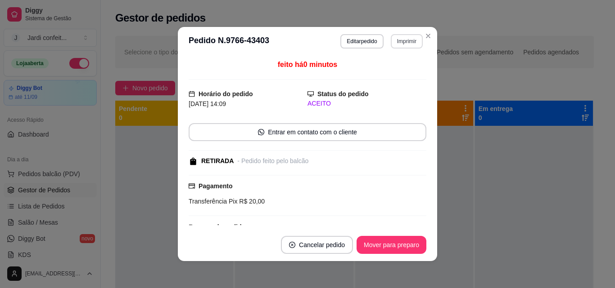
click at [396, 47] on button "Imprimir" at bounding box center [407, 41] width 32 height 14
click at [395, 70] on button "Impressora" at bounding box center [387, 73] width 63 height 14
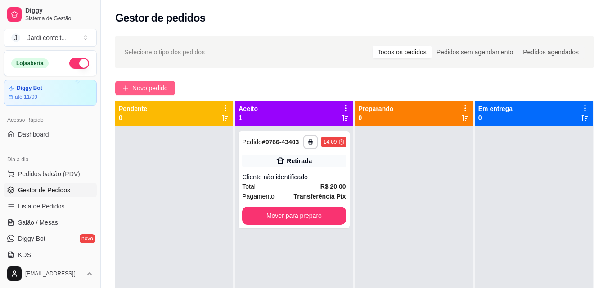
click at [142, 85] on span "Novo pedido" at bounding box center [150, 88] width 36 height 10
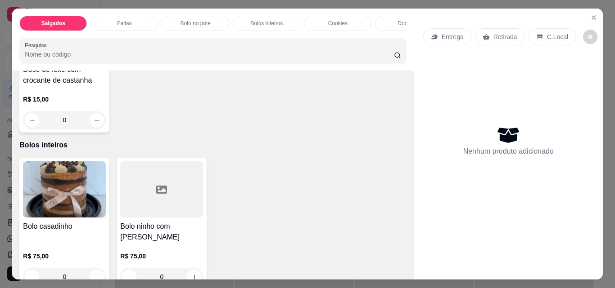
scroll to position [720, 0]
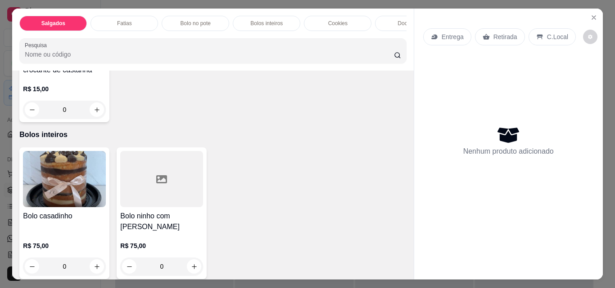
type input "1"
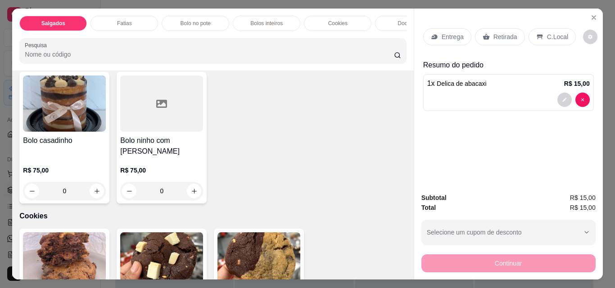
scroll to position [855, 0]
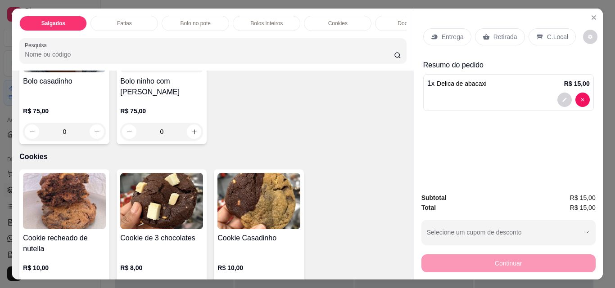
type input "1"
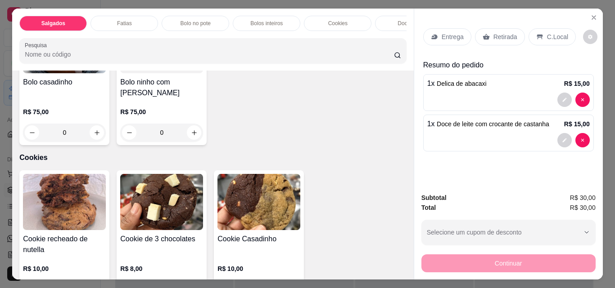
click at [503, 34] on p "Retirada" at bounding box center [505, 36] width 24 height 9
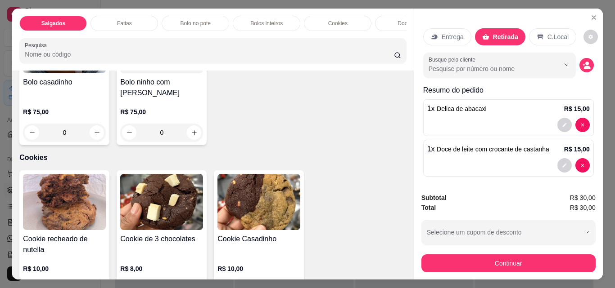
click at [446, 28] on div "Entrega" at bounding box center [447, 36] width 48 height 17
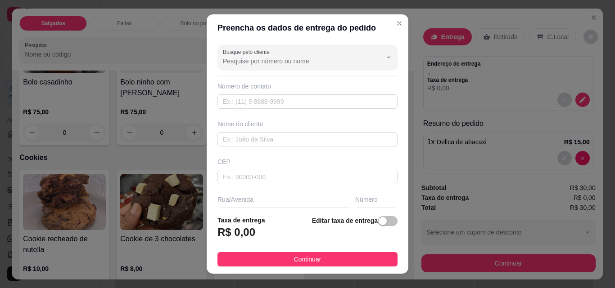
scroll to position [135, 0]
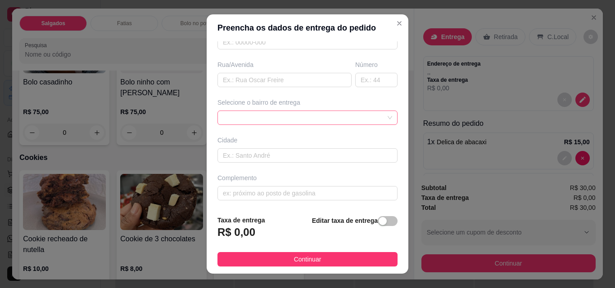
click at [340, 115] on span at bounding box center [307, 117] width 169 height 13
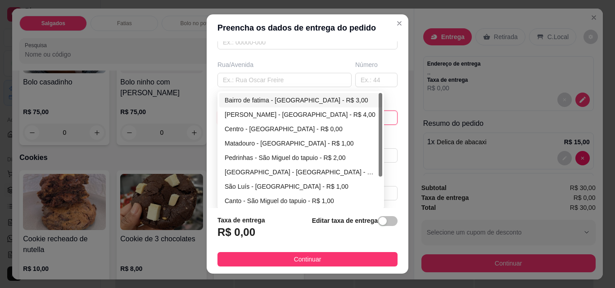
click at [329, 99] on div "Bairro de fatima - São Miguel do tapuio - R$ 3,00" at bounding box center [301, 100] width 152 height 10
type input "São Miguel do tapuio"
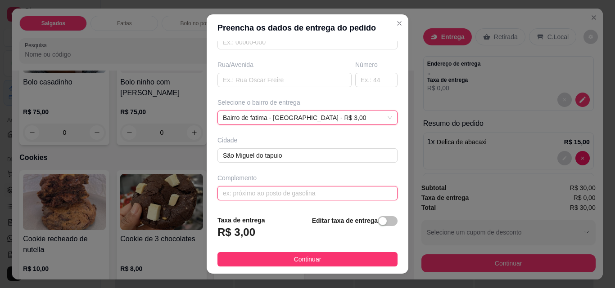
click at [304, 191] on input "text" at bounding box center [307, 193] width 180 height 14
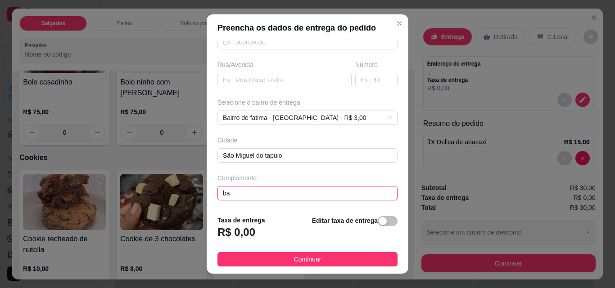
type input "b"
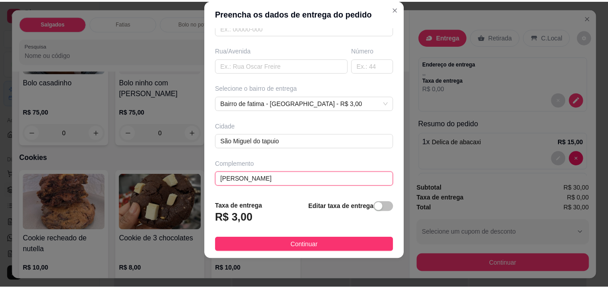
scroll to position [136, 0]
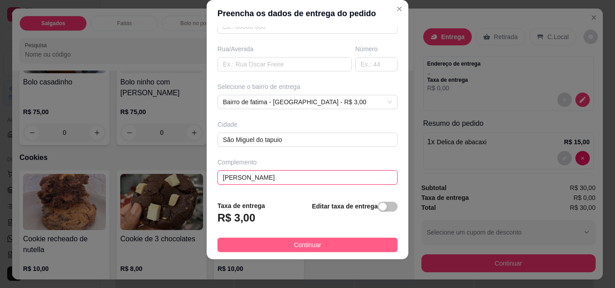
type input "dona rosaura"
click at [348, 248] on button "Continuar" at bounding box center [307, 245] width 180 height 14
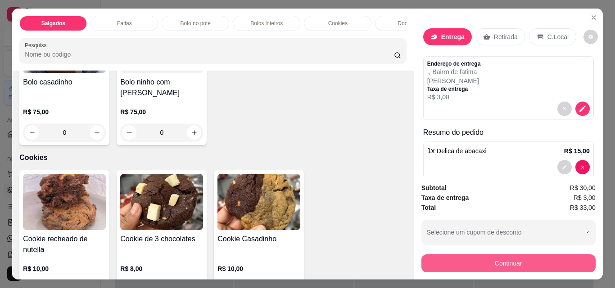
click at [530, 264] on button "Continuar" at bounding box center [508, 264] width 174 height 18
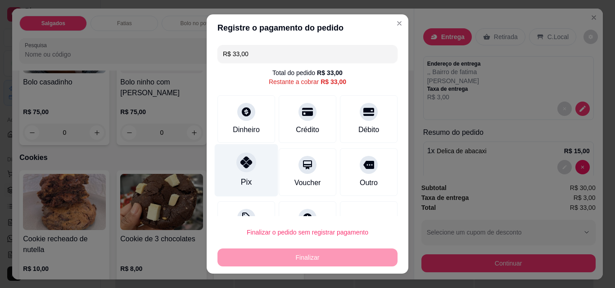
click at [236, 168] on div at bounding box center [246, 163] width 20 height 20
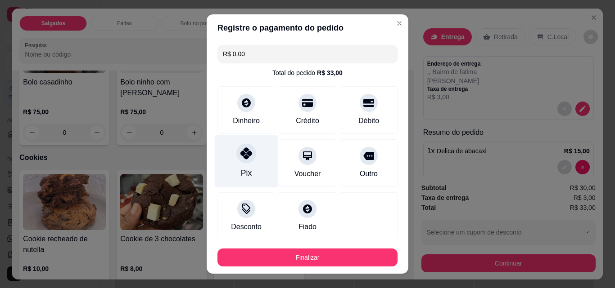
type input "R$ 0,00"
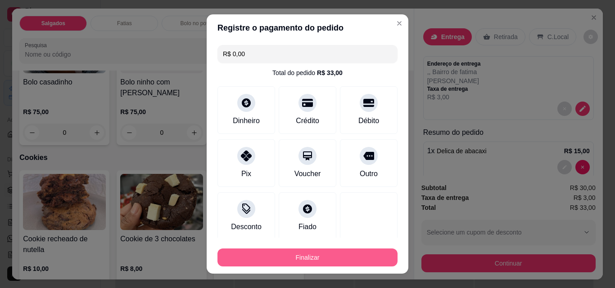
click at [291, 256] on button "Finalizar" at bounding box center [307, 258] width 180 height 18
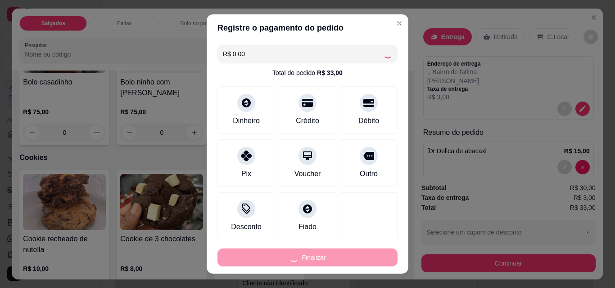
type input "0"
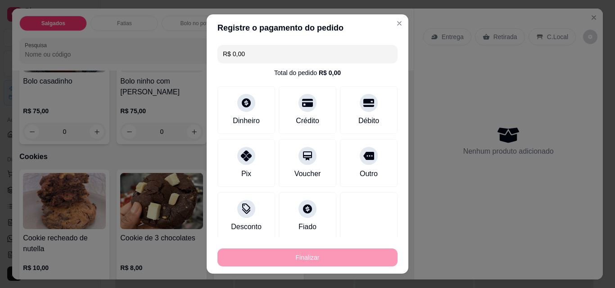
type input "-R$ 33,00"
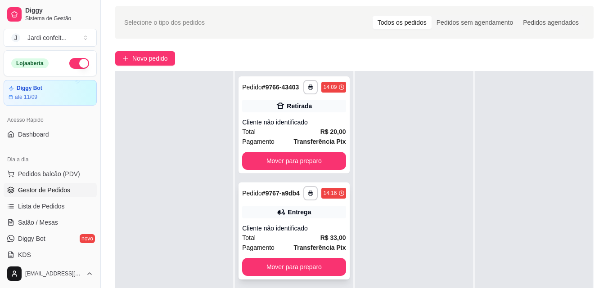
scroll to position [90, 0]
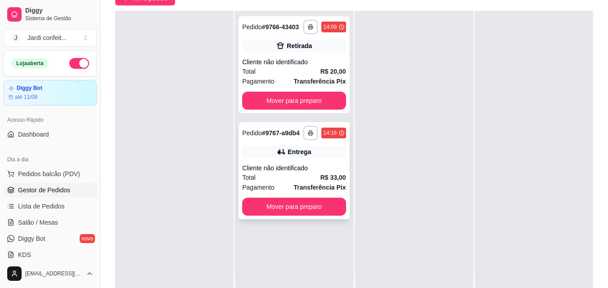
click at [288, 146] on div "Entrega" at bounding box center [293, 152] width 103 height 13
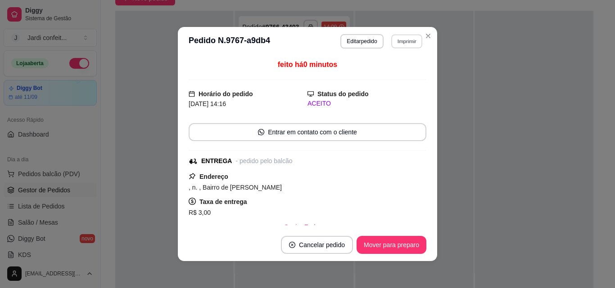
click at [397, 42] on button "Imprimir" at bounding box center [406, 41] width 31 height 14
click at [401, 72] on button "Impressora" at bounding box center [387, 73] width 63 height 14
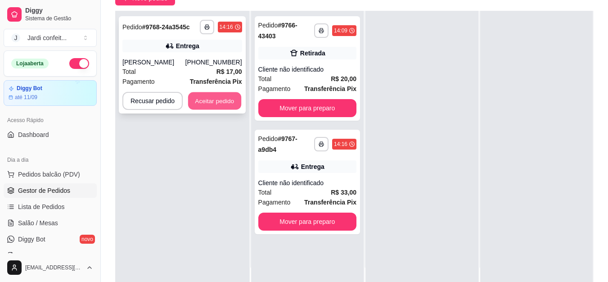
click at [234, 101] on button "Aceitar pedido" at bounding box center [214, 101] width 53 height 18
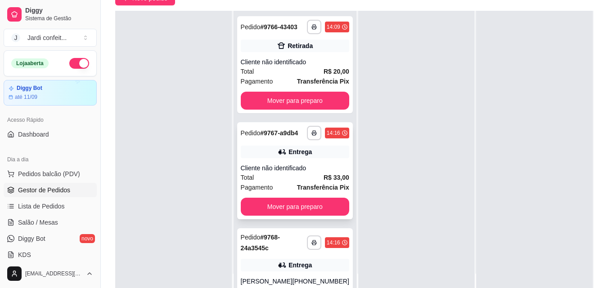
click at [317, 216] on button "Mover para preparo" at bounding box center [295, 207] width 108 height 18
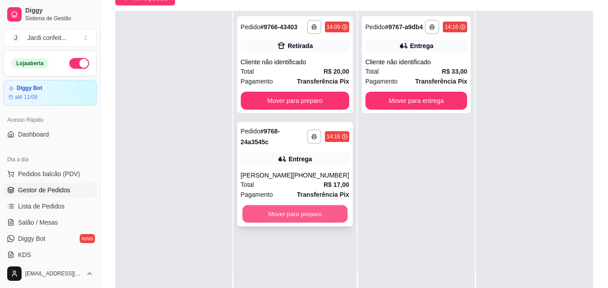
click at [325, 220] on button "Mover para preparo" at bounding box center [294, 215] width 105 height 18
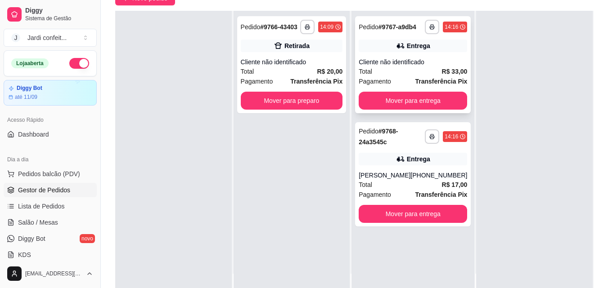
click at [444, 49] on div "Entrega" at bounding box center [413, 46] width 108 height 13
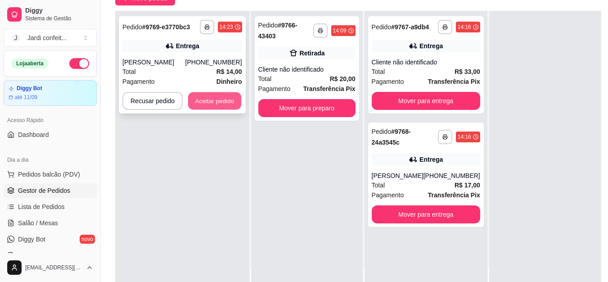
click at [237, 109] on button "Aceitar pedido" at bounding box center [214, 101] width 53 height 18
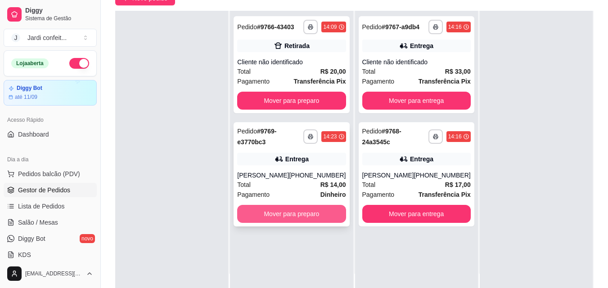
click at [293, 219] on button "Mover para preparo" at bounding box center [291, 214] width 108 height 18
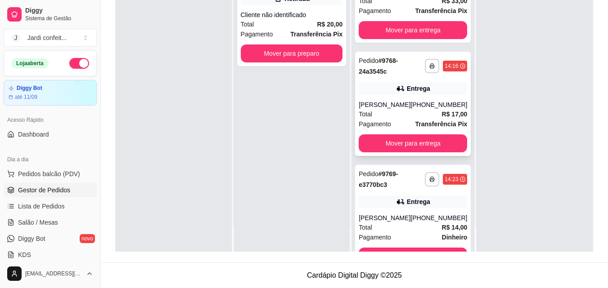
scroll to position [61, 0]
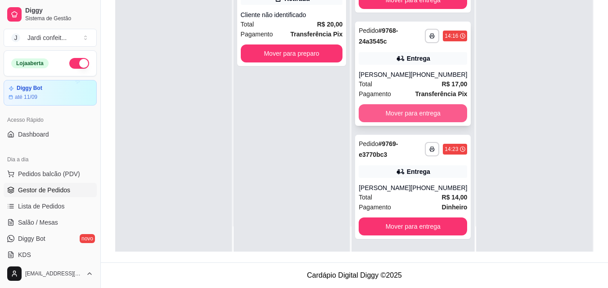
click at [408, 114] on button "Mover para entrega" at bounding box center [413, 113] width 108 height 18
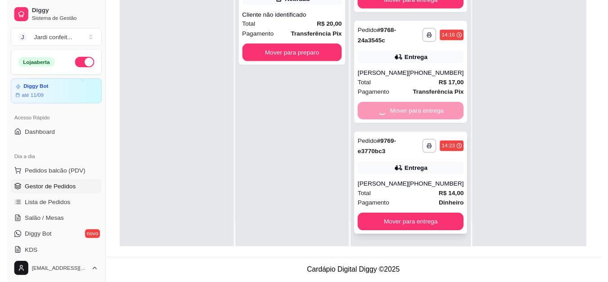
scroll to position [0, 0]
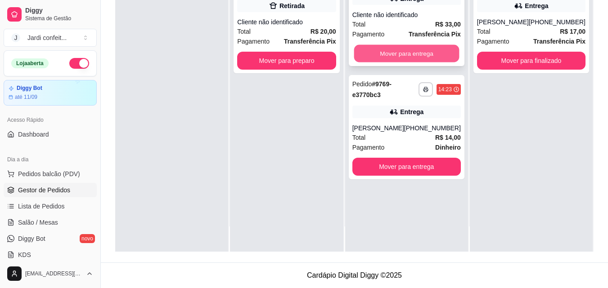
click at [446, 49] on button "Mover para entrega" at bounding box center [406, 54] width 105 height 18
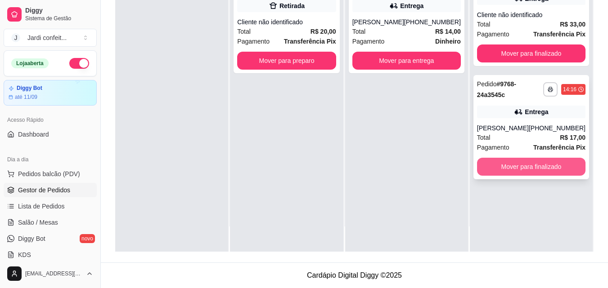
click at [540, 168] on button "Mover para finalizado" at bounding box center [531, 167] width 108 height 18
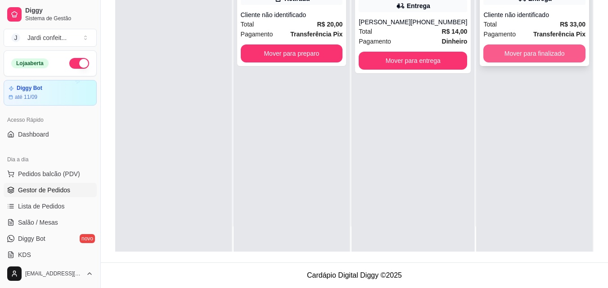
click at [539, 60] on button "Mover para finalizado" at bounding box center [534, 54] width 102 height 18
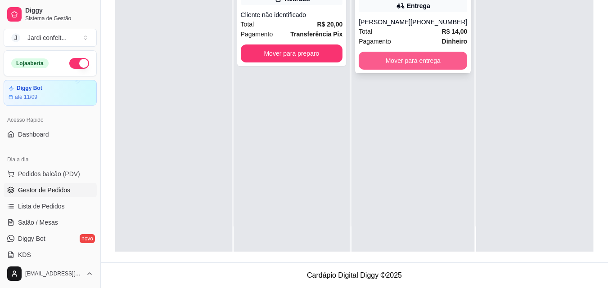
click at [457, 64] on button "Mover para entrega" at bounding box center [413, 61] width 108 height 18
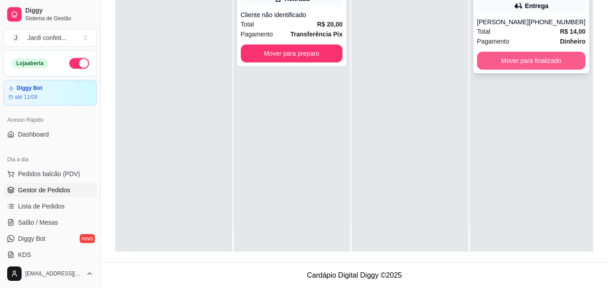
click at [509, 63] on button "Mover para finalizado" at bounding box center [531, 61] width 108 height 18
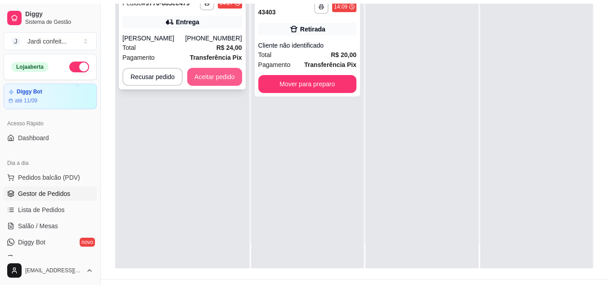
scroll to position [99, 0]
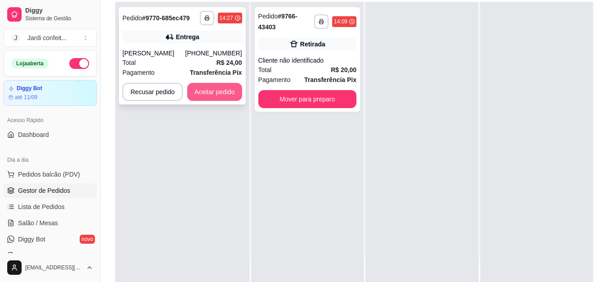
click at [213, 93] on button "Aceitar pedido" at bounding box center [214, 92] width 55 height 18
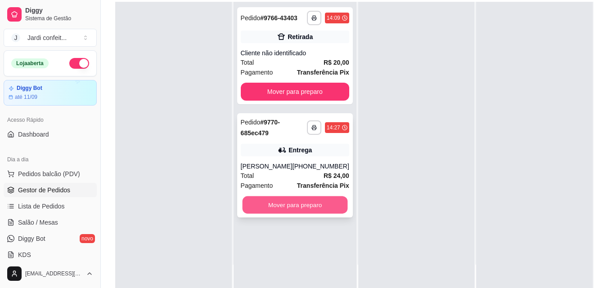
click at [317, 203] on button "Mover para preparo" at bounding box center [294, 206] width 105 height 18
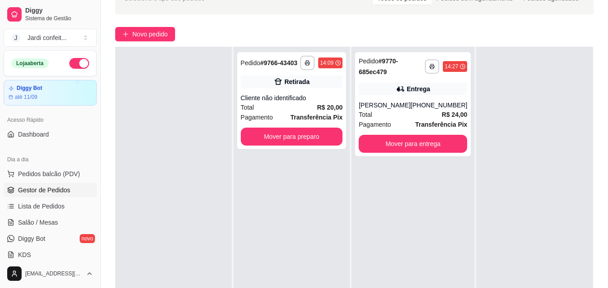
scroll to position [0, 0]
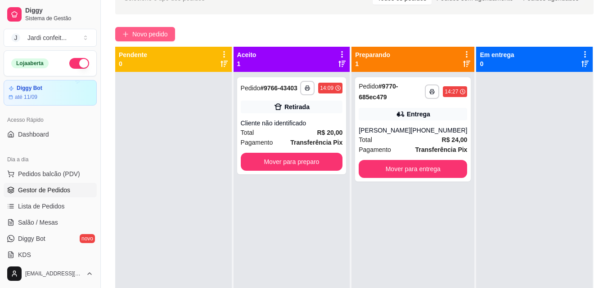
click at [156, 34] on span "Novo pedido" at bounding box center [150, 34] width 36 height 10
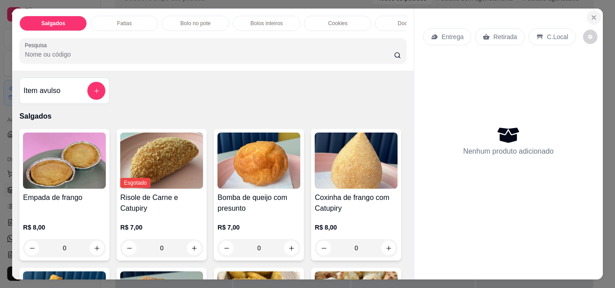
click at [590, 17] on icon "Close" at bounding box center [593, 17] width 7 height 7
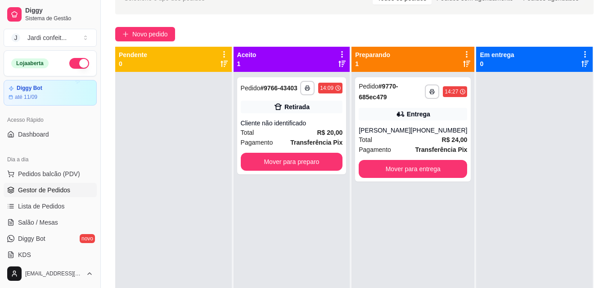
scroll to position [135, 0]
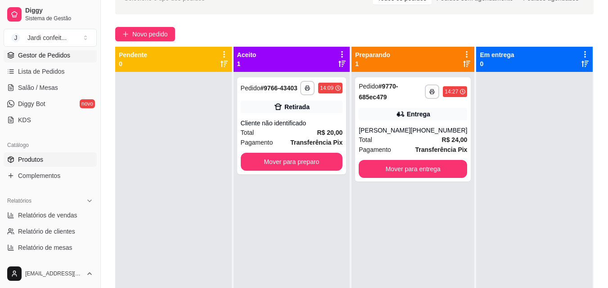
click at [63, 164] on link "Produtos" at bounding box center [50, 160] width 93 height 14
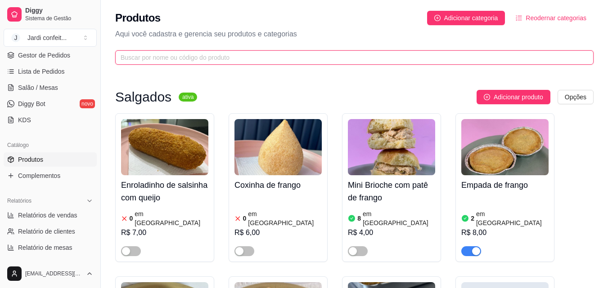
click at [208, 62] on input "text" at bounding box center [351, 58] width 460 height 10
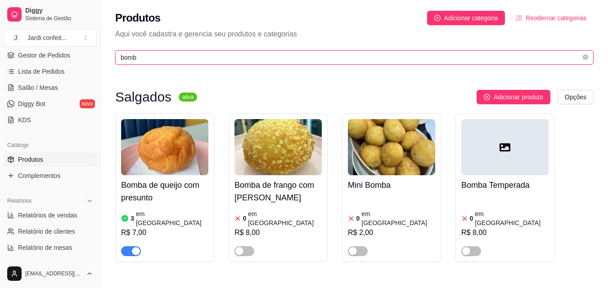
type input "bomb"
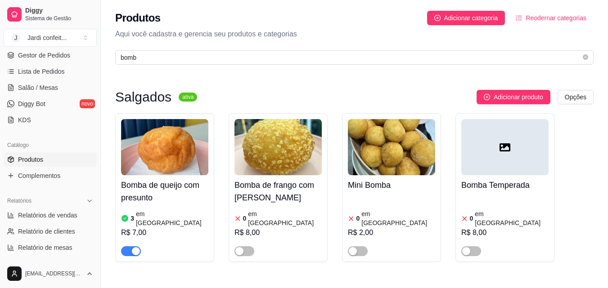
click at [156, 154] on img at bounding box center [164, 147] width 87 height 56
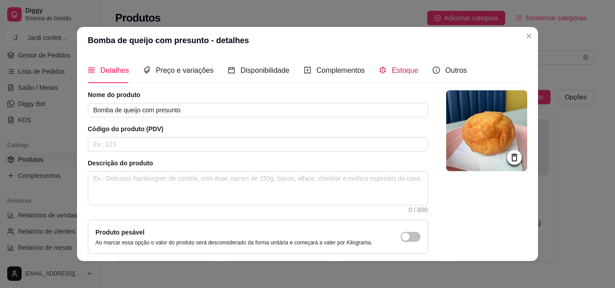
click at [403, 72] on span "Estoque" at bounding box center [404, 71] width 27 height 8
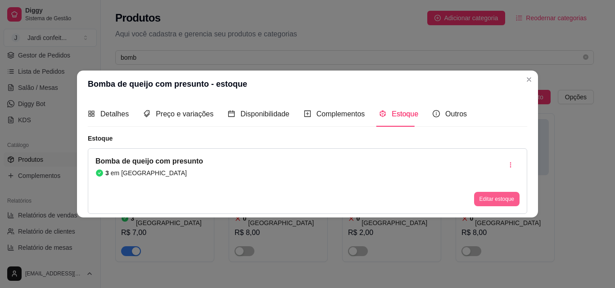
click at [487, 202] on button "Editar estoque" at bounding box center [496, 199] width 45 height 14
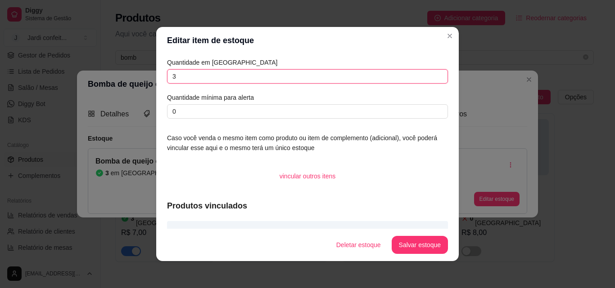
drag, startPoint x: 194, startPoint y: 74, endPoint x: 155, endPoint y: 78, distance: 39.3
click at [156, 78] on div "Quantidade em estoque 3 Quantidade mínima para alerta 0 Caso você venda o mesmo…" at bounding box center [307, 141] width 302 height 175
type input "2"
click at [422, 243] on button "Salvar estoque" at bounding box center [419, 246] width 55 height 18
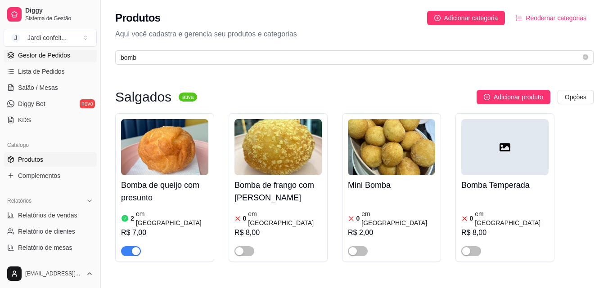
click at [65, 56] on span "Gestor de Pedidos" at bounding box center [44, 55] width 52 height 9
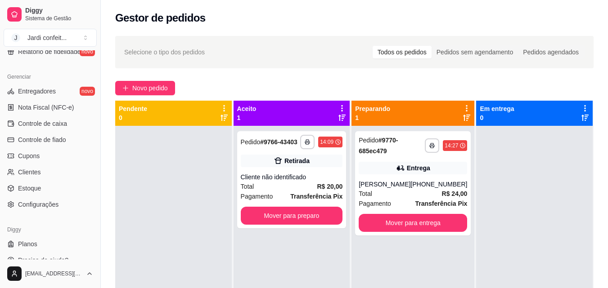
scroll to position [359, 0]
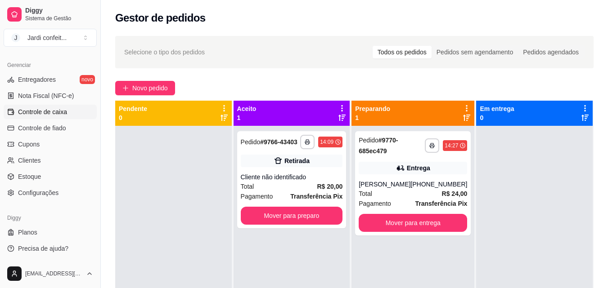
click at [63, 115] on span "Controle de caixa" at bounding box center [42, 112] width 49 height 9
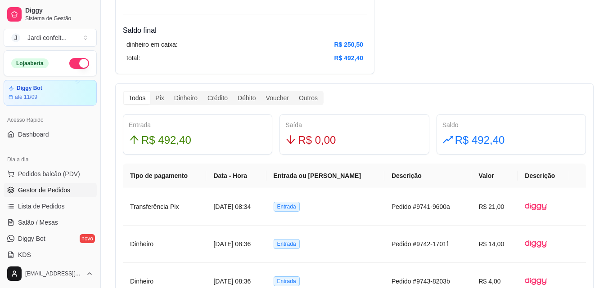
click at [55, 193] on span "Gestor de Pedidos" at bounding box center [44, 190] width 52 height 9
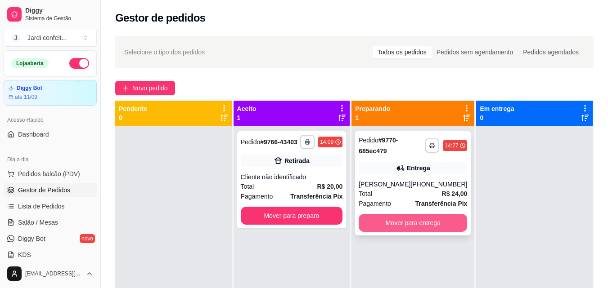
click at [384, 220] on button "Mover para entrega" at bounding box center [413, 223] width 108 height 18
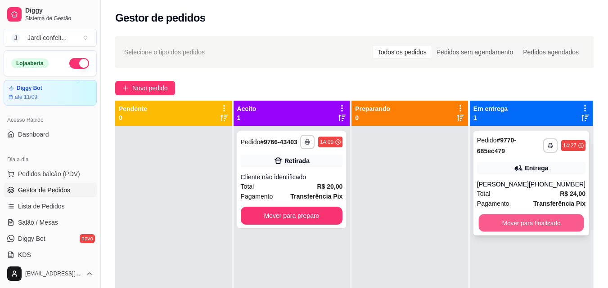
click at [521, 225] on button "Mover para finalizado" at bounding box center [530, 224] width 105 height 18
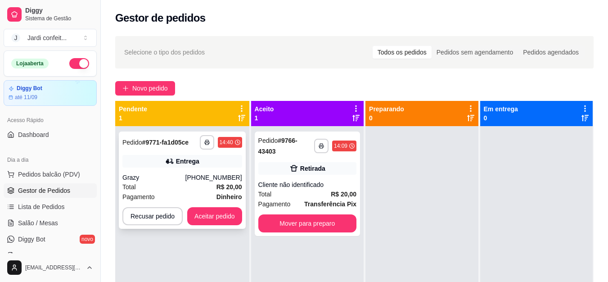
click at [216, 187] on strong "R$ 20,00" at bounding box center [229, 186] width 26 height 7
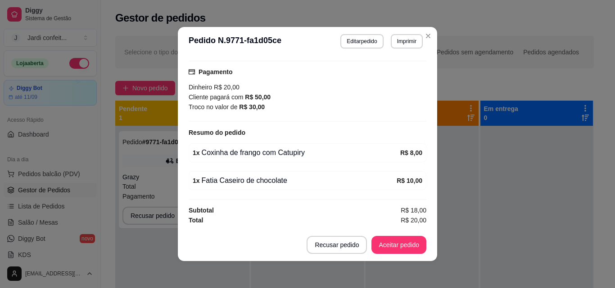
scroll to position [2, 0]
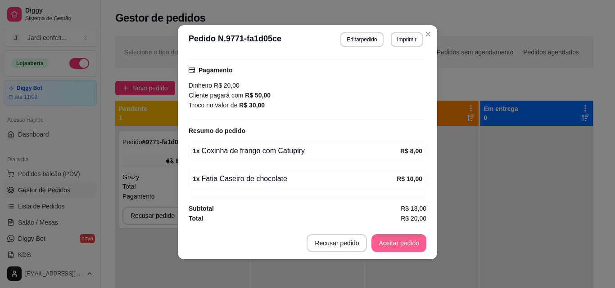
click at [377, 246] on button "Aceitar pedido" at bounding box center [398, 243] width 55 height 18
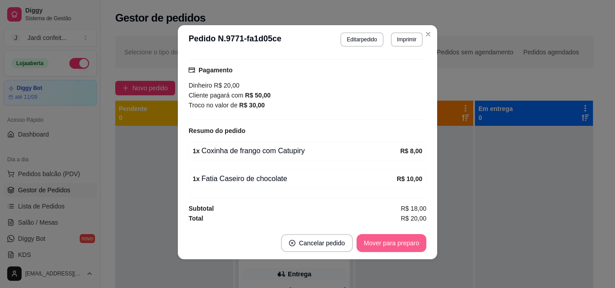
click at [382, 244] on button "Mover para preparo" at bounding box center [391, 243] width 70 height 18
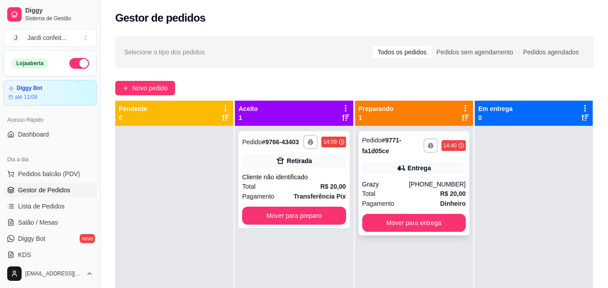
click at [379, 169] on div "Entrega" at bounding box center [413, 168] width 103 height 13
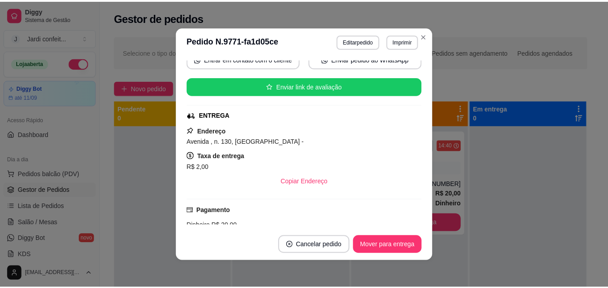
scroll to position [90, 0]
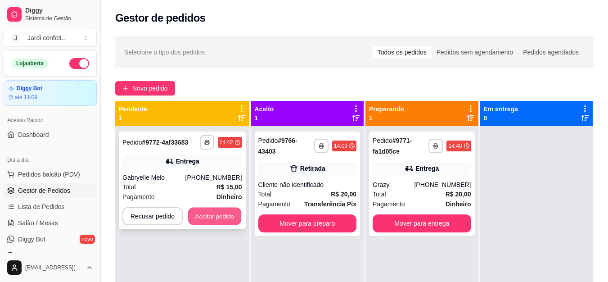
click at [220, 212] on button "Aceitar pedido" at bounding box center [214, 216] width 53 height 18
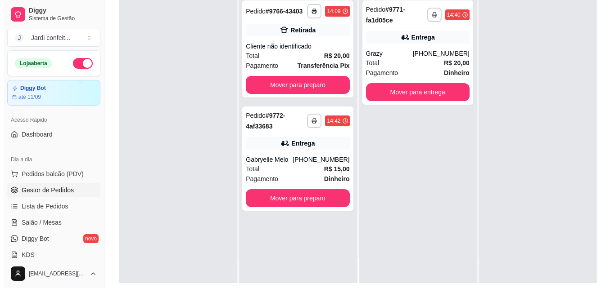
scroll to position [137, 0]
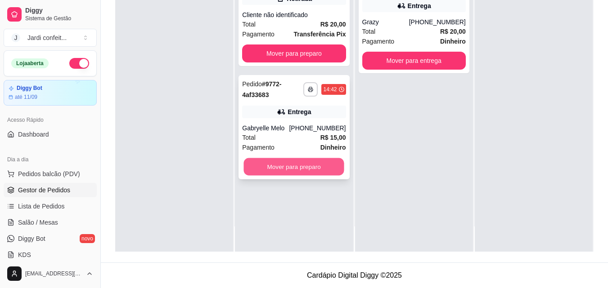
click at [324, 172] on button "Mover para preparo" at bounding box center [294, 167] width 100 height 18
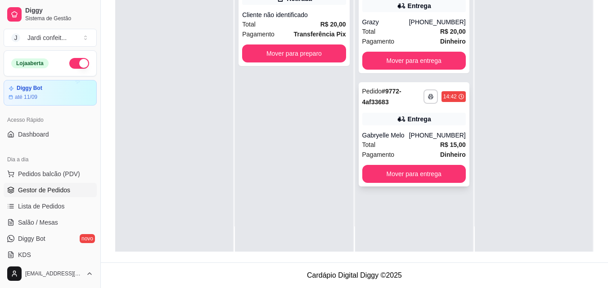
click at [424, 136] on div "(86) 98144-7823" at bounding box center [437, 135] width 57 height 9
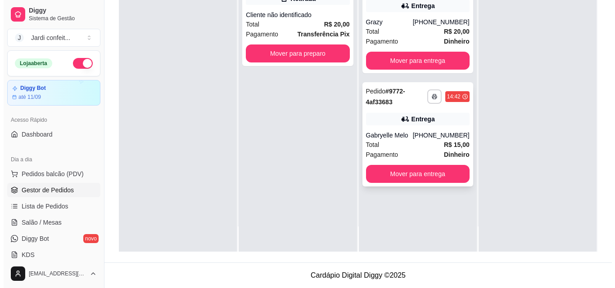
scroll to position [0, 0]
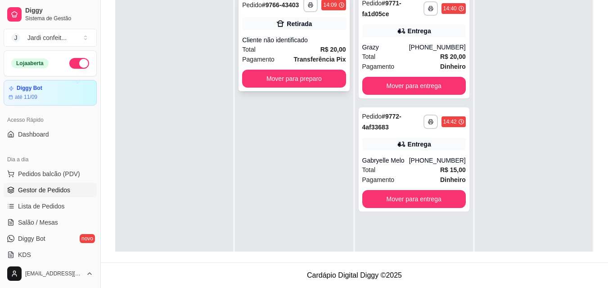
click at [299, 54] on div "Total R$ 20,00" at bounding box center [293, 50] width 103 height 10
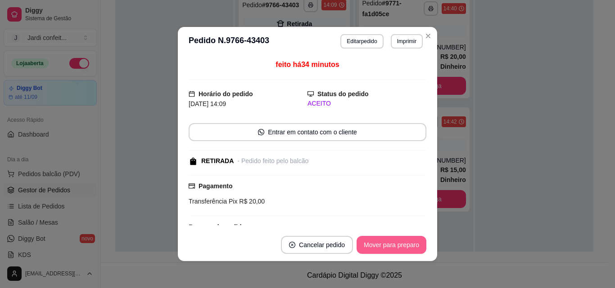
click at [382, 243] on button "Mover para preparo" at bounding box center [391, 245] width 70 height 18
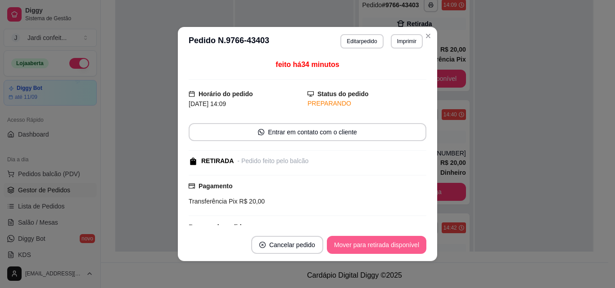
click at [401, 245] on button "Mover para retirada disponível" at bounding box center [376, 245] width 99 height 18
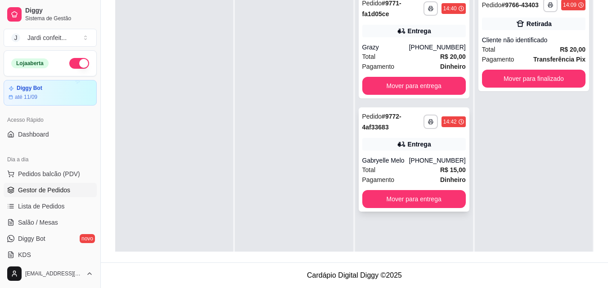
click at [385, 141] on div "Entrega" at bounding box center [413, 144] width 103 height 13
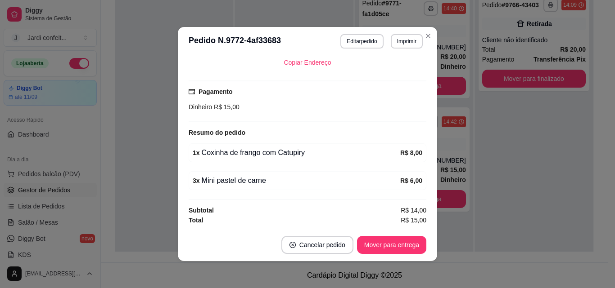
scroll to position [2, 0]
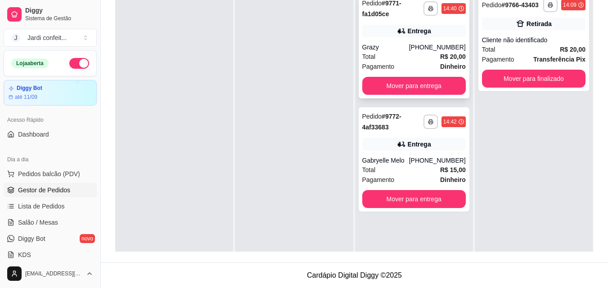
click at [424, 47] on div "(86) 98902-4599" at bounding box center [437, 47] width 57 height 9
click at [542, 81] on button "Mover para finalizado" at bounding box center [533, 79] width 100 height 18
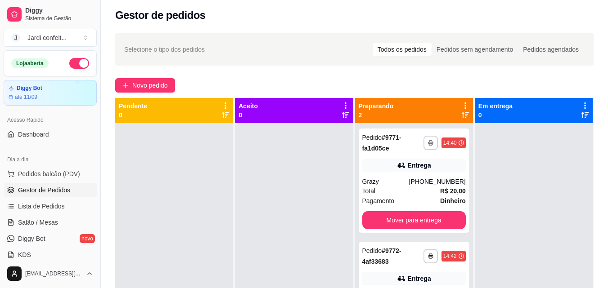
scroll to position [0, 0]
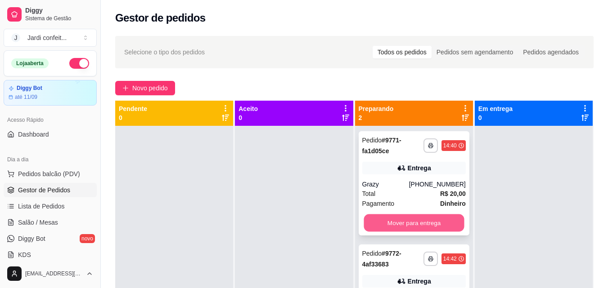
click at [428, 227] on button "Mover para entrega" at bounding box center [414, 224] width 100 height 18
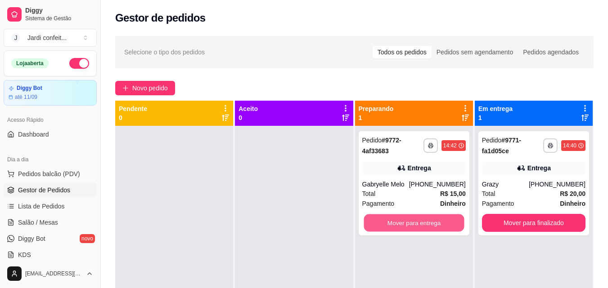
click at [428, 225] on button "Mover para entrega" at bounding box center [414, 224] width 100 height 18
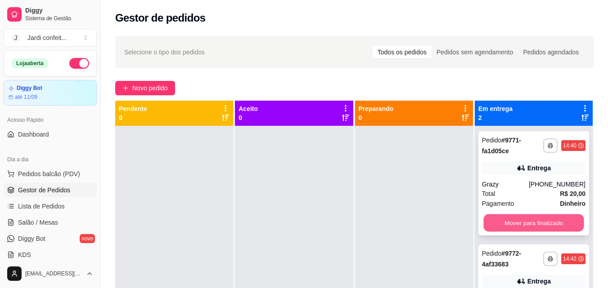
click at [527, 222] on button "Mover para finalizado" at bounding box center [533, 224] width 100 height 18
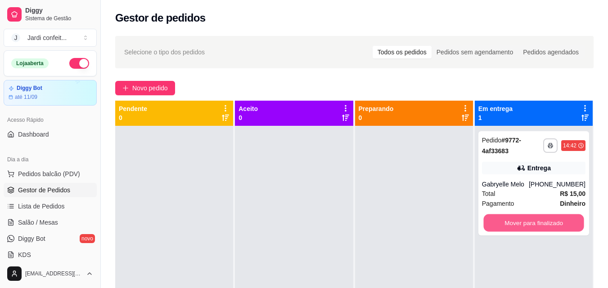
click at [527, 222] on button "Mover para finalizado" at bounding box center [533, 224] width 100 height 18
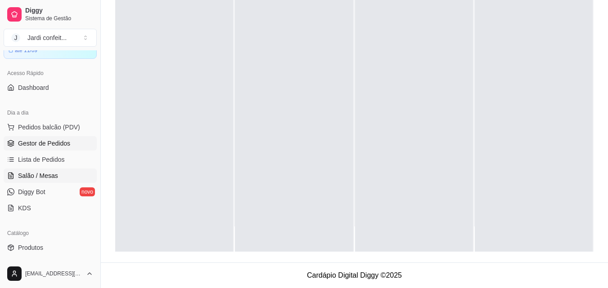
scroll to position [90, 0]
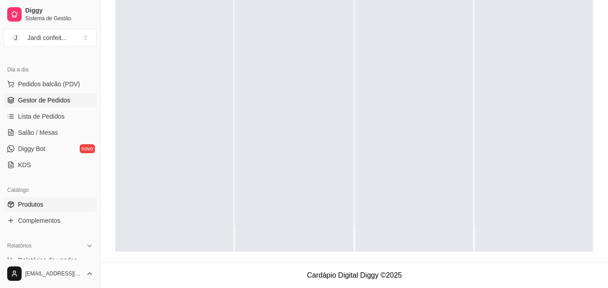
click at [61, 208] on link "Produtos" at bounding box center [50, 205] width 93 height 14
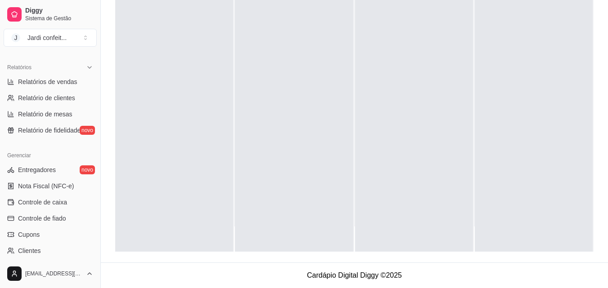
scroll to position [270, 0]
click at [59, 199] on span "Controle de caixa" at bounding box center [42, 201] width 49 height 9
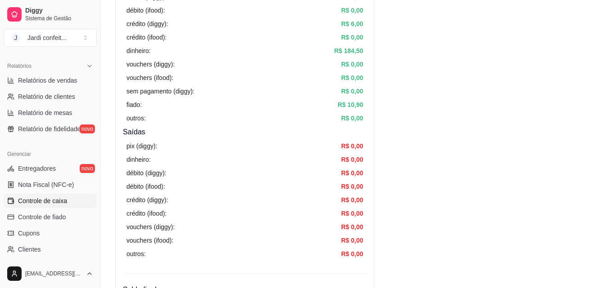
scroll to position [360, 0]
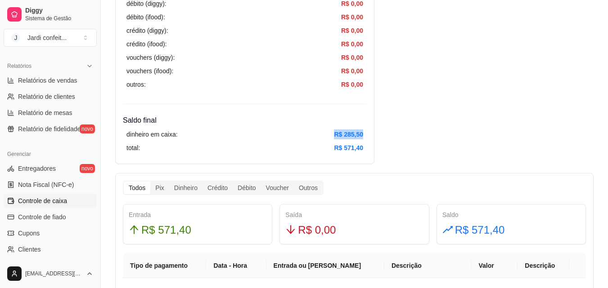
drag, startPoint x: 330, startPoint y: 133, endPoint x: 370, endPoint y: 133, distance: 39.6
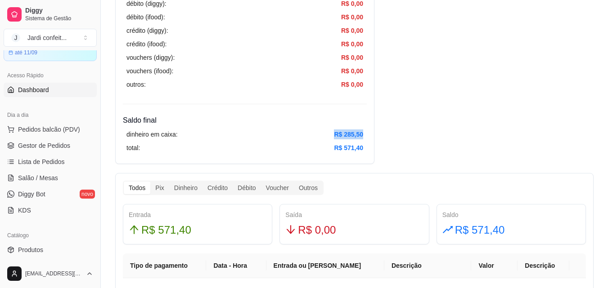
scroll to position [0, 0]
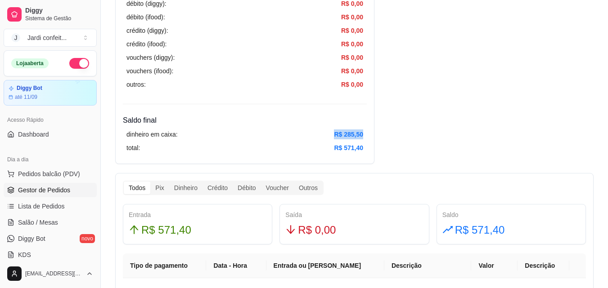
click at [67, 188] on span "Gestor de Pedidos" at bounding box center [44, 190] width 52 height 9
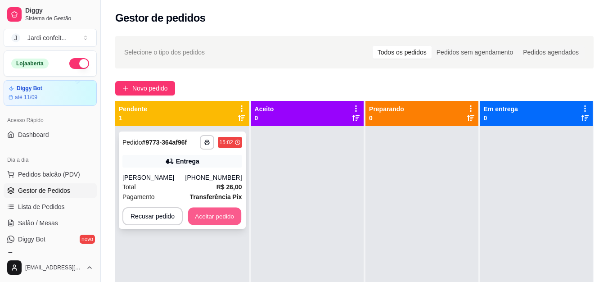
click at [220, 215] on button "Aceitar pedido" at bounding box center [214, 216] width 53 height 18
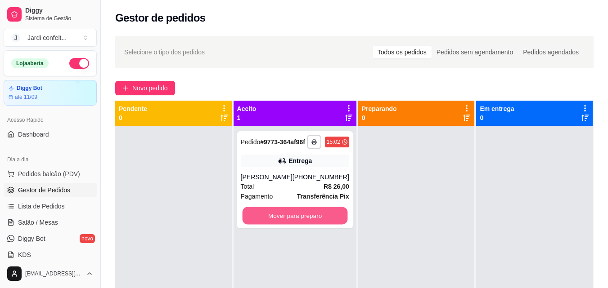
click at [296, 218] on button "Mover para preparo" at bounding box center [294, 216] width 105 height 18
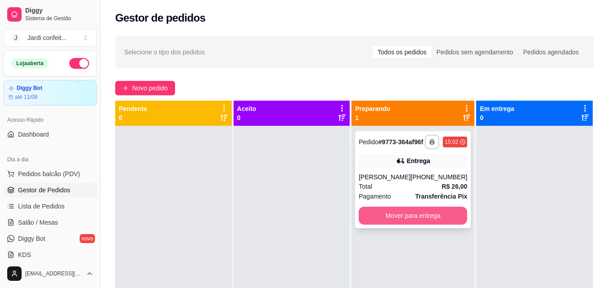
click at [440, 225] on button "Mover para entrega" at bounding box center [413, 216] width 108 height 18
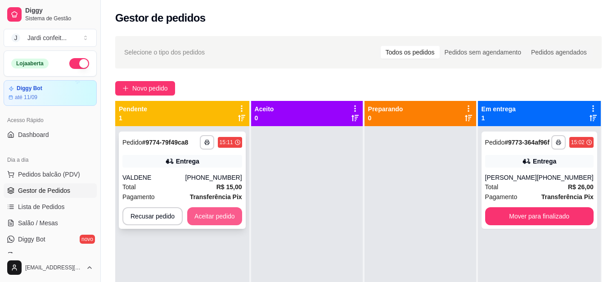
click at [232, 216] on button "Aceitar pedido" at bounding box center [214, 216] width 55 height 18
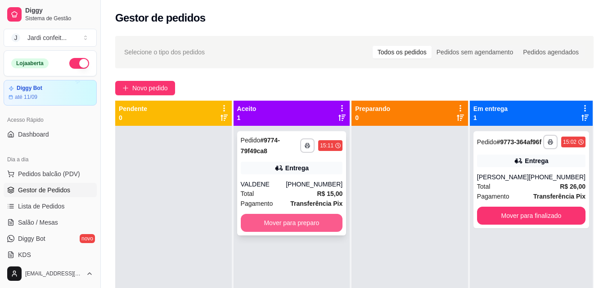
click at [273, 226] on button "Mover para preparo" at bounding box center [292, 223] width 102 height 18
click at [310, 222] on button "Mover para preparo" at bounding box center [292, 223] width 102 height 18
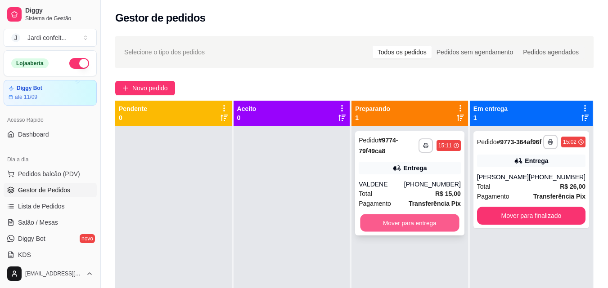
click at [421, 223] on button "Mover para entrega" at bounding box center [409, 224] width 99 height 18
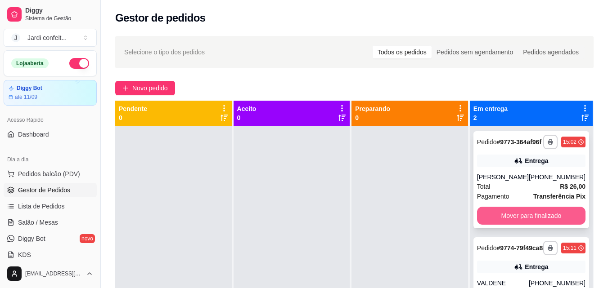
click at [517, 224] on button "Mover para finalizado" at bounding box center [531, 216] width 108 height 18
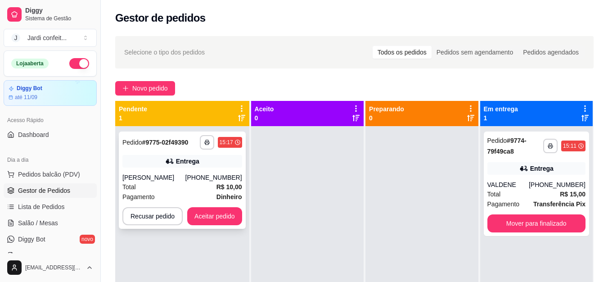
click at [220, 189] on strong "R$ 10,00" at bounding box center [229, 186] width 26 height 7
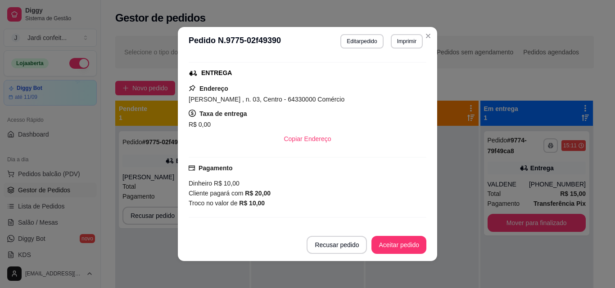
scroll to position [203, 0]
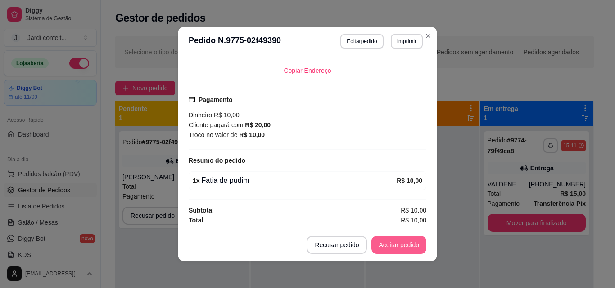
click at [386, 241] on button "Aceitar pedido" at bounding box center [398, 245] width 55 height 18
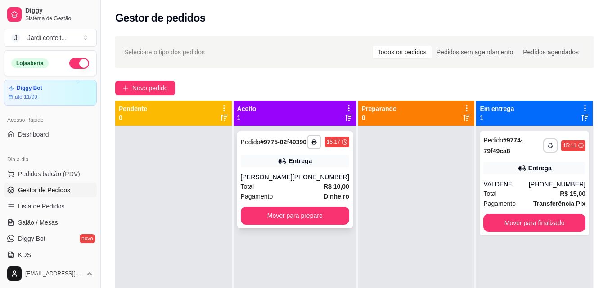
click at [325, 225] on button "Mover para preparo" at bounding box center [295, 216] width 108 height 18
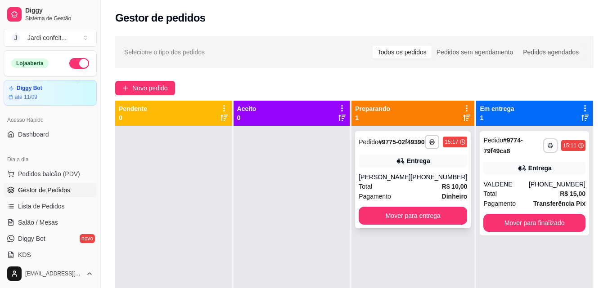
click at [416, 202] on div "Pagamento Dinheiro" at bounding box center [413, 197] width 108 height 10
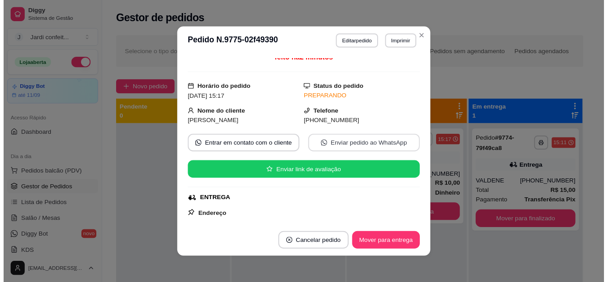
scroll to position [0, 0]
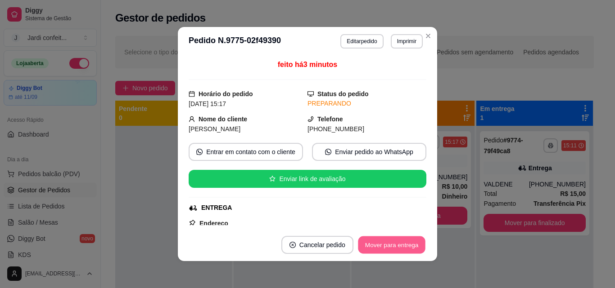
click at [403, 250] on button "Mover para entrega" at bounding box center [391, 246] width 67 height 18
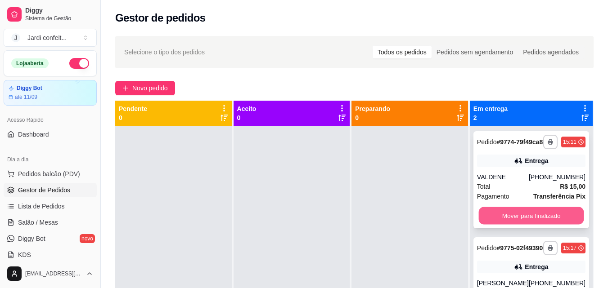
click at [554, 218] on button "Mover para finalizado" at bounding box center [530, 216] width 105 height 18
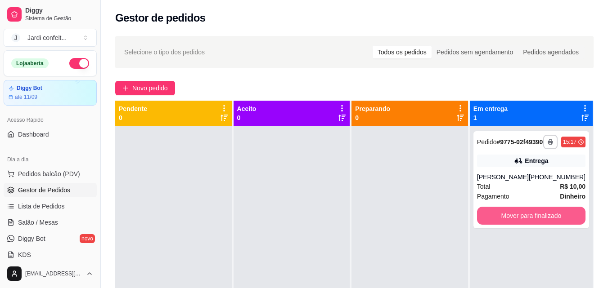
click at [554, 221] on button "Mover para finalizado" at bounding box center [531, 216] width 108 height 18
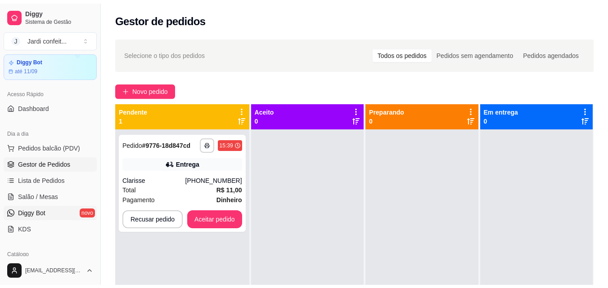
scroll to position [45, 0]
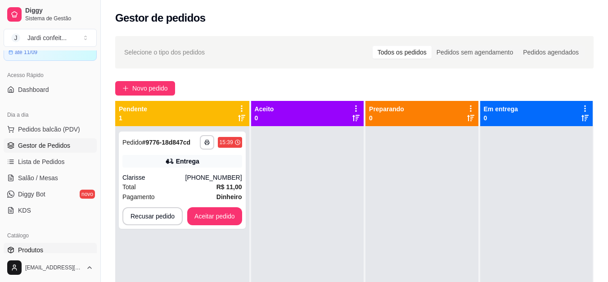
click at [38, 247] on span "Produtos" at bounding box center [30, 249] width 25 height 9
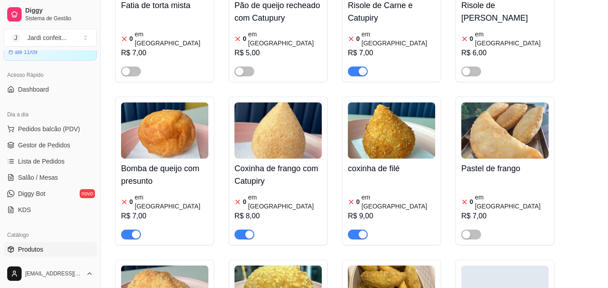
scroll to position [495, 0]
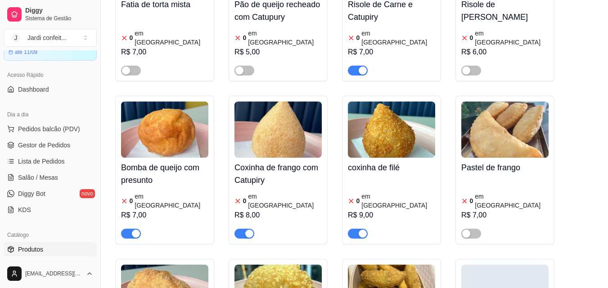
click at [264, 210] on div "R$ 8,00" at bounding box center [277, 215] width 87 height 11
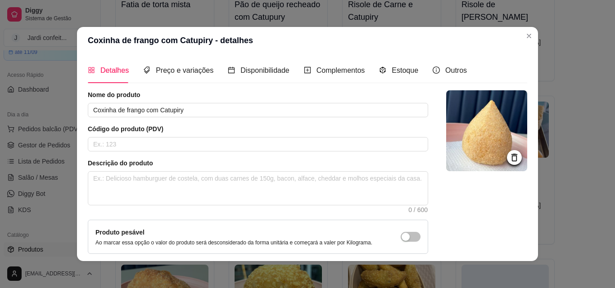
click at [385, 65] on div "Estoque" at bounding box center [398, 71] width 39 height 26
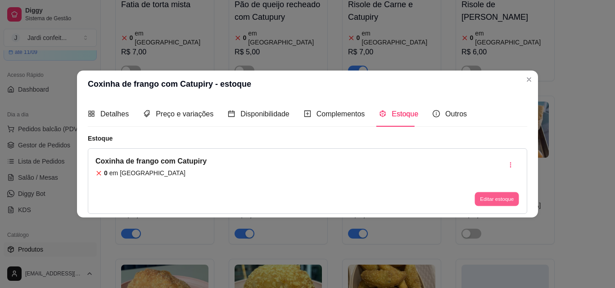
click at [499, 194] on button "Editar estoque" at bounding box center [496, 200] width 44 height 14
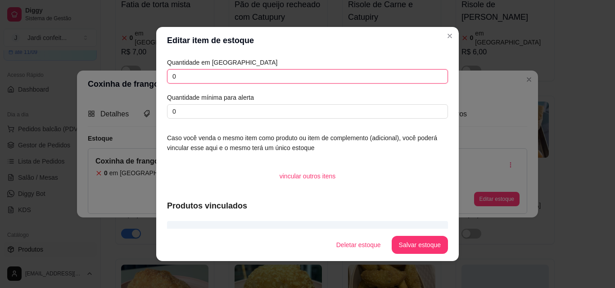
click at [284, 77] on input "0" at bounding box center [307, 76] width 281 height 14
type input "04"
click at [421, 238] on button "Salvar estoque" at bounding box center [419, 245] width 56 height 18
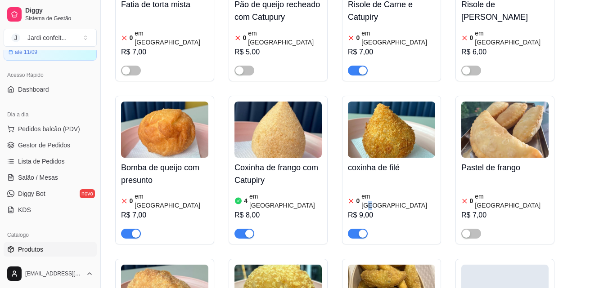
click at [378, 178] on div "0 em estoque R$ 9,00" at bounding box center [391, 208] width 87 height 61
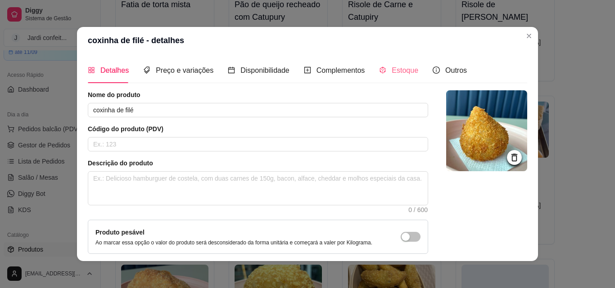
click at [409, 58] on div "Estoque" at bounding box center [398, 71] width 39 height 26
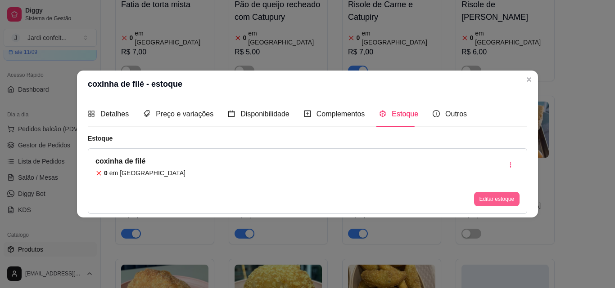
click at [490, 198] on button "Editar estoque" at bounding box center [496, 199] width 45 height 14
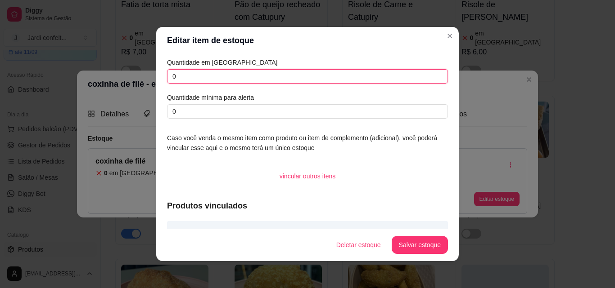
click at [277, 73] on input "0" at bounding box center [307, 76] width 281 height 14
type input "04"
click at [411, 248] on button "Salvar estoque" at bounding box center [419, 246] width 55 height 18
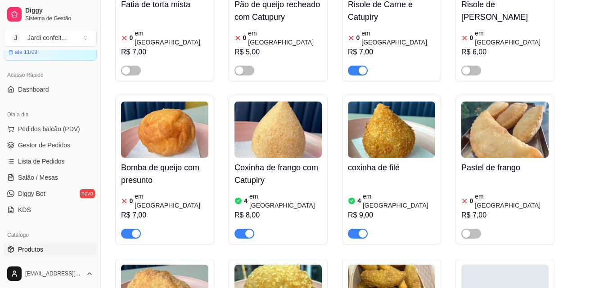
click at [138, 230] on div "button" at bounding box center [136, 234] width 8 height 8
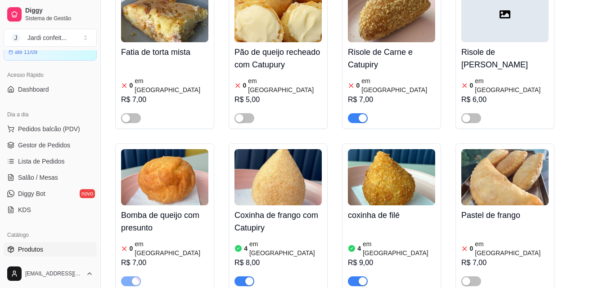
scroll to position [405, 0]
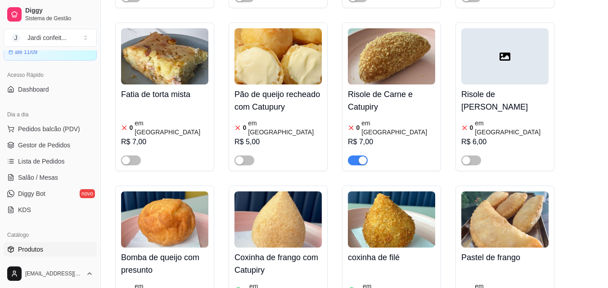
click at [351, 156] on span "button" at bounding box center [358, 161] width 20 height 10
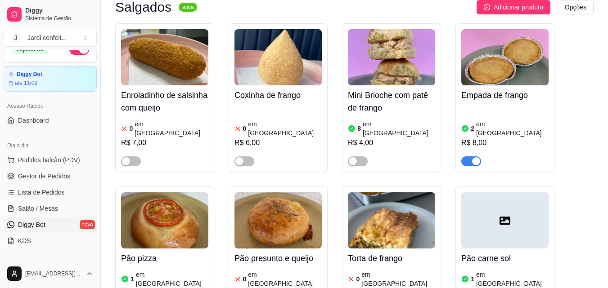
scroll to position [0, 0]
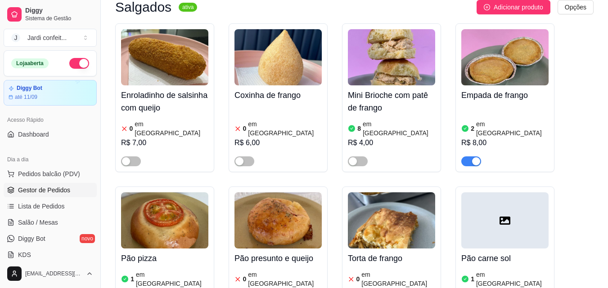
click at [75, 190] on link "Gestor de Pedidos" at bounding box center [50, 190] width 93 height 14
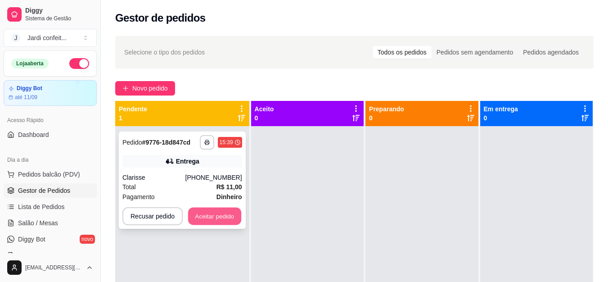
click at [197, 214] on button "Aceitar pedido" at bounding box center [214, 216] width 53 height 18
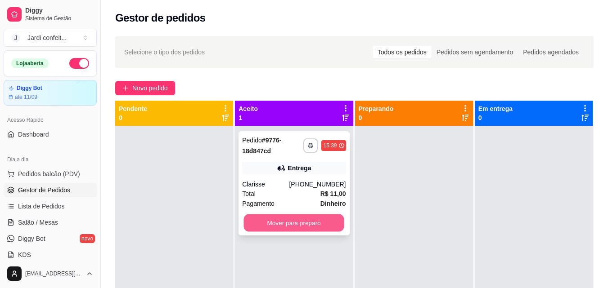
click at [308, 216] on button "Mover para preparo" at bounding box center [294, 224] width 100 height 18
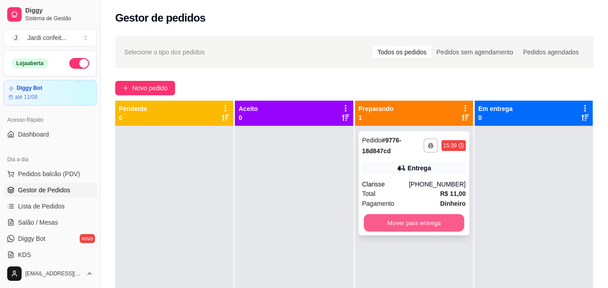
click at [405, 221] on button "Mover para entrega" at bounding box center [414, 224] width 100 height 18
click at [417, 225] on button "Mover para entrega" at bounding box center [414, 224] width 100 height 18
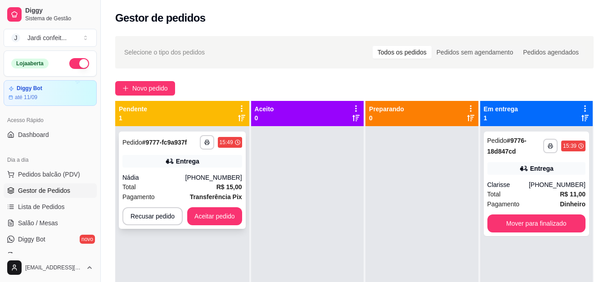
click at [200, 162] on div "Entrega" at bounding box center [182, 161] width 120 height 13
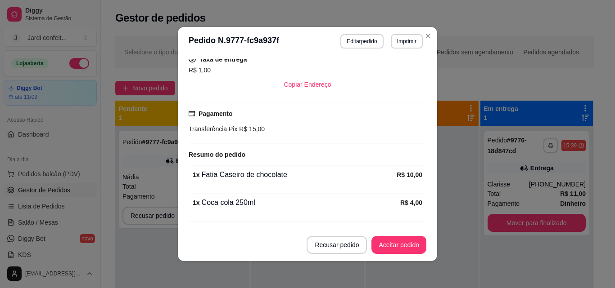
scroll to position [211, 0]
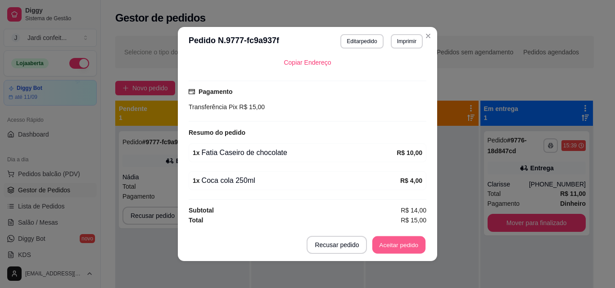
click at [403, 251] on button "Aceitar pedido" at bounding box center [398, 246] width 53 height 18
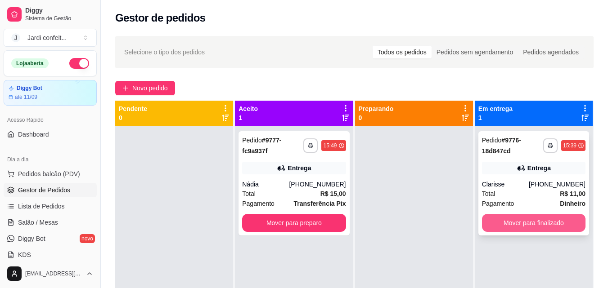
click at [500, 219] on button "Mover para finalizado" at bounding box center [533, 223] width 103 height 18
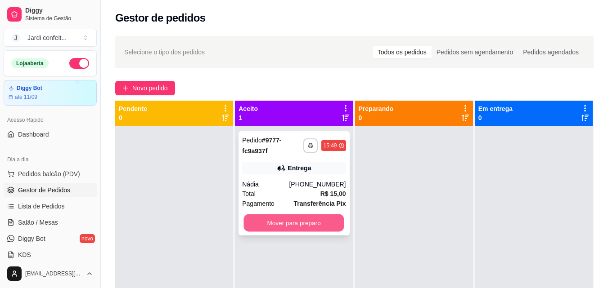
click at [307, 228] on button "Mover para preparo" at bounding box center [294, 224] width 100 height 18
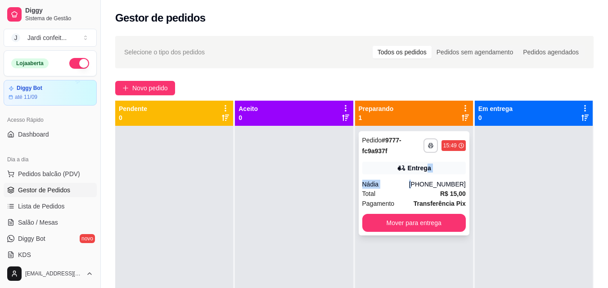
drag, startPoint x: 422, startPoint y: 160, endPoint x: 418, endPoint y: 175, distance: 15.5
click at [418, 175] on div "**********" at bounding box center [414, 183] width 111 height 104
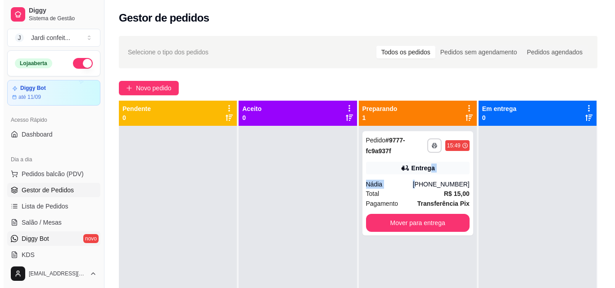
scroll to position [45, 0]
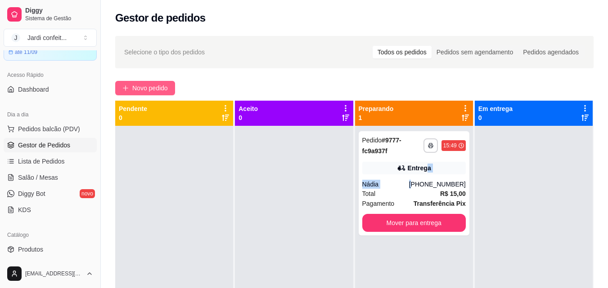
click at [158, 86] on span "Novo pedido" at bounding box center [150, 88] width 36 height 10
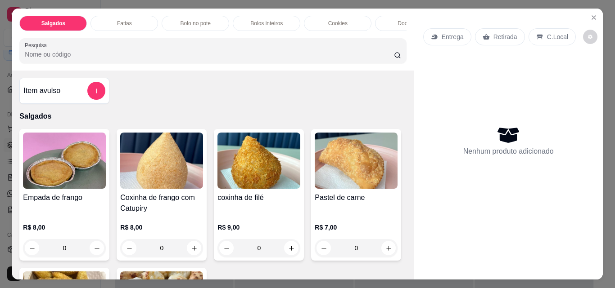
click at [265, 22] on p "Bolos inteiros" at bounding box center [266, 23] width 32 height 7
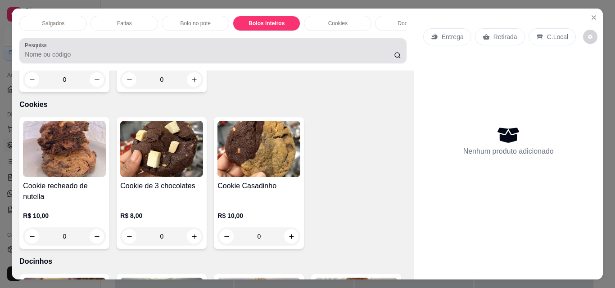
scroll to position [23, 0]
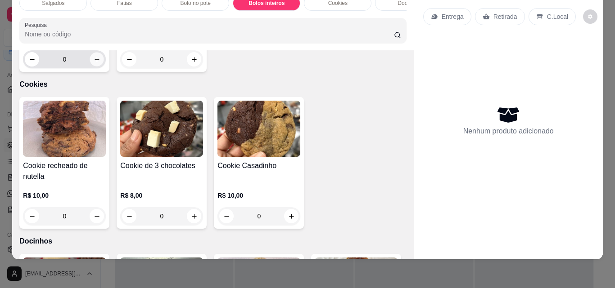
click at [94, 63] on icon "increase-product-quantity" at bounding box center [97, 59] width 7 height 7
type input "1"
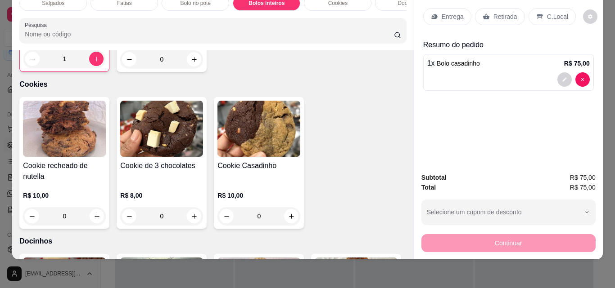
click at [497, 12] on p "Retirada" at bounding box center [505, 16] width 24 height 9
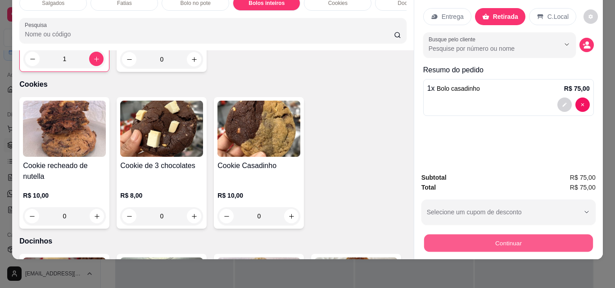
click at [526, 235] on button "Continuar" at bounding box center [507, 243] width 169 height 18
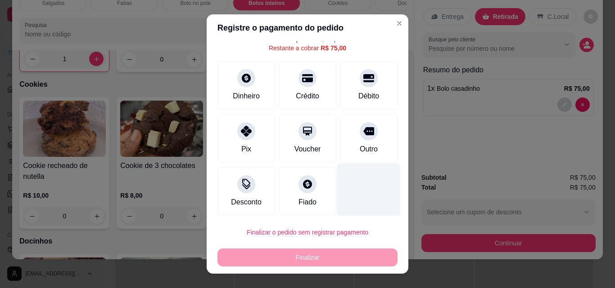
scroll to position [36, 0]
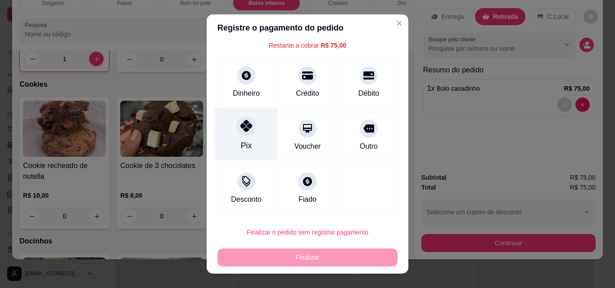
click at [237, 137] on div "Pix" at bounding box center [246, 134] width 63 height 53
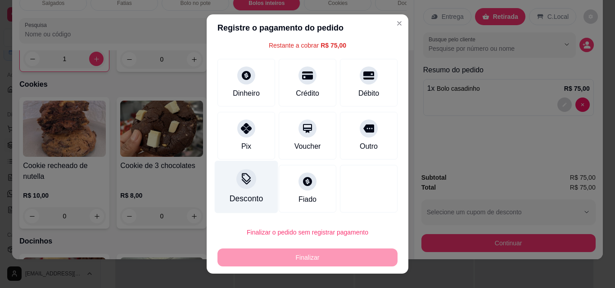
type input "R$ 0,00"
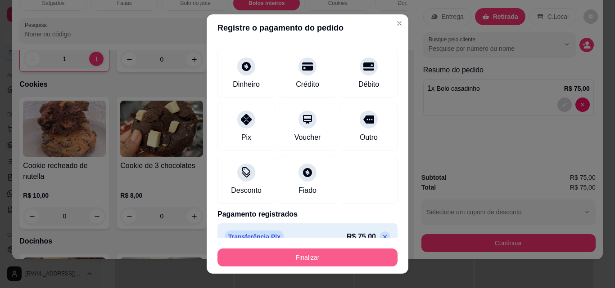
click at [302, 258] on button "Finalizar" at bounding box center [307, 258] width 180 height 18
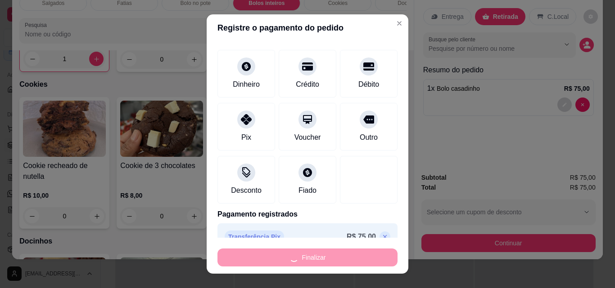
type input "0"
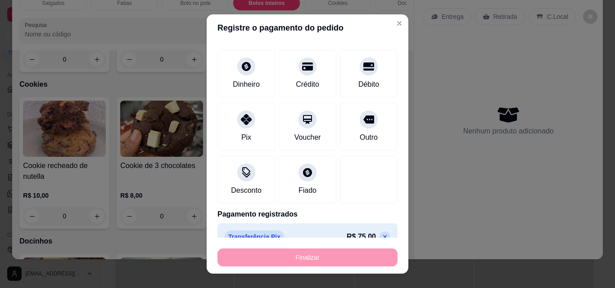
type input "-R$ 75,00"
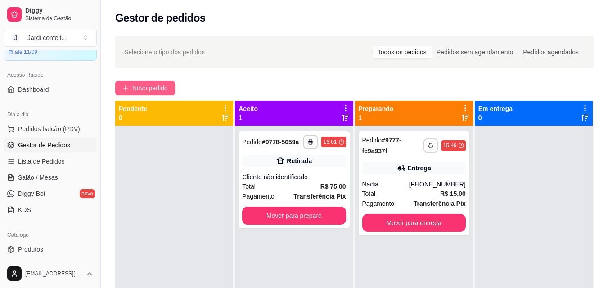
click at [167, 89] on span "Novo pedido" at bounding box center [150, 88] width 36 height 10
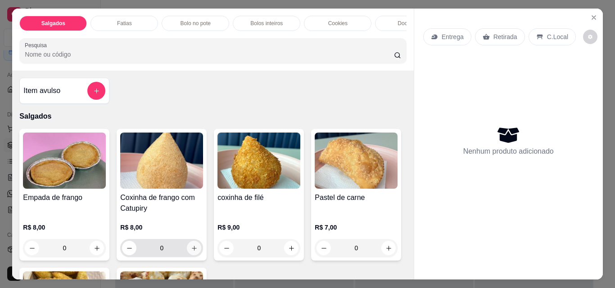
click at [190, 256] on button "increase-product-quantity" at bounding box center [194, 248] width 14 height 14
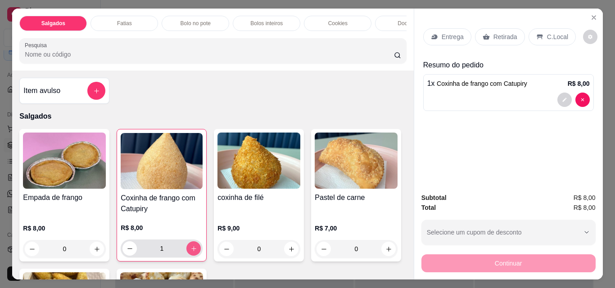
type input "1"
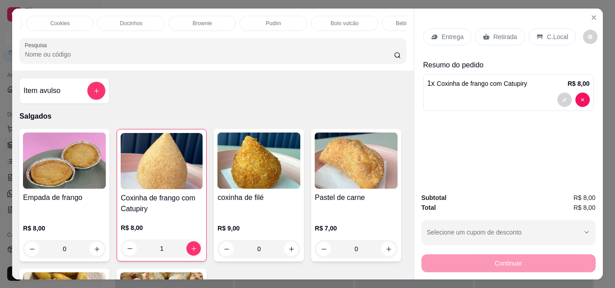
scroll to position [0, 304]
click at [373, 24] on div "Bebidas geladas" at bounding box center [388, 23] width 67 height 15
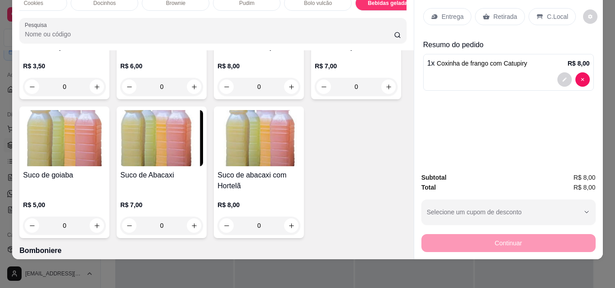
scroll to position [2298, 0]
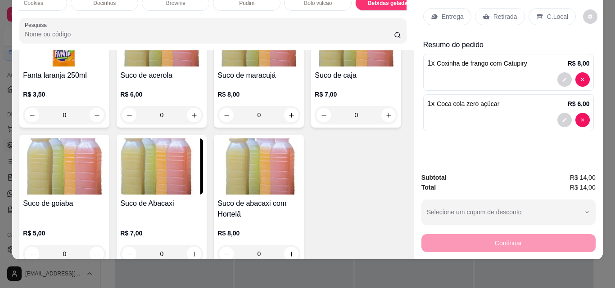
type input "1"
click at [497, 12] on p "Retirada" at bounding box center [505, 16] width 24 height 9
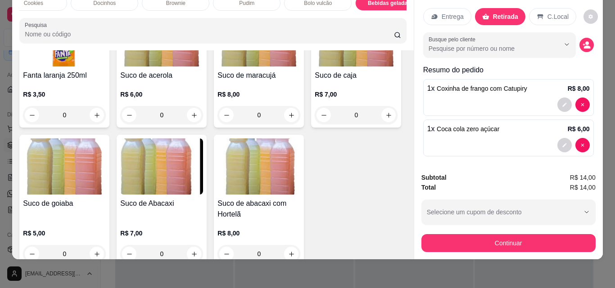
click at [451, 13] on p "Entrega" at bounding box center [452, 16] width 22 height 9
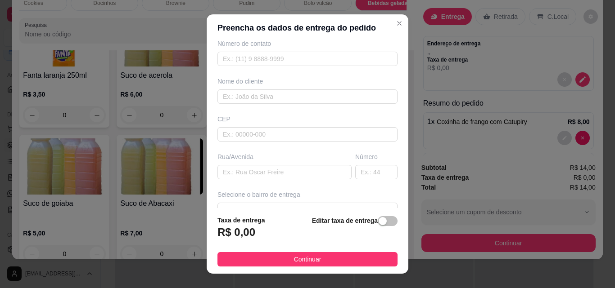
scroll to position [136, 0]
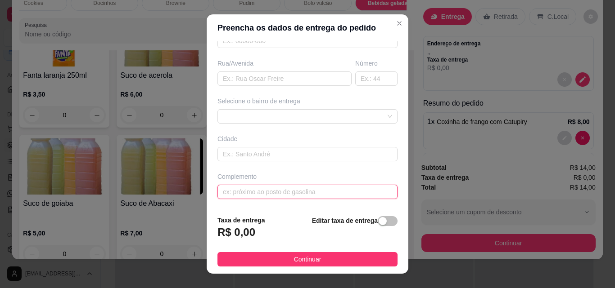
click at [302, 196] on input "text" at bounding box center [307, 192] width 180 height 14
type input "Sacolão chapolim"
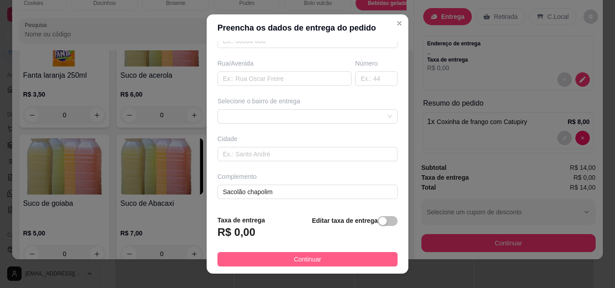
click at [302, 260] on span "Continuar" at bounding box center [307, 260] width 27 height 10
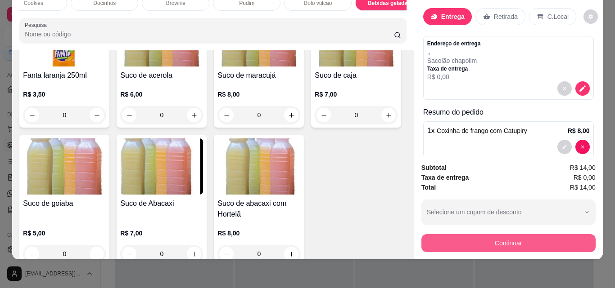
click at [515, 234] on button "Continuar" at bounding box center [508, 243] width 174 height 18
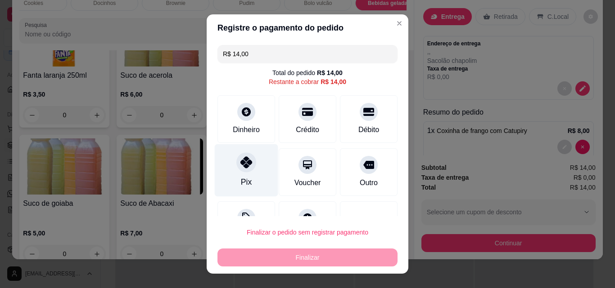
click at [248, 174] on div "Pix" at bounding box center [246, 170] width 63 height 53
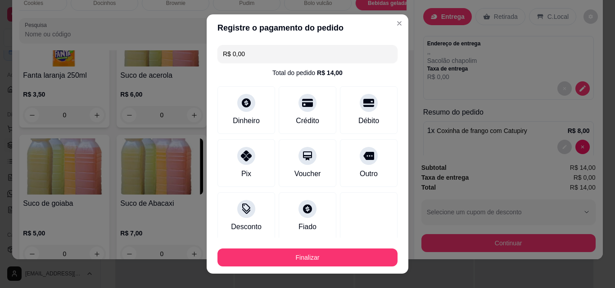
type input "R$ 0,00"
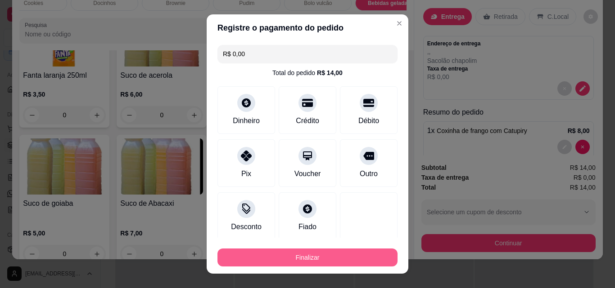
click at [276, 254] on button "Finalizar" at bounding box center [307, 258] width 180 height 18
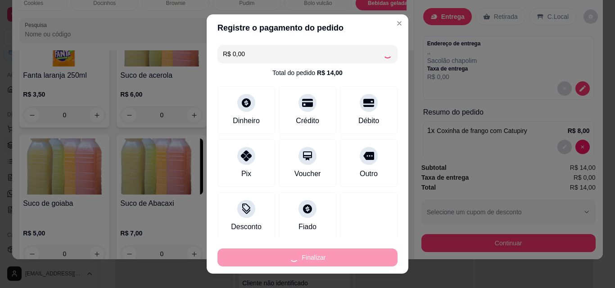
type input "0"
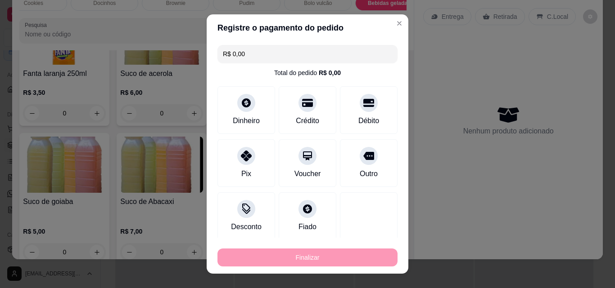
type input "-R$ 14,00"
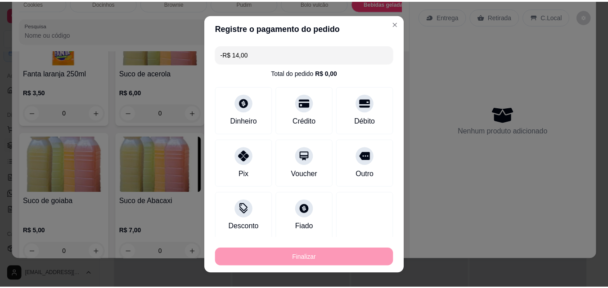
scroll to position [2297, 0]
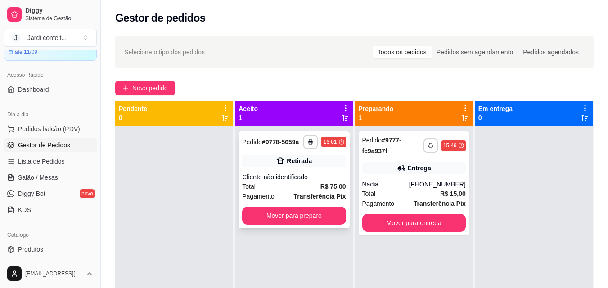
click at [290, 191] on div "Total R$ 75,00" at bounding box center [293, 187] width 103 height 10
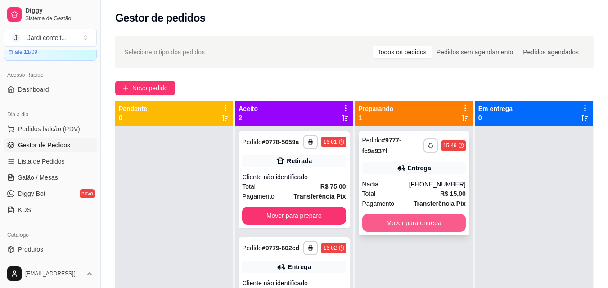
click at [390, 217] on button "Mover para entrega" at bounding box center [413, 223] width 103 height 18
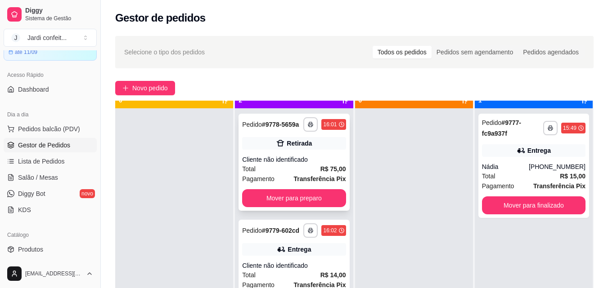
scroll to position [25, 0]
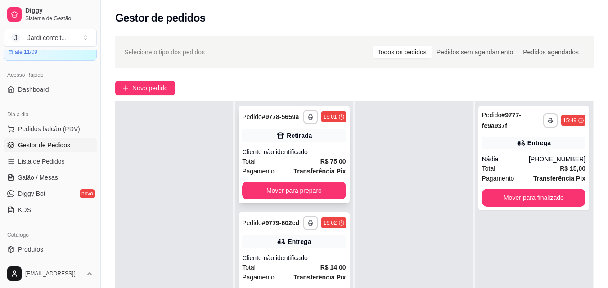
click at [311, 162] on div "Total R$ 75,00" at bounding box center [293, 162] width 103 height 10
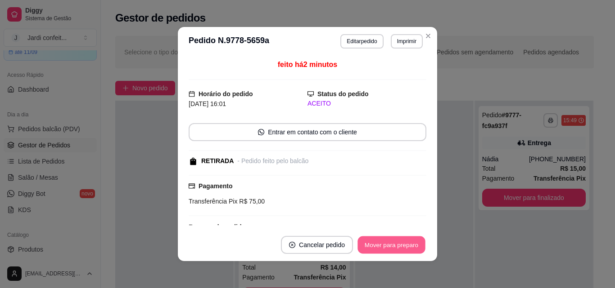
click at [386, 247] on button "Mover para preparo" at bounding box center [390, 246] width 67 height 18
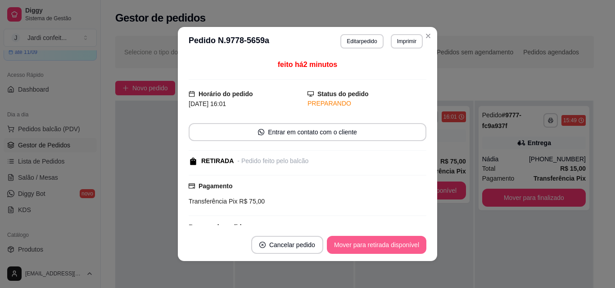
click at [387, 244] on button "Mover para retirada disponível" at bounding box center [376, 245] width 99 height 18
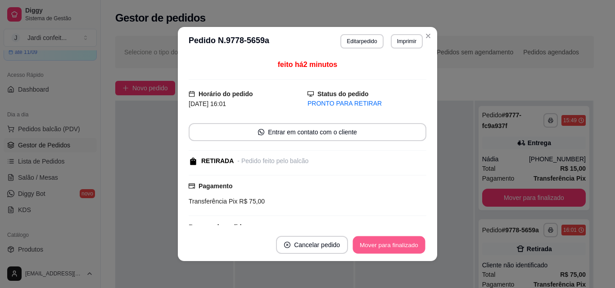
click at [387, 243] on button "Mover para finalizado" at bounding box center [389, 246] width 72 height 18
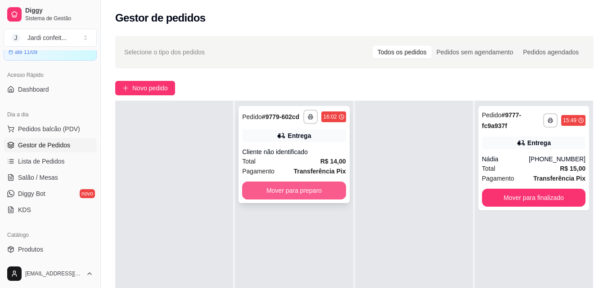
click at [318, 186] on button "Mover para preparo" at bounding box center [293, 191] width 103 height 18
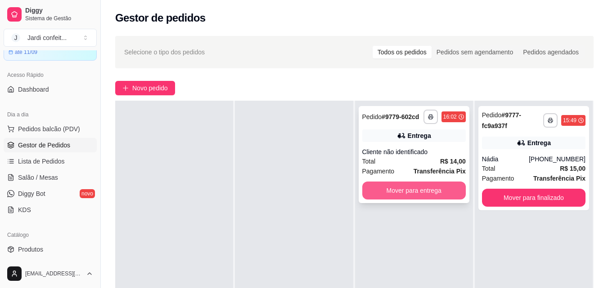
click at [387, 191] on button "Mover para entrega" at bounding box center [413, 191] width 103 height 18
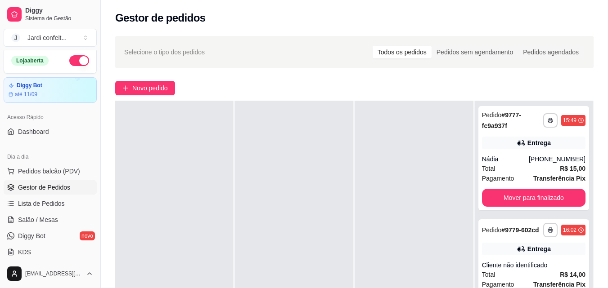
scroll to position [0, 0]
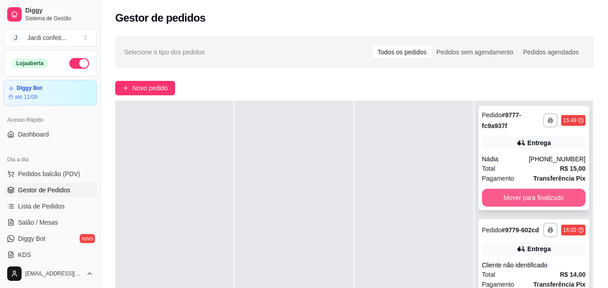
click at [544, 203] on button "Mover para finalizado" at bounding box center [533, 198] width 103 height 18
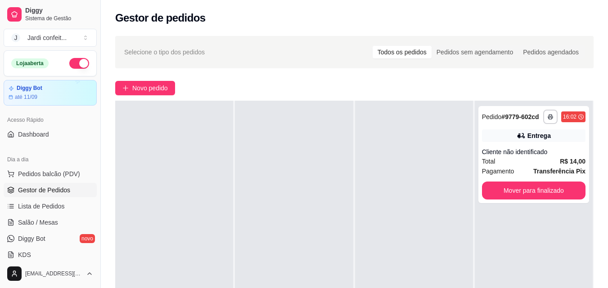
click at [544, 202] on div "**********" at bounding box center [533, 154] width 111 height 97
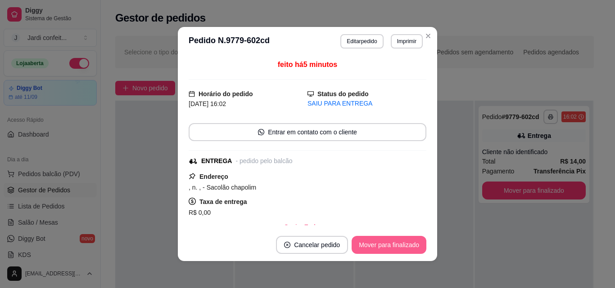
click at [389, 247] on button "Mover para finalizado" at bounding box center [388, 245] width 75 height 18
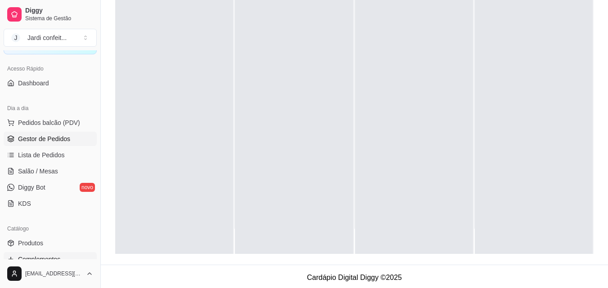
scroll to position [135, 0]
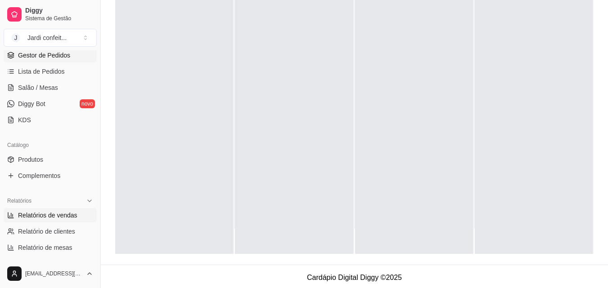
click at [77, 214] on link "Relatórios de vendas" at bounding box center [50, 215] width 93 height 14
select select "ALL"
select select "0"
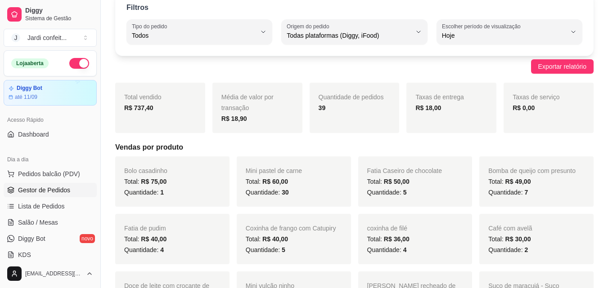
click at [67, 189] on span "Gestor de Pedidos" at bounding box center [44, 190] width 52 height 9
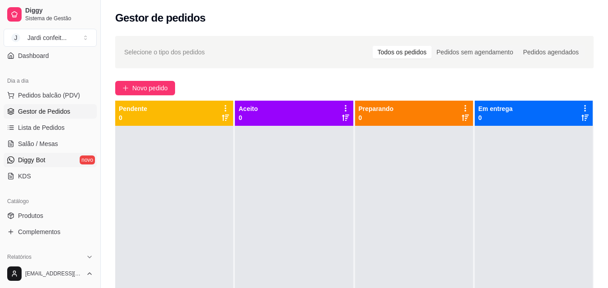
scroll to position [90, 0]
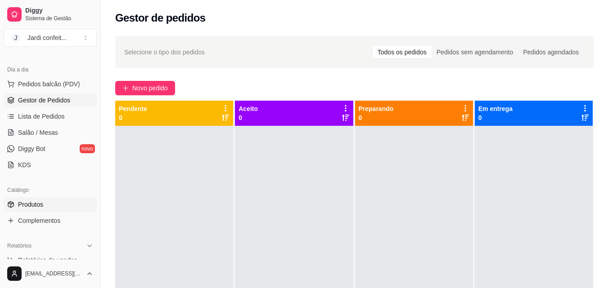
click at [52, 203] on link "Produtos" at bounding box center [50, 205] width 93 height 14
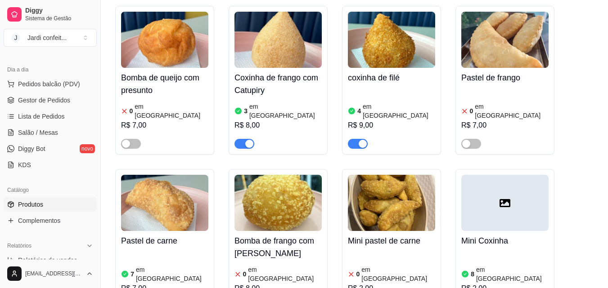
scroll to position [630, 0]
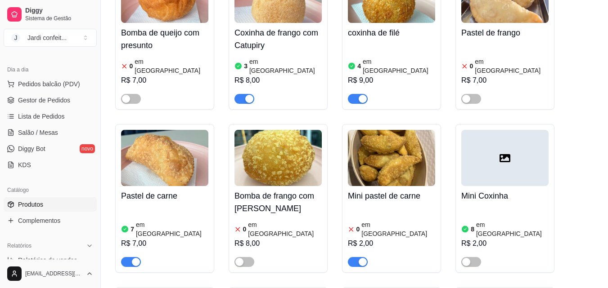
click at [358, 257] on button "button" at bounding box center [358, 262] width 20 height 10
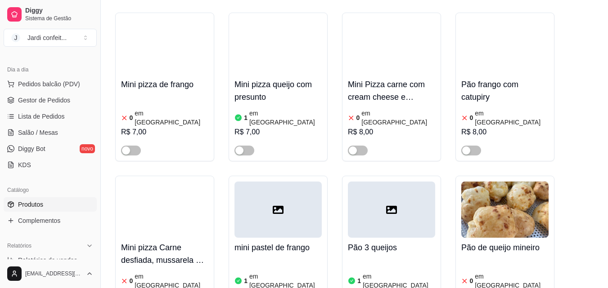
scroll to position [1444, 0]
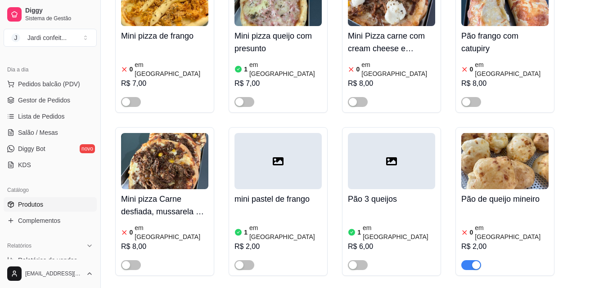
click at [470, 261] on span "button" at bounding box center [471, 266] width 20 height 10
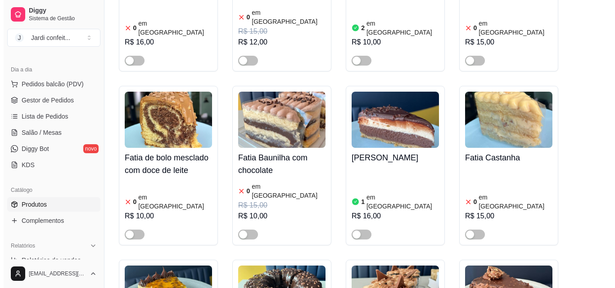
scroll to position [5085, 0]
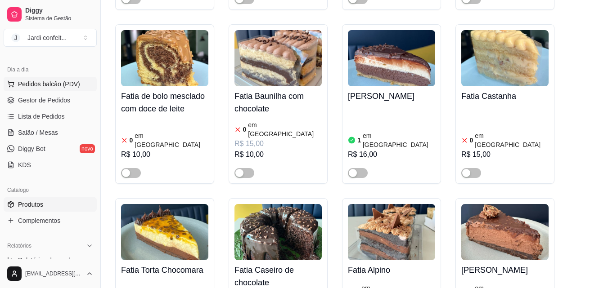
click at [63, 84] on span "Pedidos balcão (PDV)" at bounding box center [49, 84] width 62 height 9
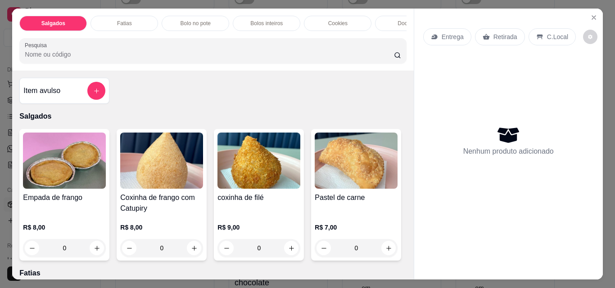
click at [134, 21] on div "Fatias" at bounding box center [123, 23] width 67 height 15
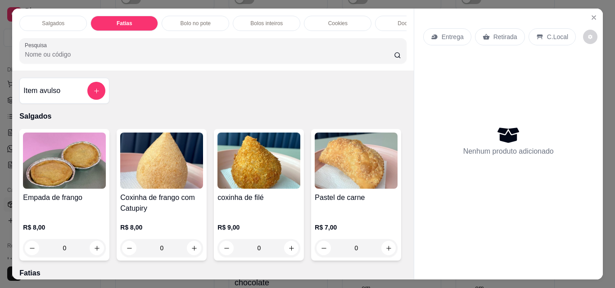
scroll to position [23, 0]
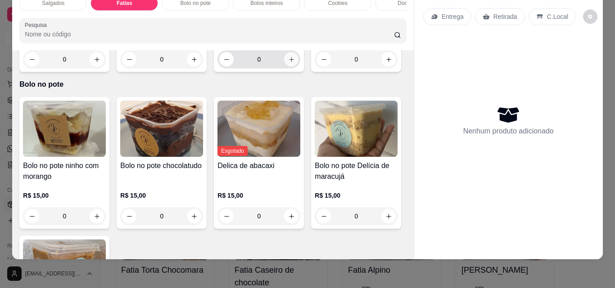
click at [284, 67] on button "increase-product-quantity" at bounding box center [291, 59] width 14 height 14
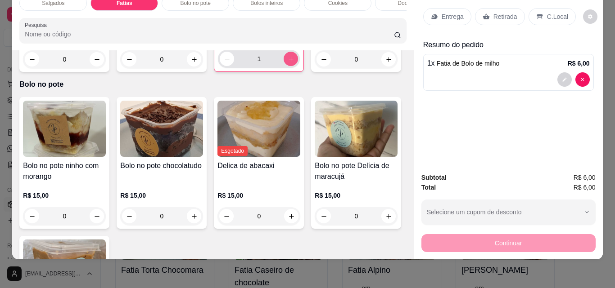
click at [288, 63] on icon "increase-product-quantity" at bounding box center [291, 59] width 7 height 7
type input "2"
click at [496, 12] on p "Retirada" at bounding box center [505, 16] width 24 height 9
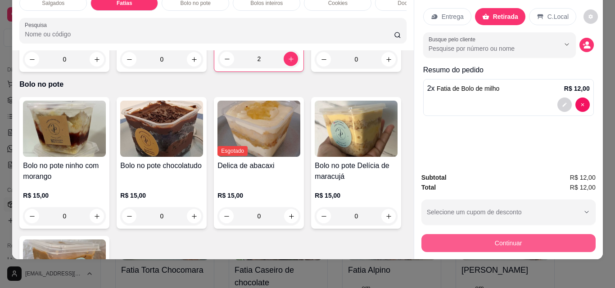
click at [519, 237] on button "Continuar" at bounding box center [508, 243] width 174 height 18
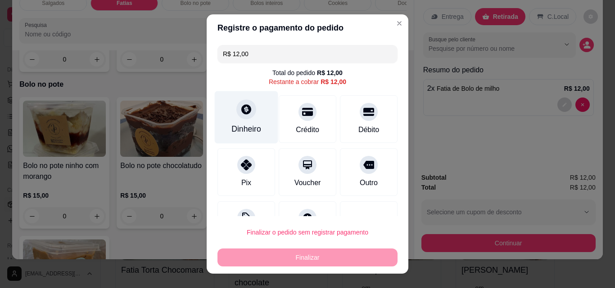
click at [238, 126] on div "Dinheiro" at bounding box center [246, 129] width 30 height 12
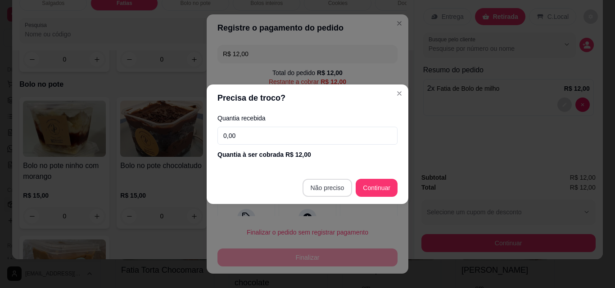
type input "R$ 0,00"
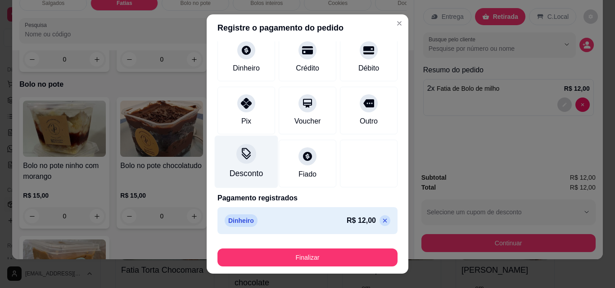
scroll to position [14, 0]
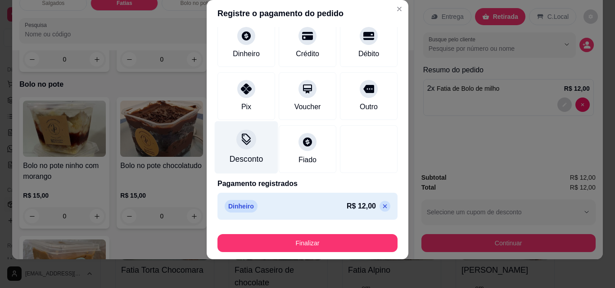
click at [239, 133] on div at bounding box center [246, 140] width 20 height 20
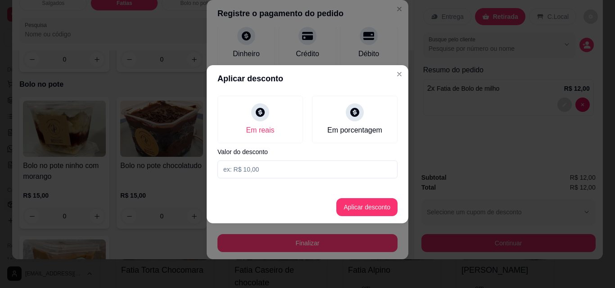
click at [258, 171] on input at bounding box center [307, 170] width 180 height 18
type input "2,00"
click at [369, 213] on button "Aplicar desconto" at bounding box center [366, 207] width 61 height 18
type input "-R$ 2,00"
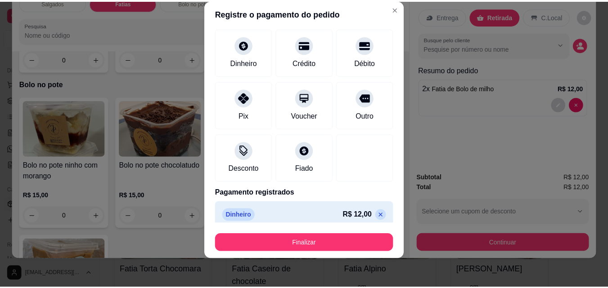
scroll to position [62, 0]
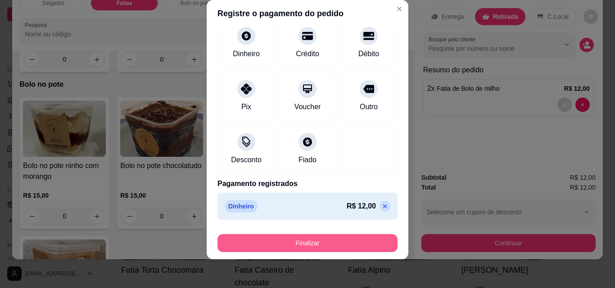
click at [360, 243] on button "Finalizar" at bounding box center [307, 243] width 180 height 18
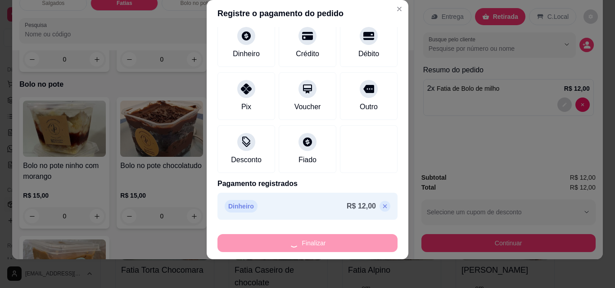
type input "0"
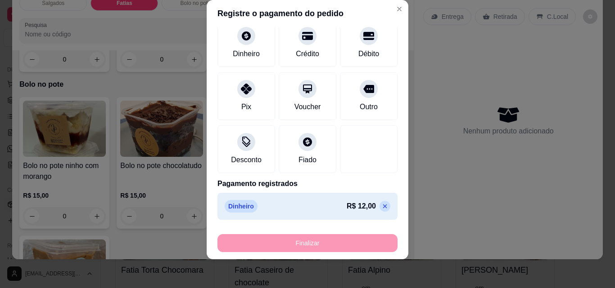
type input "-R$ 14,00"
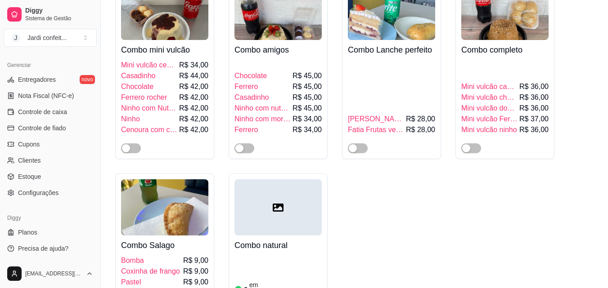
scroll to position [6705, 0]
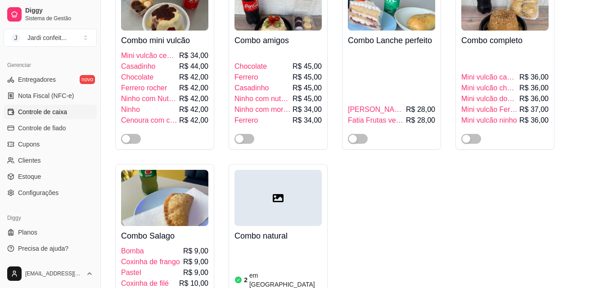
click at [66, 114] on span "Controle de caixa" at bounding box center [42, 112] width 49 height 9
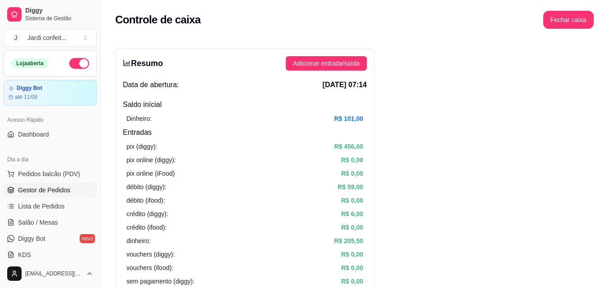
click at [56, 187] on span "Gestor de Pedidos" at bounding box center [44, 190] width 52 height 9
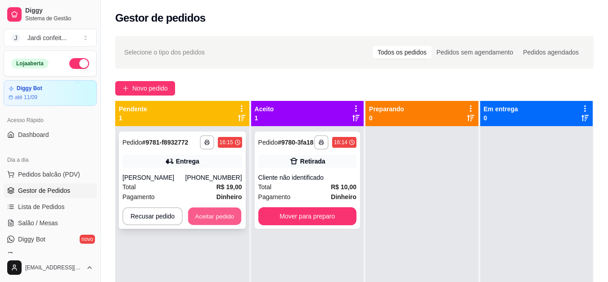
click at [223, 214] on button "Aceitar pedido" at bounding box center [214, 216] width 53 height 18
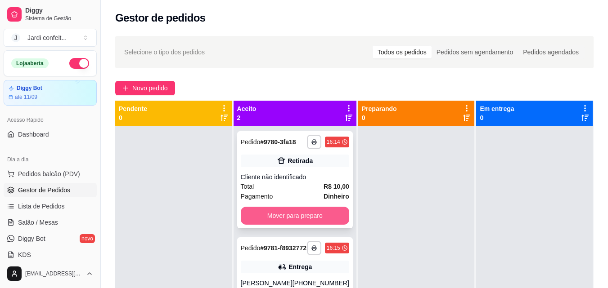
click at [324, 216] on button "Mover para preparo" at bounding box center [295, 216] width 108 height 18
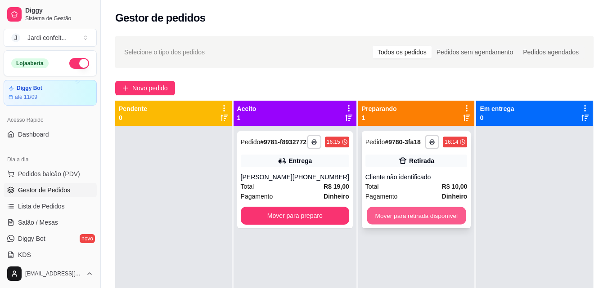
click at [415, 215] on button "Mover para retirada disponível" at bounding box center [416, 216] width 99 height 18
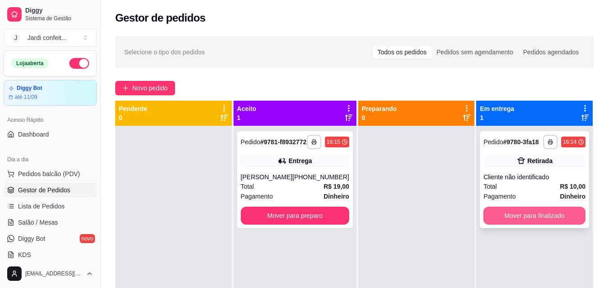
click at [553, 218] on button "Mover para finalizado" at bounding box center [534, 216] width 102 height 18
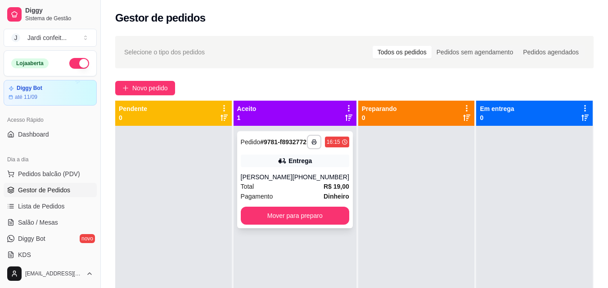
click at [286, 192] on div "Total R$ 19,00" at bounding box center [295, 187] width 108 height 10
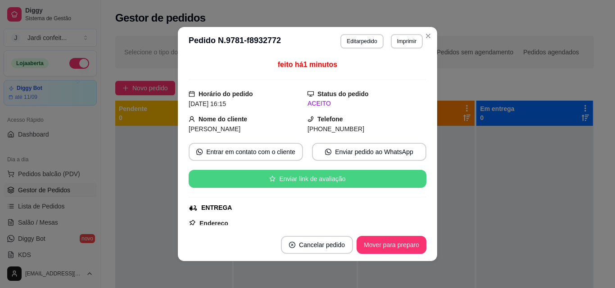
scroll to position [135, 0]
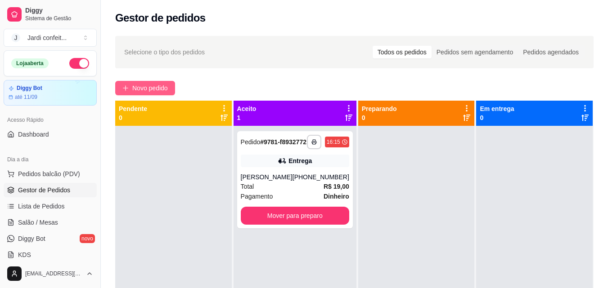
click at [153, 85] on span "Novo pedido" at bounding box center [150, 88] width 36 height 10
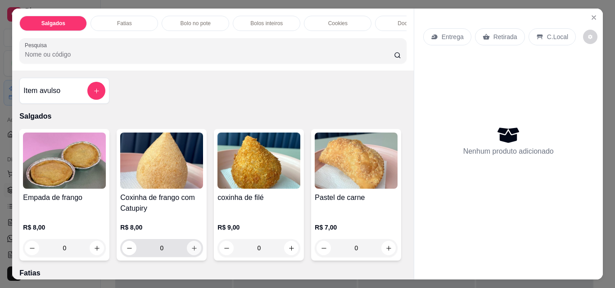
click at [195, 250] on button "increase-product-quantity" at bounding box center [194, 248] width 14 height 14
type input "1"
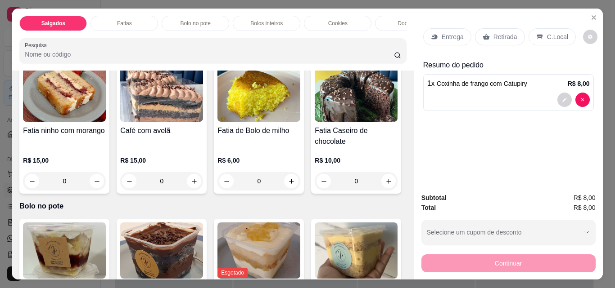
click at [385, 28] on icon "increase-product-quantity" at bounding box center [388, 24] width 7 height 7
type input "1"
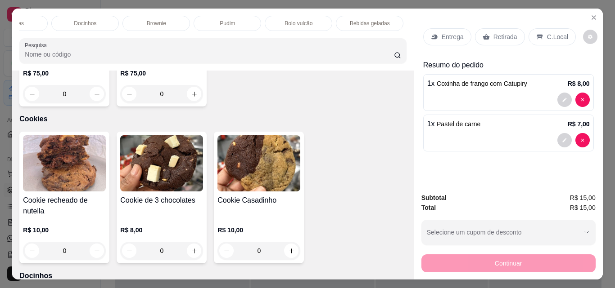
scroll to position [0, 394]
click at [302, 22] on p "Bebidas geladas" at bounding box center [299, 23] width 40 height 7
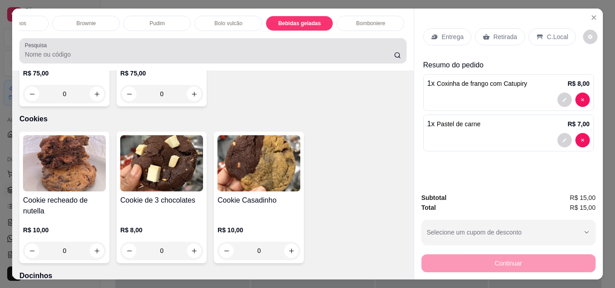
scroll to position [23, 0]
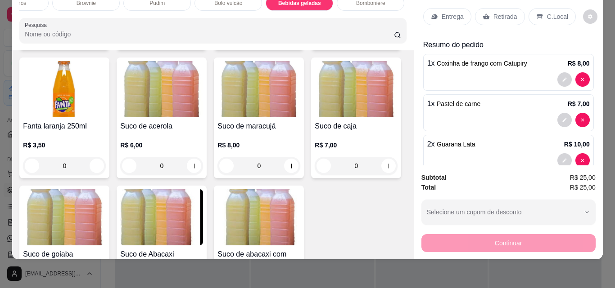
type input "2"
click at [493, 12] on p "Retirada" at bounding box center [505, 16] width 24 height 9
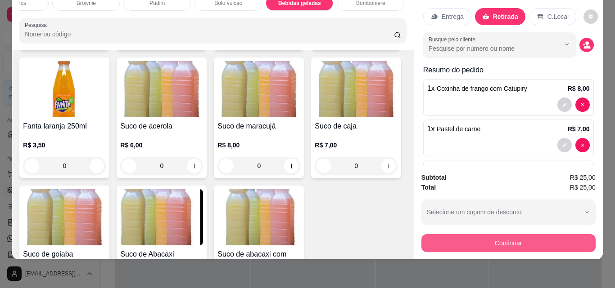
click at [517, 240] on button "Continuar" at bounding box center [508, 243] width 174 height 18
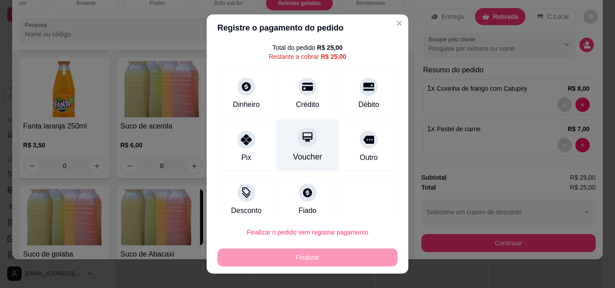
scroll to position [36, 0]
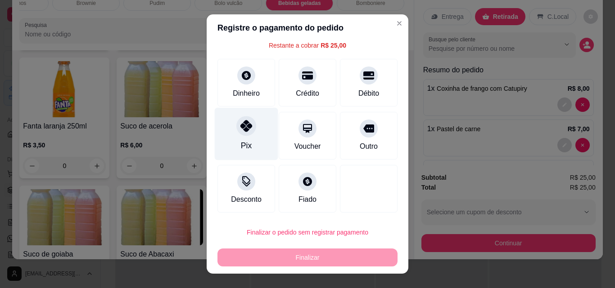
click at [235, 140] on div "Pix" at bounding box center [246, 134] width 63 height 53
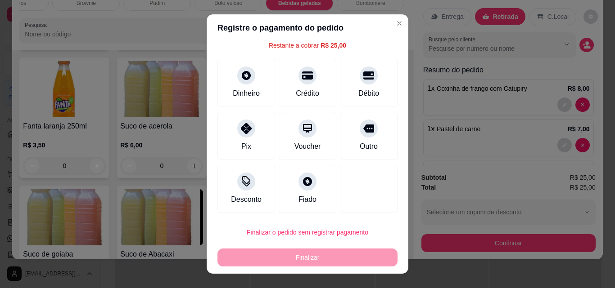
type input "R$ 0,00"
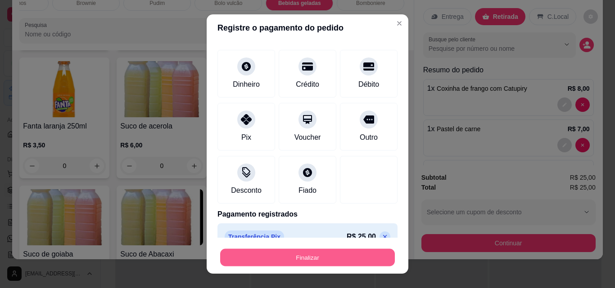
click at [298, 259] on button "Finalizar" at bounding box center [307, 258] width 175 height 18
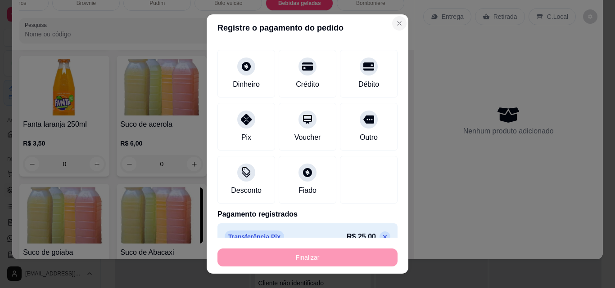
type input "0"
type input "-R$ 25,00"
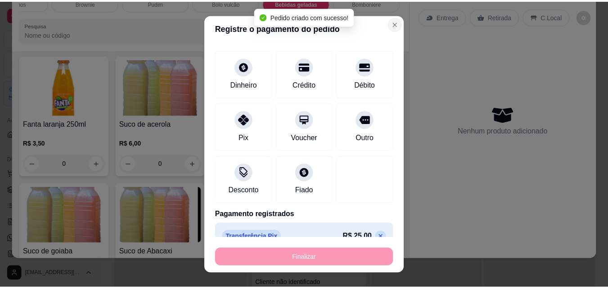
scroll to position [2117, 0]
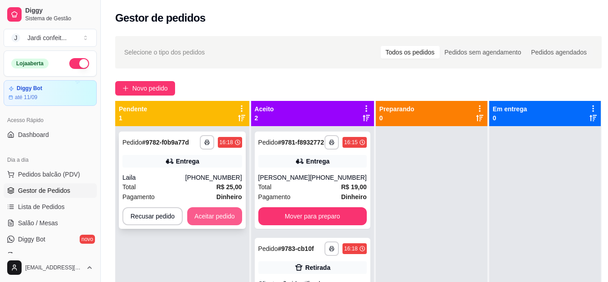
click at [224, 216] on button "Aceitar pedido" at bounding box center [214, 216] width 55 height 18
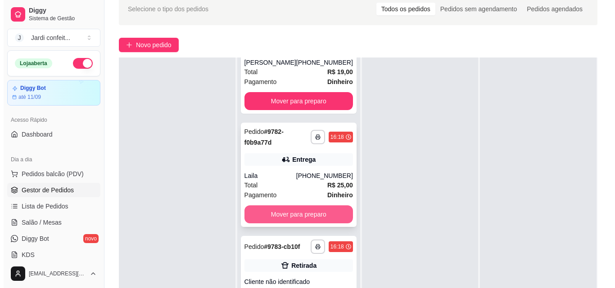
scroll to position [90, 0]
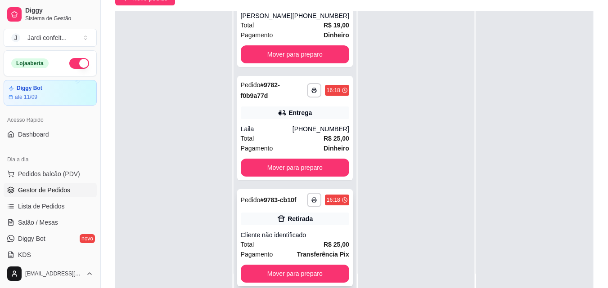
click at [301, 243] on div "Total R$ 25,00" at bounding box center [295, 245] width 108 height 10
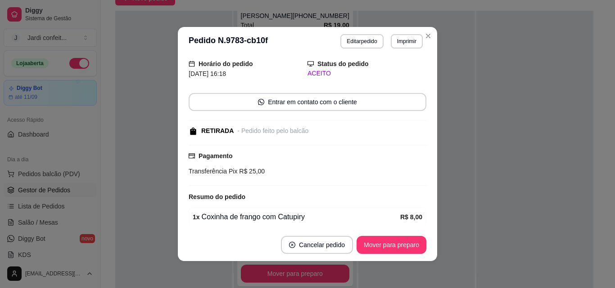
scroll to position [122, 0]
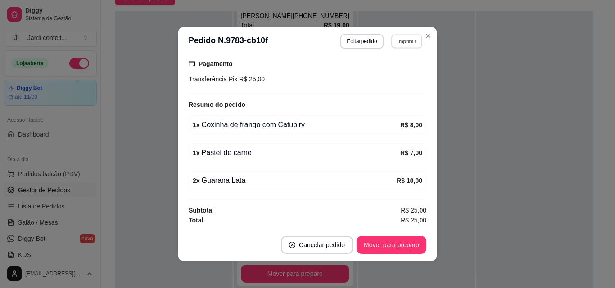
click at [397, 43] on button "Imprimir" at bounding box center [406, 41] width 31 height 14
click at [402, 72] on button "Impressora" at bounding box center [386, 73] width 63 height 14
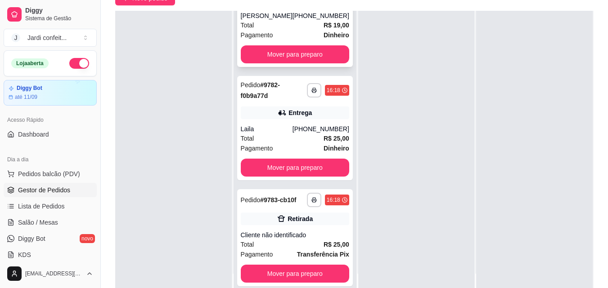
click at [288, 20] on div "Total R$ 19,00" at bounding box center [295, 25] width 108 height 10
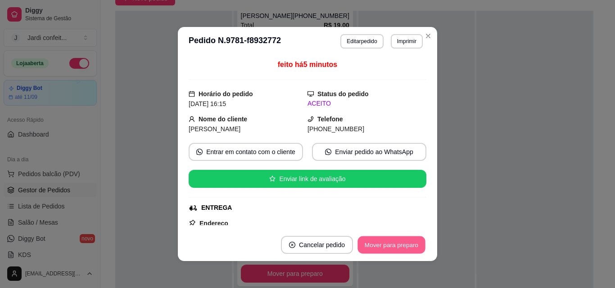
click at [376, 247] on button "Mover para preparo" at bounding box center [390, 246] width 67 height 18
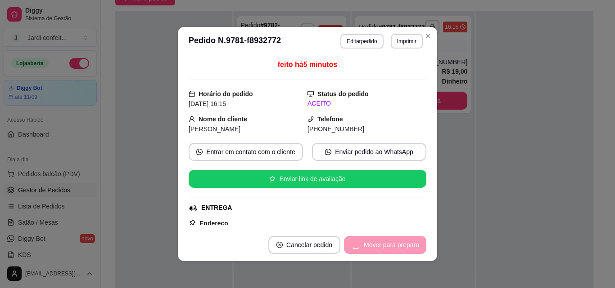
scroll to position [0, 0]
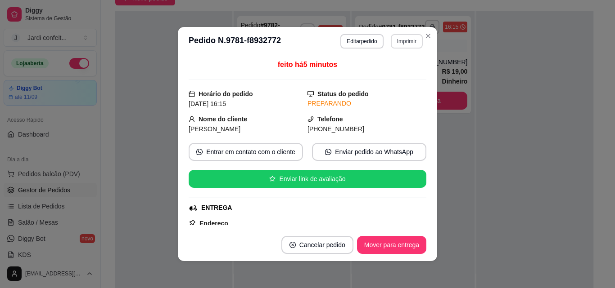
click at [394, 36] on button "Imprimir" at bounding box center [407, 41] width 32 height 14
click at [408, 69] on button "Impressora" at bounding box center [386, 73] width 63 height 14
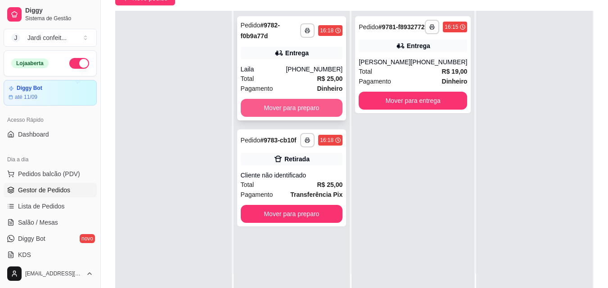
click at [276, 112] on button "Mover para preparo" at bounding box center [292, 108] width 102 height 18
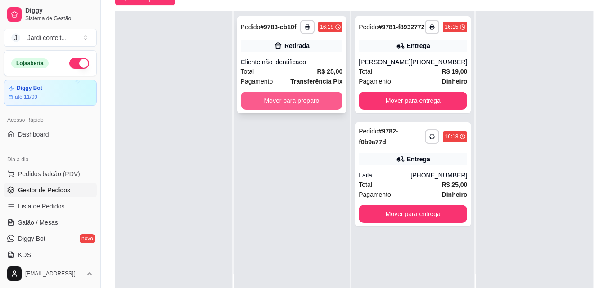
click at [292, 103] on button "Mover para preparo" at bounding box center [292, 101] width 102 height 18
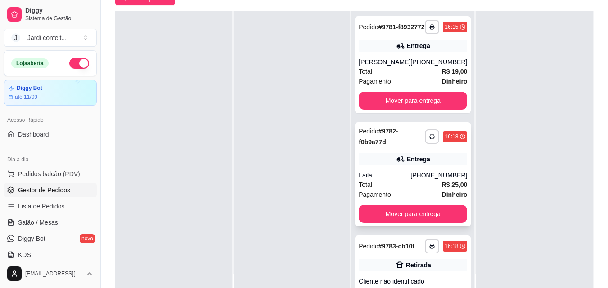
click at [383, 163] on div "Entrega" at bounding box center [413, 159] width 108 height 13
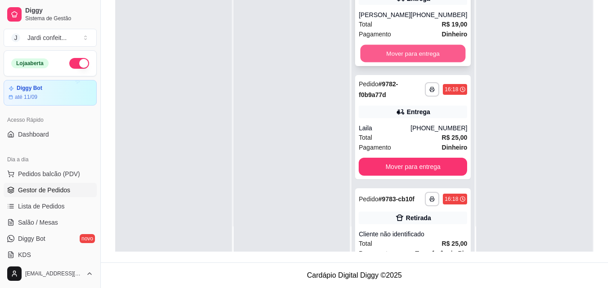
click at [417, 63] on button "Mover para entrega" at bounding box center [412, 54] width 105 height 18
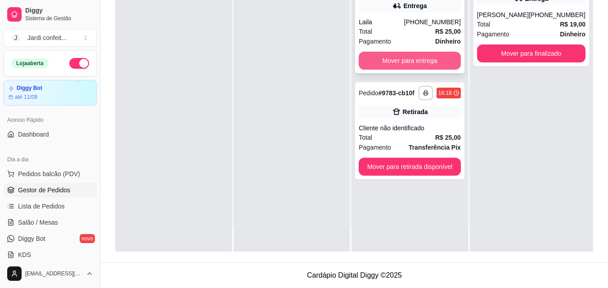
click at [408, 64] on button "Mover para entrega" at bounding box center [410, 61] width 102 height 18
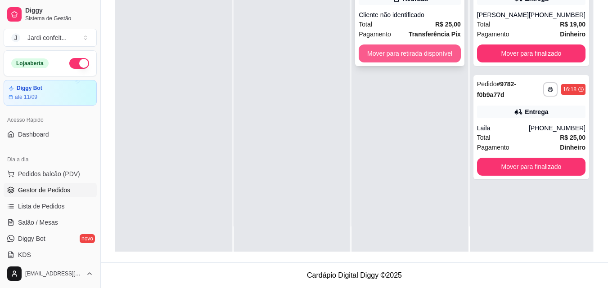
click at [415, 58] on button "Mover para retirada disponível" at bounding box center [410, 54] width 102 height 18
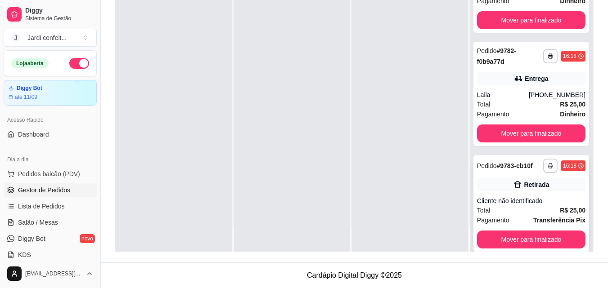
scroll to position [61, 0]
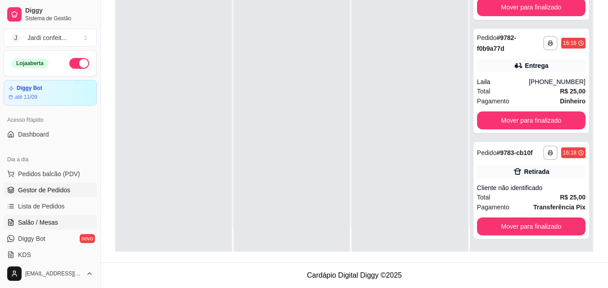
click at [51, 220] on span "Salão / Mesas" at bounding box center [38, 222] width 40 height 9
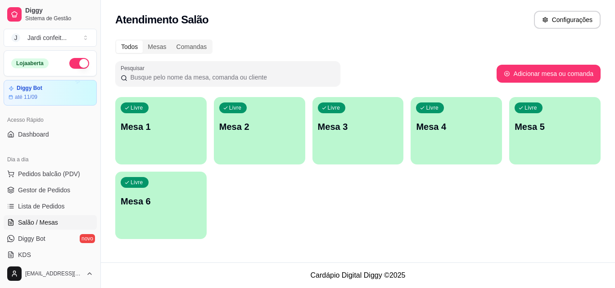
click at [189, 148] on div "Livre Mesa 1" at bounding box center [160, 125] width 91 height 57
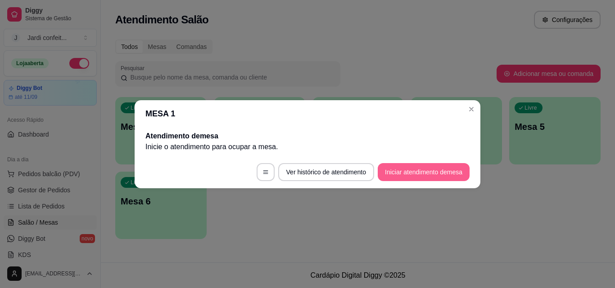
click at [391, 174] on button "Iniciar atendimento de mesa" at bounding box center [424, 172] width 92 height 18
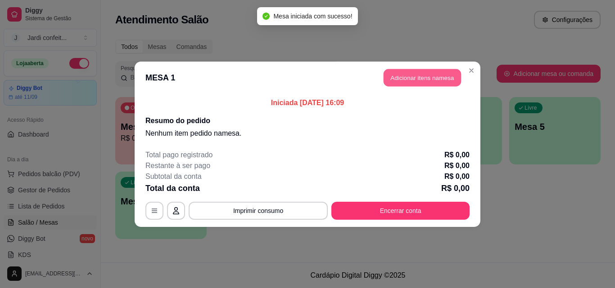
click at [434, 81] on button "Adicionar itens na mesa" at bounding box center [421, 78] width 77 height 18
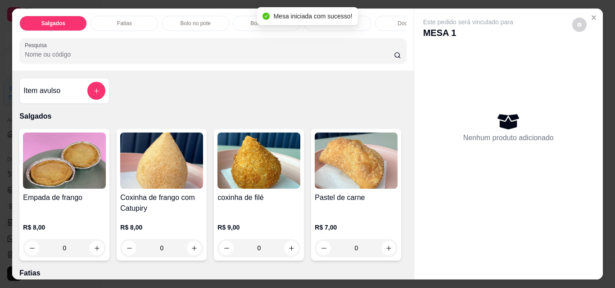
click at [194, 252] on icon "increase-product-quantity" at bounding box center [194, 248] width 7 height 7
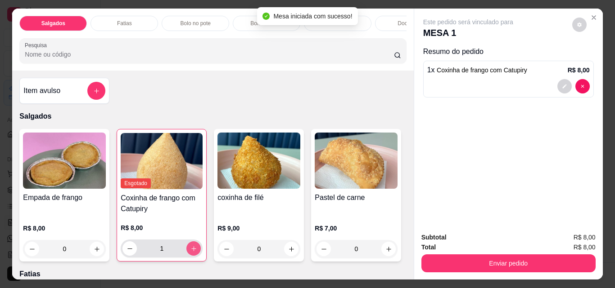
type input "1"
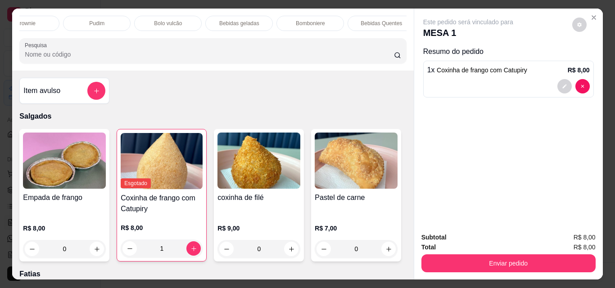
scroll to position [0, 463]
click at [226, 20] on p "Bebidas geladas" at bounding box center [230, 23] width 40 height 7
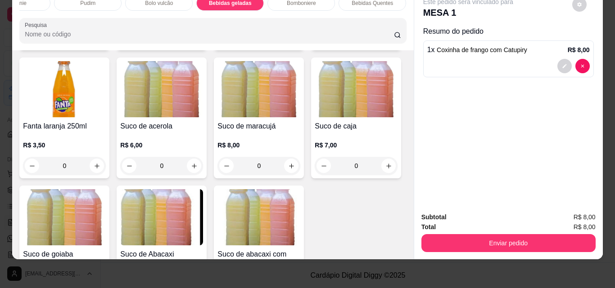
scroll to position [2253, 0]
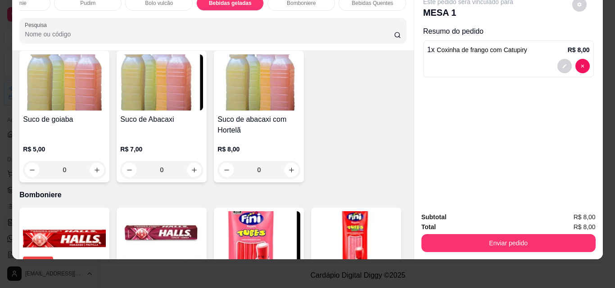
type input "1"
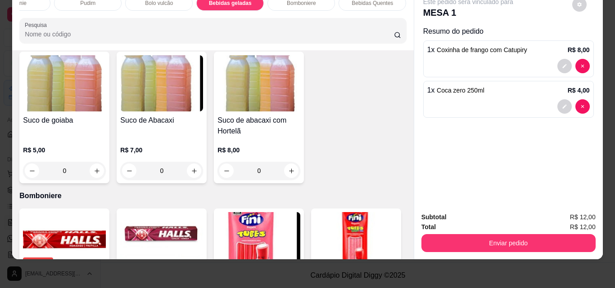
click at [513, 247] on div "Subtotal R$ 12,00 Total R$ 12,00 Enviar pedido" at bounding box center [508, 232] width 189 height 54
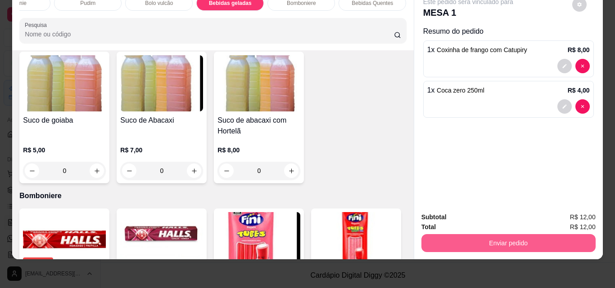
click at [517, 236] on button "Enviar pedido" at bounding box center [508, 243] width 174 height 18
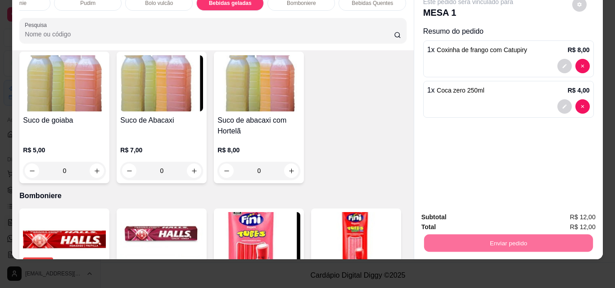
click at [497, 221] on button "Não registrar e enviar pedido" at bounding box center [479, 214] width 94 height 17
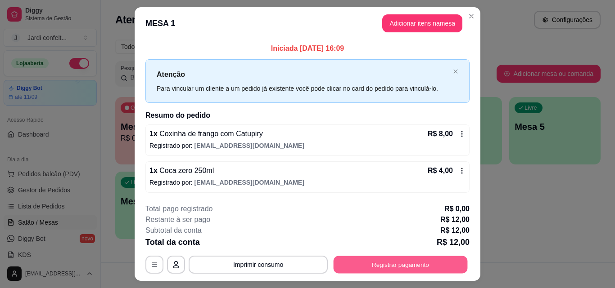
click at [427, 267] on button "Registrar pagamento" at bounding box center [400, 265] width 134 height 18
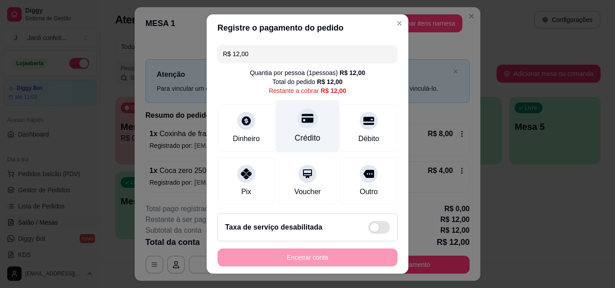
click at [306, 138] on div "Crédito" at bounding box center [308, 138] width 26 height 12
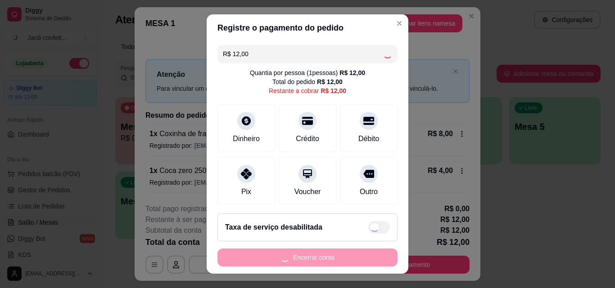
type input "R$ 0,00"
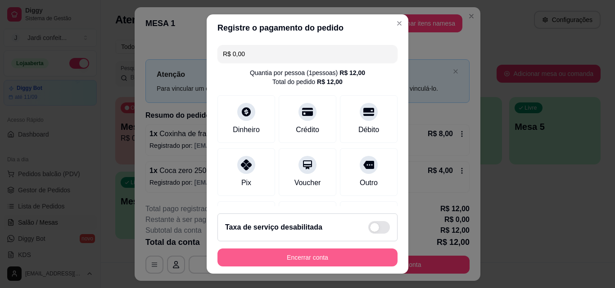
click at [316, 259] on button "Encerrar conta" at bounding box center [307, 258] width 180 height 18
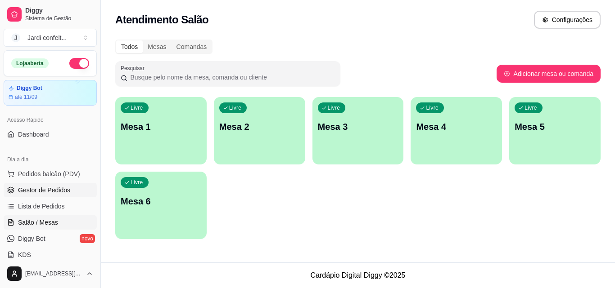
click at [38, 195] on link "Gestor de Pedidos" at bounding box center [50, 190] width 93 height 14
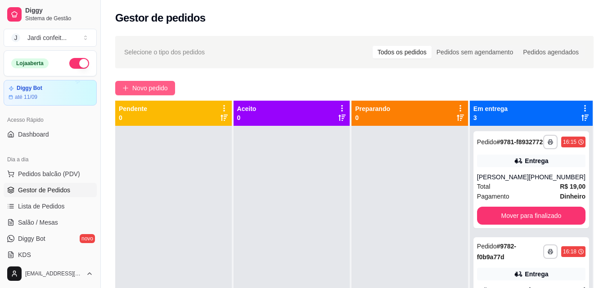
click at [150, 82] on button "Novo pedido" at bounding box center [145, 88] width 60 height 14
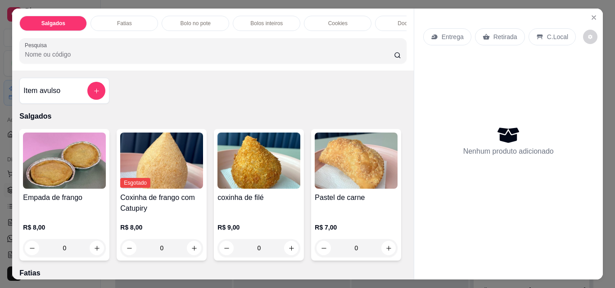
scroll to position [225, 0]
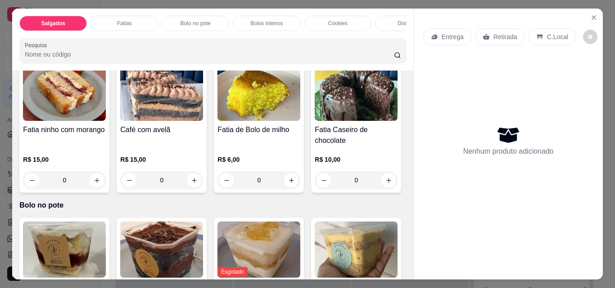
click at [331, 32] on input "0" at bounding box center [356, 23] width 50 height 18
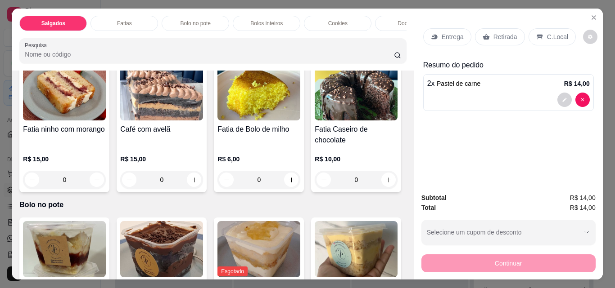
type input "2"
click at [124, 22] on p "Fatias" at bounding box center [124, 23] width 15 height 7
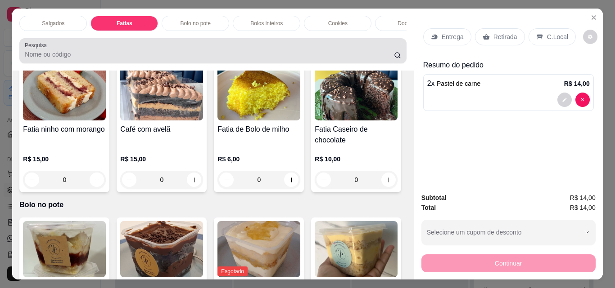
scroll to position [23, 0]
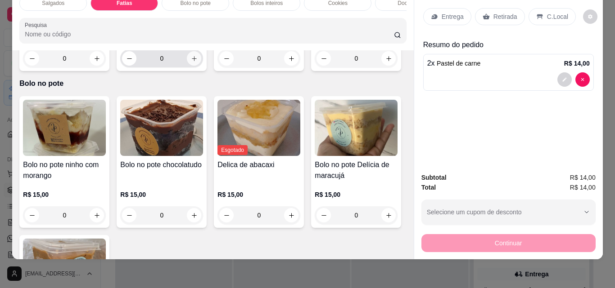
click at [191, 62] on icon "increase-product-quantity" at bounding box center [194, 58] width 7 height 7
type input "1"
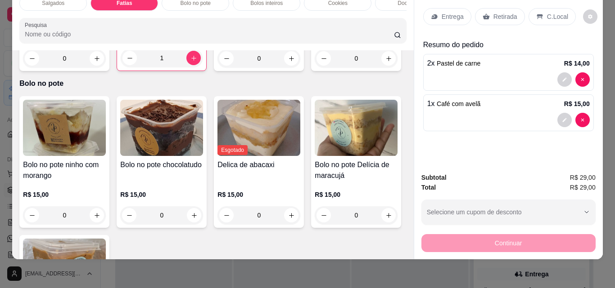
click at [486, 8] on div "Retirada" at bounding box center [500, 16] width 50 height 17
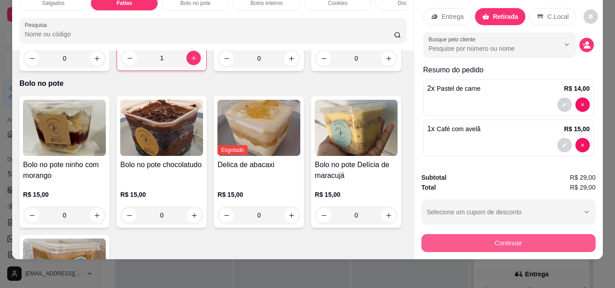
click at [551, 239] on button "Continuar" at bounding box center [508, 243] width 174 height 18
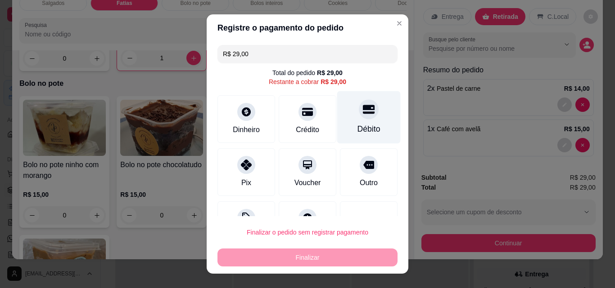
click at [365, 121] on div "Débito" at bounding box center [368, 117] width 63 height 53
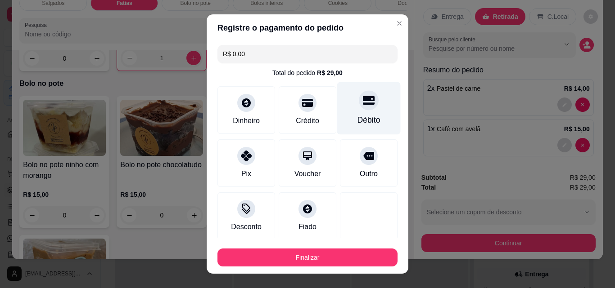
type input "R$ 0,00"
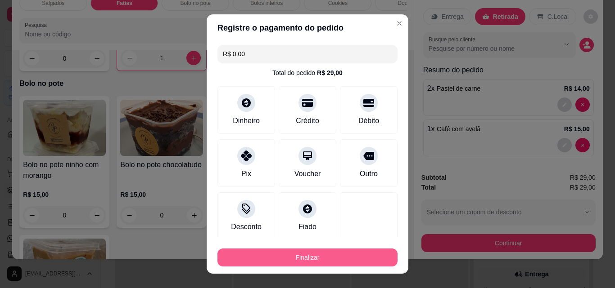
click at [359, 259] on button "Finalizar" at bounding box center [307, 258] width 180 height 18
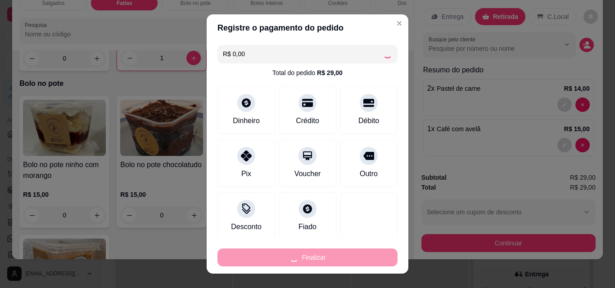
type input "0"
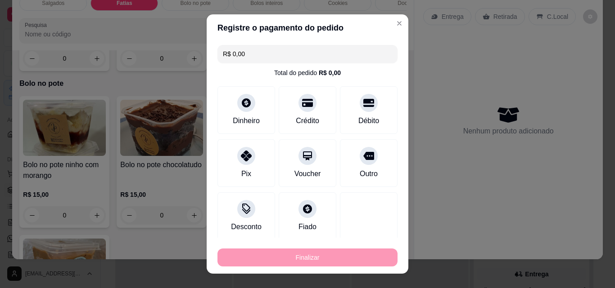
type input "-R$ 29,00"
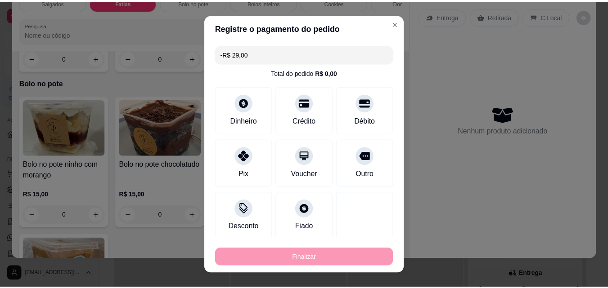
scroll to position [326, 0]
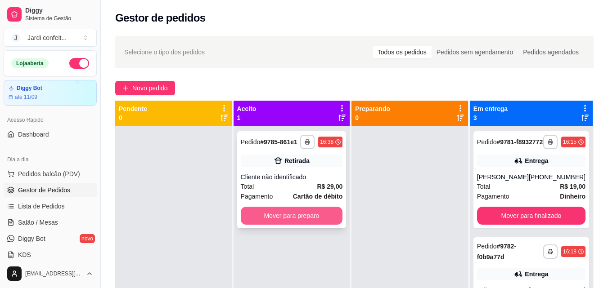
click at [301, 216] on button "Mover para preparo" at bounding box center [292, 216] width 102 height 18
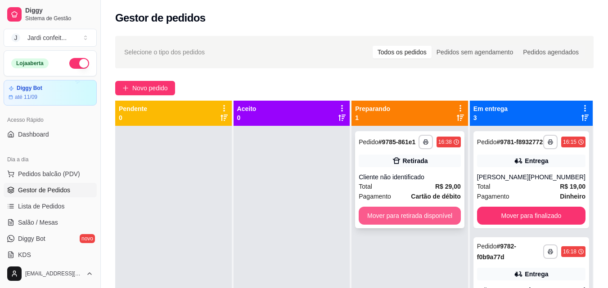
click at [412, 217] on button "Mover para retirada disponível" at bounding box center [410, 216] width 102 height 18
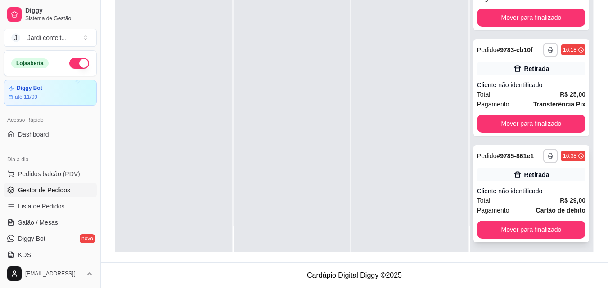
scroll to position [174, 0]
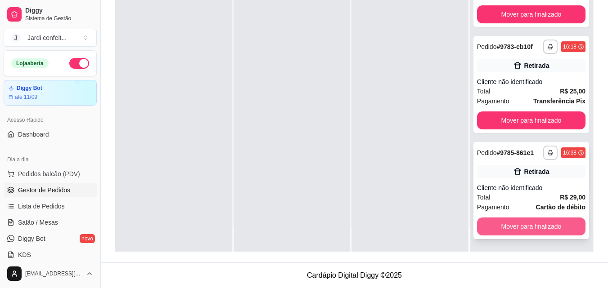
click at [535, 228] on button "Mover para finalizado" at bounding box center [531, 227] width 108 height 18
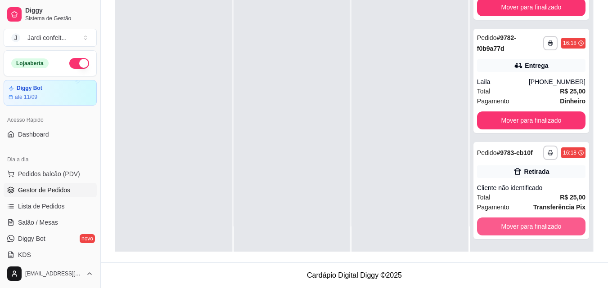
scroll to position [61, 0]
click at [535, 227] on button "Mover para finalizado" at bounding box center [531, 227] width 108 height 18
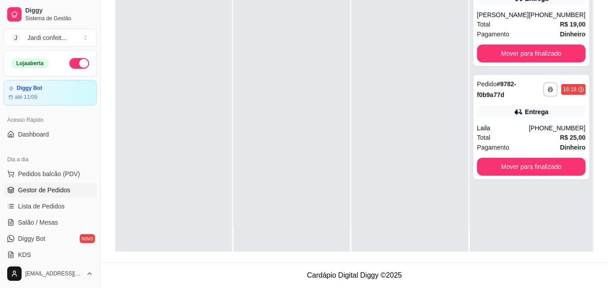
scroll to position [0, 0]
click at [544, 176] on button "Mover para finalizado" at bounding box center [531, 167] width 108 height 18
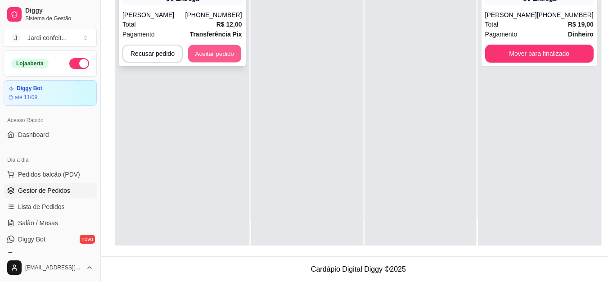
click at [200, 52] on button "Aceitar pedido" at bounding box center [214, 54] width 53 height 18
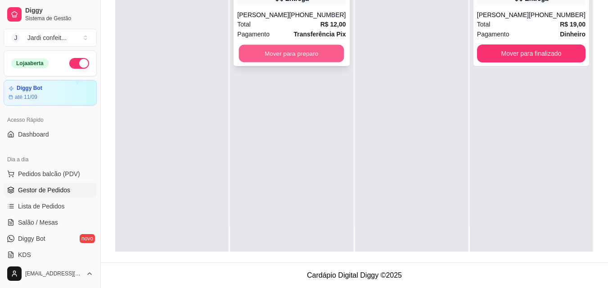
click at [276, 58] on button "Mover para preparo" at bounding box center [291, 54] width 105 height 18
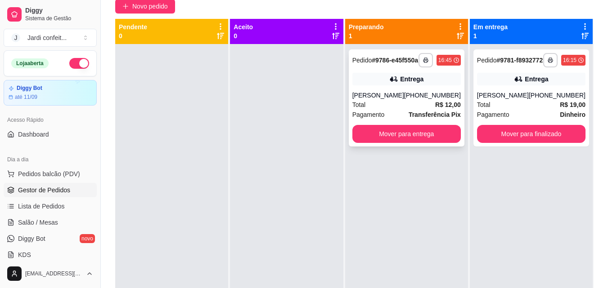
scroll to position [47, 0]
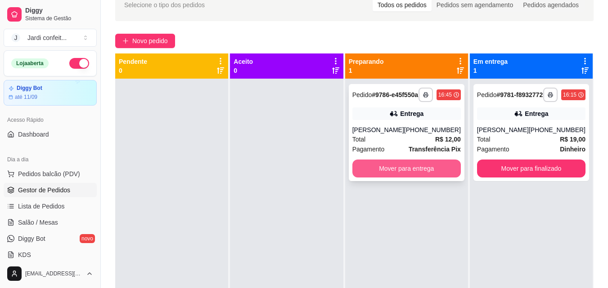
click at [436, 178] on button "Mover para entrega" at bounding box center [406, 169] width 108 height 18
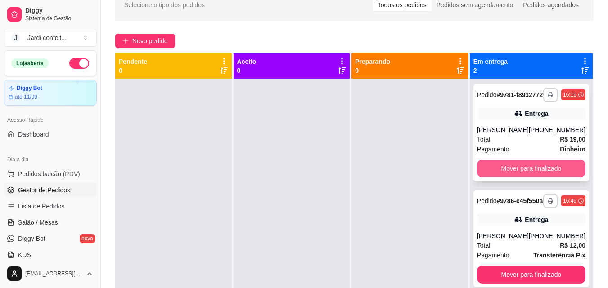
click at [510, 173] on button "Mover para finalizado" at bounding box center [531, 169] width 108 height 18
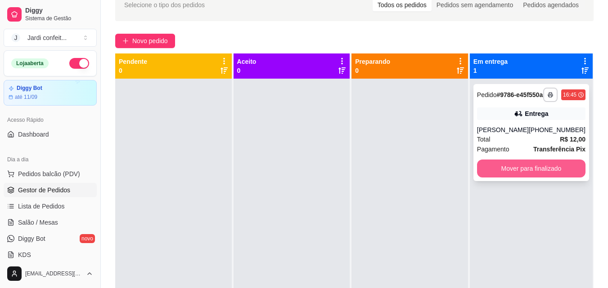
click at [517, 178] on button "Mover para finalizado" at bounding box center [531, 169] width 108 height 18
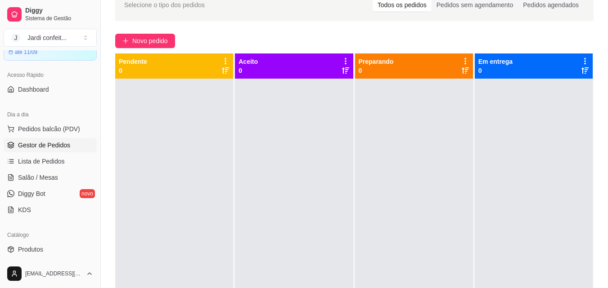
scroll to position [90, 0]
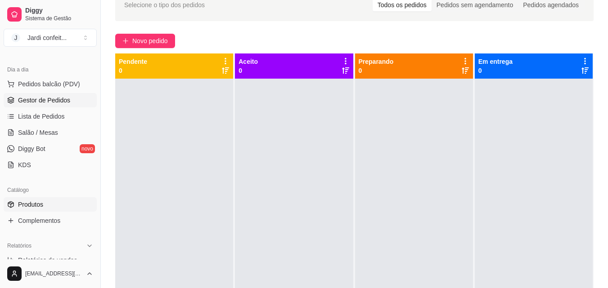
click at [60, 207] on link "Produtos" at bounding box center [50, 205] width 93 height 14
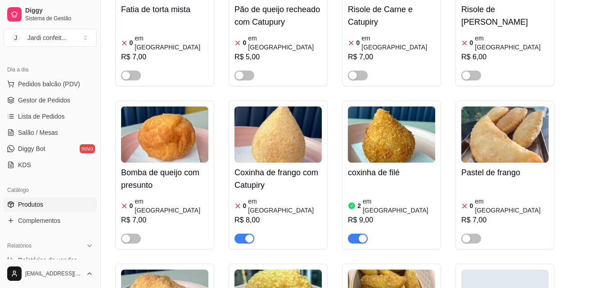
scroll to position [495, 0]
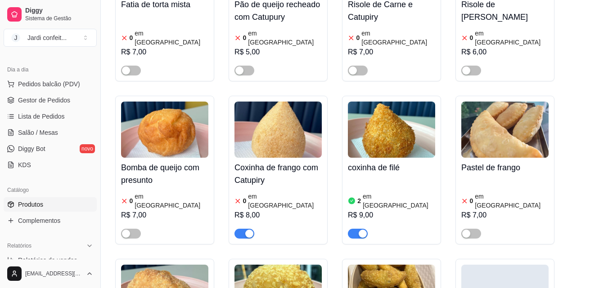
click at [186, 111] on img at bounding box center [164, 130] width 87 height 56
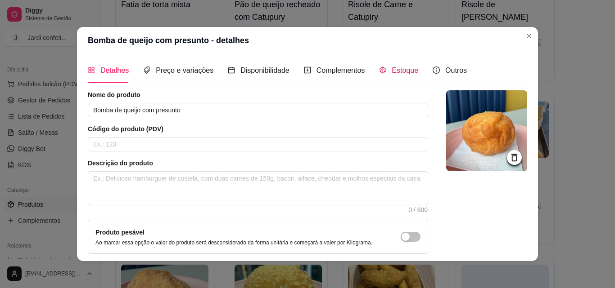
click at [405, 74] on span "Estoque" at bounding box center [404, 71] width 27 height 8
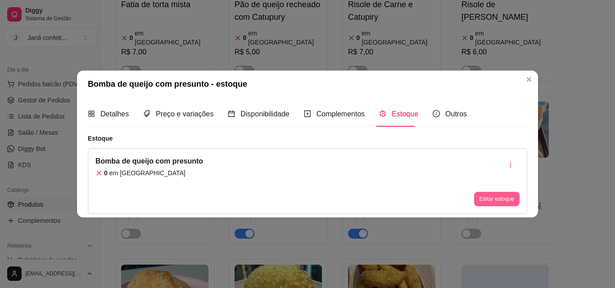
click at [495, 204] on button "Editar estoque" at bounding box center [496, 199] width 45 height 14
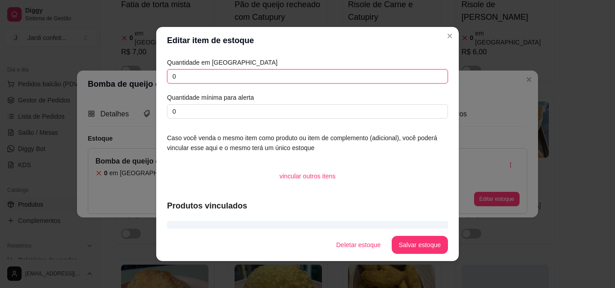
click at [251, 73] on input "0" at bounding box center [307, 76] width 281 height 14
type input "03"
click at [416, 242] on button "Salvar estoque" at bounding box center [419, 245] width 56 height 18
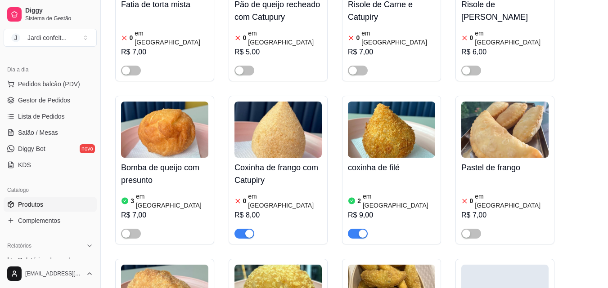
click at [238, 229] on span "button" at bounding box center [244, 234] width 20 height 10
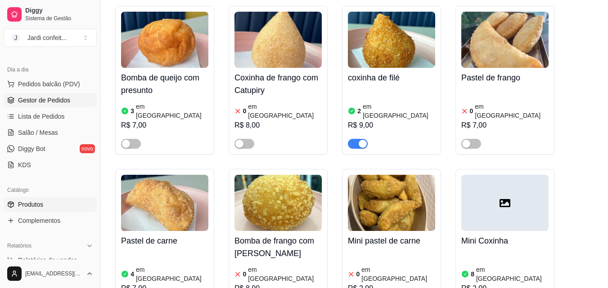
click at [44, 103] on span "Gestor de Pedidos" at bounding box center [44, 100] width 52 height 9
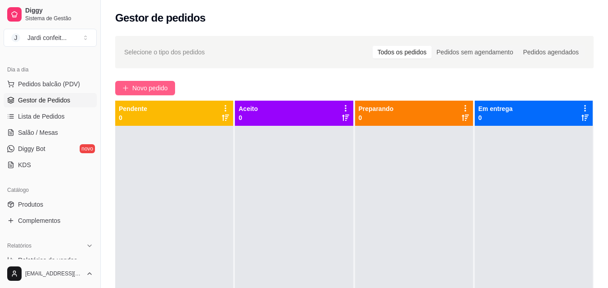
click at [155, 89] on span "Novo pedido" at bounding box center [150, 88] width 36 height 10
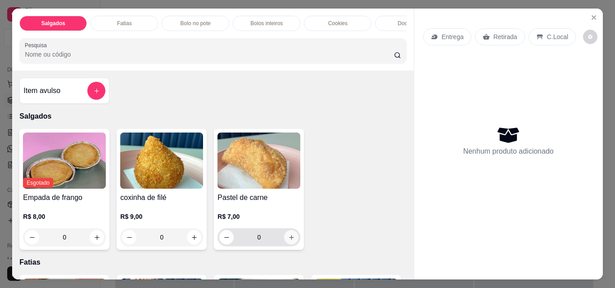
click at [289, 238] on icon "increase-product-quantity" at bounding box center [291, 237] width 7 height 7
type input "2"
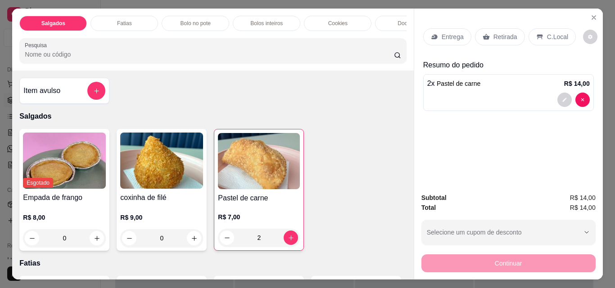
click at [505, 33] on p "Retirada" at bounding box center [505, 36] width 24 height 9
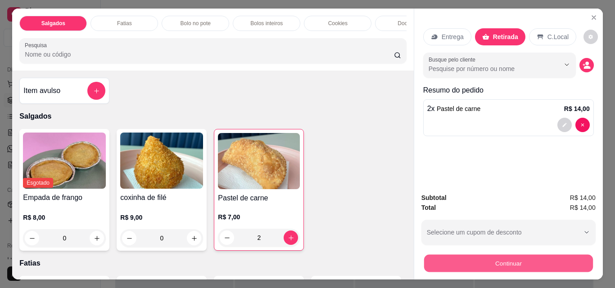
click at [521, 259] on button "Continuar" at bounding box center [507, 264] width 169 height 18
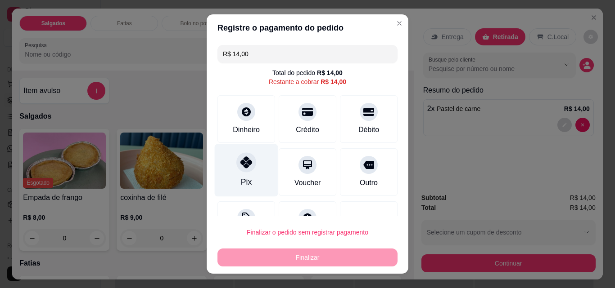
click at [244, 166] on icon at bounding box center [246, 163] width 12 height 12
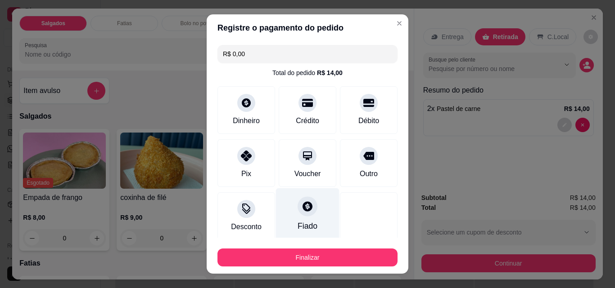
type input "R$ 0,00"
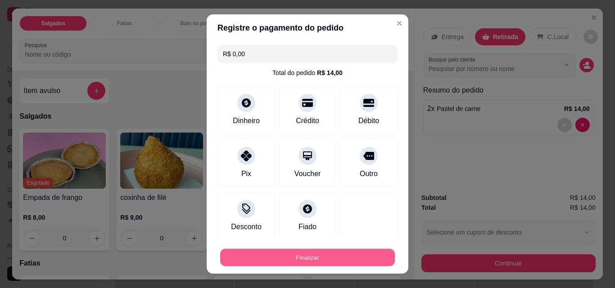
click at [319, 256] on button "Finalizar" at bounding box center [307, 258] width 175 height 18
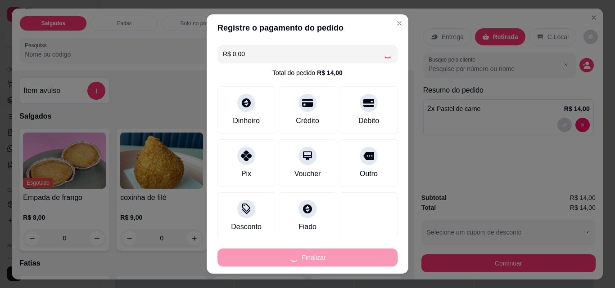
type input "0"
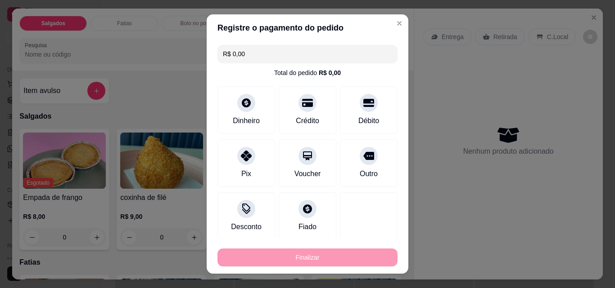
type input "-R$ 14,00"
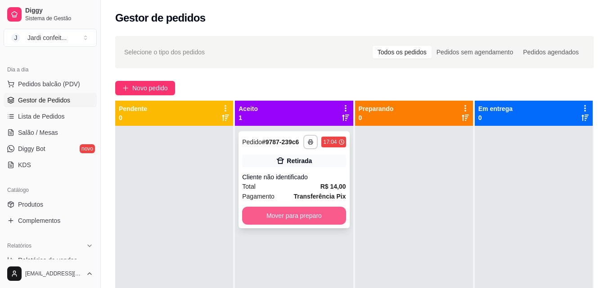
click at [295, 220] on button "Mover para preparo" at bounding box center [293, 216] width 103 height 18
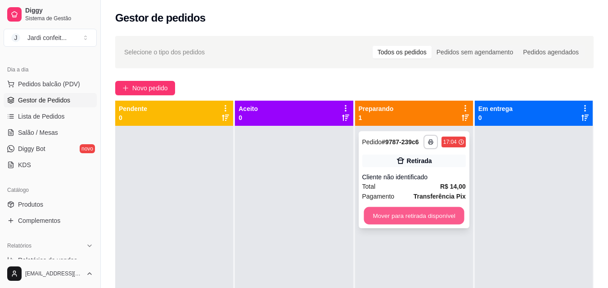
click at [399, 220] on button "Mover para retirada disponível" at bounding box center [414, 216] width 100 height 18
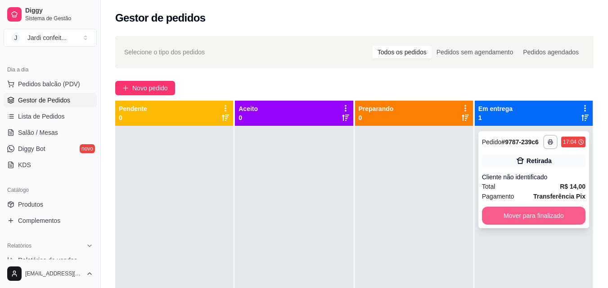
click at [517, 210] on button "Mover para finalizado" at bounding box center [533, 216] width 103 height 18
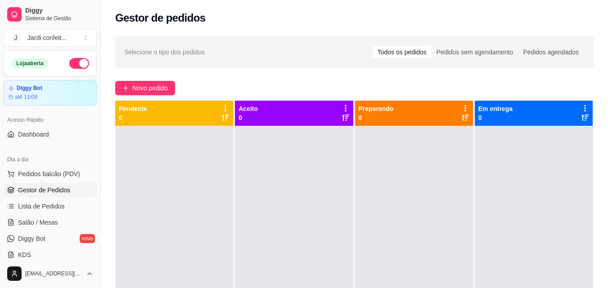
scroll to position [225, 0]
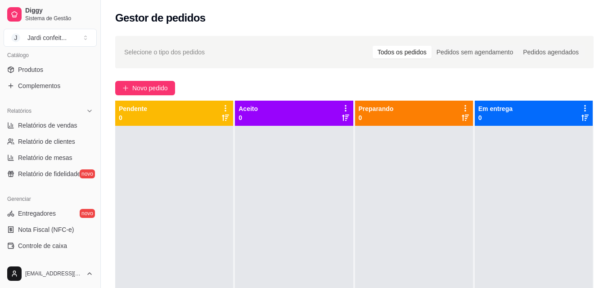
click at [55, 61] on div "Catálogo" at bounding box center [50, 55] width 93 height 14
click at [55, 73] on link "Produtos" at bounding box center [50, 70] width 93 height 14
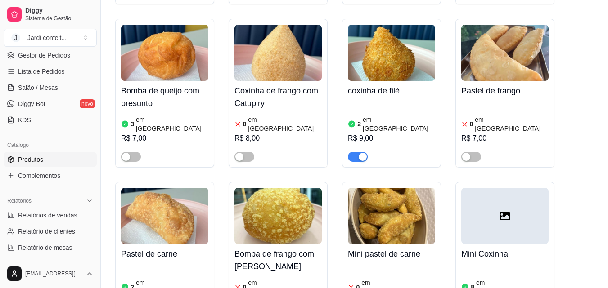
scroll to position [585, 0]
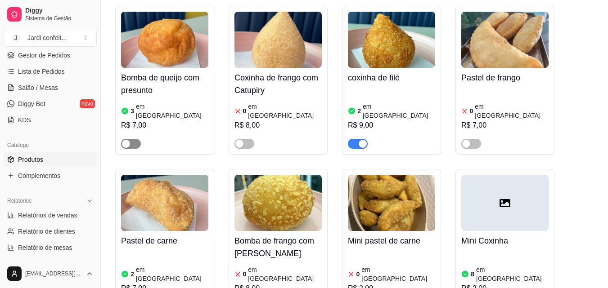
click at [133, 139] on span "button" at bounding box center [131, 144] width 20 height 10
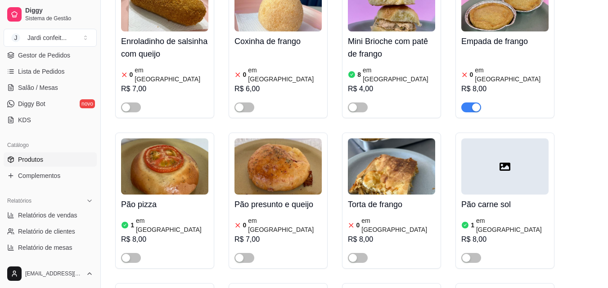
scroll to position [135, 0]
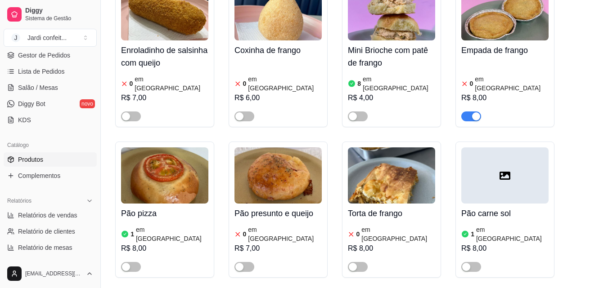
click at [467, 112] on span "button" at bounding box center [471, 117] width 20 height 10
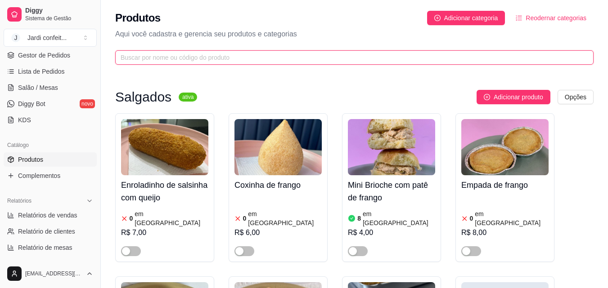
click at [319, 53] on input "text" at bounding box center [351, 58] width 460 height 10
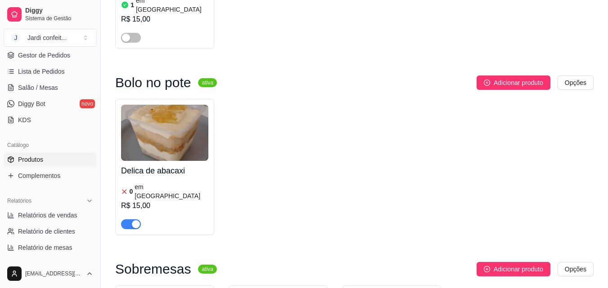
scroll to position [225, 0]
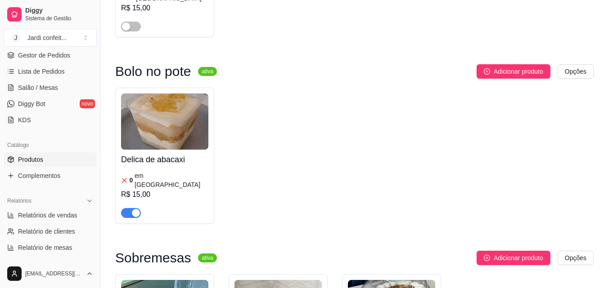
click at [127, 208] on span "button" at bounding box center [131, 213] width 20 height 10
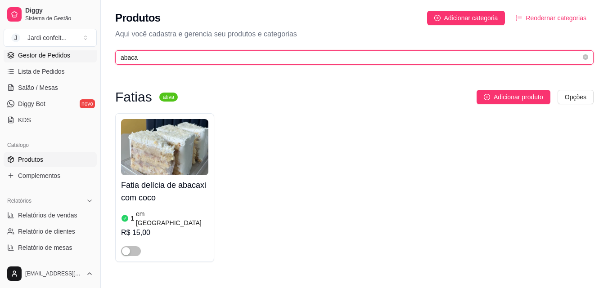
drag, startPoint x: 105, startPoint y: 57, endPoint x: 54, endPoint y: 57, distance: 50.8
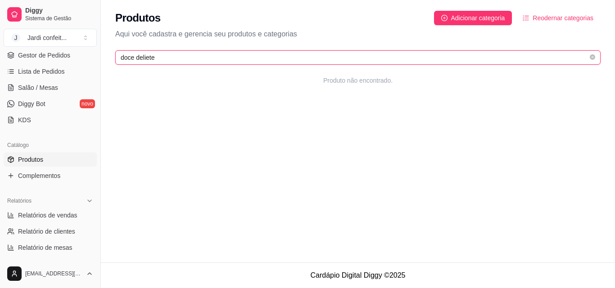
drag, startPoint x: 166, startPoint y: 56, endPoint x: 133, endPoint y: 59, distance: 33.9
click at [133, 59] on input "doce deliete" at bounding box center [354, 58] width 467 height 10
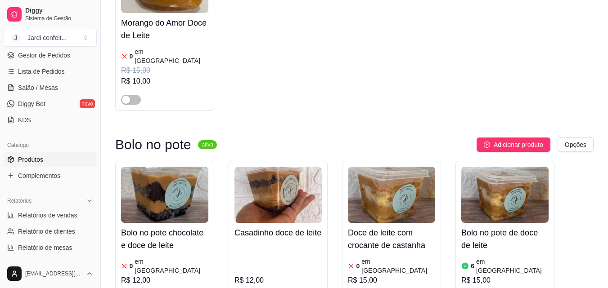
scroll to position [900, 0]
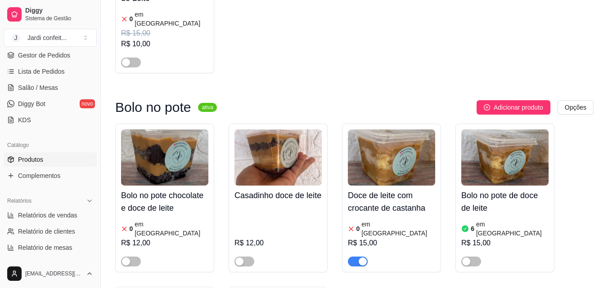
click at [351, 257] on span "button" at bounding box center [358, 262] width 20 height 10
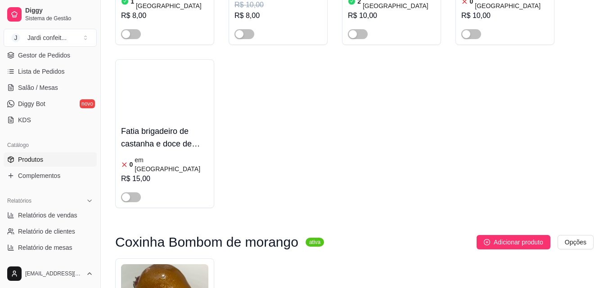
scroll to position [0, 0]
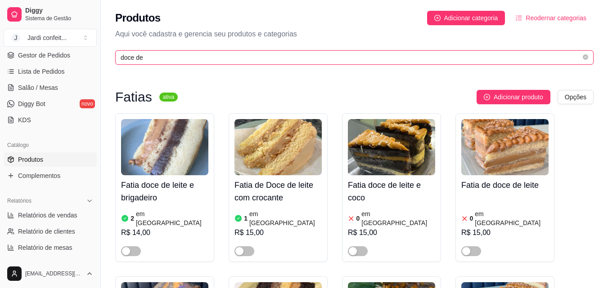
drag, startPoint x: 165, startPoint y: 60, endPoint x: 81, endPoint y: 63, distance: 84.2
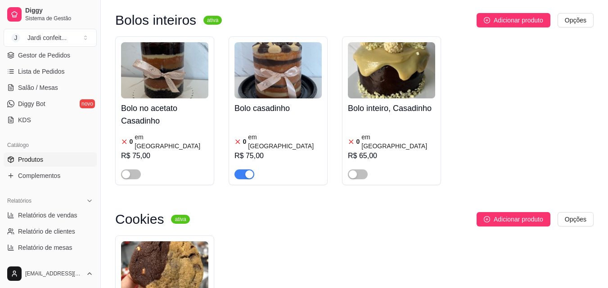
scroll to position [540, 0]
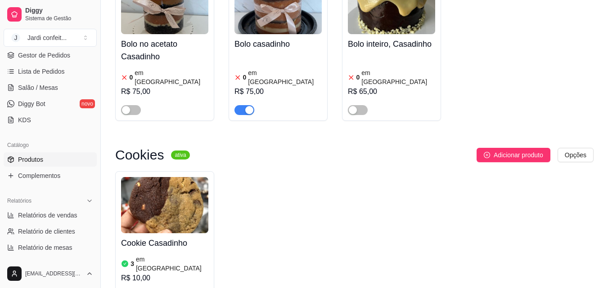
click at [242, 105] on span "button" at bounding box center [244, 110] width 20 height 10
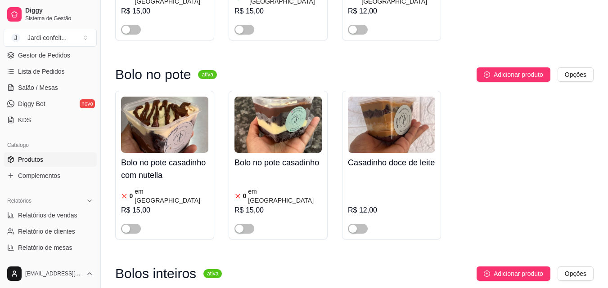
scroll to position [0, 0]
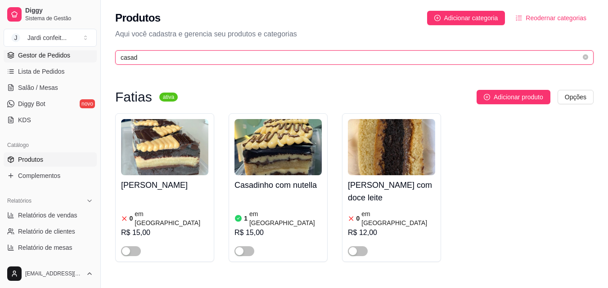
drag, startPoint x: 222, startPoint y: 54, endPoint x: 61, endPoint y: 51, distance: 161.1
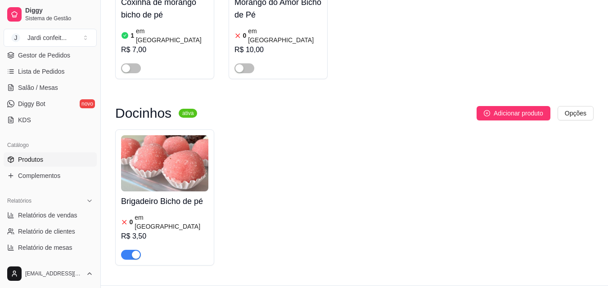
scroll to position [189, 0]
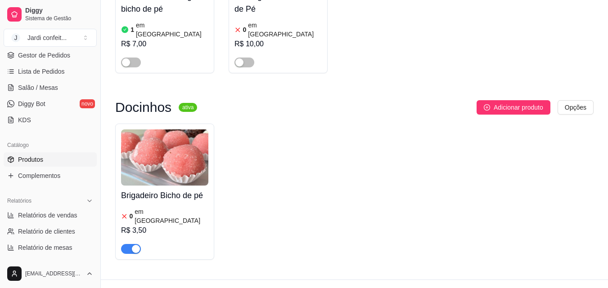
type input "bicho"
click at [127, 244] on span "button" at bounding box center [131, 249] width 20 height 10
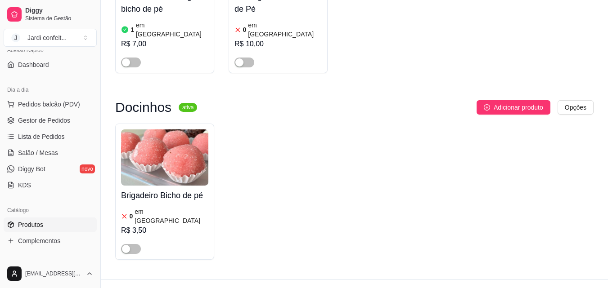
scroll to position [0, 0]
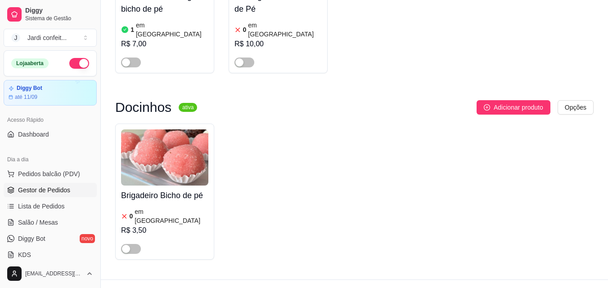
click at [55, 193] on span "Gestor de Pedidos" at bounding box center [44, 190] width 52 height 9
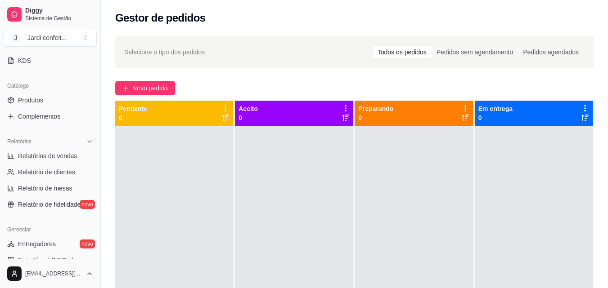
scroll to position [180, 0]
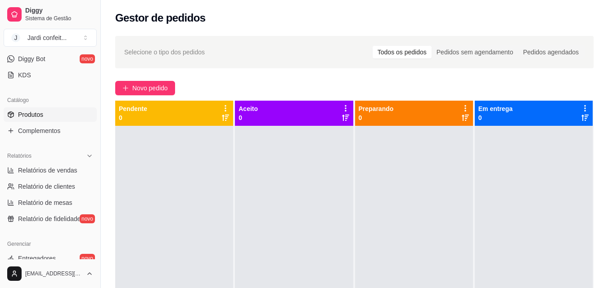
click at [80, 112] on link "Produtos" at bounding box center [50, 115] width 93 height 14
click at [34, 114] on span "Produtos" at bounding box center [30, 114] width 25 height 9
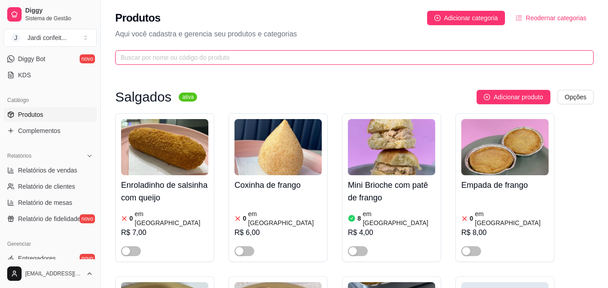
click at [188, 59] on input "text" at bounding box center [351, 58] width 460 height 10
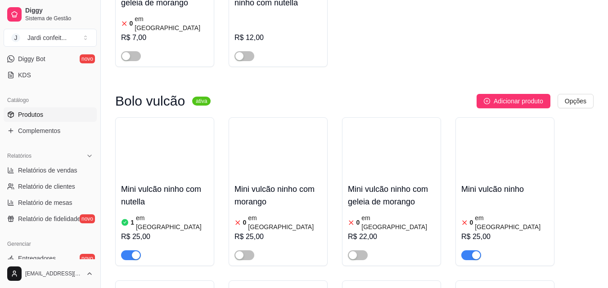
scroll to position [2790, 0]
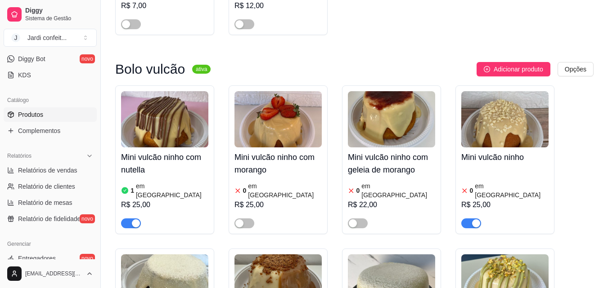
type input "ninho"
click at [468, 219] on span "button" at bounding box center [471, 224] width 20 height 10
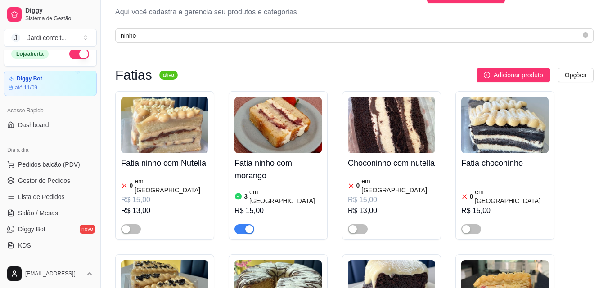
scroll to position [0, 0]
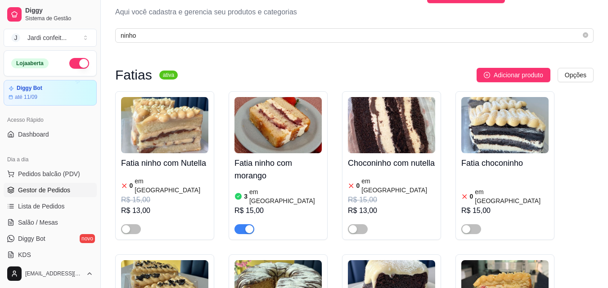
click at [67, 190] on span "Gestor de Pedidos" at bounding box center [44, 190] width 52 height 9
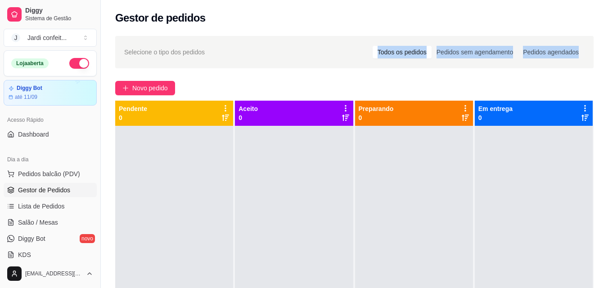
drag, startPoint x: 363, startPoint y: 47, endPoint x: 613, endPoint y: 52, distance: 250.2
click at [607, 52] on html "Diggy Sistema de Gestão J Jardi confeit ... Loja aberta Diggy Bot até 11/09 Ace…" at bounding box center [304, 144] width 608 height 288
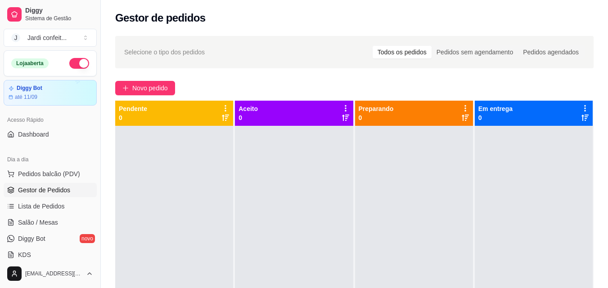
click at [586, 82] on div "Novo pedido" at bounding box center [354, 88] width 478 height 14
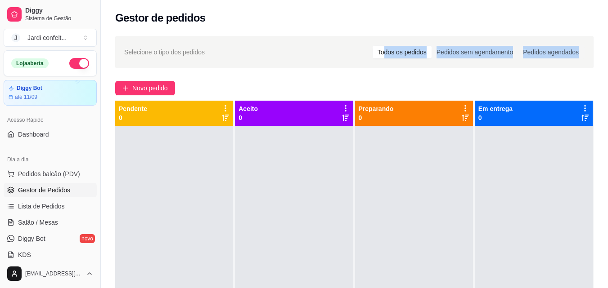
drag, startPoint x: 578, startPoint y: 54, endPoint x: 359, endPoint y: 60, distance: 219.7
click at [383, 53] on div "Selecione o tipo dos pedidos Todos os pedidos Pedidos sem agendamento Pedidos a…" at bounding box center [354, 52] width 478 height 32
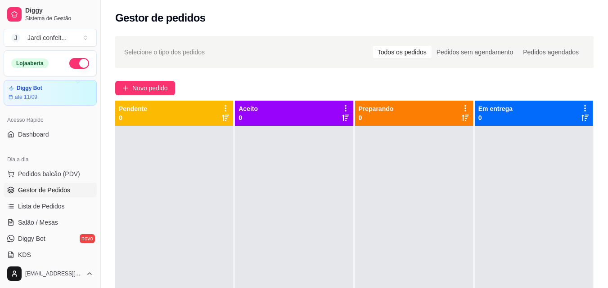
click at [345, 75] on div "Selecione o tipo dos pedidos Todos os pedidos Pedidos sem agendamento Pedidos a…" at bounding box center [354, 215] width 507 height 369
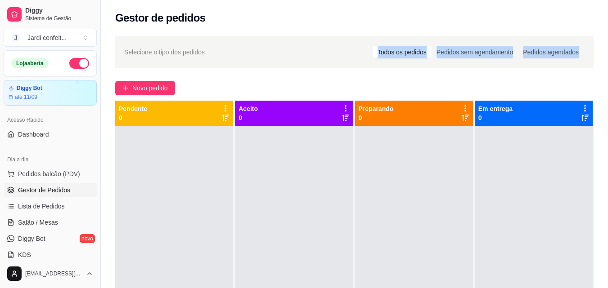
drag, startPoint x: 363, startPoint y: 54, endPoint x: 614, endPoint y: 38, distance: 252.0
click at [607, 37] on html "Diggy Sistema de Gestão J Jardi confeit ... Loja aberta Diggy Bot até 11/09 Ace…" at bounding box center [304, 144] width 608 height 288
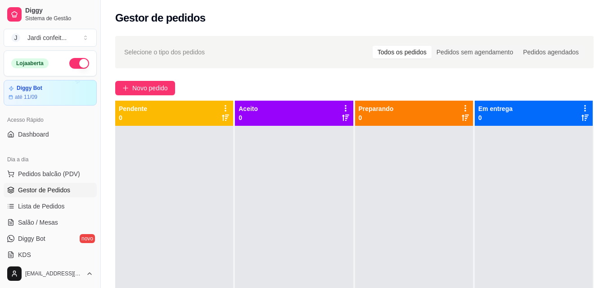
click at [585, 76] on div "Selecione o tipo dos pedidos Todos os pedidos Pedidos sem agendamento Pedidos a…" at bounding box center [354, 215] width 507 height 369
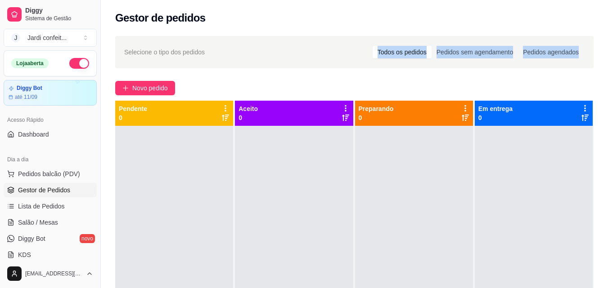
drag, startPoint x: 584, startPoint y: 52, endPoint x: 346, endPoint y: 56, distance: 238.5
click at [346, 56] on div "Selecione o tipo dos pedidos Todos os pedidos Pedidos sem agendamento Pedidos a…" at bounding box center [354, 52] width 460 height 14
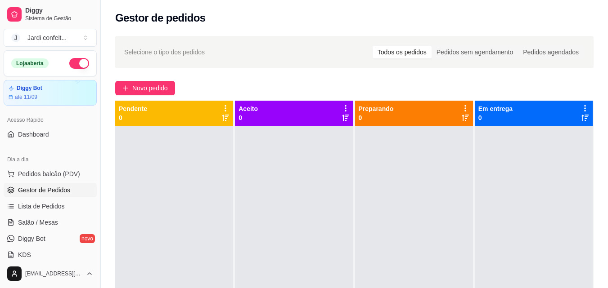
click at [340, 77] on div "Selecione o tipo dos pedidos Todos os pedidos Pedidos sem agendamento Pedidos a…" at bounding box center [354, 215] width 507 height 369
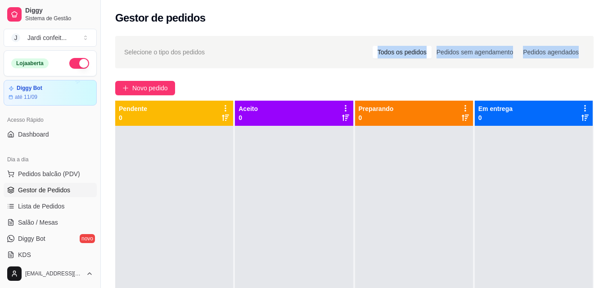
drag, startPoint x: 369, startPoint y: 54, endPoint x: 614, endPoint y: 50, distance: 245.7
click at [607, 48] on html "Diggy Sistema de Gestão J Jardi confeit ... Loja aberta Diggy Bot até 11/09 Ace…" at bounding box center [304, 144] width 608 height 288
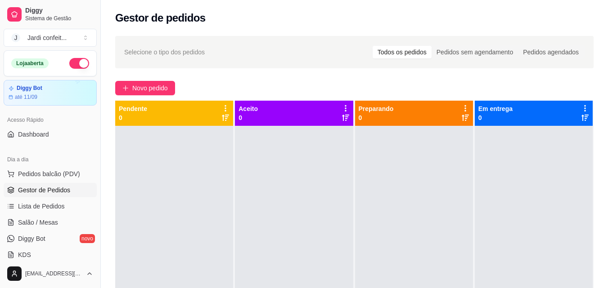
click at [593, 85] on div "Novo pedido" at bounding box center [354, 88] width 478 height 14
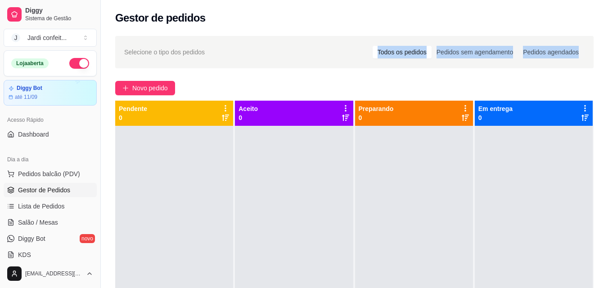
drag, startPoint x: 579, startPoint y: 53, endPoint x: 344, endPoint y: 56, distance: 234.9
click at [344, 56] on div "Selecione o tipo dos pedidos Todos os pedidos Pedidos sem agendamento Pedidos a…" at bounding box center [354, 52] width 478 height 32
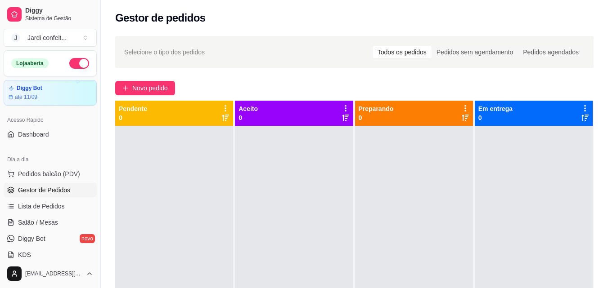
click at [375, 94] on div "Novo pedido" at bounding box center [354, 88] width 478 height 14
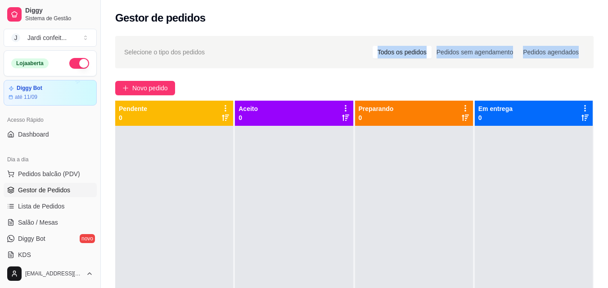
drag, startPoint x: 371, startPoint y: 53, endPoint x: 614, endPoint y: 53, distance: 243.0
click at [607, 46] on html "Diggy Sistema de Gestão J Jardi confeit ... Loja aberta Diggy Bot até 11/09 Ace…" at bounding box center [304, 144] width 608 height 288
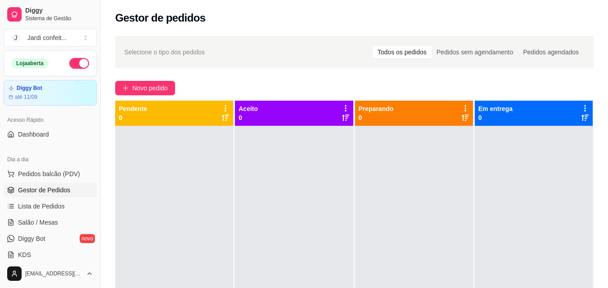
click at [585, 86] on div "Novo pedido" at bounding box center [354, 88] width 478 height 14
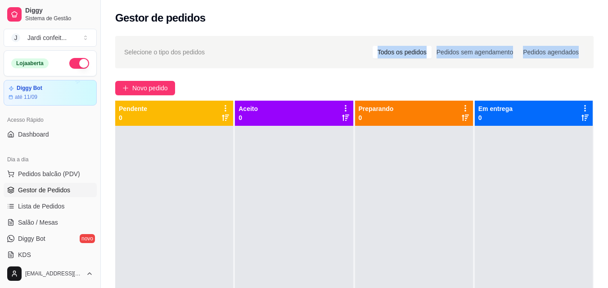
drag, startPoint x: 591, startPoint y: 50, endPoint x: 268, endPoint y: 50, distance: 323.1
click at [268, 50] on div "Selecione o tipo dos pedidos Todos os pedidos Pedidos sem agendamento Pedidos a…" at bounding box center [354, 52] width 478 height 32
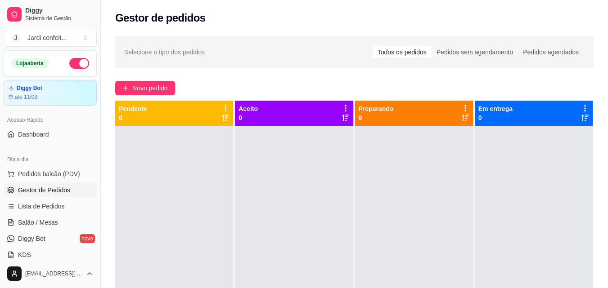
click at [302, 90] on div "Novo pedido" at bounding box center [354, 88] width 478 height 14
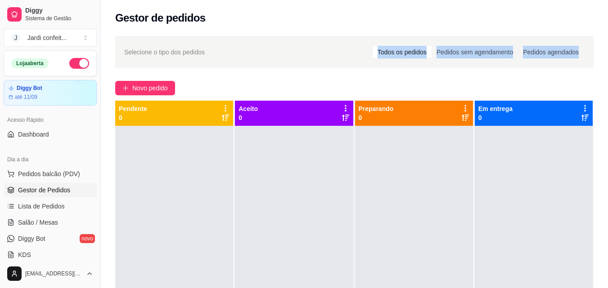
drag, startPoint x: 363, startPoint y: 54, endPoint x: 609, endPoint y: 48, distance: 246.2
click at [607, 49] on html "Diggy Sistema de Gestão J Jardi confeit ... Loja aberta Diggy Bot até 11/09 Ace…" at bounding box center [304, 144] width 608 height 288
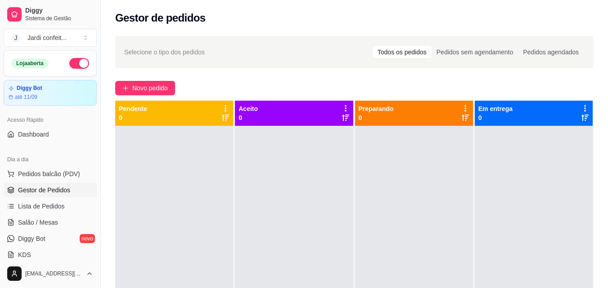
click at [580, 26] on div "Gestor de pedidos" at bounding box center [354, 15] width 507 height 31
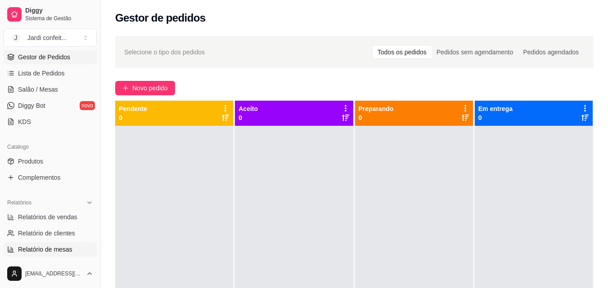
scroll to position [180, 0]
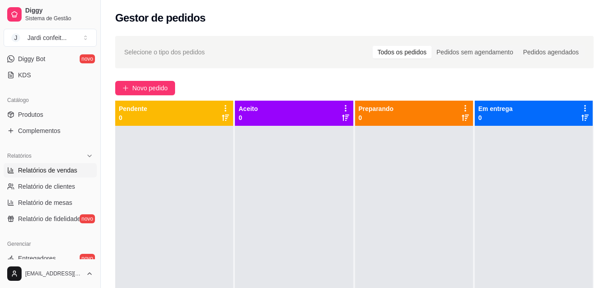
click at [71, 175] on link "Relatórios de vendas" at bounding box center [50, 170] width 93 height 14
select select "ALL"
select select "0"
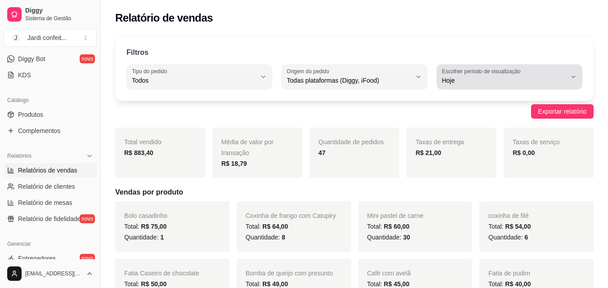
click at [533, 77] on span "Hoje" at bounding box center [504, 80] width 124 height 9
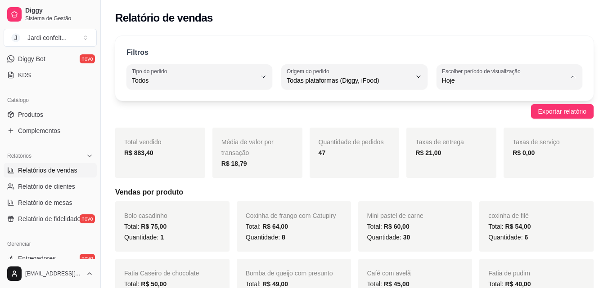
click at [469, 194] on span "Customizado" at bounding box center [504, 190] width 117 height 9
type input "-1"
select select "-1"
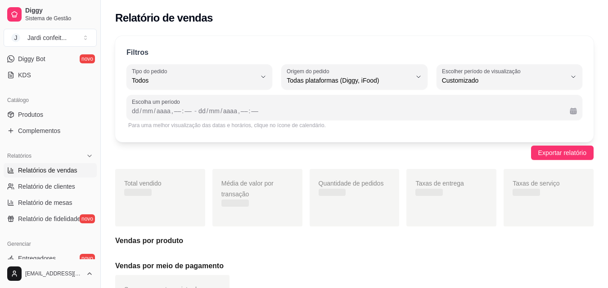
scroll to position [9, 0]
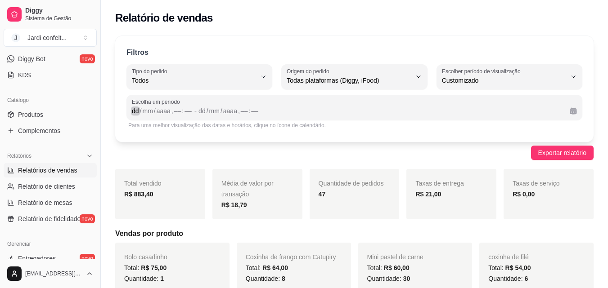
click at [141, 109] on div "/" at bounding box center [141, 111] width 4 height 9
click at [144, 111] on div "mm" at bounding box center [147, 111] width 12 height 9
click at [136, 112] on div "dd" at bounding box center [135, 111] width 9 height 9
click at [143, 111] on div "mm" at bounding box center [147, 111] width 12 height 9
click at [136, 112] on div "dd" at bounding box center [135, 111] width 9 height 9
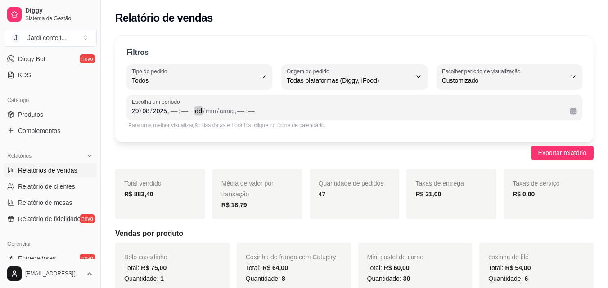
click at [202, 110] on div "/" at bounding box center [204, 111] width 4 height 9
drag, startPoint x: 449, startPoint y: 143, endPoint x: 463, endPoint y: 140, distance: 14.7
click at [298, 112] on div "01 / 09 / 2025 , –– : ––" at bounding box center [379, 111] width 368 height 11
click at [179, 115] on div ":" at bounding box center [180, 111] width 4 height 9
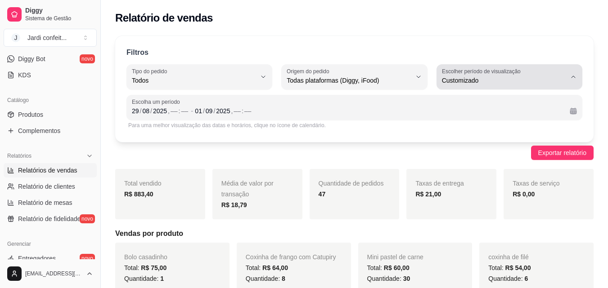
click at [533, 75] on div "Customizado" at bounding box center [504, 77] width 124 height 18
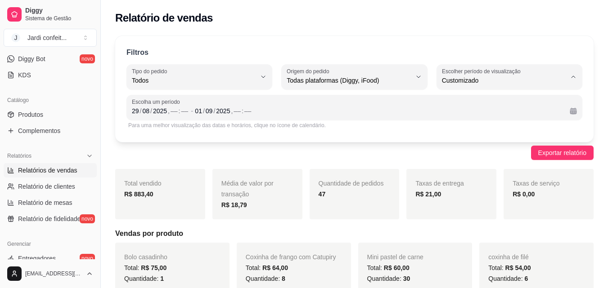
click at [464, 121] on span "Ontem" at bounding box center [504, 116] width 117 height 9
type input "1"
select select "1"
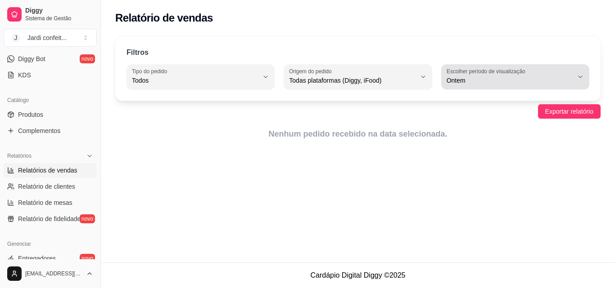
click at [547, 76] on span "Ontem" at bounding box center [509, 80] width 126 height 9
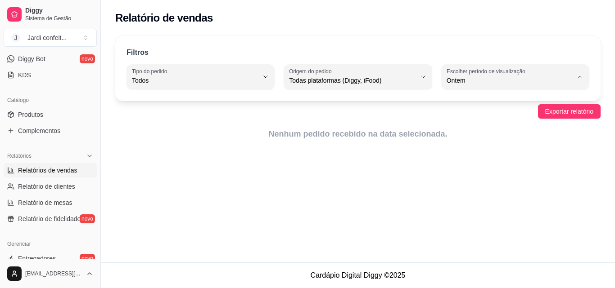
click at [451, 139] on li "7 dias" at bounding box center [514, 132] width 135 height 14
type input "7"
select select "7"
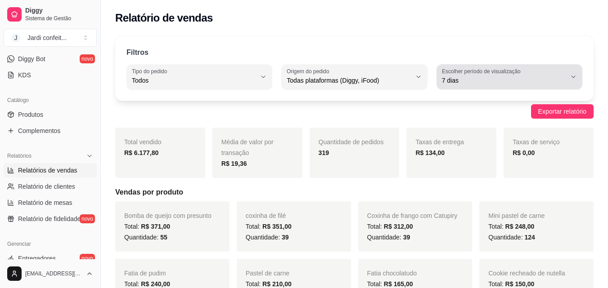
click at [554, 81] on span "7 dias" at bounding box center [504, 80] width 124 height 9
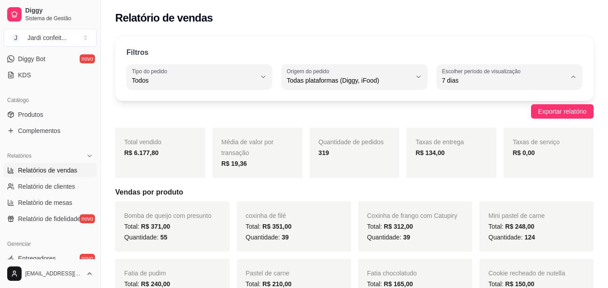
click at [478, 104] on span "Hoje" at bounding box center [504, 102] width 117 height 9
type input "0"
select select "0"
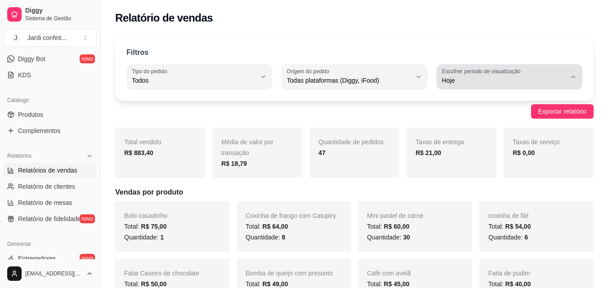
click at [572, 81] on button "Escolher período de visualização Hoje" at bounding box center [509, 76] width 146 height 25
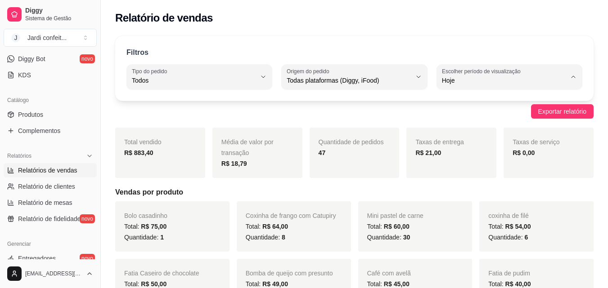
click at [258, 40] on div "Filtros ALL Tipo do pedido Todos Entrega Retirada Mesa Consumo local Tipo do pe…" at bounding box center [354, 68] width 478 height 65
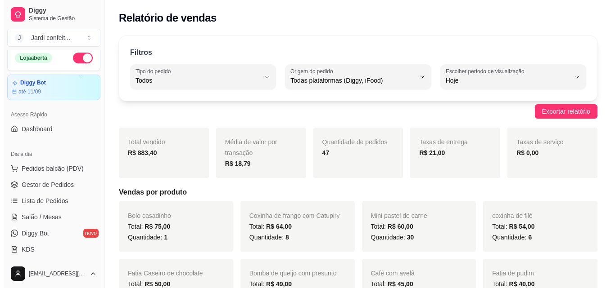
scroll to position [0, 0]
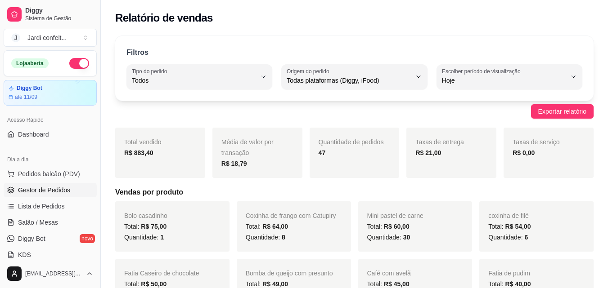
click at [62, 196] on link "Gestor de Pedidos" at bounding box center [50, 190] width 93 height 14
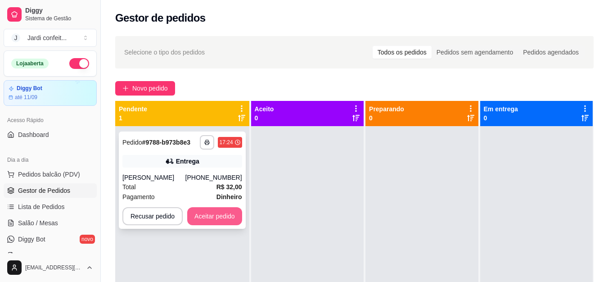
click at [207, 212] on button "Aceitar pedido" at bounding box center [214, 216] width 55 height 18
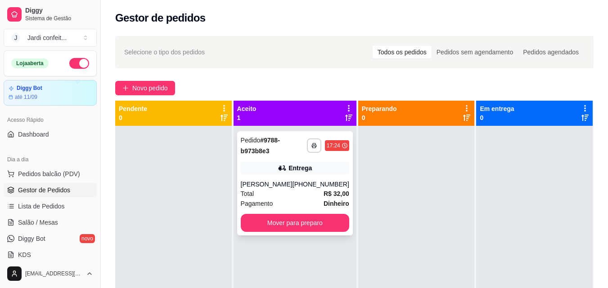
click at [305, 181] on div "(86) 98176-8528" at bounding box center [320, 184] width 57 height 9
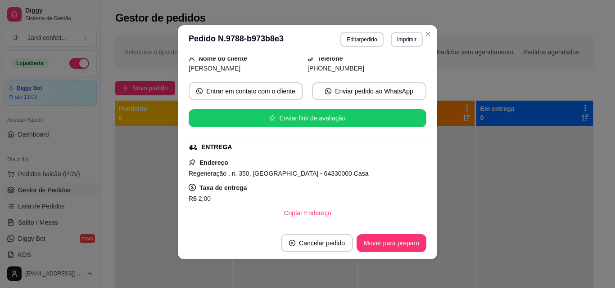
scroll to position [23, 0]
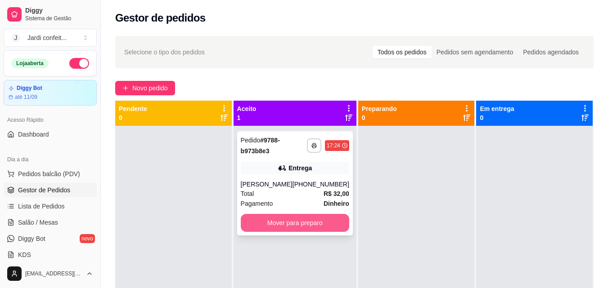
click at [322, 228] on button "Mover para preparo" at bounding box center [295, 223] width 108 height 18
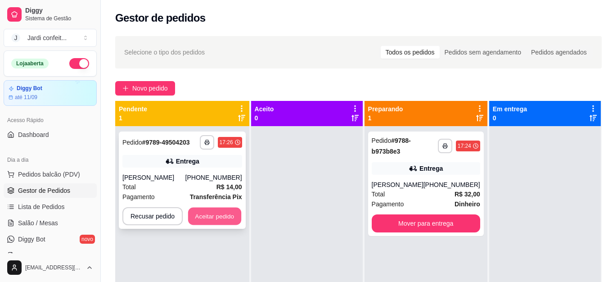
click at [220, 217] on button "Aceitar pedido" at bounding box center [214, 216] width 53 height 18
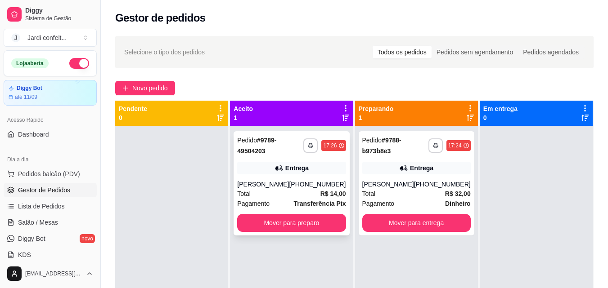
click at [314, 222] on div "**********" at bounding box center [292, 183] width 116 height 104
click at [313, 232] on button "Mover para preparo" at bounding box center [291, 223] width 108 height 18
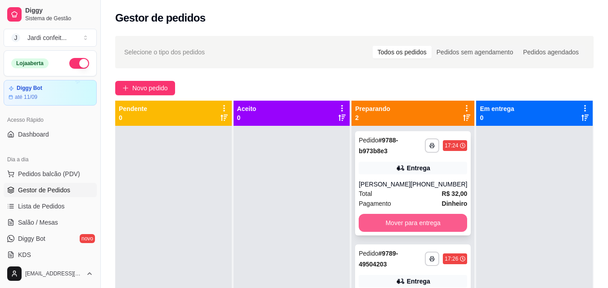
click at [374, 232] on button "Mover para entrega" at bounding box center [413, 223] width 108 height 18
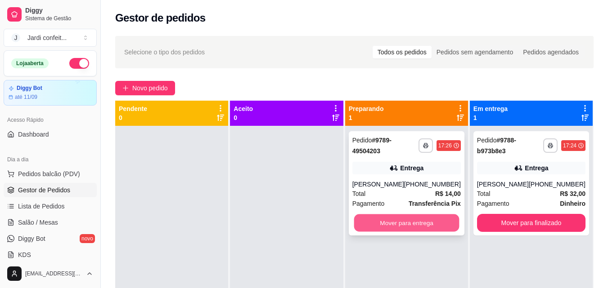
click at [374, 232] on button "Mover para entrega" at bounding box center [406, 224] width 105 height 18
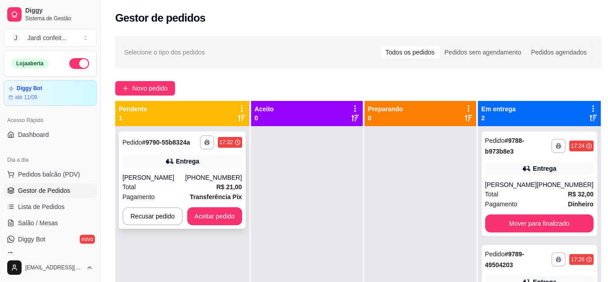
click at [213, 191] on div "Total R$ 21,00" at bounding box center [182, 187] width 120 height 10
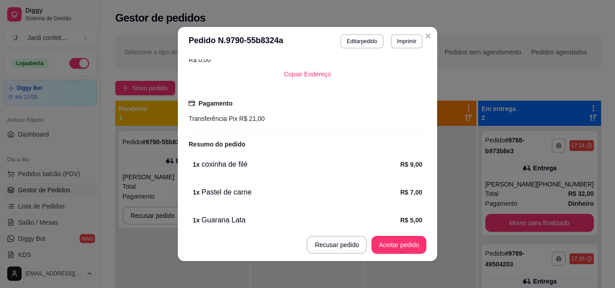
scroll to position [250, 0]
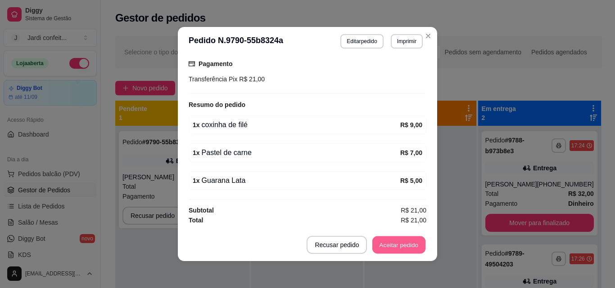
click at [406, 243] on button "Aceitar pedido" at bounding box center [398, 246] width 53 height 18
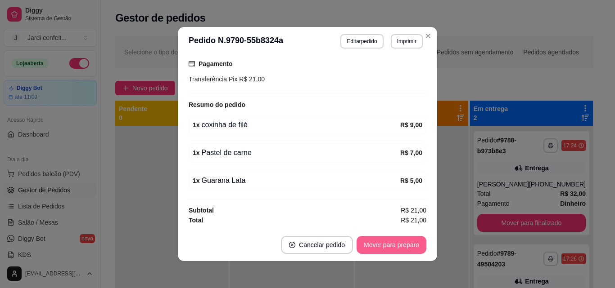
click at [376, 249] on button "Mover para preparo" at bounding box center [391, 245] width 70 height 18
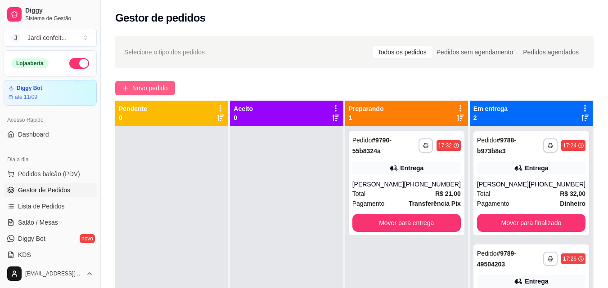
click at [152, 83] on span "Novo pedido" at bounding box center [150, 88] width 36 height 10
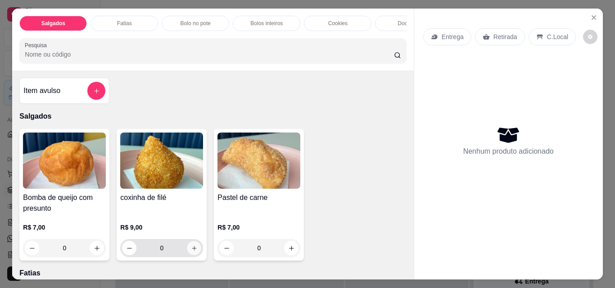
click at [189, 247] on button "increase-product-quantity" at bounding box center [194, 249] width 14 height 14
type input "1"
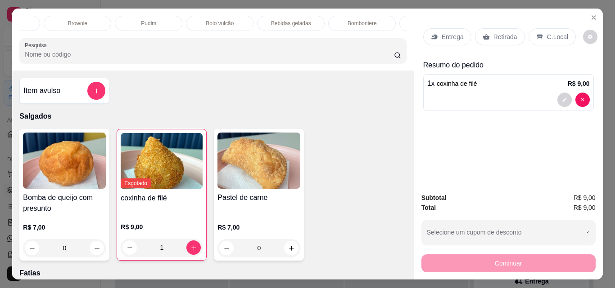
scroll to position [0, 403]
click at [299, 20] on p "Bebidas geladas" at bounding box center [290, 23] width 40 height 7
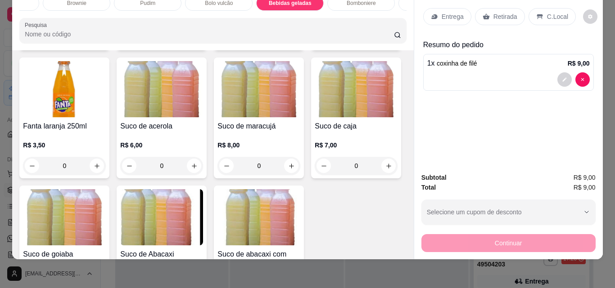
type input "1"
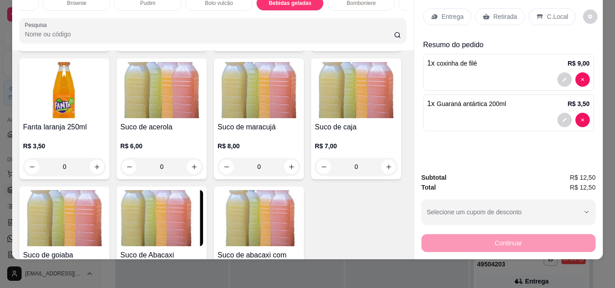
click at [457, 12] on p "Entrega" at bounding box center [452, 16] width 22 height 9
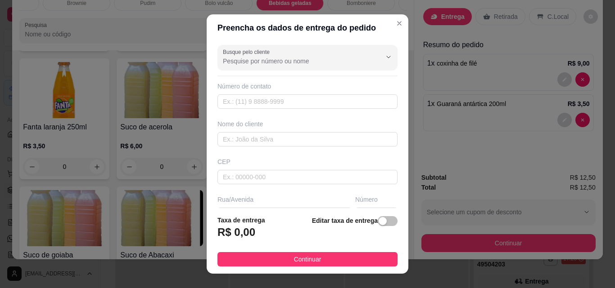
scroll to position [136, 0]
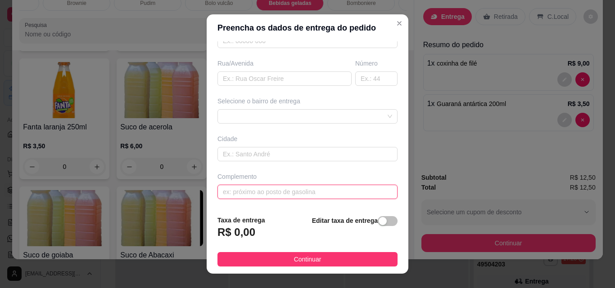
click at [292, 195] on input "text" at bounding box center [307, 192] width 180 height 14
click at [294, 189] on input "text" at bounding box center [307, 192] width 180 height 14
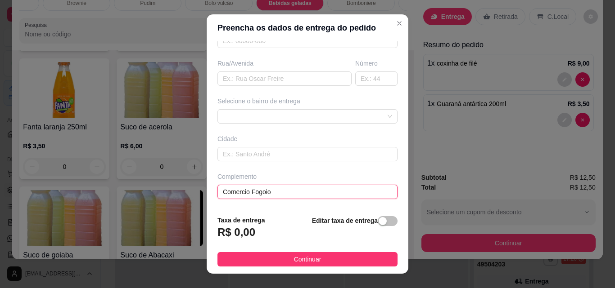
type input "Comercio Fogoio"
click at [316, 270] on footer "Taxa de entrega R$ 0,00 Editar taxa de entrega Continuar" at bounding box center [308, 241] width 202 height 66
click at [364, 260] on button "Continuar" at bounding box center [307, 259] width 180 height 14
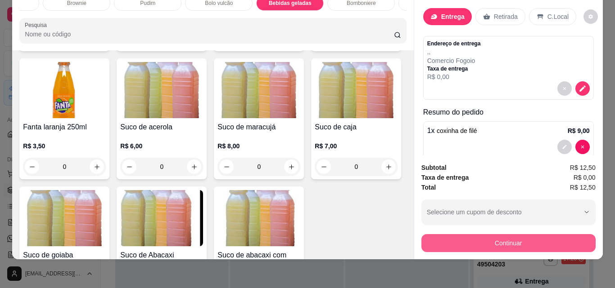
click at [495, 234] on button "Continuar" at bounding box center [508, 243] width 174 height 18
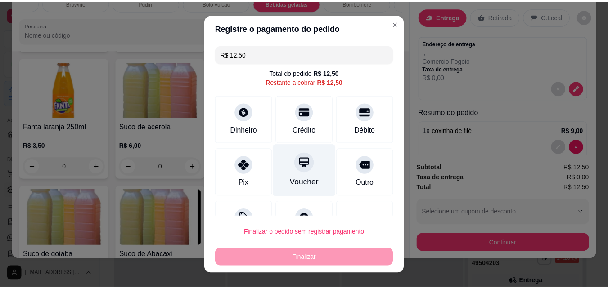
scroll to position [36, 0]
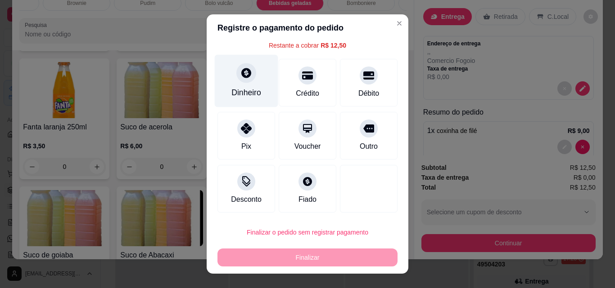
click at [231, 87] on div "Dinheiro" at bounding box center [246, 93] width 30 height 12
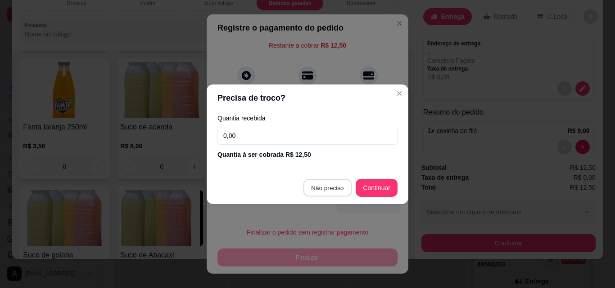
type input "R$ 0,00"
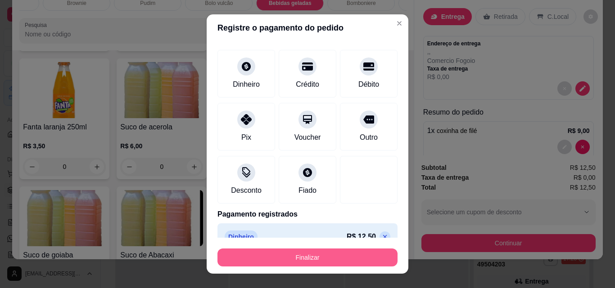
click at [335, 256] on button "Finalizar" at bounding box center [307, 258] width 180 height 18
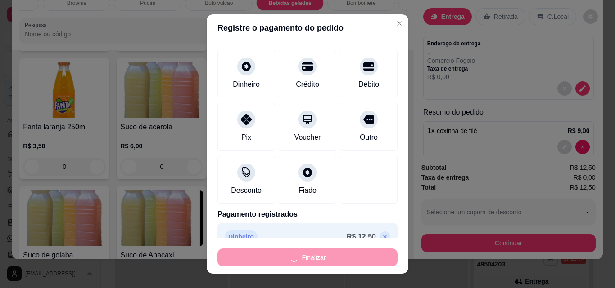
type input "0"
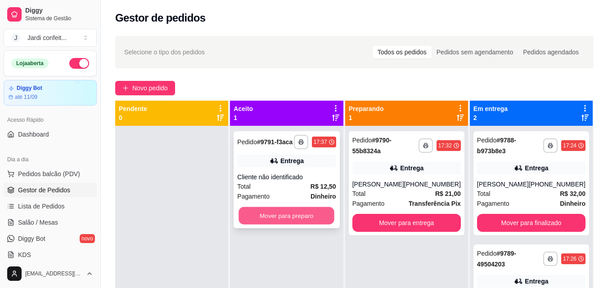
click at [312, 221] on button "Mover para preparo" at bounding box center [287, 216] width 96 height 18
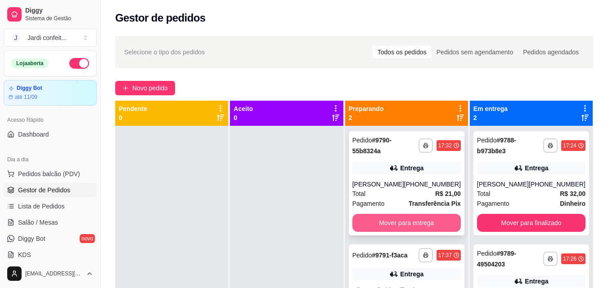
click at [414, 222] on button "Mover para entrega" at bounding box center [406, 223] width 108 height 18
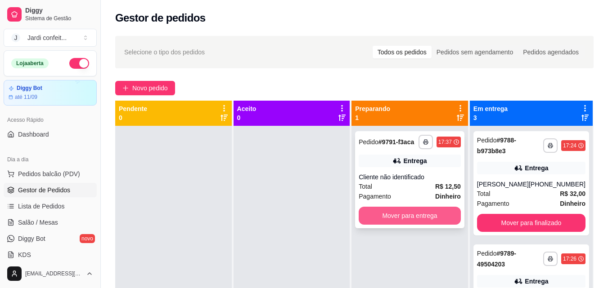
click at [417, 221] on button "Mover para entrega" at bounding box center [410, 216] width 102 height 18
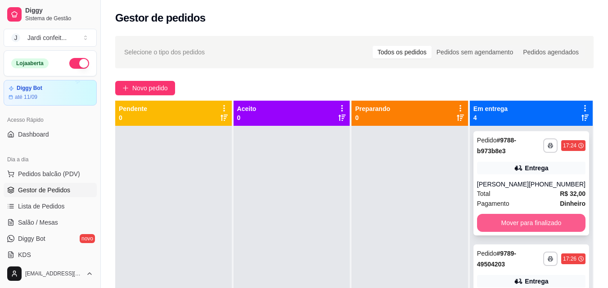
click at [508, 229] on button "Mover para finalizado" at bounding box center [531, 223] width 108 height 18
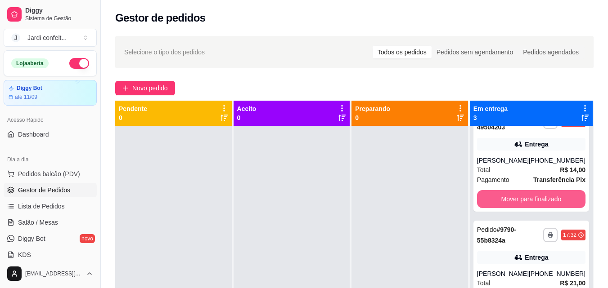
scroll to position [45, 0]
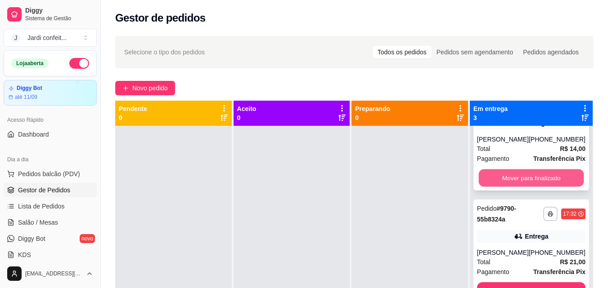
click at [510, 187] on button "Mover para finalizado" at bounding box center [530, 179] width 105 height 18
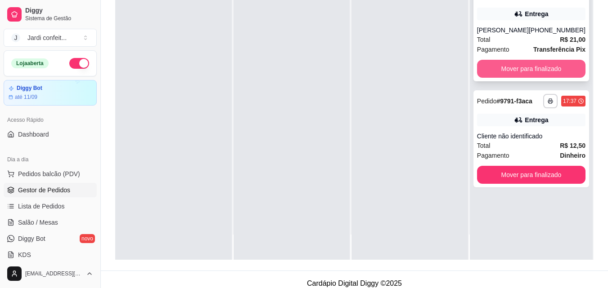
scroll to position [135, 0]
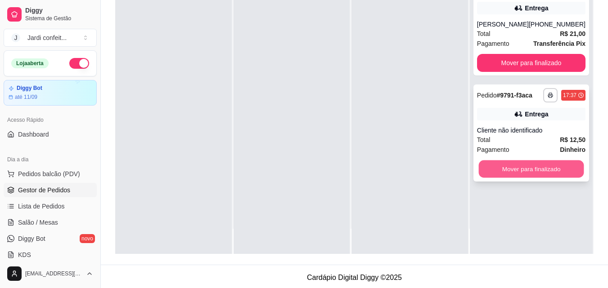
click at [537, 171] on button "Mover para finalizado" at bounding box center [530, 170] width 105 height 18
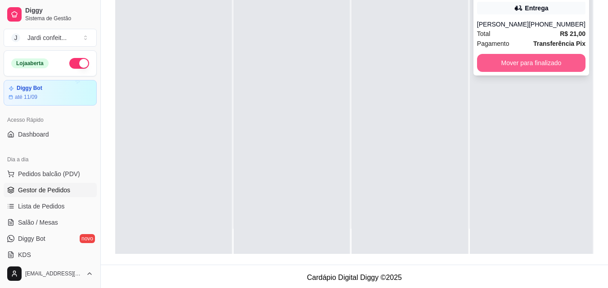
click at [508, 60] on button "Mover para finalizado" at bounding box center [531, 63] width 108 height 18
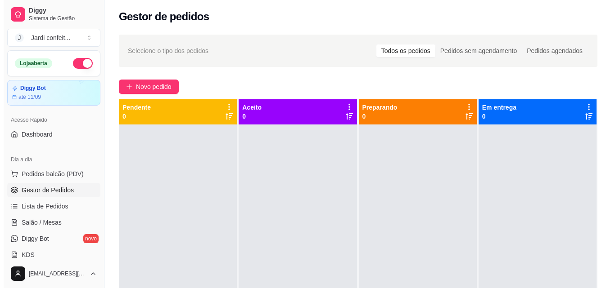
scroll to position [0, 0]
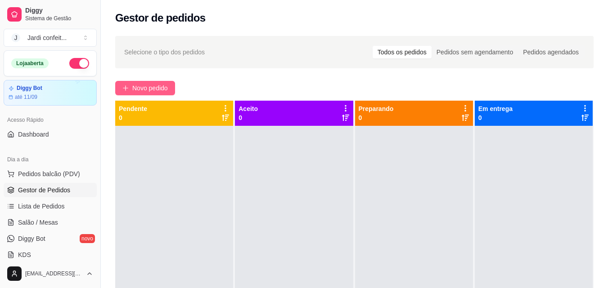
click at [161, 90] on span "Novo pedido" at bounding box center [150, 88] width 36 height 10
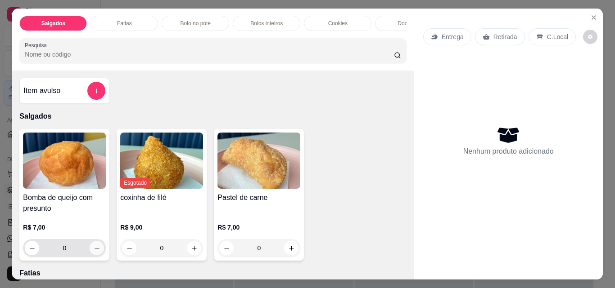
click at [95, 252] on icon "increase-product-quantity" at bounding box center [97, 248] width 7 height 7
type input "1"
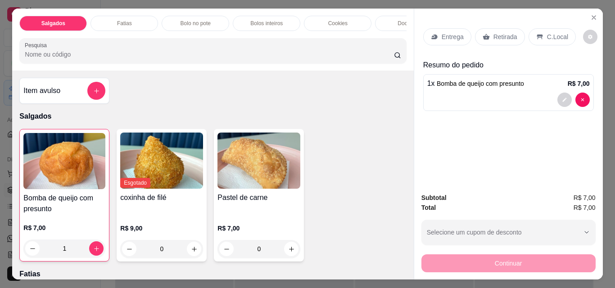
click at [348, 17] on div "Cookies" at bounding box center [337, 23] width 67 height 15
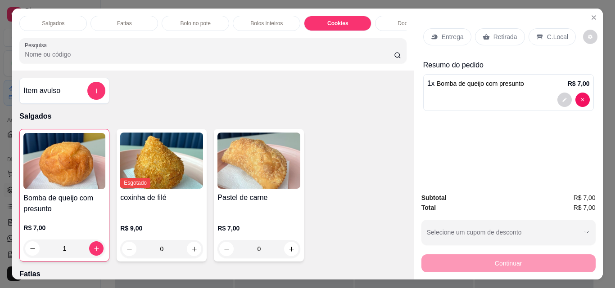
scroll to position [23, 0]
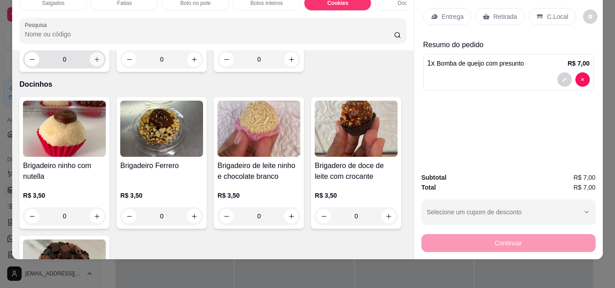
click at [94, 63] on icon "increase-product-quantity" at bounding box center [97, 59] width 7 height 7
type input "1"
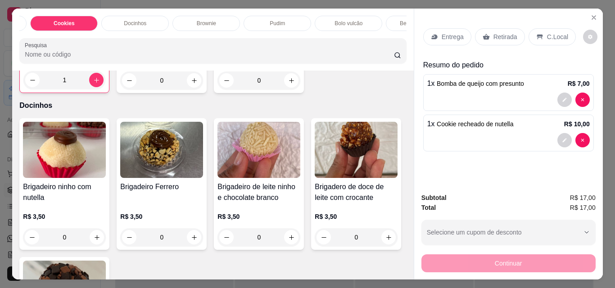
scroll to position [0, 333]
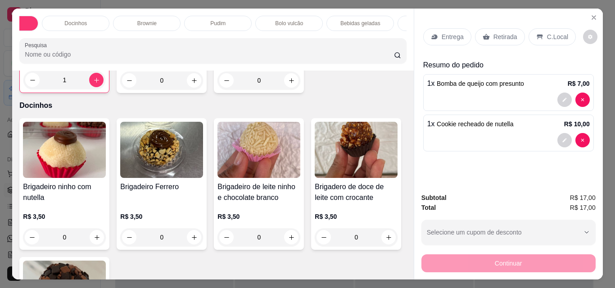
click at [378, 22] on div "Bebidas geladas" at bounding box center [359, 23] width 67 height 15
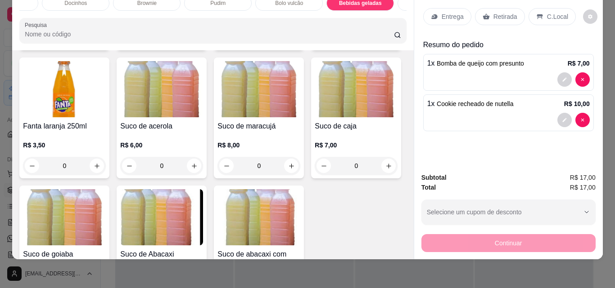
scroll to position [1941, 0]
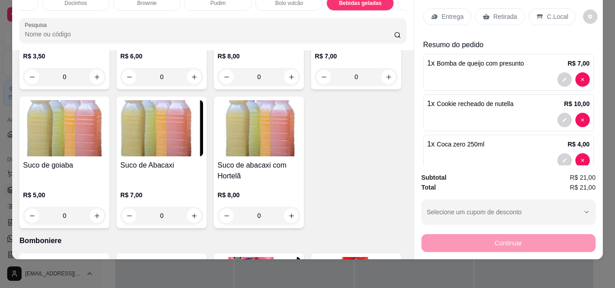
type input "1"
click at [564, 10] on div "C.Local" at bounding box center [551, 16] width 47 height 17
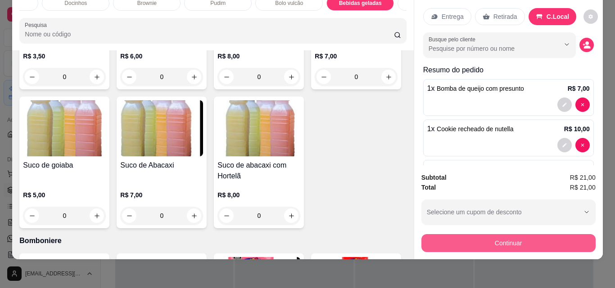
click at [524, 234] on button "Continuar" at bounding box center [508, 243] width 174 height 18
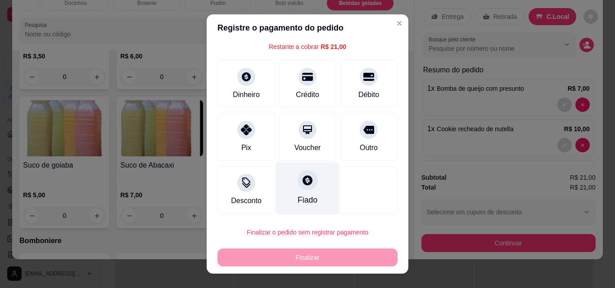
scroll to position [36, 0]
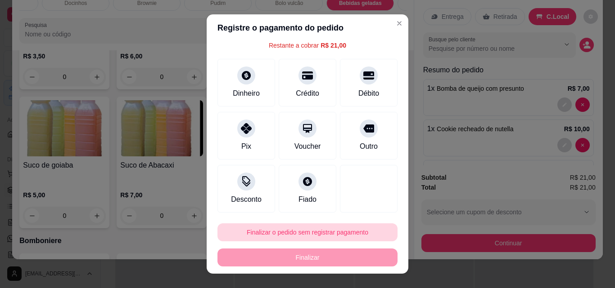
click at [341, 234] on button "Finalizar o pedido sem registrar pagamento" at bounding box center [307, 233] width 180 height 18
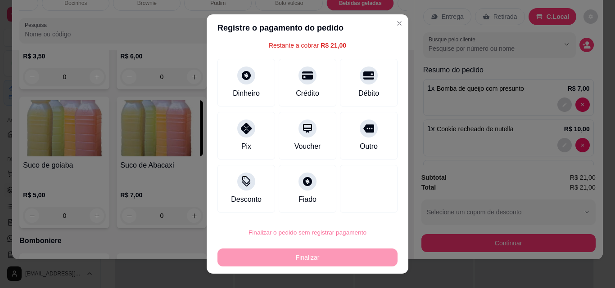
click at [374, 209] on button "Confirmar" at bounding box center [359, 207] width 33 height 14
type input "0"
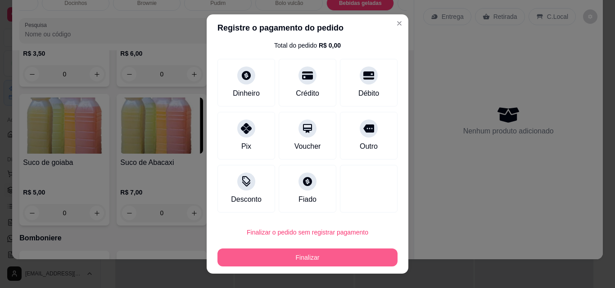
type input "R$ 0,00"
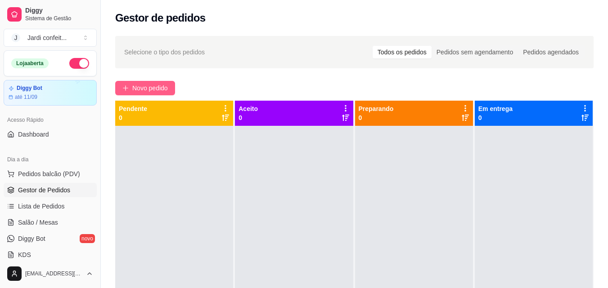
click at [169, 85] on button "Novo pedido" at bounding box center [145, 88] width 60 height 14
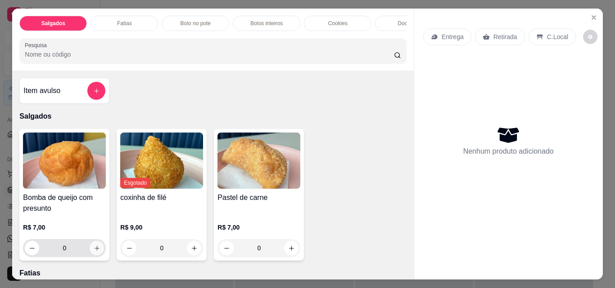
click at [98, 252] on button "increase-product-quantity" at bounding box center [97, 248] width 14 height 14
type input "1"
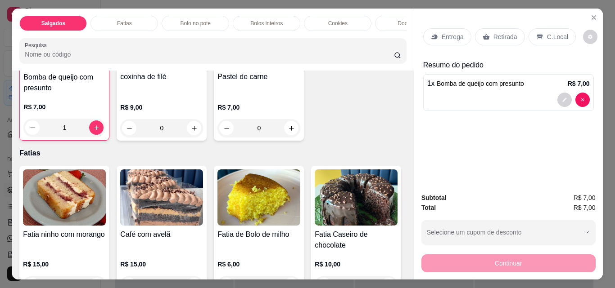
scroll to position [225, 0]
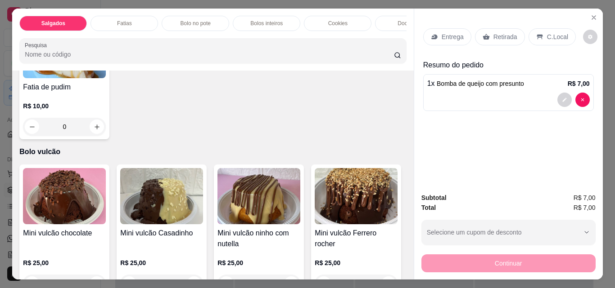
type input "1"
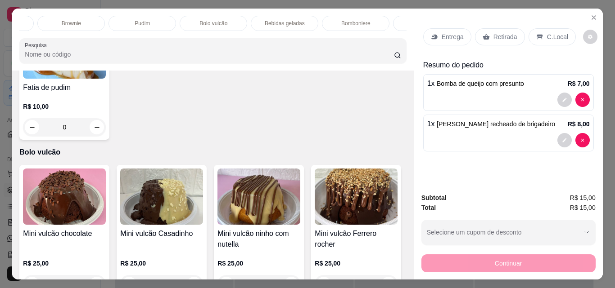
scroll to position [0, 417]
click at [298, 22] on div "Bebidas geladas" at bounding box center [276, 23] width 67 height 15
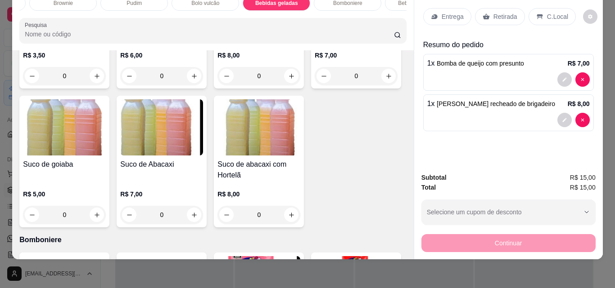
scroll to position [2076, 0]
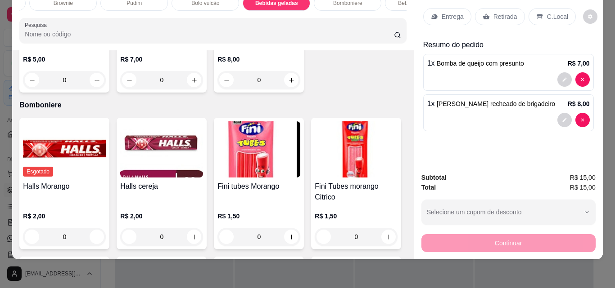
type input "1"
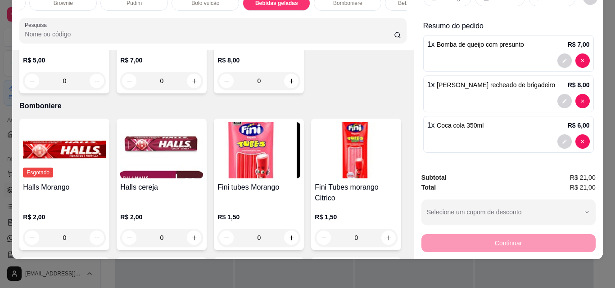
scroll to position [0, 0]
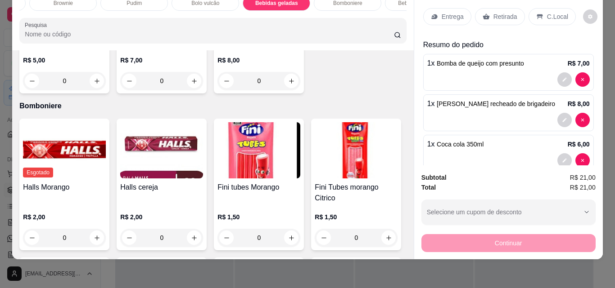
click at [507, 12] on p "Retirada" at bounding box center [505, 16] width 24 height 9
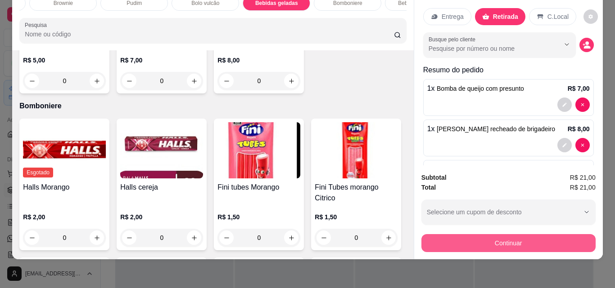
click at [543, 238] on button "Continuar" at bounding box center [508, 243] width 174 height 18
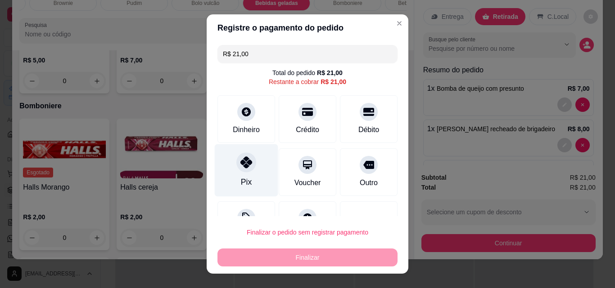
click at [242, 173] on div "Pix" at bounding box center [246, 170] width 63 height 53
type input "R$ 0,00"
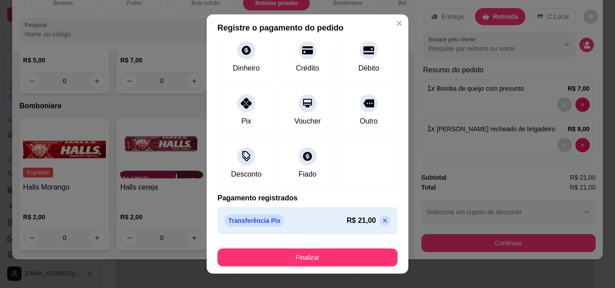
scroll to position [14, 0]
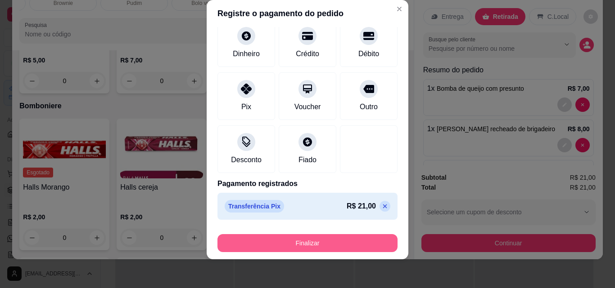
click at [337, 240] on button "Finalizar" at bounding box center [307, 243] width 180 height 18
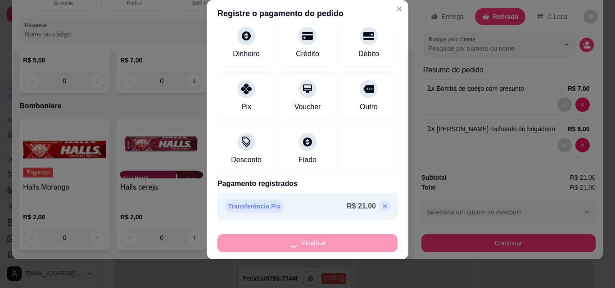
type input "0"
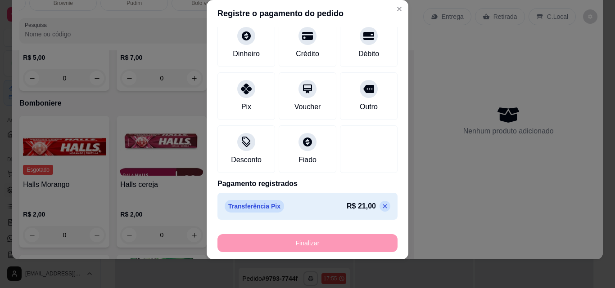
type input "-R$ 21,00"
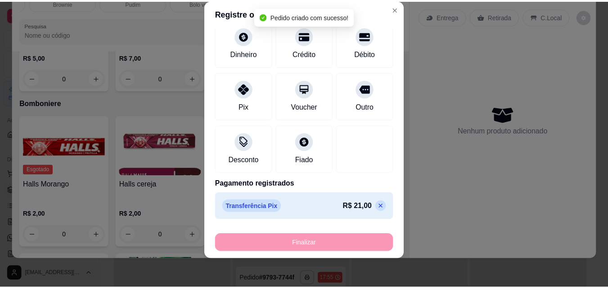
scroll to position [2074, 0]
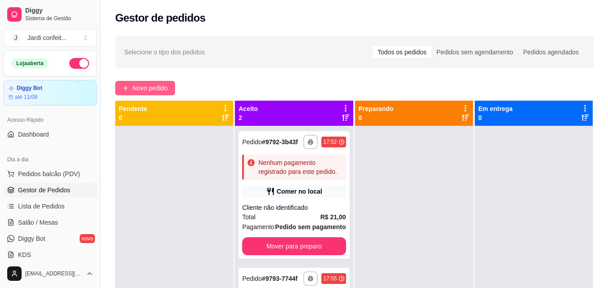
click at [150, 94] on button "Novo pedido" at bounding box center [145, 88] width 60 height 14
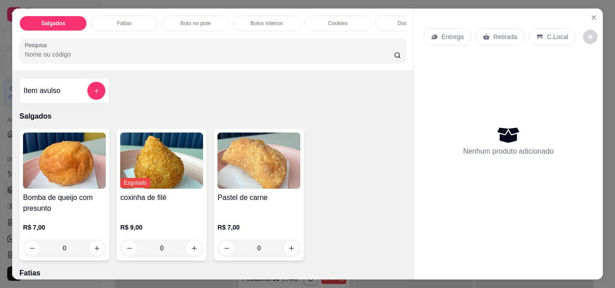
click at [135, 19] on div "Fatias" at bounding box center [123, 23] width 67 height 15
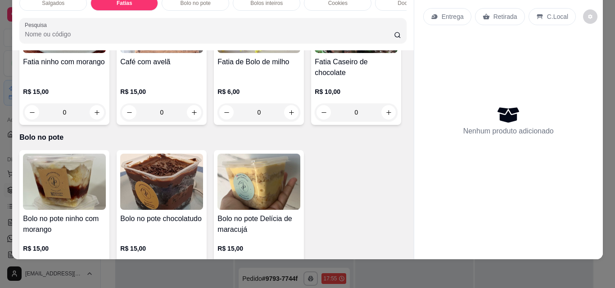
scroll to position [333, 0]
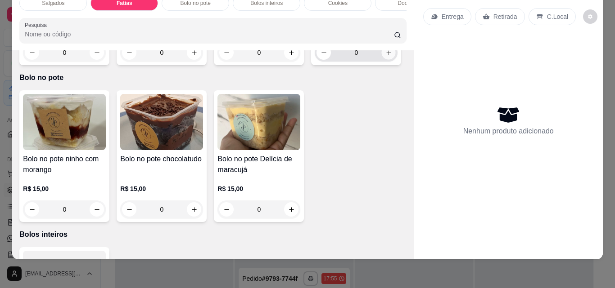
click at [382, 60] on button "increase-product-quantity" at bounding box center [389, 53] width 14 height 14
type input "1"
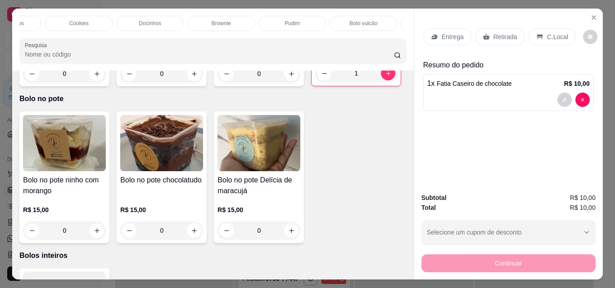
scroll to position [0, 279]
click at [136, 23] on p "Docinhos" at bounding box center [130, 23] width 22 height 7
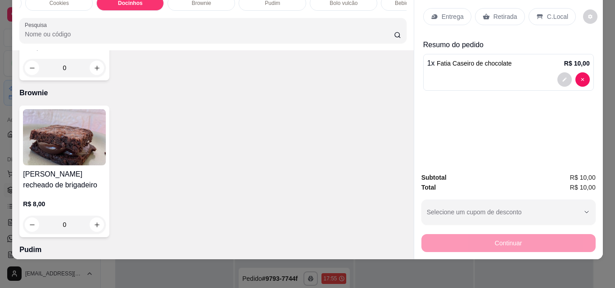
scroll to position [1135, 0]
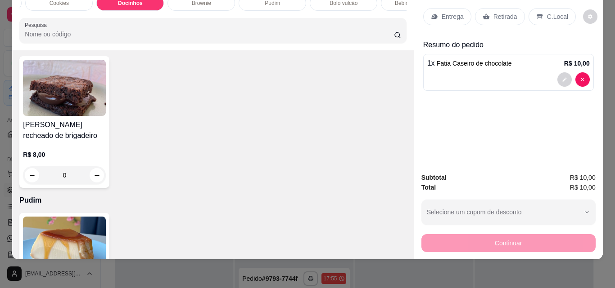
click at [100, 22] on icon "increase-product-quantity" at bounding box center [97, 18] width 7 height 7
type input "1"
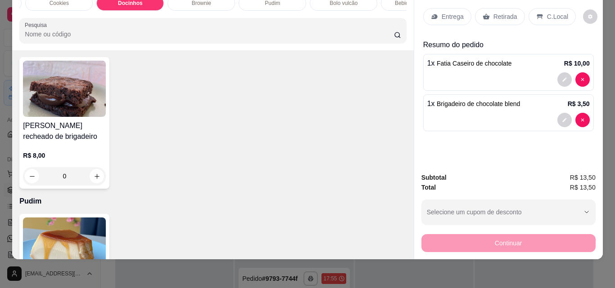
click at [493, 8] on div "Retirada" at bounding box center [500, 16] width 50 height 17
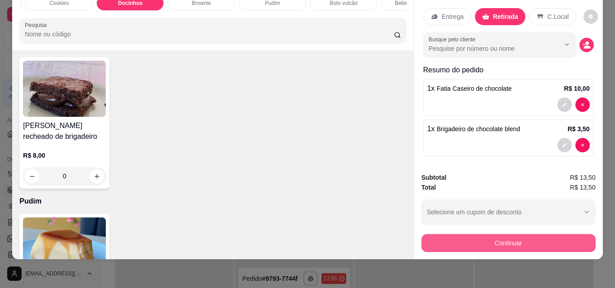
click at [502, 235] on button "Continuar" at bounding box center [508, 243] width 174 height 18
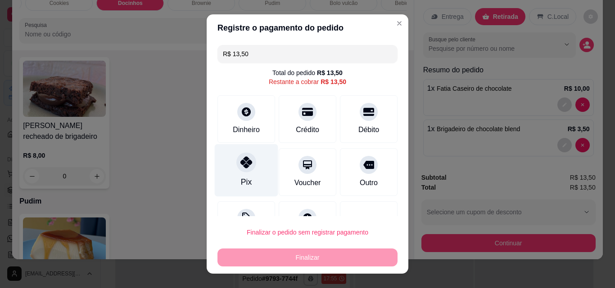
click at [248, 171] on div "Pix" at bounding box center [246, 170] width 63 height 53
type input "R$ 0,00"
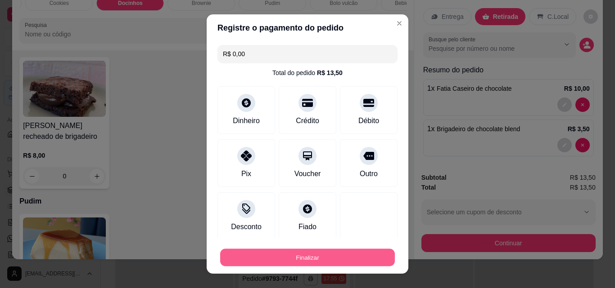
click at [306, 253] on button "Finalizar" at bounding box center [307, 258] width 175 height 18
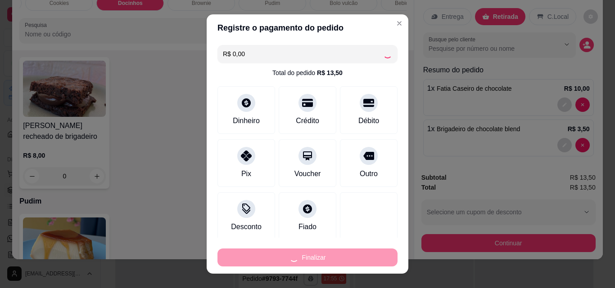
type input "0"
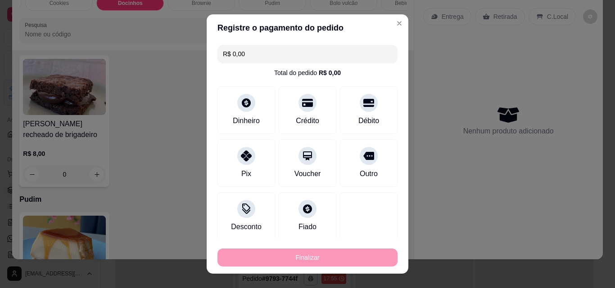
type input "-R$ 13,50"
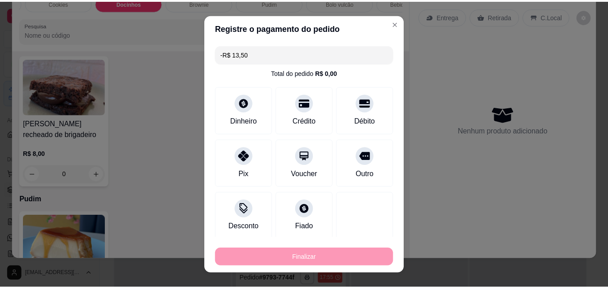
scroll to position [1134, 0]
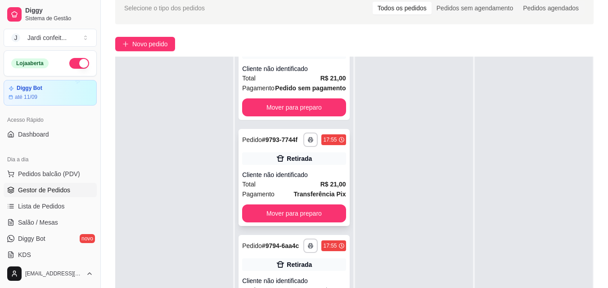
scroll to position [137, 0]
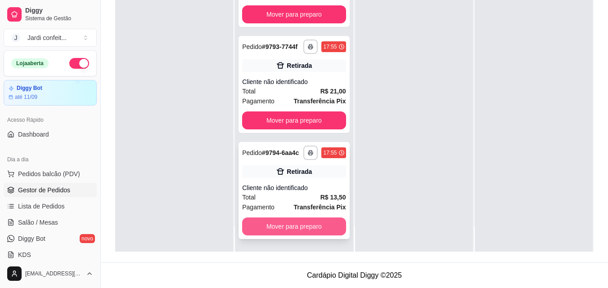
click at [315, 227] on button "Mover para preparo" at bounding box center [293, 227] width 103 height 18
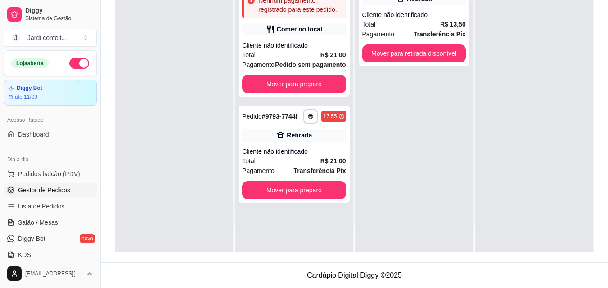
scroll to position [0, 0]
click at [326, 197] on button "Mover para preparo" at bounding box center [293, 190] width 103 height 18
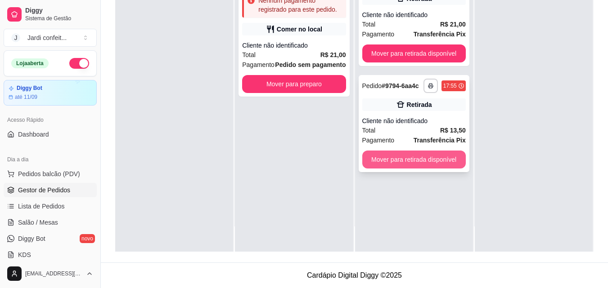
click at [434, 160] on button "Mover para retirada disponível" at bounding box center [413, 160] width 103 height 18
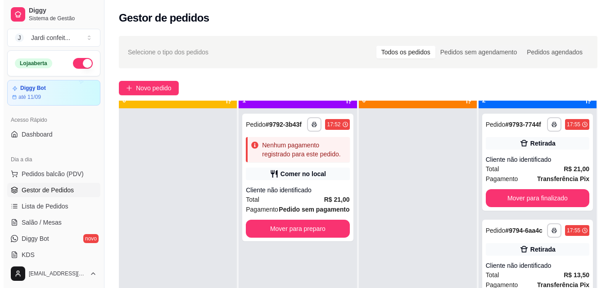
scroll to position [25, 0]
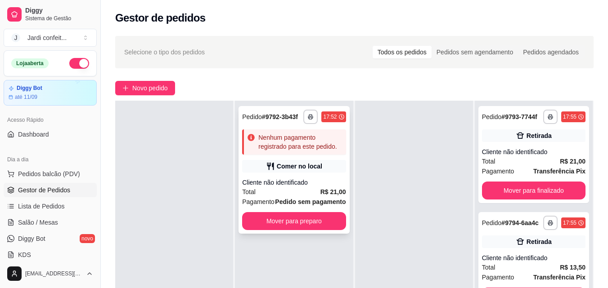
click at [307, 184] on div "Cliente não identificado" at bounding box center [293, 182] width 103 height 9
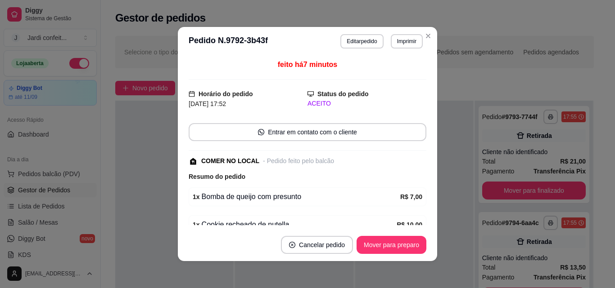
scroll to position [103, 0]
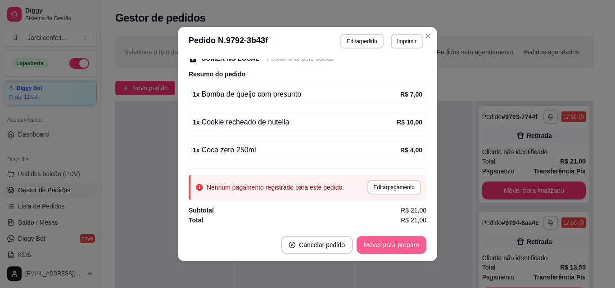
click at [391, 243] on button "Mover para preparo" at bounding box center [391, 245] width 70 height 18
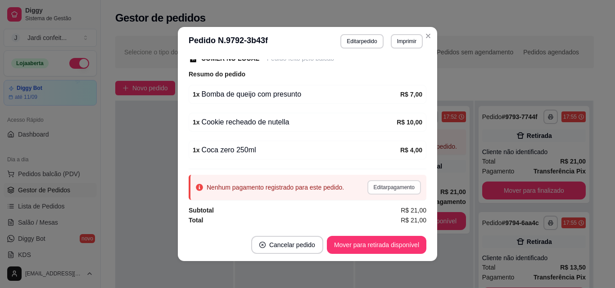
click at [406, 190] on button "Editar pagamento" at bounding box center [394, 187] width 54 height 14
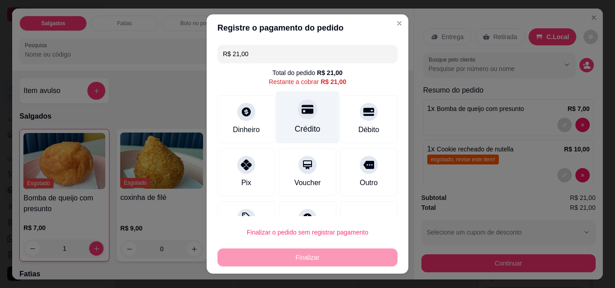
click at [295, 123] on div "Crédito" at bounding box center [308, 129] width 26 height 12
type input "R$ 0,00"
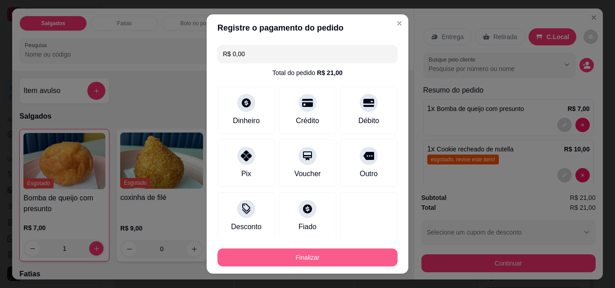
click at [368, 257] on button "Finalizar" at bounding box center [307, 258] width 180 height 18
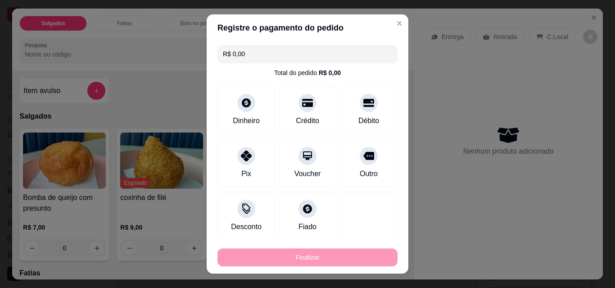
type input "0"
type input "-R$ 21,00"
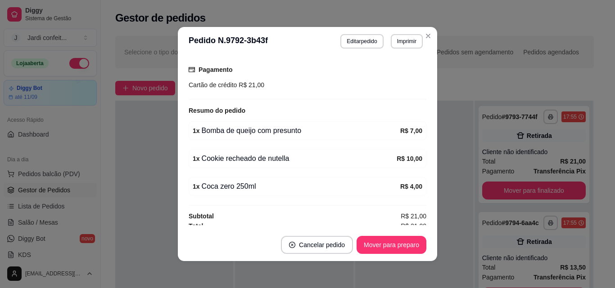
scroll to position [142, 0]
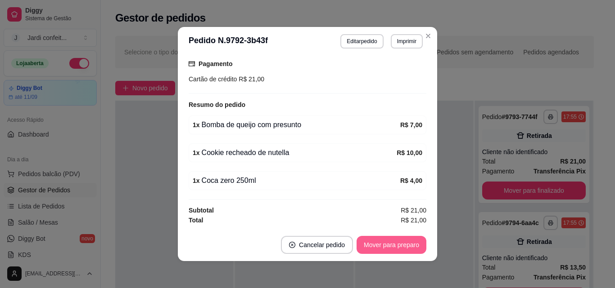
click at [401, 248] on button "Mover para preparo" at bounding box center [391, 245] width 70 height 18
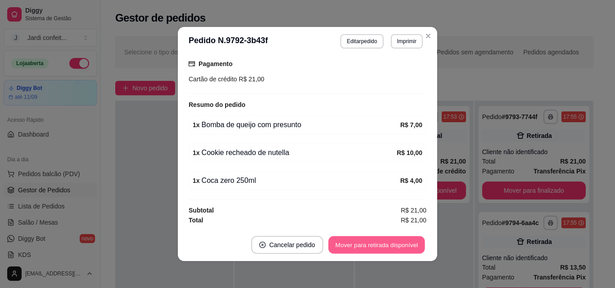
click at [403, 244] on button "Mover para retirada disponível" at bounding box center [376, 246] width 96 height 18
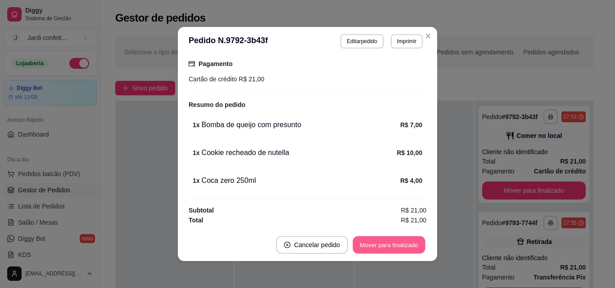
click at [405, 243] on button "Mover para finalizado" at bounding box center [389, 246] width 72 height 18
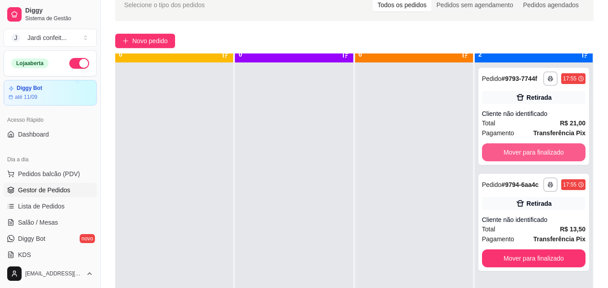
scroll to position [25, 0]
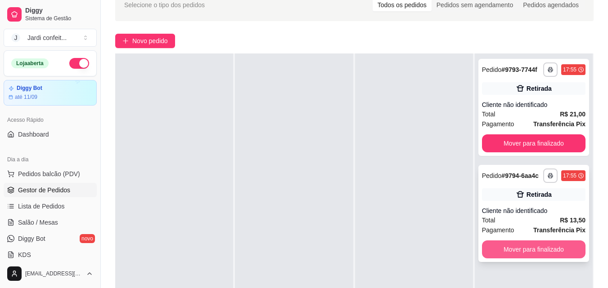
click at [557, 243] on button "Mover para finalizado" at bounding box center [533, 250] width 103 height 18
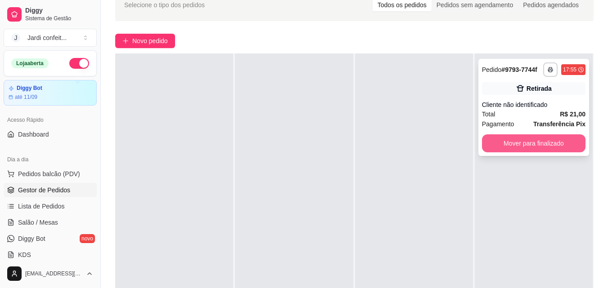
click at [566, 143] on button "Mover para finalizado" at bounding box center [533, 144] width 103 height 18
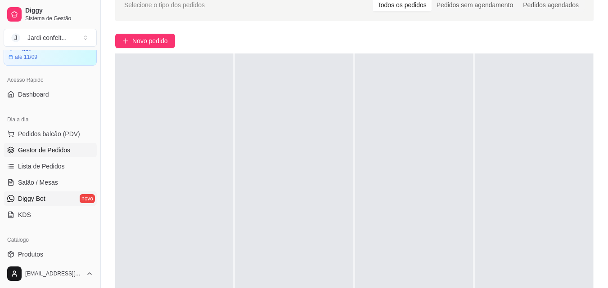
scroll to position [90, 0]
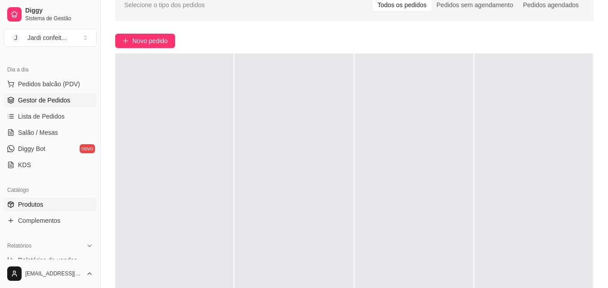
click at [55, 209] on link "Produtos" at bounding box center [50, 205] width 93 height 14
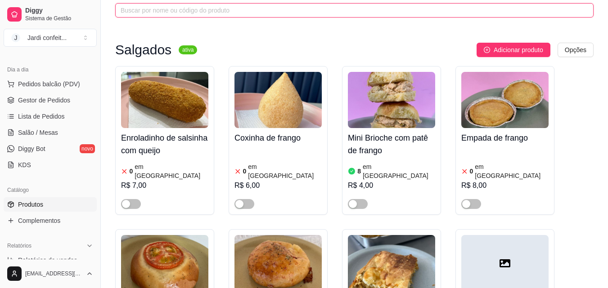
click at [236, 6] on input "text" at bounding box center [351, 10] width 460 height 10
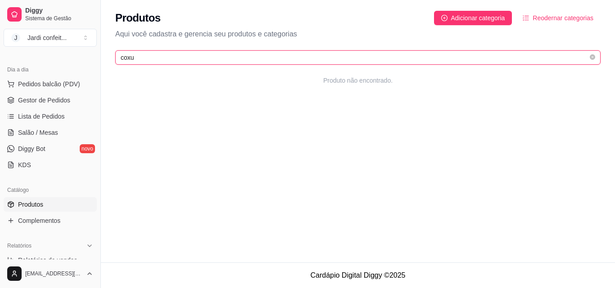
click at [235, 55] on input "coxu" at bounding box center [354, 58] width 467 height 10
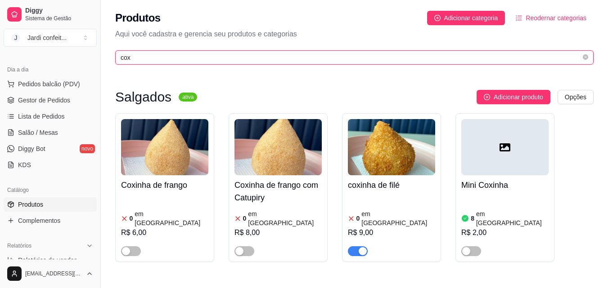
type input "cox"
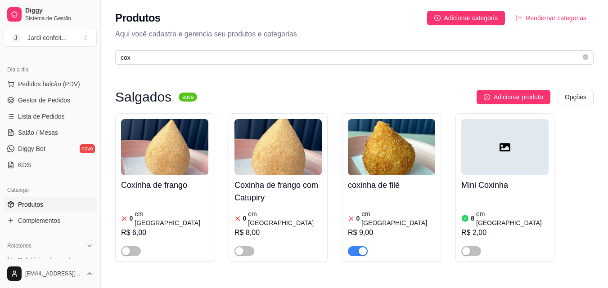
click at [357, 247] on span "button" at bounding box center [358, 252] width 20 height 10
click at [586, 56] on icon "close-circle" at bounding box center [585, 56] width 5 height 5
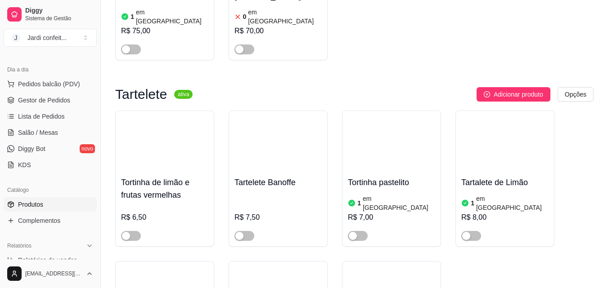
scroll to position [10260, 0]
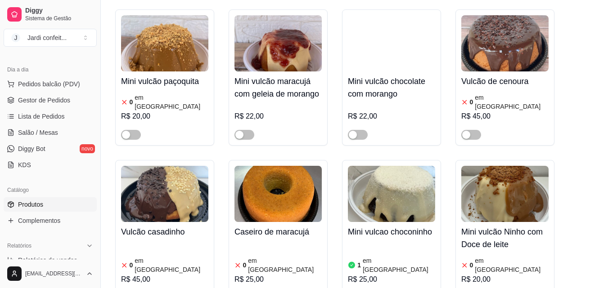
scroll to position [15750, 0]
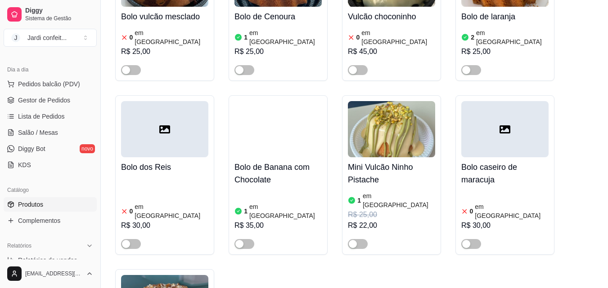
scroll to position [16020, 0]
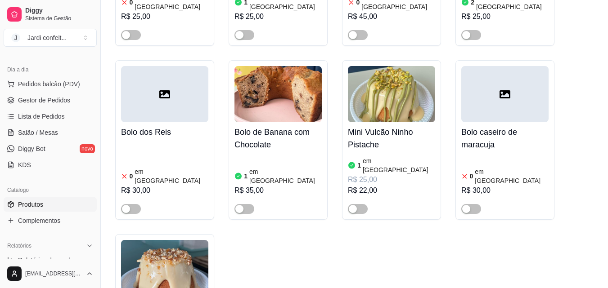
scroll to position [16200, 0]
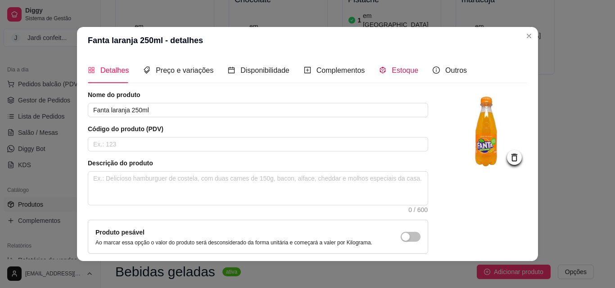
click at [391, 69] on span "Estoque" at bounding box center [404, 71] width 27 height 8
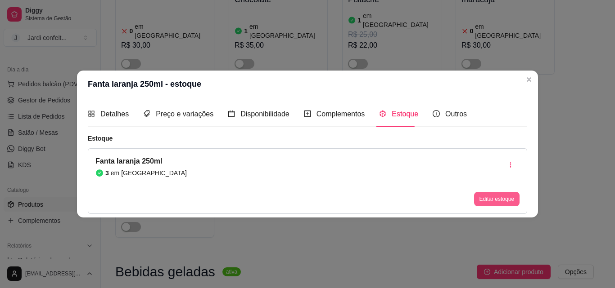
click at [494, 196] on button "Editar estoque" at bounding box center [496, 199] width 45 height 14
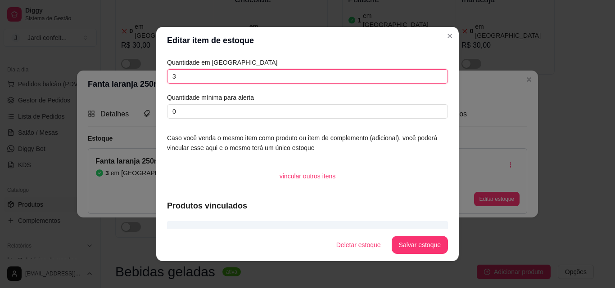
drag, startPoint x: 183, startPoint y: 72, endPoint x: 110, endPoint y: 69, distance: 72.5
click at [111, 69] on div "Editar item de estoque Quantidade em estoque 3 Quantidade mínima para alerta 0 …" at bounding box center [307, 144] width 615 height 288
type input "2"
click at [417, 242] on section "Editar item de estoque Quantidade em estoque 2 Quantidade mínima para alerta 0 …" at bounding box center [307, 144] width 302 height 234
click at [417, 243] on button "Salvar estoque" at bounding box center [419, 245] width 56 height 18
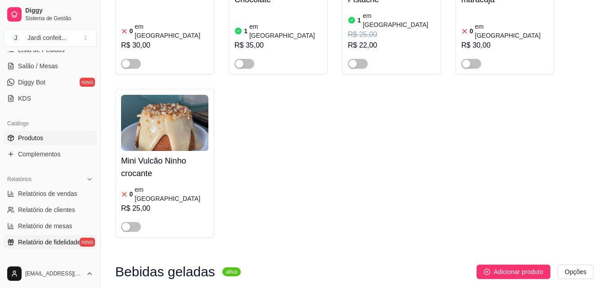
scroll to position [225, 0]
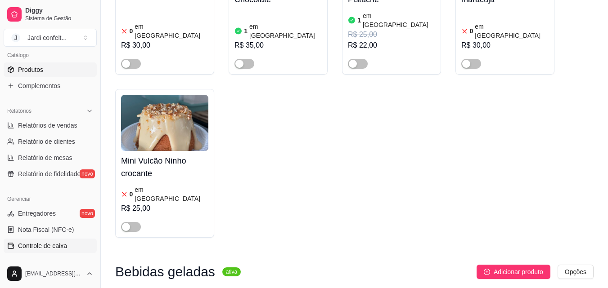
click at [61, 247] on span "Controle de caixa" at bounding box center [42, 246] width 49 height 9
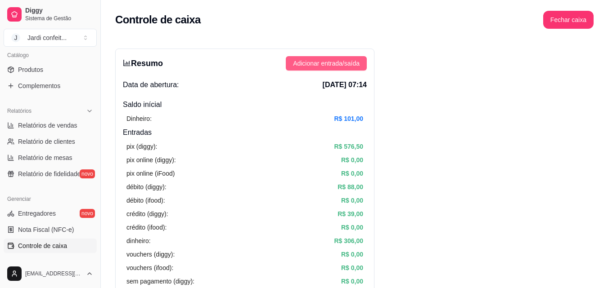
click at [328, 60] on span "Adicionar entrada/saída" at bounding box center [326, 63] width 67 height 10
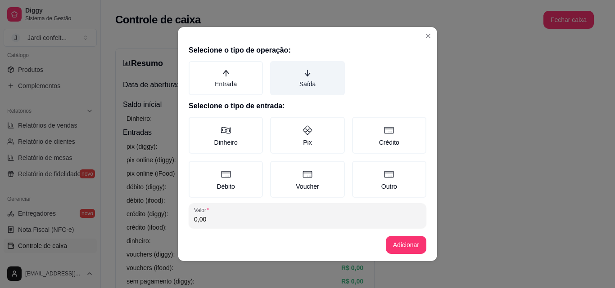
click at [306, 78] on label "Saída" at bounding box center [307, 78] width 74 height 34
click at [277, 68] on button "Saída" at bounding box center [273, 64] width 7 height 7
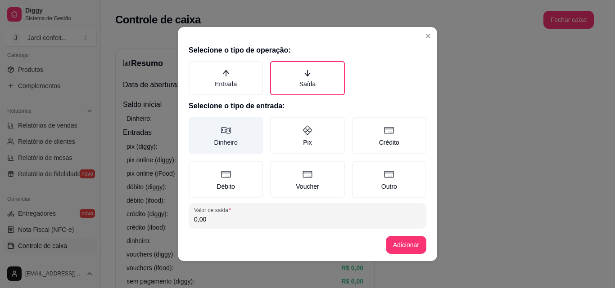
click at [239, 145] on label "Dinheiro" at bounding box center [226, 135] width 74 height 37
click at [195, 124] on button "Dinheiro" at bounding box center [191, 120] width 7 height 7
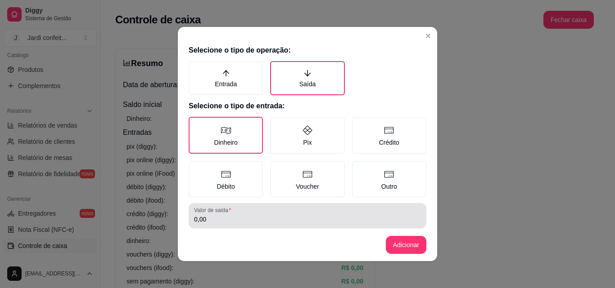
click at [239, 216] on input "0,00" at bounding box center [307, 219] width 227 height 9
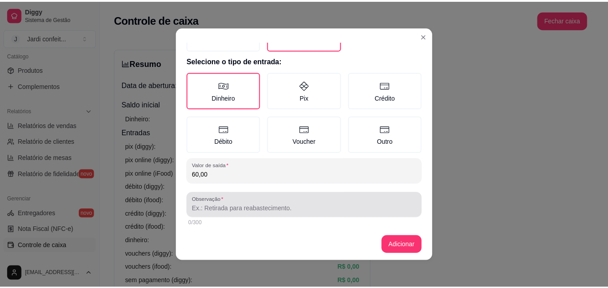
scroll to position [48, 0]
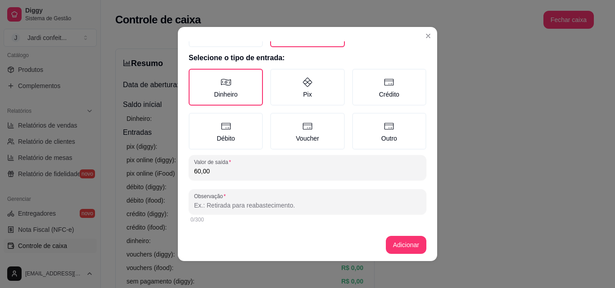
type input "60,00"
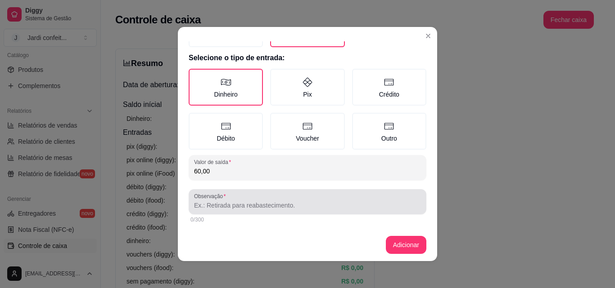
click at [292, 193] on div at bounding box center [307, 202] width 227 height 18
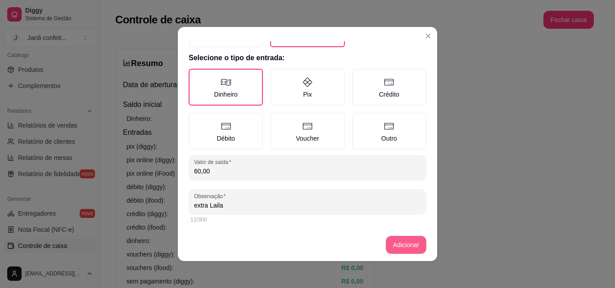
type input "extra Laila"
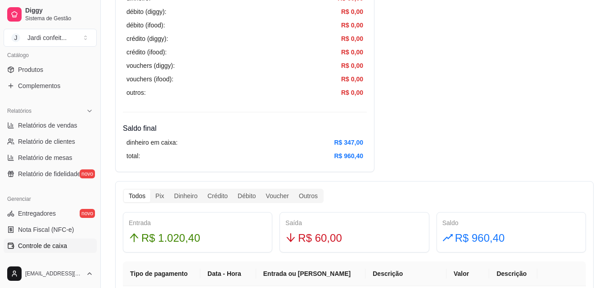
scroll to position [360, 0]
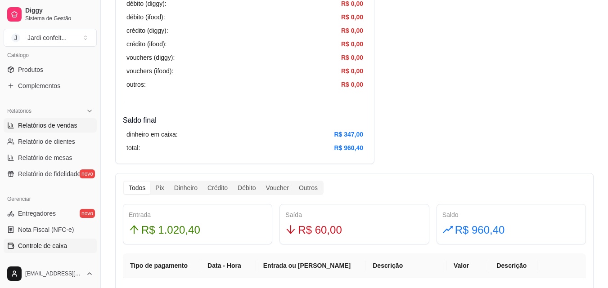
click at [70, 129] on span "Relatórios de vendas" at bounding box center [47, 125] width 59 height 9
select select "ALL"
select select "0"
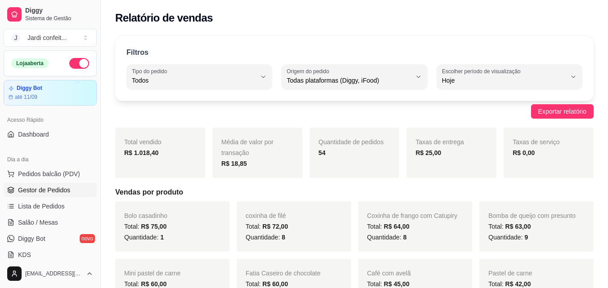
click at [62, 186] on span "Gestor de Pedidos" at bounding box center [44, 190] width 52 height 9
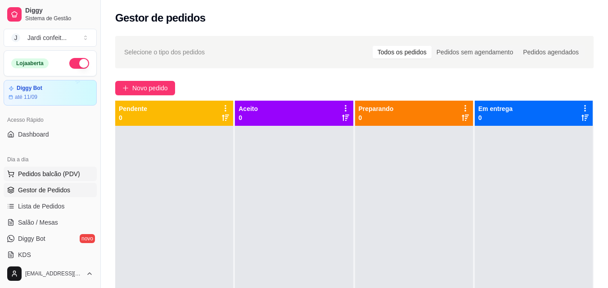
click at [74, 168] on button "Pedidos balcão (PDV)" at bounding box center [50, 174] width 93 height 14
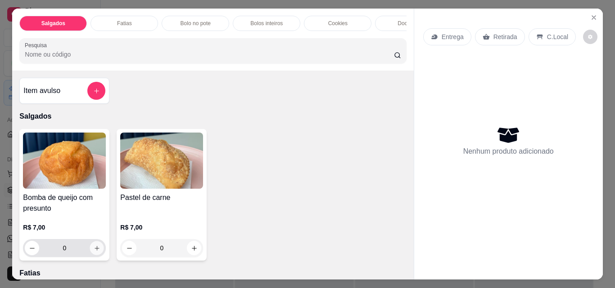
click at [94, 251] on icon "increase-product-quantity" at bounding box center [96, 248] width 4 height 4
type input "1"
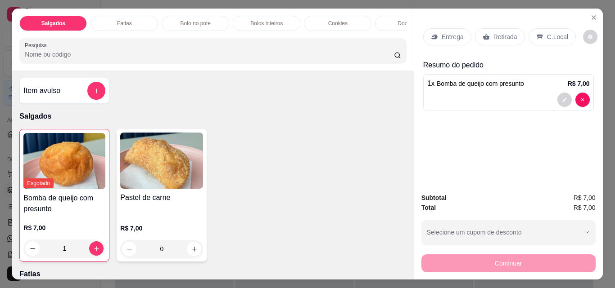
click at [496, 36] on p "Retirada" at bounding box center [505, 36] width 24 height 9
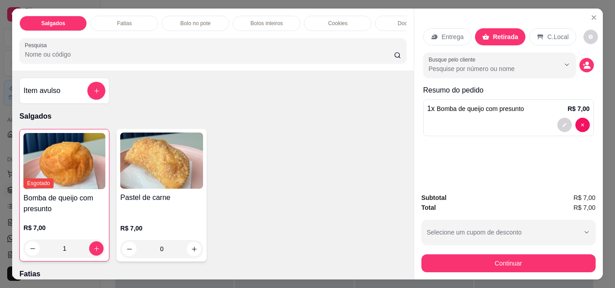
click at [544, 271] on div "Subtotal R$ 7,00 Total R$ 7,00 Selecione um cupom de desconto Selecione um cupo…" at bounding box center [508, 233] width 189 height 94
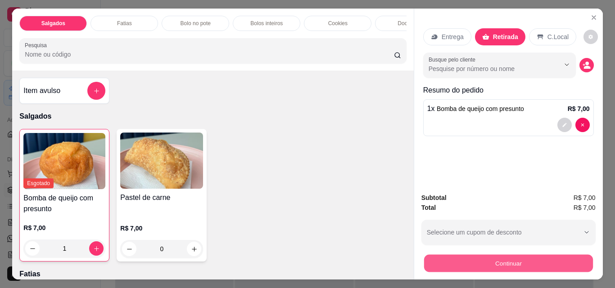
click at [549, 258] on button "Continuar" at bounding box center [507, 264] width 169 height 18
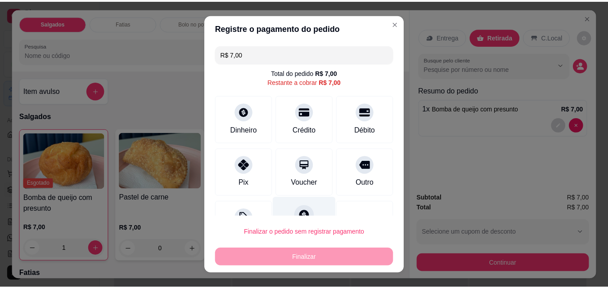
scroll to position [36, 0]
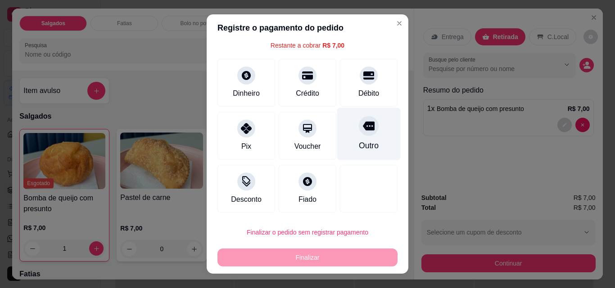
click at [373, 147] on div "Outro" at bounding box center [368, 134] width 63 height 53
type input "R$ 0,00"
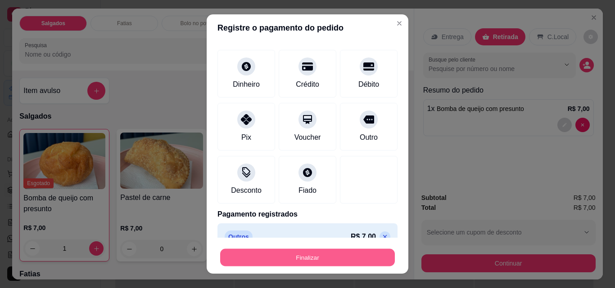
click at [339, 256] on button "Finalizar" at bounding box center [307, 258] width 175 height 18
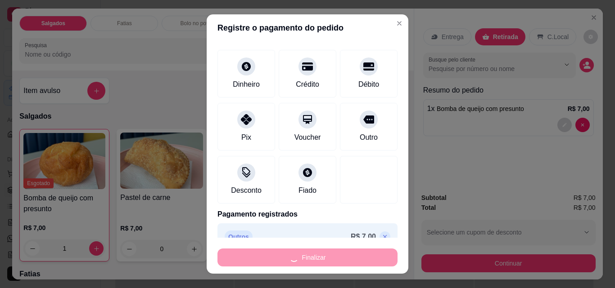
type input "0"
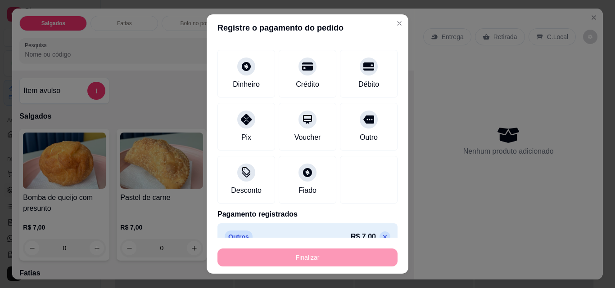
type input "-R$ 7,00"
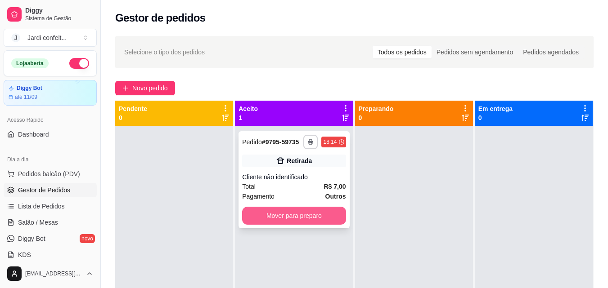
click at [329, 215] on button "Mover para preparo" at bounding box center [293, 216] width 103 height 18
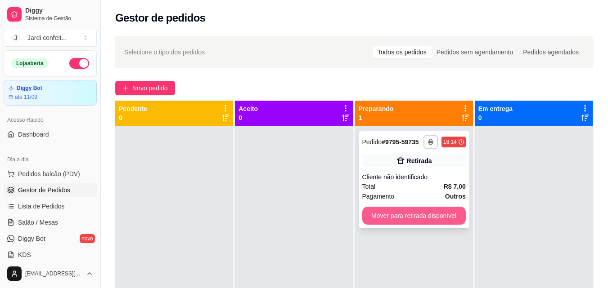
click at [434, 214] on button "Mover para retirada disponível" at bounding box center [413, 216] width 103 height 18
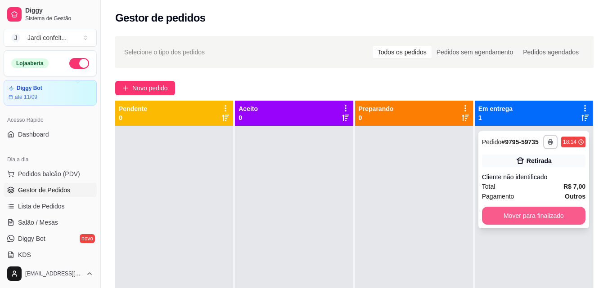
click at [528, 218] on button "Mover para finalizado" at bounding box center [533, 216] width 103 height 18
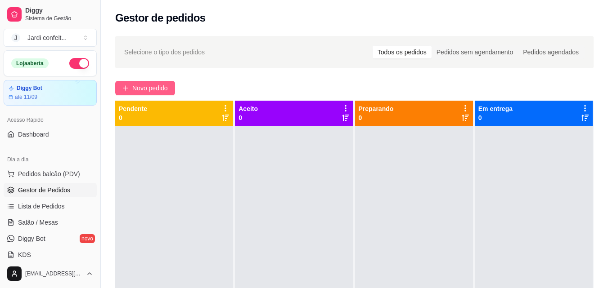
click at [151, 95] on button "Novo pedido" at bounding box center [145, 88] width 60 height 14
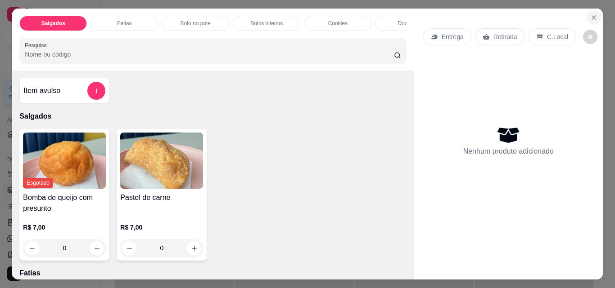
click at [593, 14] on icon "Close" at bounding box center [593, 17] width 7 height 7
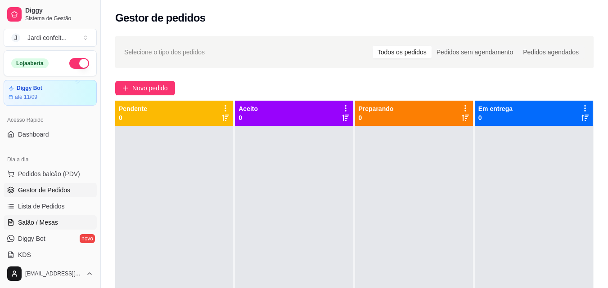
scroll to position [45, 0]
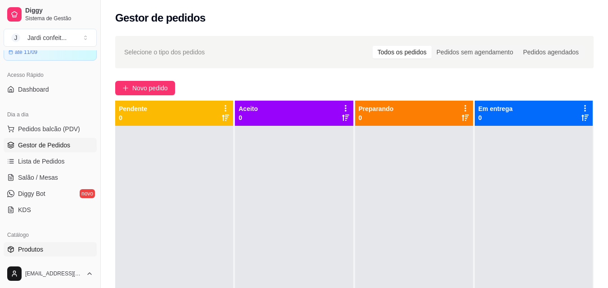
click at [60, 254] on link "Produtos" at bounding box center [50, 250] width 93 height 14
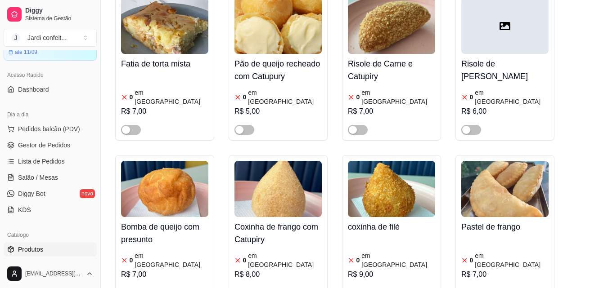
scroll to position [450, 0]
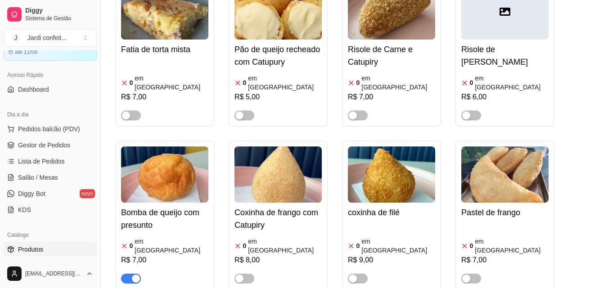
drag, startPoint x: 134, startPoint y: 247, endPoint x: 140, endPoint y: 245, distance: 6.6
click at [135, 275] on div "button" at bounding box center [136, 279] width 8 height 8
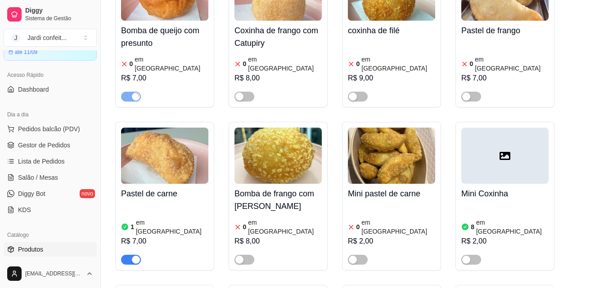
scroll to position [675, 0]
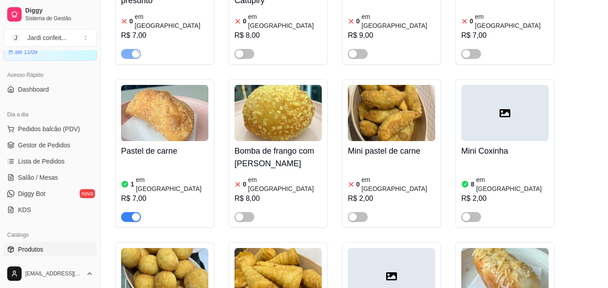
click at [125, 212] on span "button" at bounding box center [131, 217] width 20 height 10
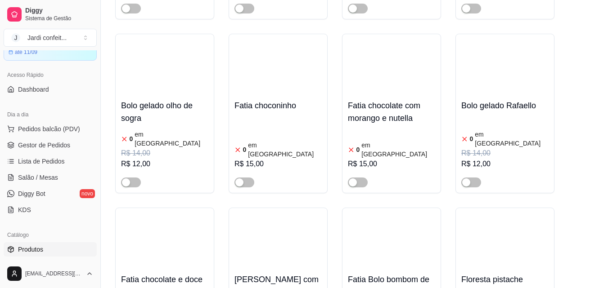
scroll to position [0, 0]
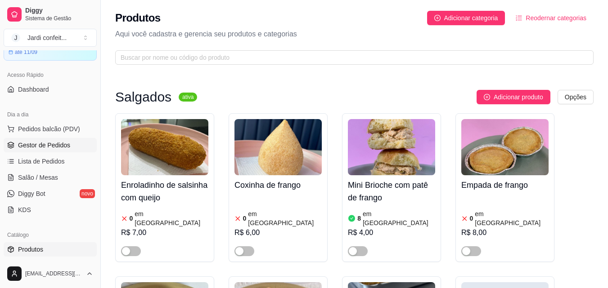
click at [43, 148] on span "Gestor de Pedidos" at bounding box center [44, 145] width 52 height 9
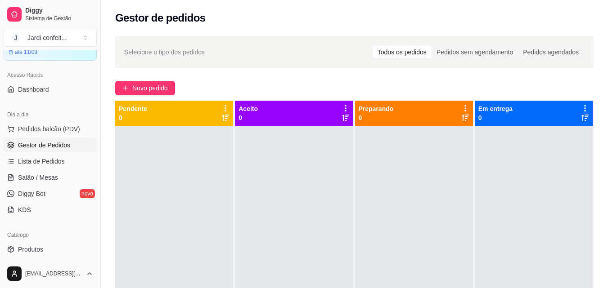
click at [62, 190] on link "Diggy Bot novo" at bounding box center [50, 194] width 93 height 14
click at [3, 246] on div "Catálogo Produtos Complementos" at bounding box center [50, 251] width 100 height 52
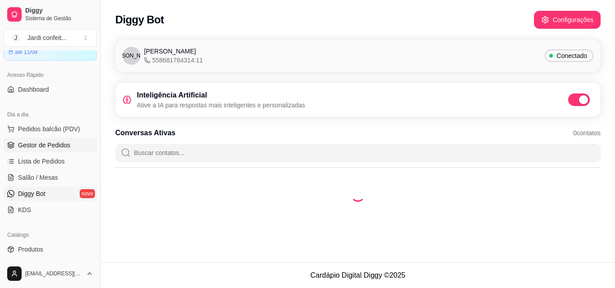
click at [36, 146] on span "Gestor de Pedidos" at bounding box center [44, 145] width 52 height 9
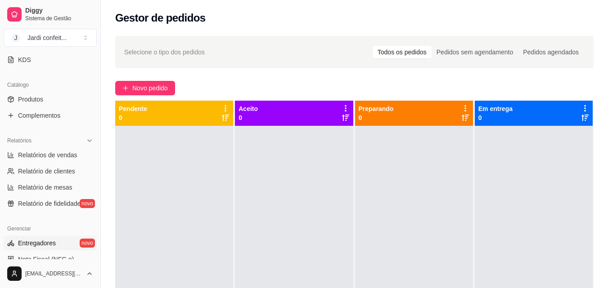
scroll to position [225, 0]
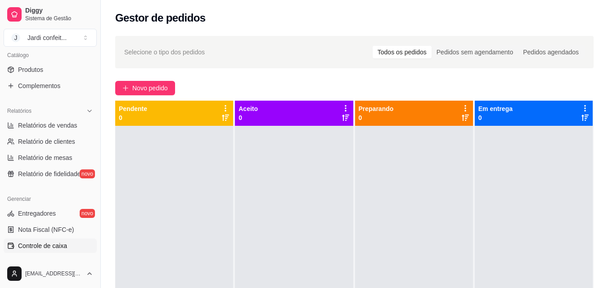
click at [54, 250] on span "Controle de caixa" at bounding box center [42, 246] width 49 height 9
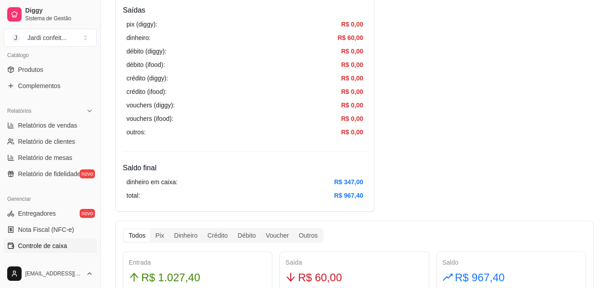
scroll to position [315, 0]
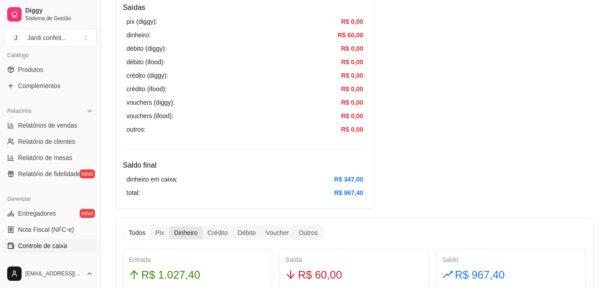
click at [197, 230] on div "Dinheiro" at bounding box center [185, 233] width 33 height 13
click at [169, 227] on input "Dinheiro" at bounding box center [169, 227] width 0 height 0
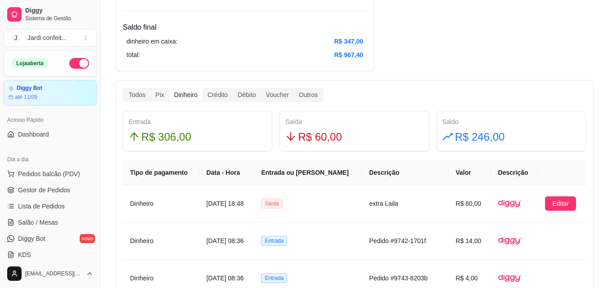
scroll to position [431, 0]
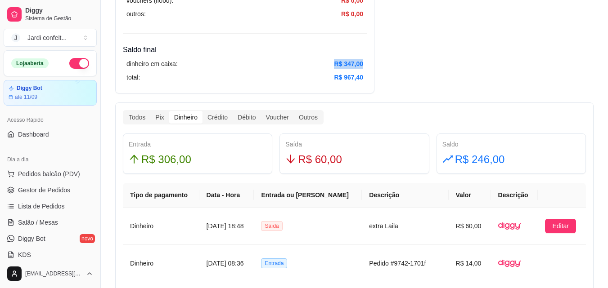
drag, startPoint x: 363, startPoint y: 62, endPoint x: 274, endPoint y: 58, distance: 89.6
click at [274, 58] on div "dinheiro em caixa: R$ 347,00 total: R$ 967,40" at bounding box center [245, 70] width 244 height 31
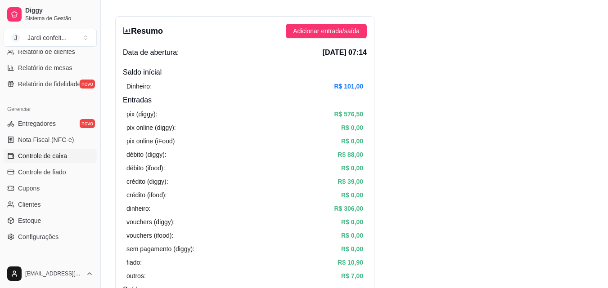
scroll to position [0, 0]
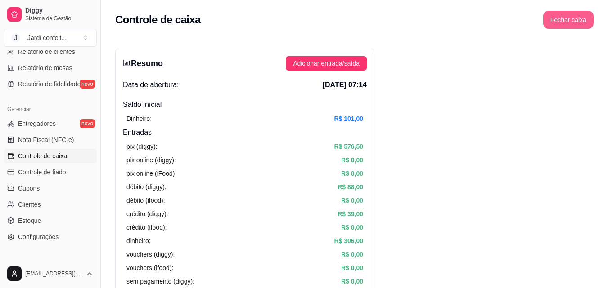
click at [579, 18] on button "Fechar caixa" at bounding box center [568, 20] width 50 height 18
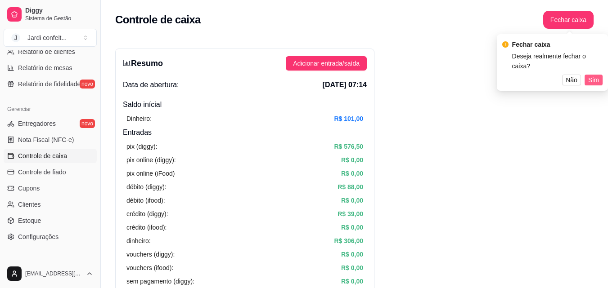
click at [597, 75] on span "Sim" at bounding box center [593, 80] width 11 height 10
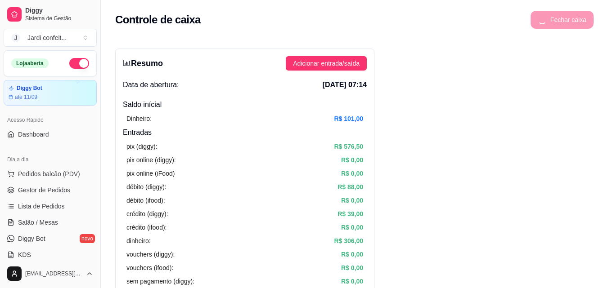
click at [69, 61] on button "button" at bounding box center [79, 63] width 20 height 11
